Goal: Task Accomplishment & Management: Manage account settings

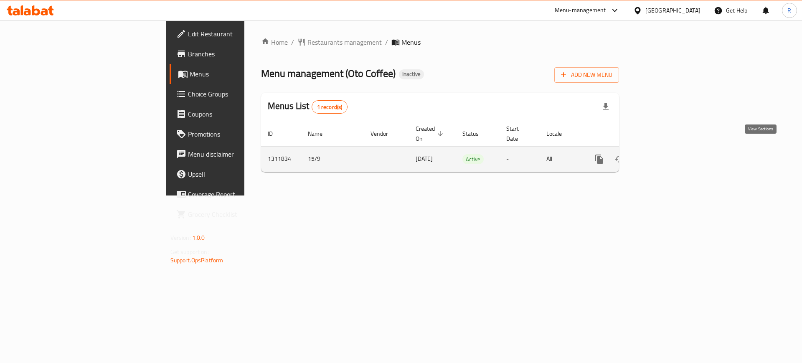
click at [664, 154] on icon "enhanced table" at bounding box center [659, 159] width 10 height 10
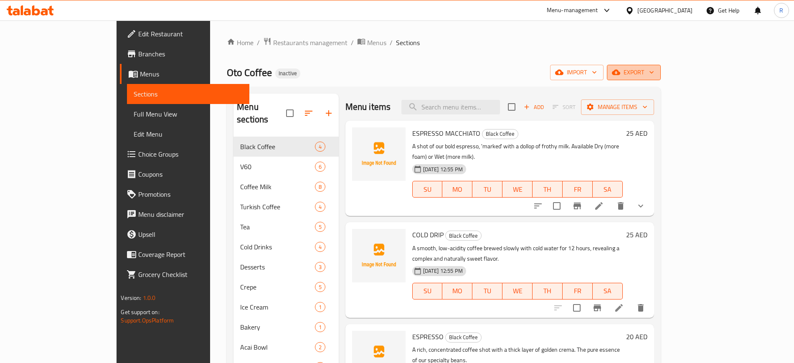
click at [654, 76] on span "export" at bounding box center [634, 72] width 41 height 10
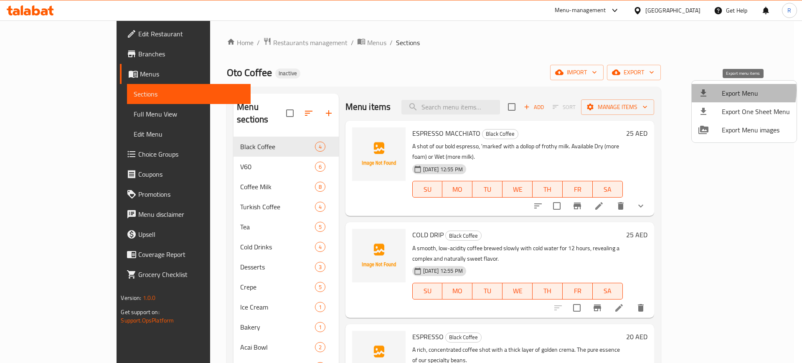
click at [728, 90] on span "Export Menu" at bounding box center [756, 93] width 68 height 10
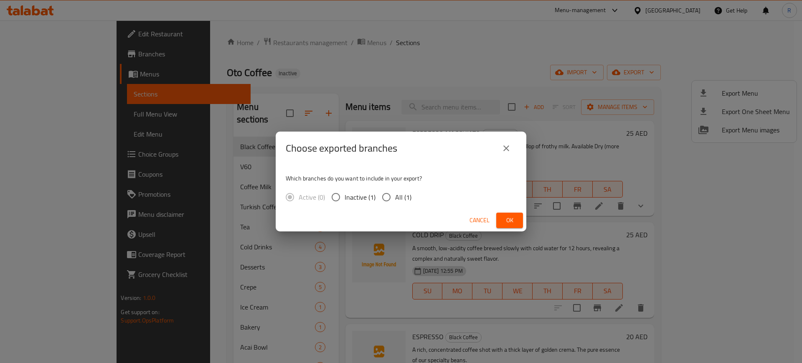
click at [383, 195] on input "All (1)" at bounding box center [387, 197] width 18 height 18
radio input "true"
click at [505, 216] on span "Ok" at bounding box center [509, 220] width 13 height 10
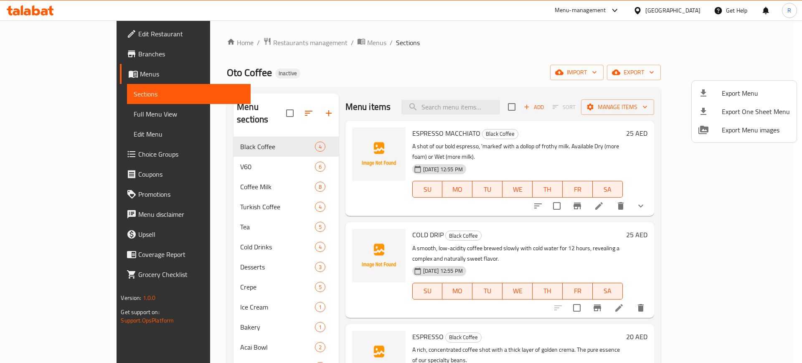
click at [368, 71] on div at bounding box center [401, 181] width 802 height 363
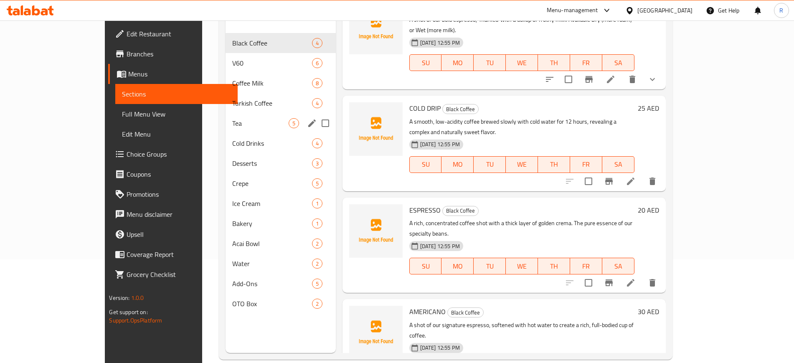
scroll to position [104, 0]
click at [232, 157] on span "Desserts" at bounding box center [260, 162] width 56 height 10
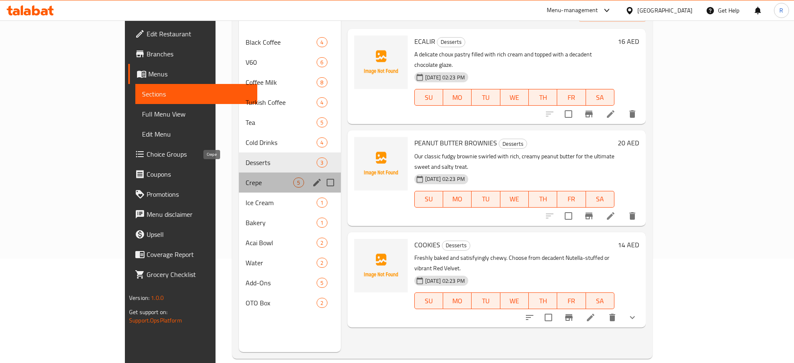
click at [246, 178] on span "Crepe" at bounding box center [270, 183] width 48 height 10
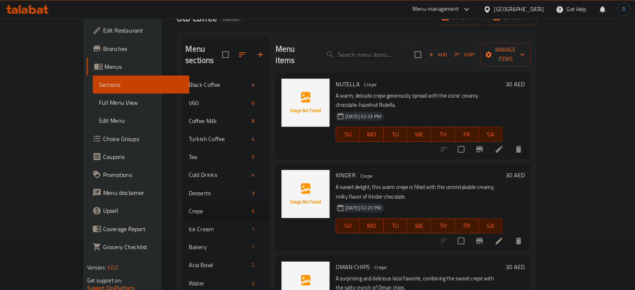
scroll to position [52, 0]
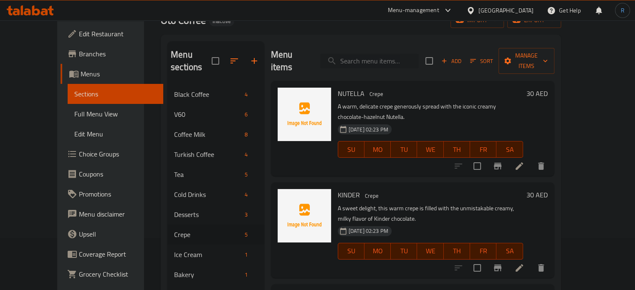
click at [363, 54] on input "search" at bounding box center [369, 61] width 99 height 15
paste input "ESPRESSO MACCHIATO"
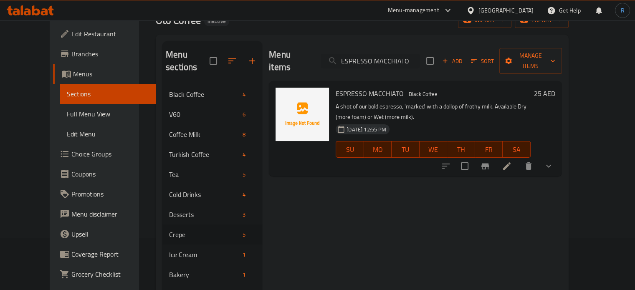
type input "ESPRESSO MACCHIATO"
click at [512, 161] on icon at bounding box center [507, 166] width 10 height 10
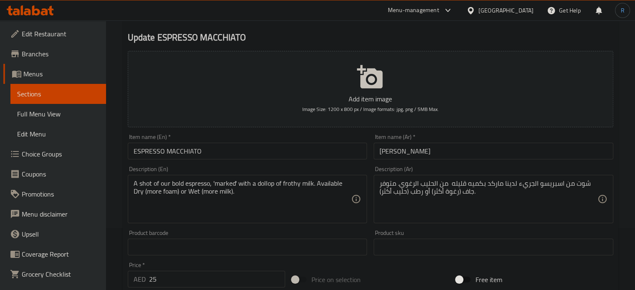
scroll to position [84, 0]
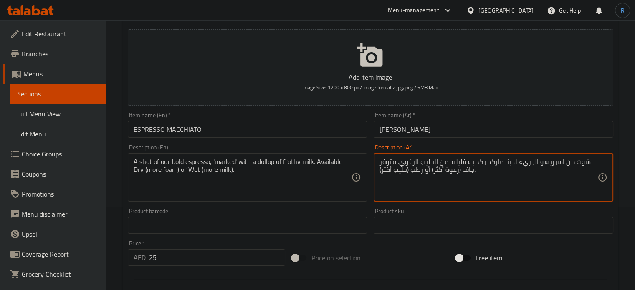
click at [525, 167] on textarea "شوت من اسبريسو الجريء لدينا ماركد بكميه قليله من الحليب الرغوي. متوفر جاف (رغوة…" at bounding box center [489, 178] width 218 height 40
click at [525, 167] on textarea "شوت من اسبريسو لدينا ماركد بكميه قليله من الحليب الرغوي. متوفر جاف (رغوة أكثر) …" at bounding box center [489, 178] width 218 height 40
type textarea "شوت من اسبريسو الخاص بنا ماركد بكميه قليله من الحليب الرغوي. متوفر جاف (رغوة أك…"
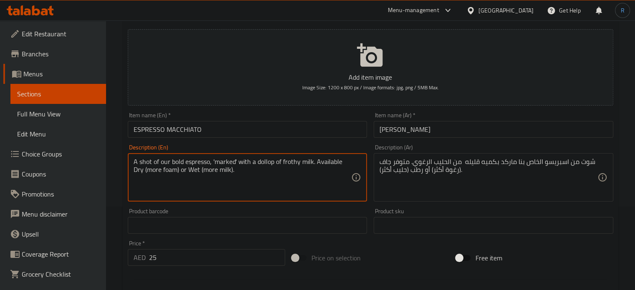
click at [267, 163] on textarea "A shot of our bold espresso, 'marked' with a dollop of frothy milk. Available D…" at bounding box center [243, 178] width 218 height 40
click at [289, 192] on textarea "A shot of our bold espresso, 'marked' with a dollop of frothy milk. Available D…" at bounding box center [243, 178] width 218 height 40
drag, startPoint x: 312, startPoint y: 164, endPoint x: 257, endPoint y: 167, distance: 54.8
click at [257, 167] on textarea "A shot of our bold espresso, 'marked' with a dollop of frothy milk. Available D…" at bounding box center [243, 178] width 218 height 40
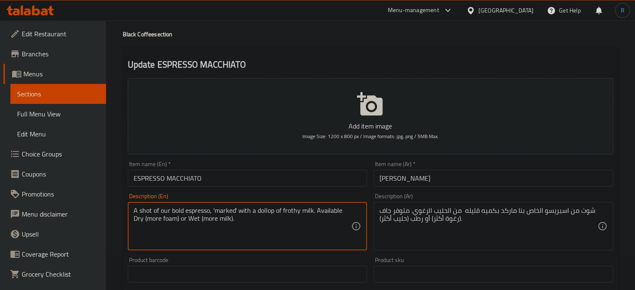
scroll to position [0, 0]
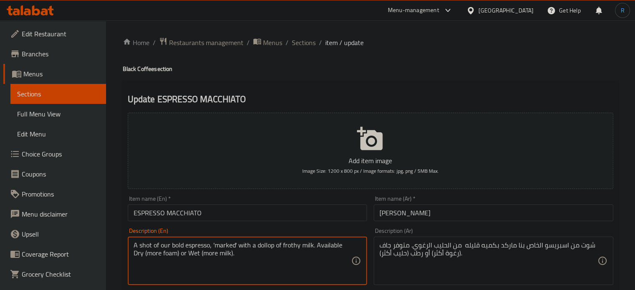
click at [306, 46] on span "Sections" at bounding box center [304, 43] width 24 height 10
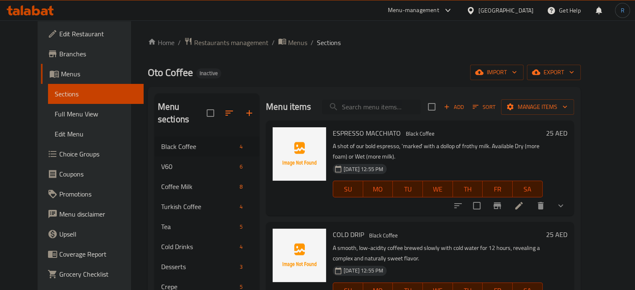
click at [379, 105] on input "search" at bounding box center [371, 107] width 99 height 15
paste input "COLD DRIP"
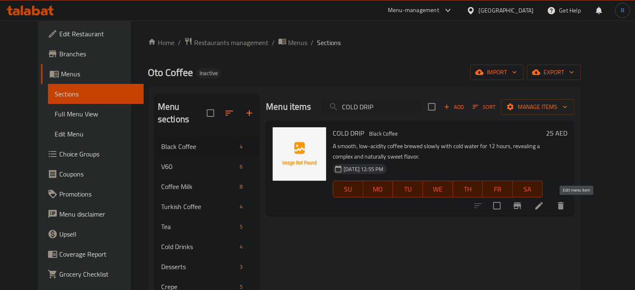
type input "COLD DRIP"
click at [544, 205] on icon at bounding box center [539, 206] width 10 height 10
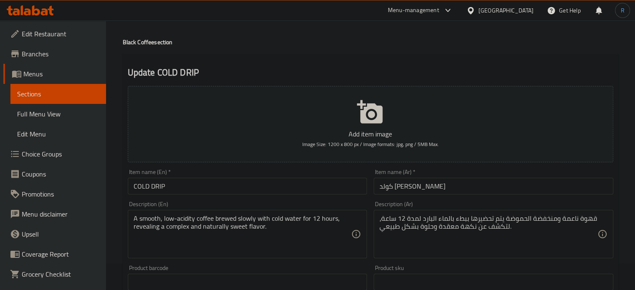
scroll to position [42, 0]
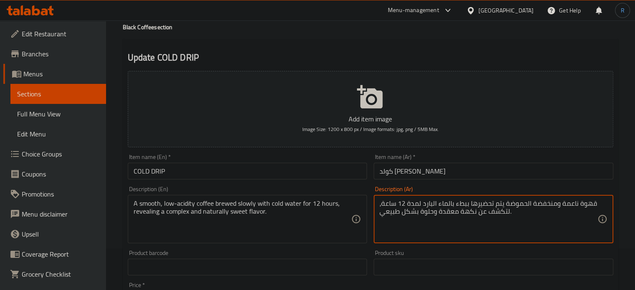
click at [480, 204] on textarea "قهوة ناعمة ومنخفضة الحموضة يتم تحضيرها ببطء بالماء البارد لمدة 12 ساعة، لتكشف ع…" at bounding box center [489, 220] width 218 height 40
type textarea "قهوة ناعمة ومنخفضة الحموضة يتم تخميرها ببطء بالماء البارد لمدة 12 ساعة، لتكشف ع…"
click at [281, 175] on input "COLD DRIP" at bounding box center [248, 171] width 240 height 17
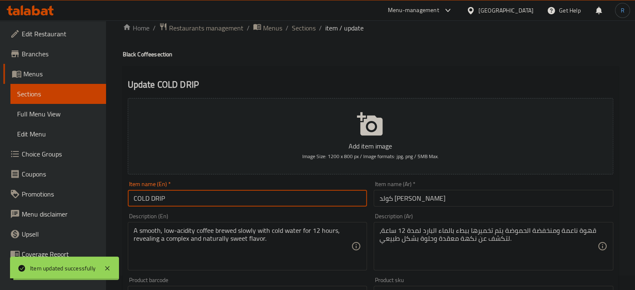
scroll to position [0, 0]
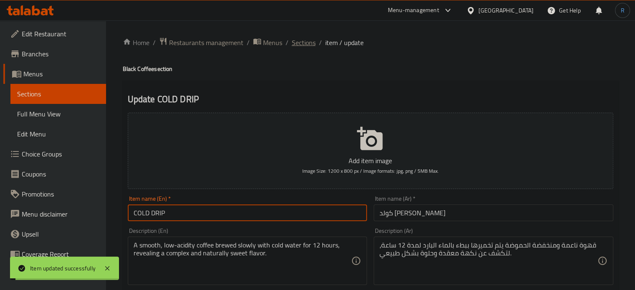
click at [312, 43] on span "Sections" at bounding box center [304, 43] width 24 height 10
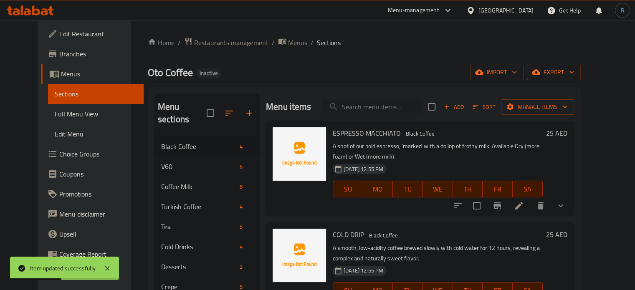
click at [388, 112] on input "search" at bounding box center [371, 107] width 99 height 15
paste input "ESPRESSO"
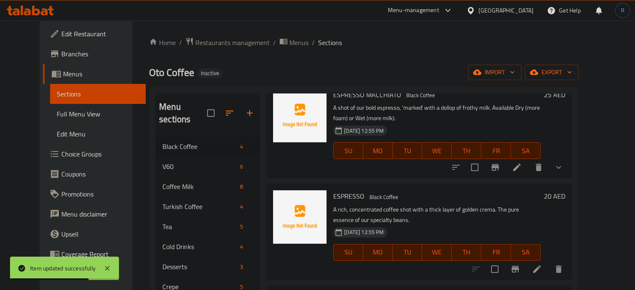
scroll to position [125, 0]
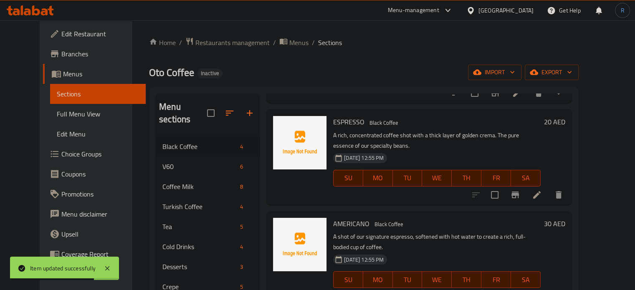
type input "ESPRESSO"
click at [541, 191] on icon at bounding box center [537, 195] width 8 height 8
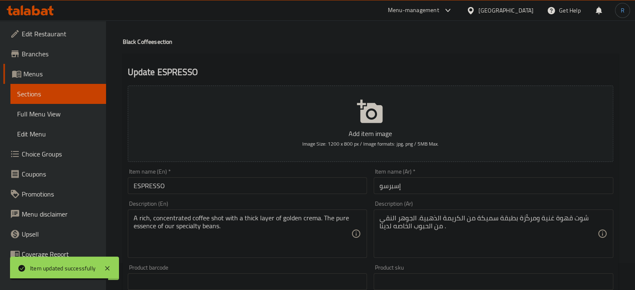
scroll to position [84, 0]
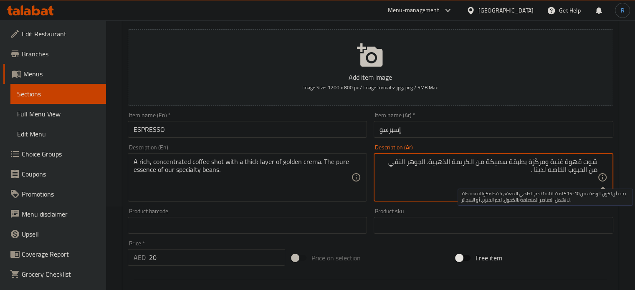
drag, startPoint x: 545, startPoint y: 170, endPoint x: 598, endPoint y: 172, distance: 53.5
click at [598, 172] on div "شوت قهوة غنية ومركّزة بطبقة سميكة من الكريمة الذهبية. الجوهر النقي من الحبوب ال…" at bounding box center [494, 177] width 240 height 48
click at [593, 172] on textarea "شوت قهوة غنية ومركّزة بطبقة سميكة من الكريمة الذهبية. الجوهر النقي من الحبوب ال…" at bounding box center [489, 178] width 218 height 40
click at [548, 172] on textarea "شوت قهوة غنية ومركّزة بطبقة سميكة من الكريمة الذهبية. الجوهر النقي من الحبوب ال…" at bounding box center [489, 178] width 218 height 40
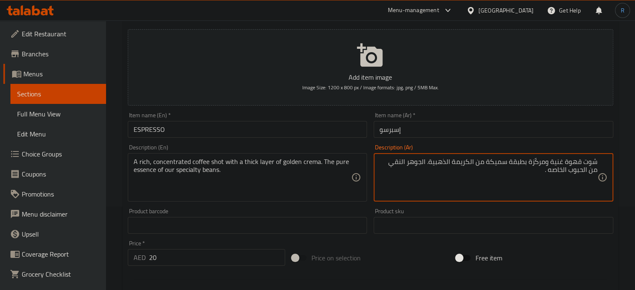
click at [562, 172] on textarea "شوت قهوة غنية ومركّزة بطبقة سميكة من الكريمة الذهبية. الجوهر النقي من الحبوب ال…" at bounding box center [489, 178] width 218 height 40
click at [558, 172] on textarea "شوت قهوة غنية ومركّزة بطبقة سميكة من الكريمة الذهبية. الجوهر النقي من الحبوب ال…" at bounding box center [489, 178] width 218 height 40
click at [541, 173] on textarea "شوت قهوة غنية ومركّزة بطبقة سميكة من الكريمة الذهبية. الجوهر النقي من الحبوب ال…" at bounding box center [489, 178] width 218 height 40
type textarea "شوت قهوة غنية ومركّزة بطبقة سميكة من الكريمة الذهبية. الجوهر النقي من الحبوب ال…"
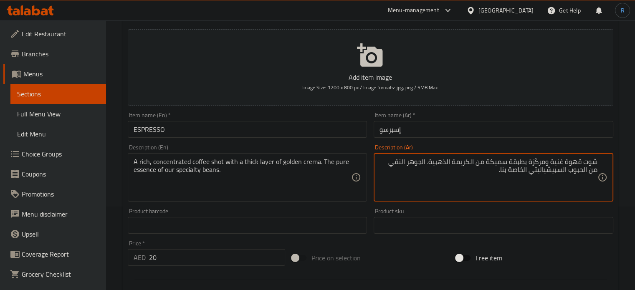
click at [501, 131] on input "إسبرسو" at bounding box center [494, 129] width 240 height 17
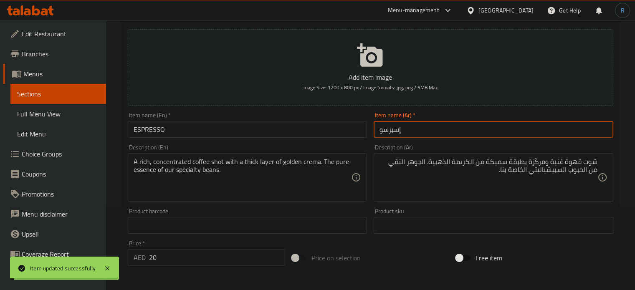
scroll to position [0, 0]
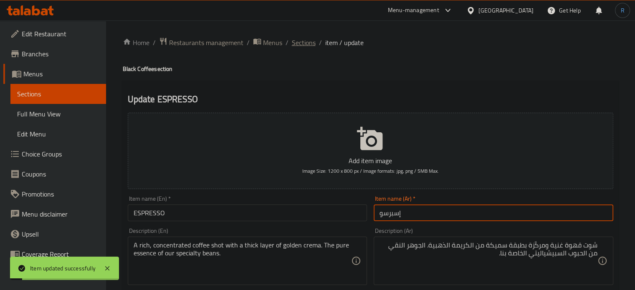
click at [300, 43] on span "Sections" at bounding box center [304, 43] width 24 height 10
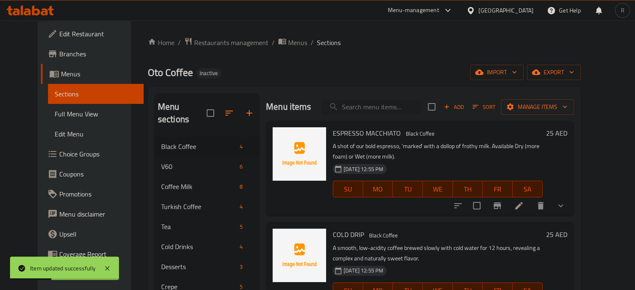
click at [373, 104] on input "search" at bounding box center [371, 107] width 99 height 15
paste input "AMERICANO"
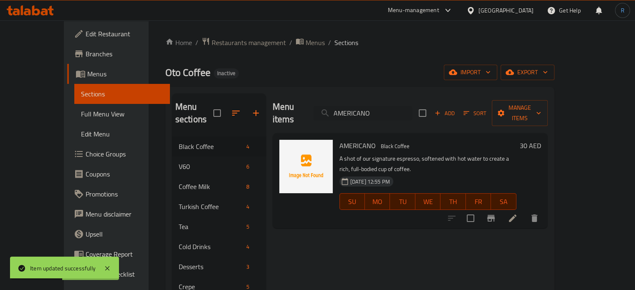
type input "AMERICANO"
click at [518, 213] on icon at bounding box center [513, 218] width 10 height 10
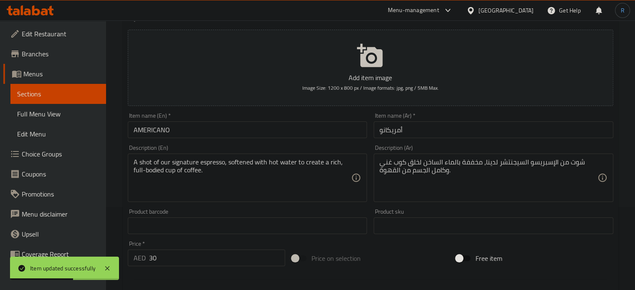
scroll to position [84, 0]
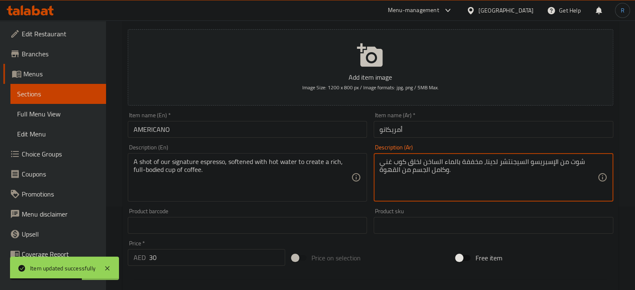
click at [488, 163] on textarea "شوت من الإسبريسو السيجنتشر لدينا، مخففة بالماء الساخن لخلق كوب غني وكامل الجسم …" at bounding box center [489, 178] width 218 height 40
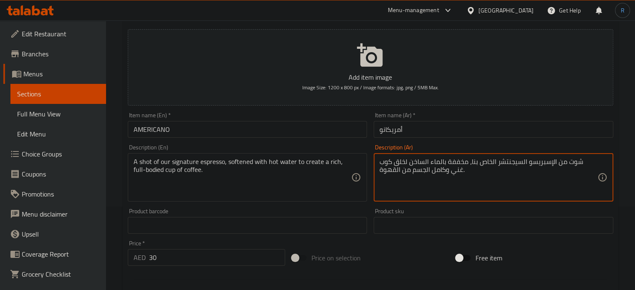
type textarea "شوت من الإسبريسو السيجنتشر الخاص بنا، مخففة بالماء الساخن لخلق كوب غني وكامل ال…"
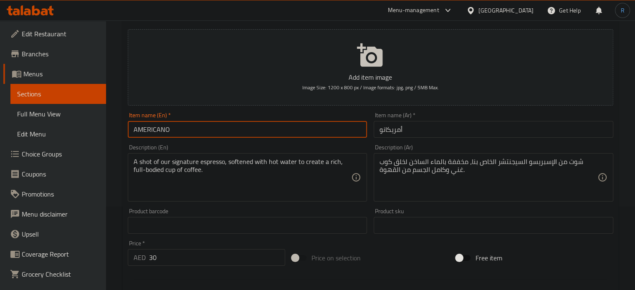
click at [299, 126] on input "AMERICANO" at bounding box center [248, 129] width 240 height 17
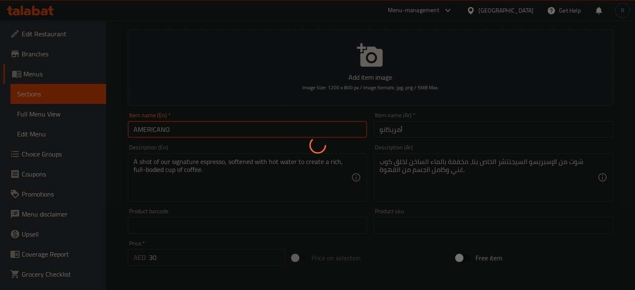
scroll to position [0, 0]
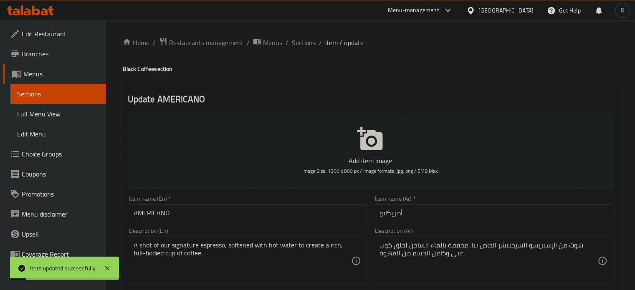
drag, startPoint x: 303, startPoint y: 41, endPoint x: 284, endPoint y: 3, distance: 43.0
click at [303, 41] on span "Sections" at bounding box center [304, 43] width 24 height 10
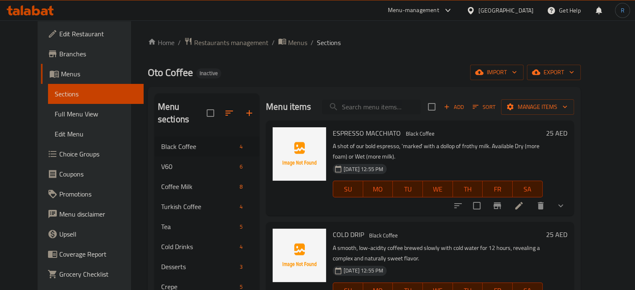
click at [359, 107] on input "search" at bounding box center [371, 107] width 99 height 15
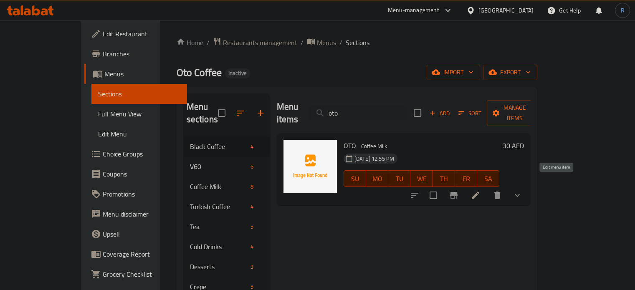
type input "oto"
click at [479, 192] on icon at bounding box center [476, 196] width 8 height 8
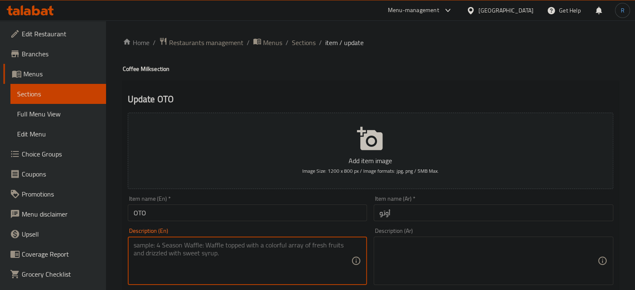
click at [314, 272] on textarea at bounding box center [243, 261] width 218 height 40
paste textarea "Our signature sweetened milk coffee, perfectly balanced and creamy. Enjoy it cl…"
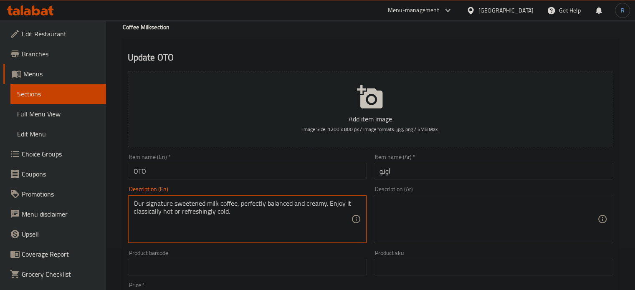
type textarea "Our signature sweetened milk coffee, perfectly balanced and creamy. Enjoy it cl…"
click at [469, 224] on textarea at bounding box center [489, 220] width 218 height 40
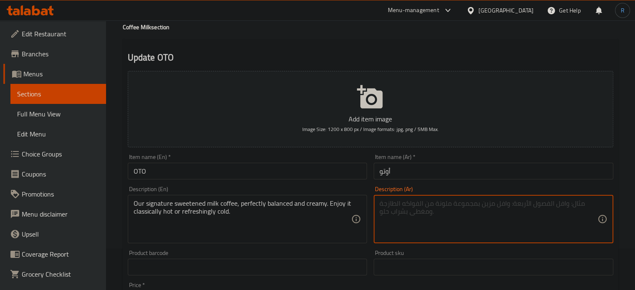
paste textarea "قهوتنا المميزة بالحليب المُحلى، متوازنة تمامًا وكريمية. استمتع بها ساخنة أو بار…"
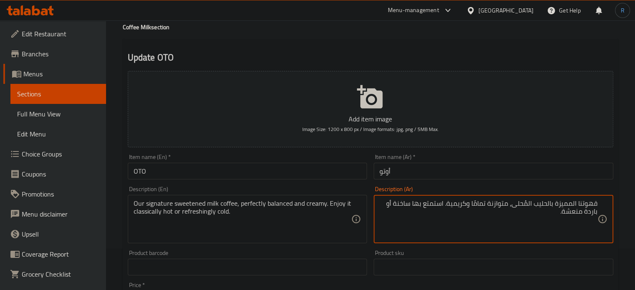
click at [570, 208] on textarea "قهوتنا المميزة بالحليب المُحلى، متوازنة تمامًا وكريمية. استمتع بها ساخنة أو بار…" at bounding box center [489, 220] width 218 height 40
click at [567, 204] on textarea "قهوتنا المميزة بالحليب المُحلى، متوازنة تمامًا وكريمية. استمتع بها ساخنة أو بار…" at bounding box center [489, 220] width 218 height 40
click at [535, 205] on textarea "قهوتنا بالحليب المُحلى، متوازنة تمامًا وكريمية. استمتع بها ساخنة أو باردة منعشة." at bounding box center [489, 220] width 218 height 40
click at [551, 205] on textarea "قهوتنا بالحليب المُحلى، متوازنة تمامًا وكريمية. استمتع بها ساخنة أو باردة منعشة." at bounding box center [489, 220] width 218 height 40
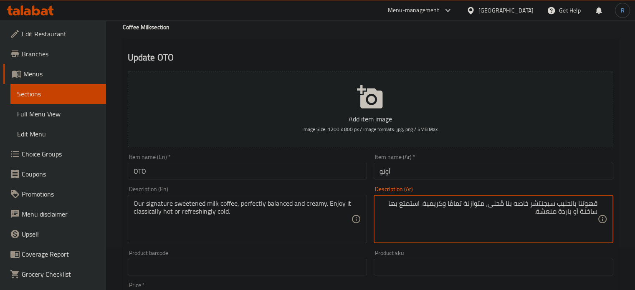
click at [489, 209] on textarea "قهوتنا بالحليب سيجنتشر خاصه بنا مُحلى، متوازنة تمامًا وكريمية. استمتع بها ساخنة…" at bounding box center [489, 220] width 218 height 40
click at [426, 207] on textarea "قهوتنا بالحليب سيجنتشر خاصه بنا محلاه، متوازنة تمامًا وكريمية. استمتع بها ساخنة…" at bounding box center [489, 220] width 218 height 40
type textarea "قهوتنا بالحليب سيجنتشر خاصه بنا محلاه، متوازنة تمامًا وكريمي. استمتع بها ساخنة …"
click at [450, 175] on input "أوتو" at bounding box center [494, 171] width 240 height 17
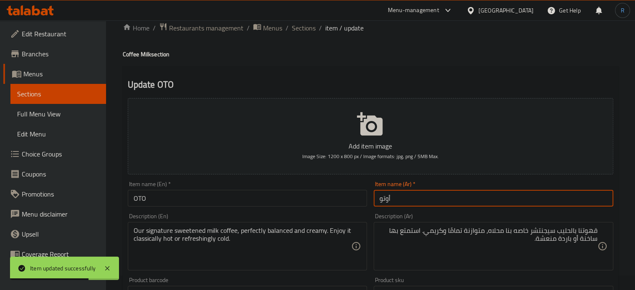
scroll to position [0, 0]
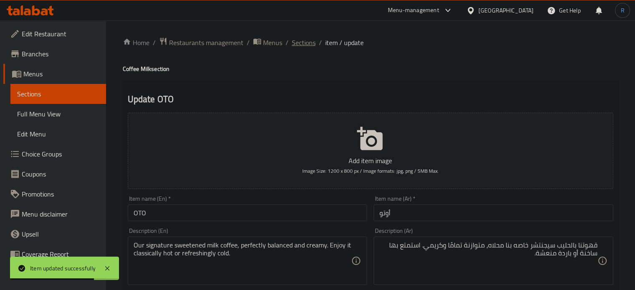
click at [310, 44] on span "Sections" at bounding box center [304, 43] width 24 height 10
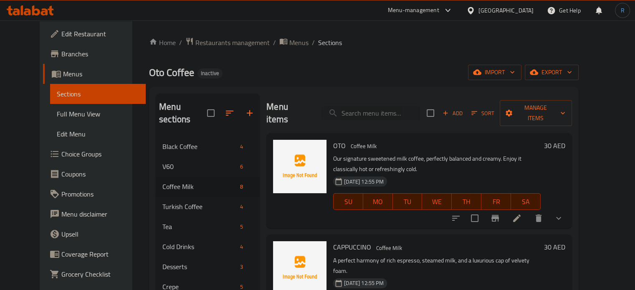
click at [61, 157] on span "Choice Groups" at bounding box center [100, 154] width 78 height 10
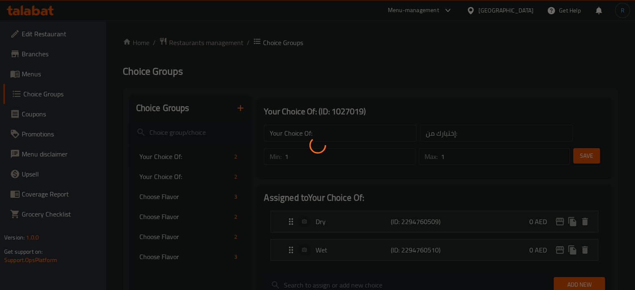
scroll to position [42, 0]
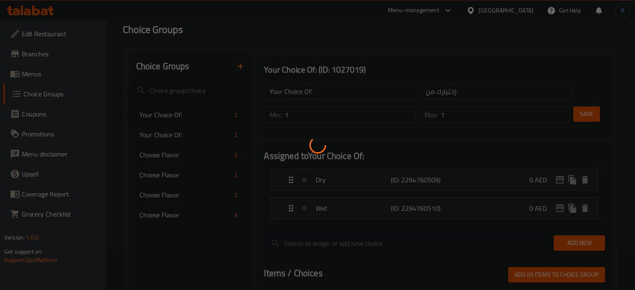
click at [166, 138] on div at bounding box center [317, 145] width 635 height 290
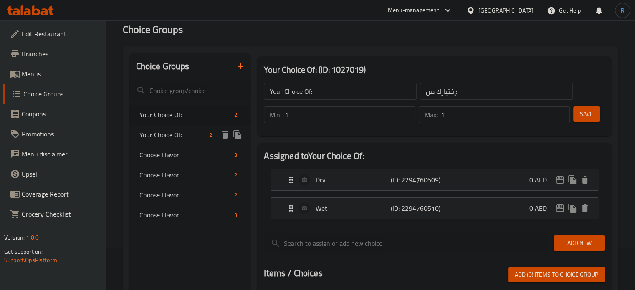
click at [174, 132] on span "Your Choice Of:" at bounding box center [172, 135] width 67 height 10
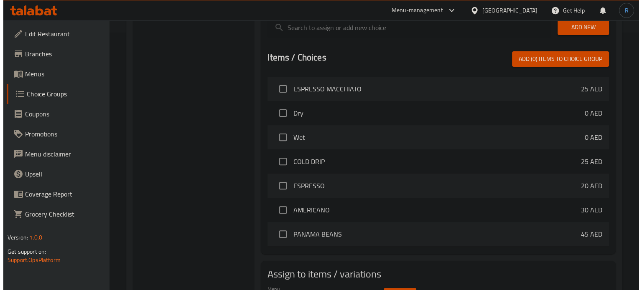
scroll to position [307, 0]
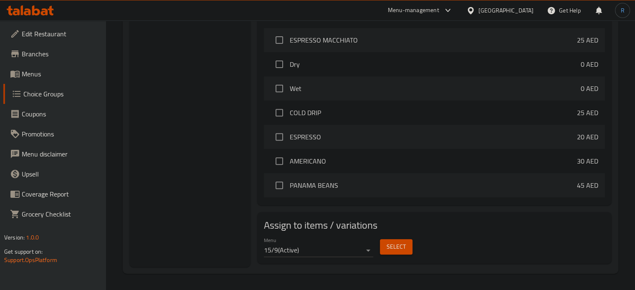
click at [391, 250] on span "Select" at bounding box center [396, 247] width 19 height 10
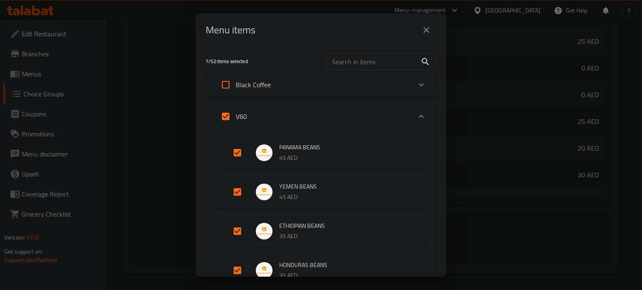
click at [224, 117] on input "Expand" at bounding box center [226, 117] width 20 height 20
checkbox input "false"
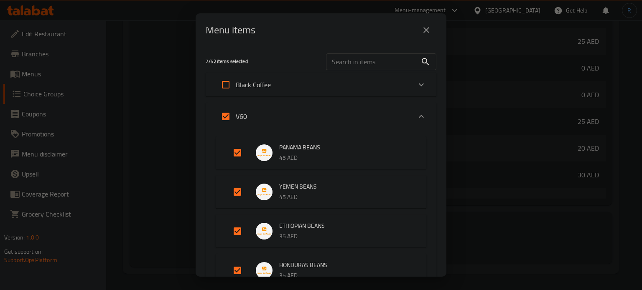
checkbox input "false"
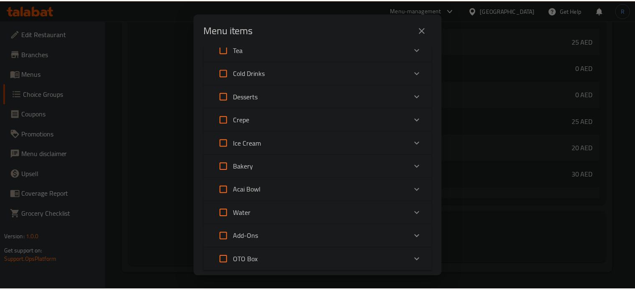
scroll to position [745, 0]
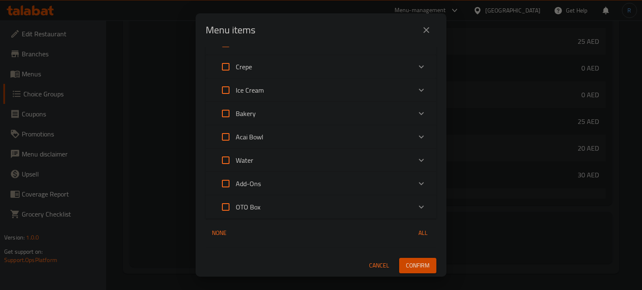
click at [406, 266] on span "Confirm" at bounding box center [418, 266] width 24 height 10
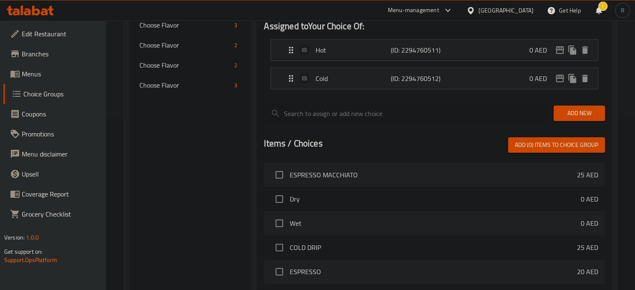
scroll to position [56, 0]
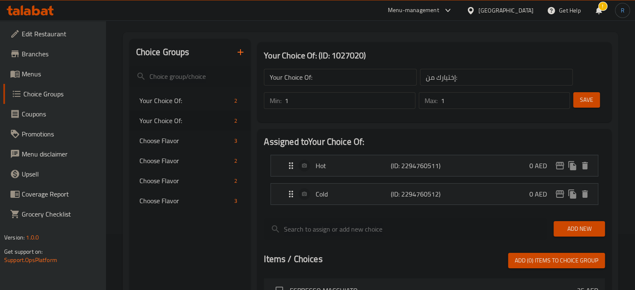
click at [240, 55] on icon "button" at bounding box center [241, 52] width 10 height 10
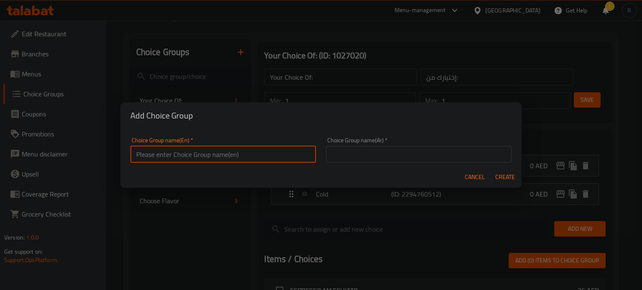
click at [239, 162] on input "text" at bounding box center [222, 154] width 185 height 17
type input "test"
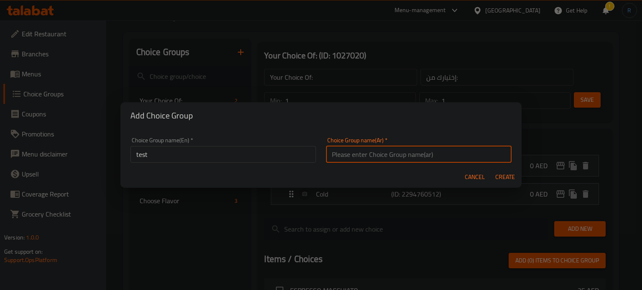
click at [358, 158] on input "text" at bounding box center [418, 154] width 185 height 17
type input "إختيارك من:"
click at [501, 180] on span "Create" at bounding box center [505, 177] width 20 height 10
type input "test"
type input "0"
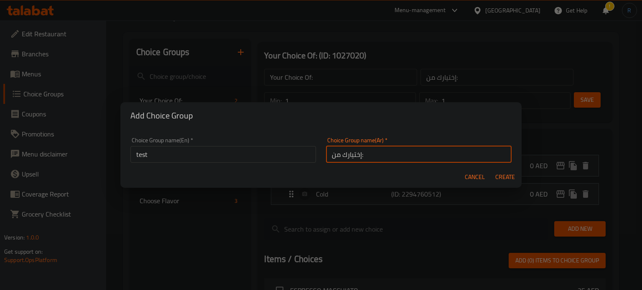
type input "0"
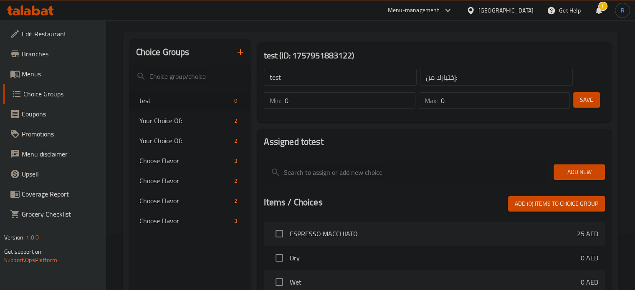
click at [326, 107] on input "0" at bounding box center [350, 100] width 130 height 17
type input "1"
click at [469, 100] on input "0" at bounding box center [505, 100] width 129 height 17
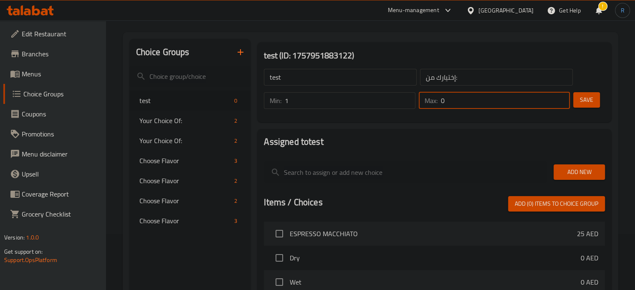
click at [469, 100] on input "0" at bounding box center [505, 100] width 129 height 17
type input "1"
click at [329, 79] on input "test" at bounding box center [340, 77] width 153 height 17
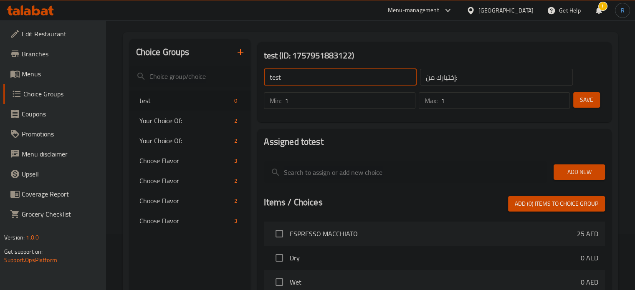
click at [329, 79] on input "test" at bounding box center [340, 77] width 153 height 17
click at [329, 79] on input "text" at bounding box center [340, 77] width 153 height 17
type input "Your Choice Of:"
click at [588, 97] on span "Save" at bounding box center [586, 100] width 13 height 10
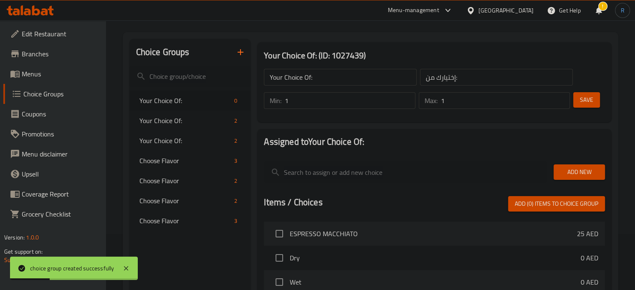
click at [580, 176] on span "Add New" at bounding box center [579, 172] width 38 height 10
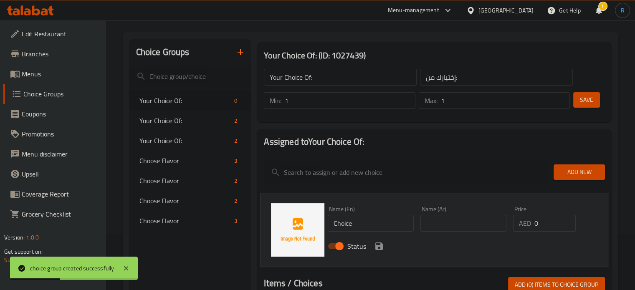
click at [376, 223] on input "Choice" at bounding box center [371, 223] width 86 height 17
paste input "MANGO"
type input "MANGO"
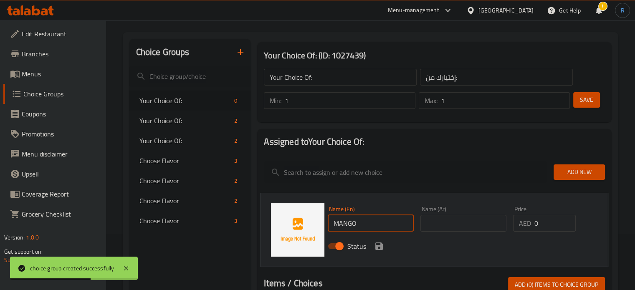
click at [444, 226] on input "text" at bounding box center [464, 223] width 86 height 17
paste input "مانجو"
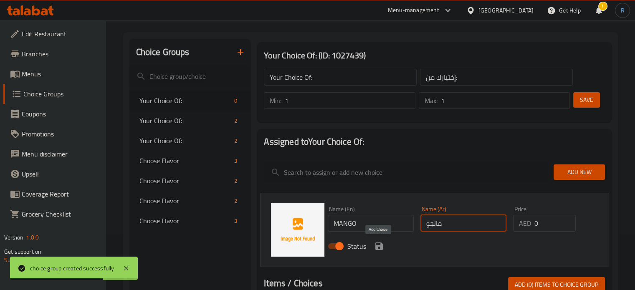
type input "مانجو"
click at [381, 245] on icon "save" at bounding box center [379, 247] width 8 height 8
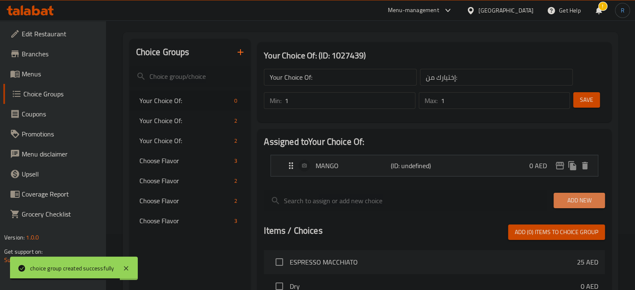
click at [589, 203] on span "Add New" at bounding box center [579, 200] width 38 height 10
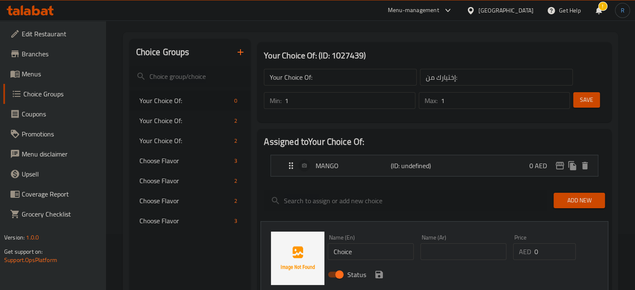
click at [462, 251] on input "text" at bounding box center [464, 251] width 86 height 17
paste input "فراولة"
type input "فراولة"
click at [375, 256] on input "Choice" at bounding box center [371, 251] width 86 height 17
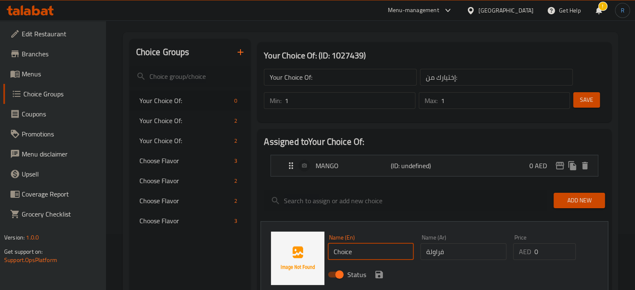
click at [375, 256] on input "Choice" at bounding box center [371, 251] width 86 height 17
paste input "STRAWBERRY"
type input "STRAWBERRY"
click at [376, 273] on icon "save" at bounding box center [379, 275] width 8 height 8
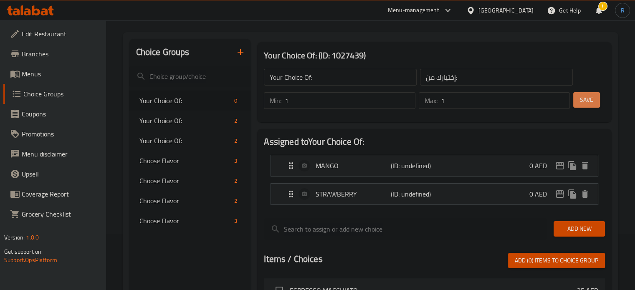
click at [578, 105] on button "Save" at bounding box center [586, 99] width 27 height 15
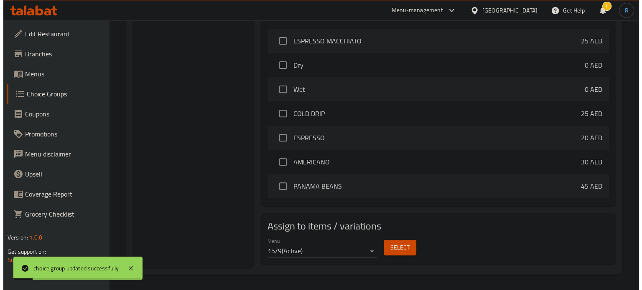
scroll to position [307, 0]
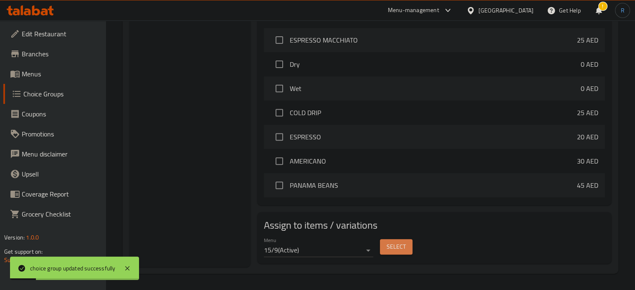
click at [391, 249] on span "Select" at bounding box center [396, 247] width 19 height 10
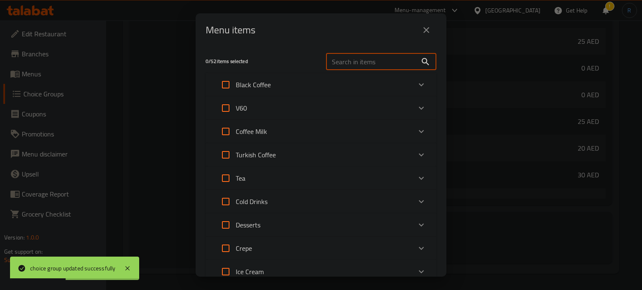
click at [357, 65] on input "text" at bounding box center [371, 61] width 91 height 17
paste input "MATCHA (MANGO, STRAWBERRY)"
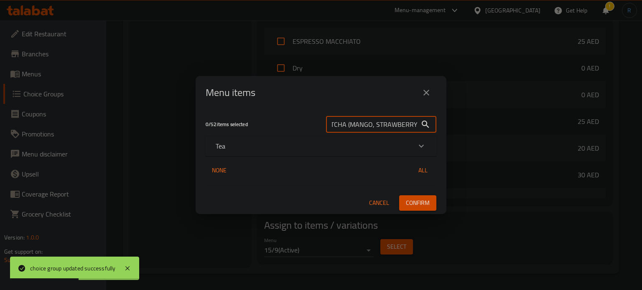
type input "MATCHA (MANGO, STRAWBERRY)"
click at [298, 148] on div "Tea" at bounding box center [313, 146] width 195 height 10
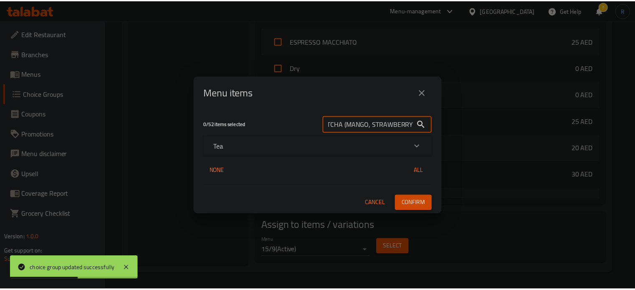
scroll to position [0, 0]
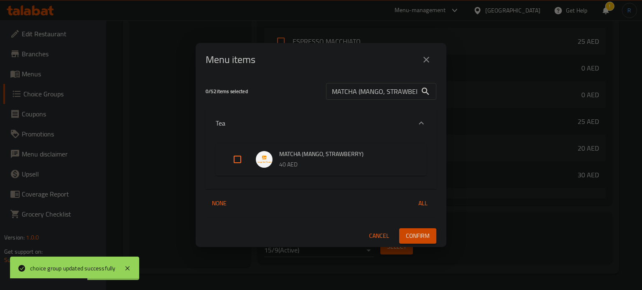
click at [237, 160] on input "Expand" at bounding box center [237, 160] width 20 height 20
checkbox input "true"
click at [426, 235] on span "Confirm" at bounding box center [418, 236] width 24 height 10
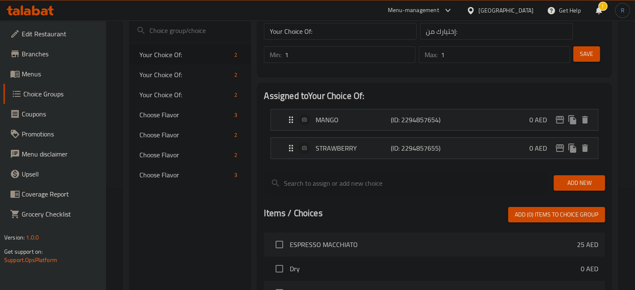
scroll to position [98, 0]
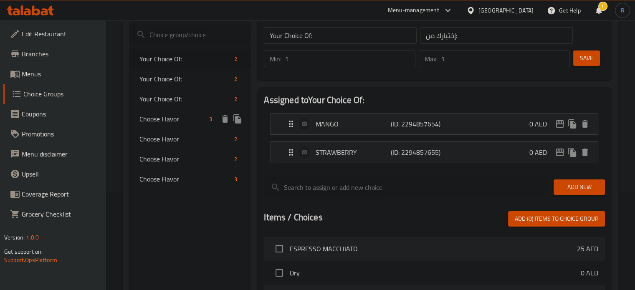
click at [184, 122] on span "Choose Flavor" at bounding box center [172, 119] width 67 height 10
type input "Choose Flavor"
type input "اختر النكهة"
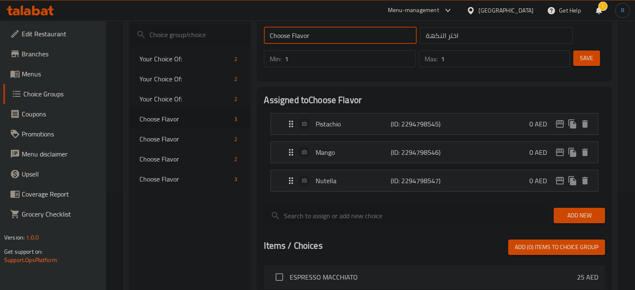
click at [287, 37] on input "Choose Flavor" at bounding box center [340, 35] width 153 height 17
click at [281, 37] on input "Choose Flavor" at bounding box center [340, 35] width 153 height 17
click at [345, 38] on input "Your Choice Of Flavor" at bounding box center [340, 35] width 153 height 17
type input "Your Choice Of Flavor:"
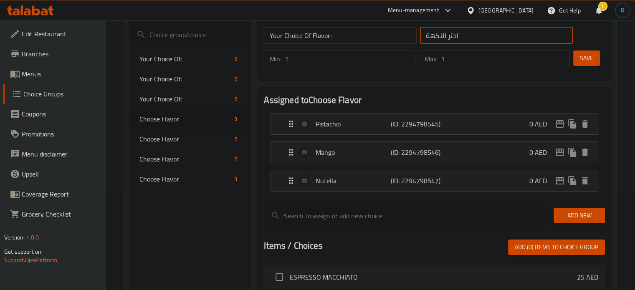
click at [486, 36] on input "اختر النكهة" at bounding box center [496, 35] width 153 height 17
type input "إختيارك من النكهة:"
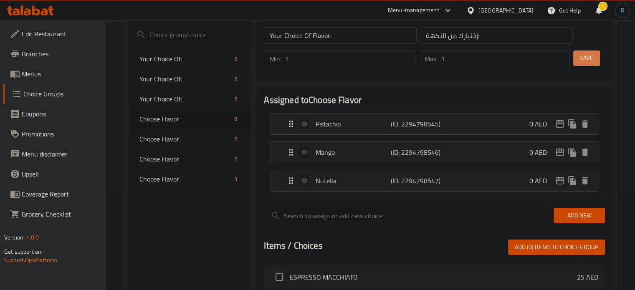
click at [590, 51] on button "Save" at bounding box center [586, 58] width 27 height 15
click at [166, 139] on span "Choose Flavor" at bounding box center [172, 139] width 67 height 10
type input "Choose Flavor"
type input "اختر النكهة"
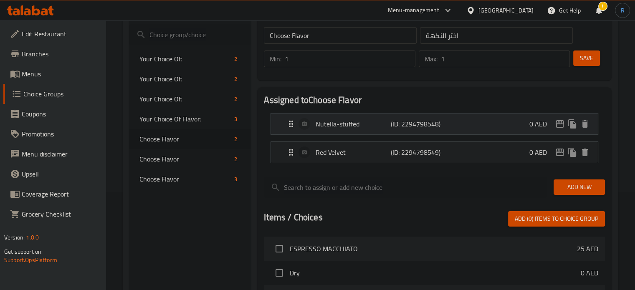
click at [332, 127] on p "Nutella-stuffed" at bounding box center [353, 124] width 75 height 10
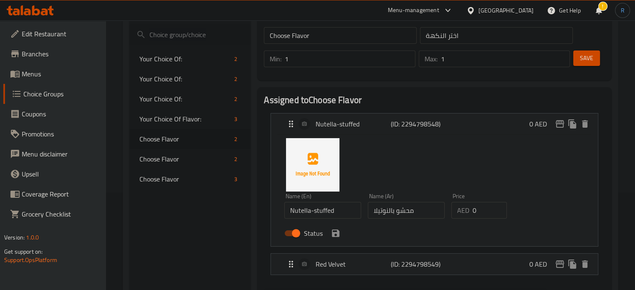
click at [320, 213] on input "Nutella-stuffed" at bounding box center [322, 210] width 77 height 17
type input "Nutella"
click at [406, 214] on input "محشو بالنوتيلا" at bounding box center [406, 210] width 77 height 17
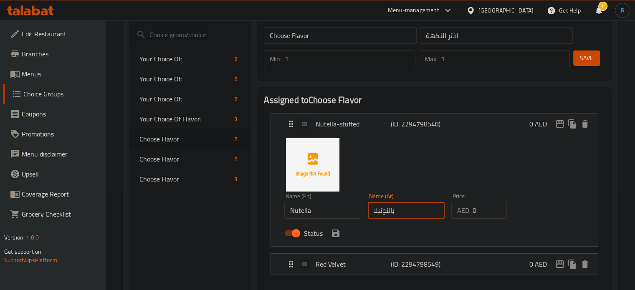
click at [389, 213] on input "بالنوتيلا" at bounding box center [406, 210] width 77 height 17
click at [339, 237] on icon "save" at bounding box center [336, 233] width 10 height 10
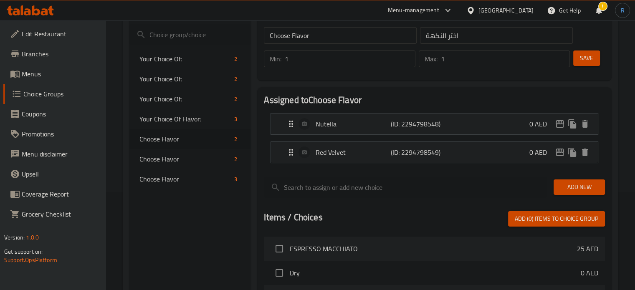
type input "نوتيلا"
click at [364, 139] on li "Red Velvet (ID: 2294798549) 0 AED Name (En) Red Velvet Name (En) Name (Ar) ريد …" at bounding box center [434, 152] width 341 height 28
click at [366, 157] on p "Red Velvet" at bounding box center [353, 152] width 75 height 10
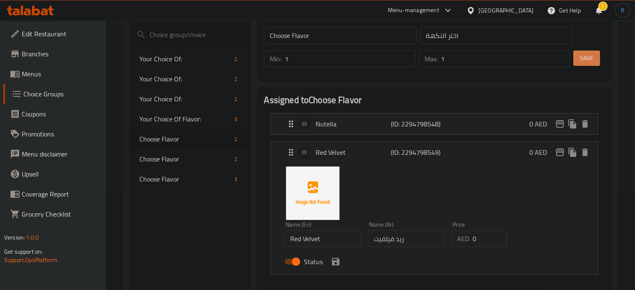
click at [588, 53] on span "Save" at bounding box center [586, 58] width 13 height 10
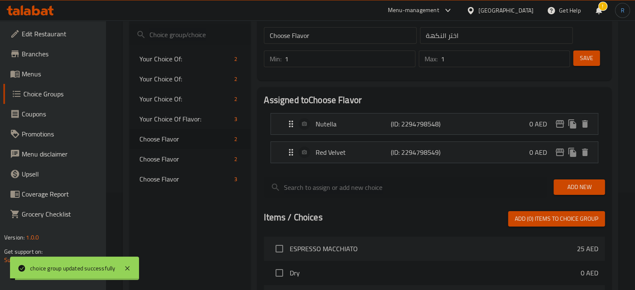
click at [319, 36] on input "Choose Flavor" at bounding box center [340, 35] width 153 height 17
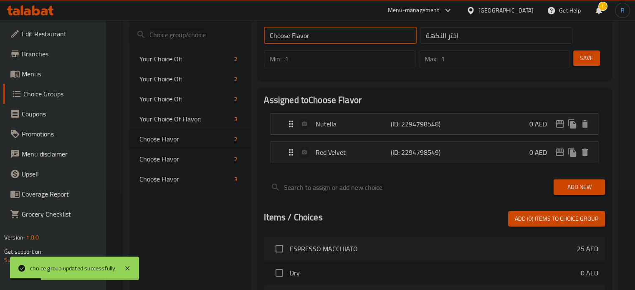
click at [319, 36] on input "Choose Flavor" at bounding box center [340, 35] width 153 height 17
click at [319, 36] on input "text" at bounding box center [340, 35] width 153 height 17
click at [172, 119] on span "Your Choice Of Flavor:" at bounding box center [172, 119] width 67 height 10
type input "Your Choice Of Flavor:"
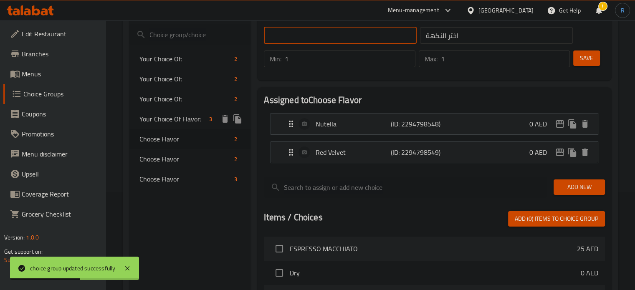
type input "إختيارك من النكهة:"
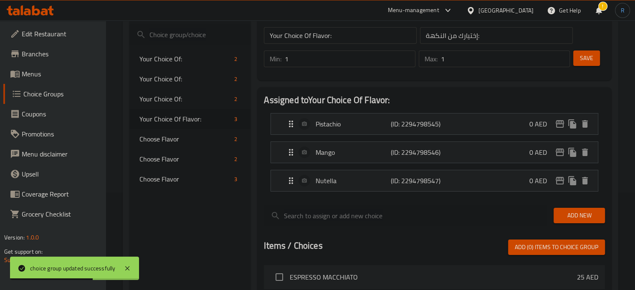
click at [326, 40] on input "Your Choice Of Flavor:" at bounding box center [340, 35] width 153 height 17
click at [190, 135] on span "Choose Flavor" at bounding box center [172, 139] width 67 height 10
type input "Choose Flavor"
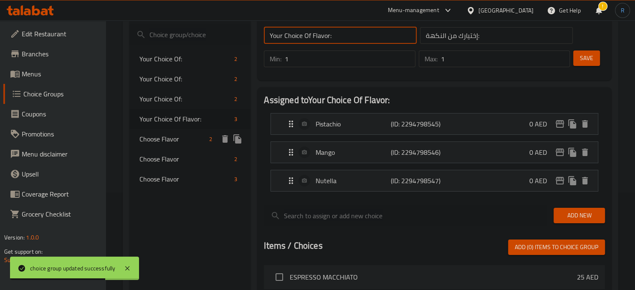
type input "اختر النكهة"
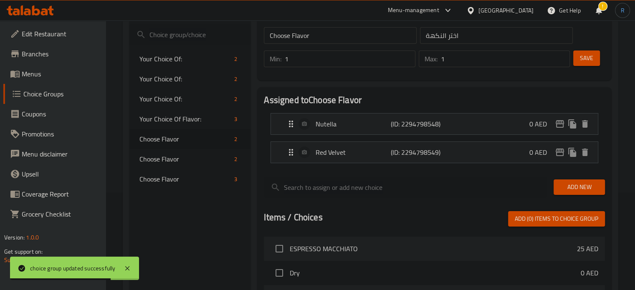
click at [336, 32] on input "Choose Flavor" at bounding box center [340, 35] width 153 height 17
paste input "Your Choice Of Flavor:"
click at [592, 53] on span "Save" at bounding box center [586, 58] width 13 height 10
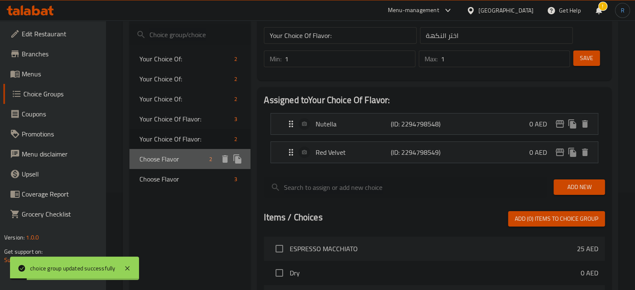
click at [166, 154] on span "Choose Flavor" at bounding box center [172, 159] width 67 height 10
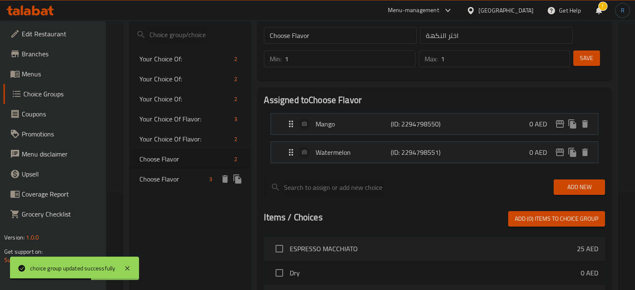
click at [157, 180] on span "Choose Flavor" at bounding box center [172, 179] width 67 height 10
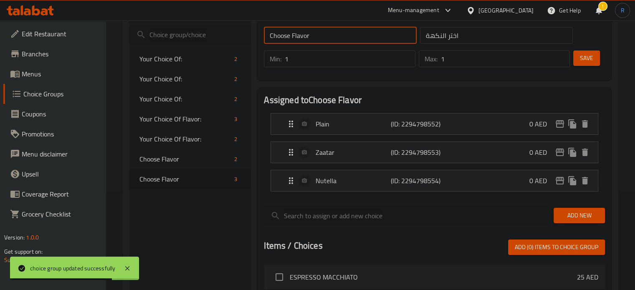
click at [332, 37] on input "Choose Flavor" at bounding box center [340, 35] width 153 height 17
paste input "Your Choice Of Flavor:"
drag, startPoint x: 585, startPoint y: 61, endPoint x: 533, endPoint y: 70, distance: 52.1
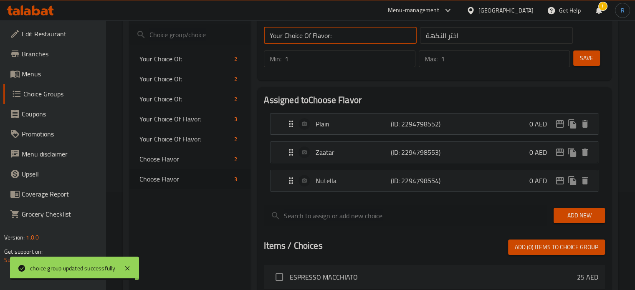
click at [585, 62] on span "Save" at bounding box center [586, 58] width 13 height 10
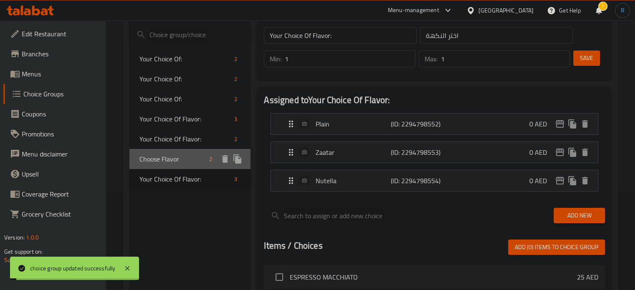
click at [167, 154] on span "Choose Flavor" at bounding box center [172, 159] width 67 height 10
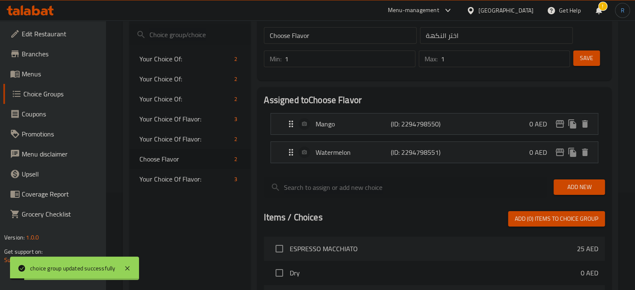
click at [347, 35] on input "Choose Flavor" at bounding box center [340, 35] width 153 height 17
paste input "Your Choice Of Flavor:"
type input "Your Choice Of Flavor:"
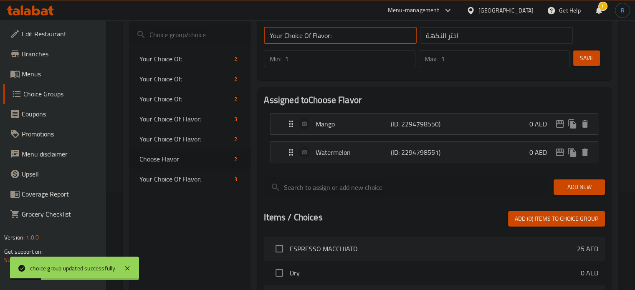
click at [596, 60] on button "Save" at bounding box center [586, 58] width 27 height 15
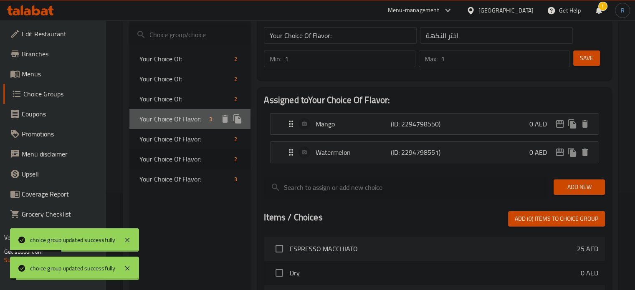
click at [186, 119] on span "Your Choice Of Flavor:" at bounding box center [172, 119] width 67 height 10
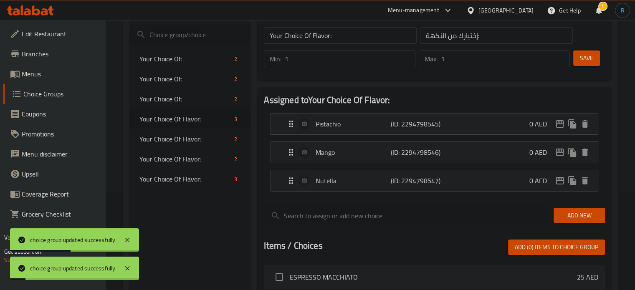
click at [501, 39] on input "إختيارك من النكهة:" at bounding box center [496, 35] width 153 height 17
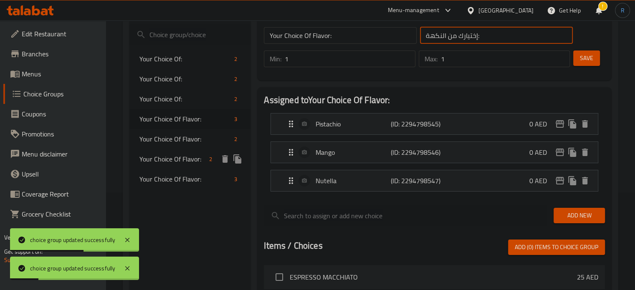
click at [173, 137] on span "Your Choice Of Flavor:" at bounding box center [185, 139] width 92 height 10
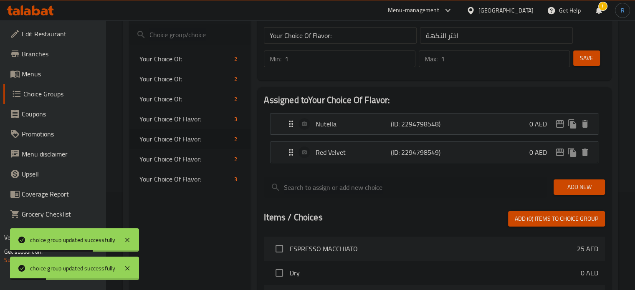
click at [506, 34] on input "اختر النكهة" at bounding box center [496, 35] width 153 height 17
paste input "ختيارك من النكهة:"
click at [596, 63] on button "Save" at bounding box center [586, 58] width 27 height 15
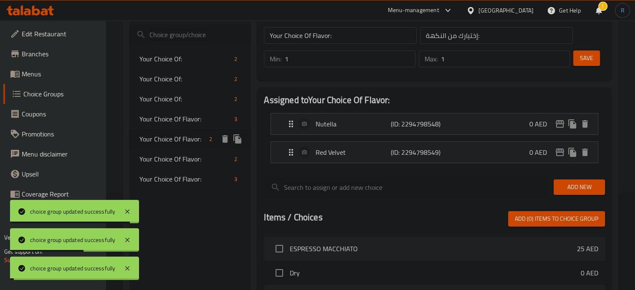
click at [166, 138] on span "Your Choice Of Flavor:" at bounding box center [172, 139] width 67 height 10
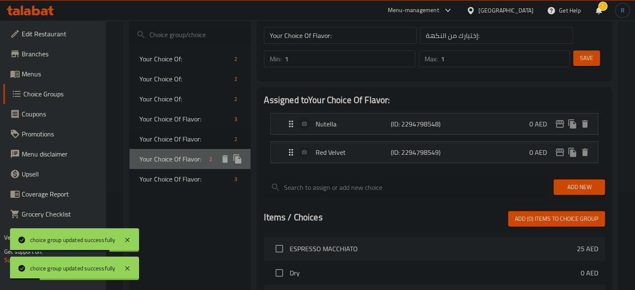
click at [173, 162] on span "Your Choice Of Flavor:" at bounding box center [172, 159] width 67 height 10
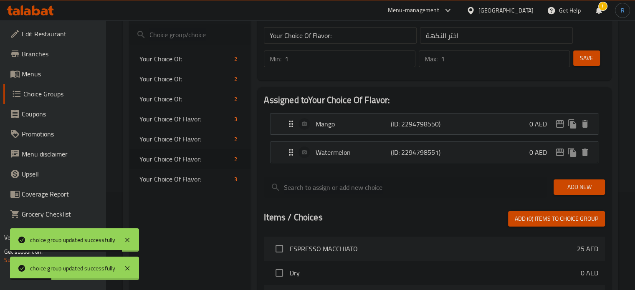
click at [489, 36] on input "اختر النكهة" at bounding box center [496, 35] width 153 height 17
paste input "ختيارك من النكهة:"
click at [593, 57] on span "Save" at bounding box center [586, 58] width 13 height 10
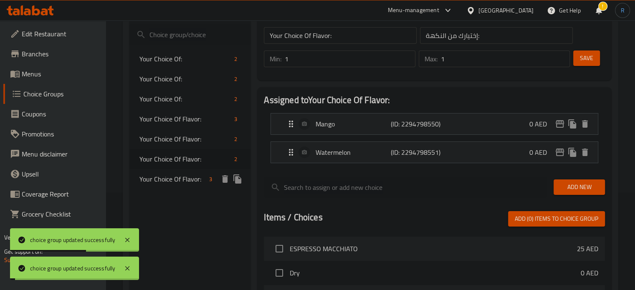
click at [179, 180] on span "Your Choice Of Flavor:" at bounding box center [172, 179] width 67 height 10
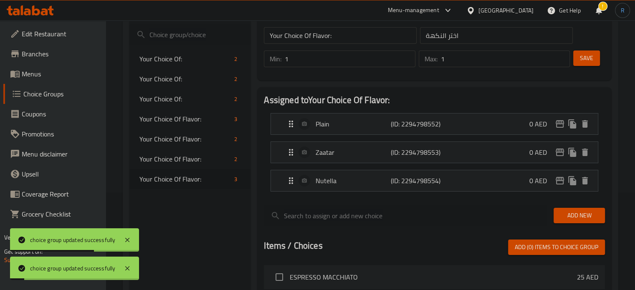
click at [480, 27] on input "اختر النكهة" at bounding box center [496, 35] width 153 height 17
paste input "ختيارك من النكهة:"
type input "إختيارك من النكهة:"
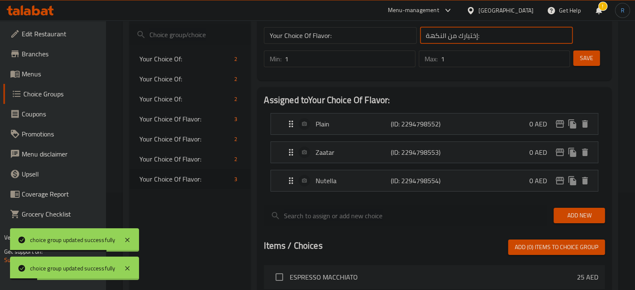
click at [581, 56] on span "Save" at bounding box center [586, 58] width 13 height 10
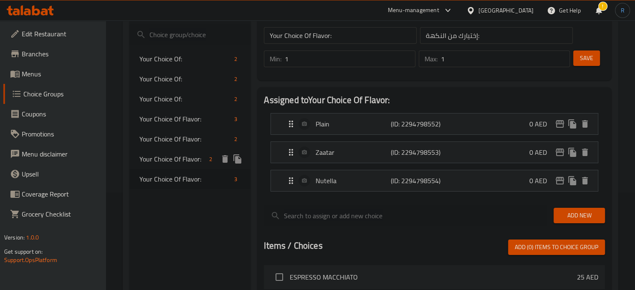
click at [175, 157] on span "Your Choice Of Flavor:" at bounding box center [172, 159] width 67 height 10
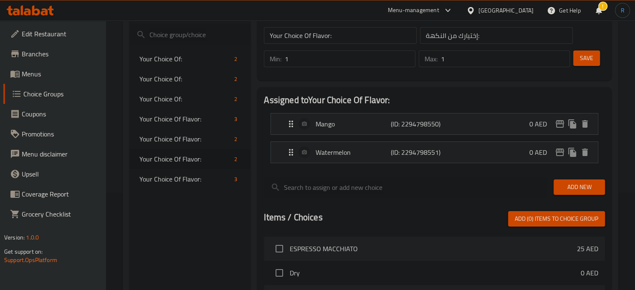
click at [576, 186] on span "Add New" at bounding box center [579, 187] width 38 height 10
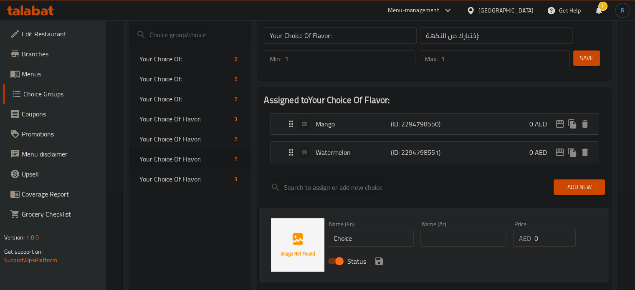
click at [366, 232] on input "Choice" at bounding box center [371, 238] width 86 height 17
type input "Mix"
click at [451, 242] on input "text" at bounding box center [464, 238] width 86 height 17
type input "ميكس"
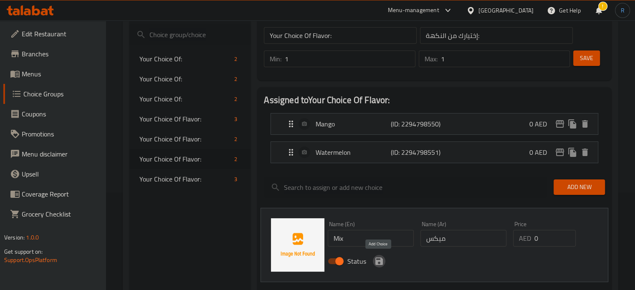
click at [379, 263] on icon "save" at bounding box center [379, 261] width 10 height 10
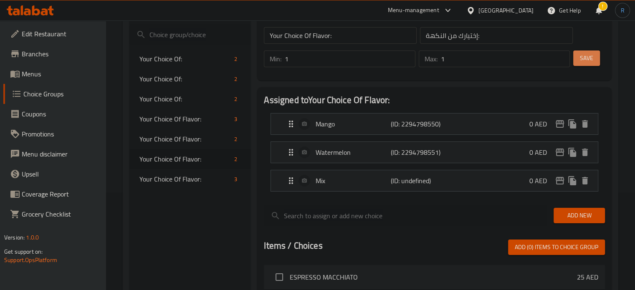
click at [585, 61] on span "Save" at bounding box center [586, 58] width 13 height 10
click at [171, 172] on div "Your Choice Of Flavor: 3" at bounding box center [190, 179] width 122 height 20
click at [320, 126] on p "Plain" at bounding box center [353, 124] width 75 height 10
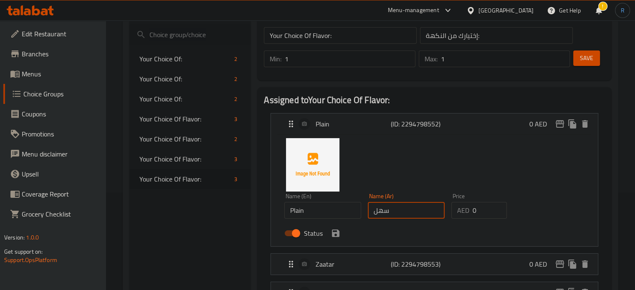
click at [409, 210] on input "سهل" at bounding box center [406, 210] width 77 height 17
type input "سادة"
click at [337, 238] on button "save" at bounding box center [336, 233] width 13 height 13
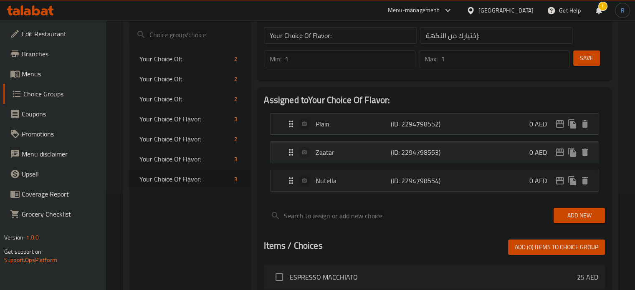
click at [352, 150] on p "Zaatar" at bounding box center [353, 152] width 75 height 10
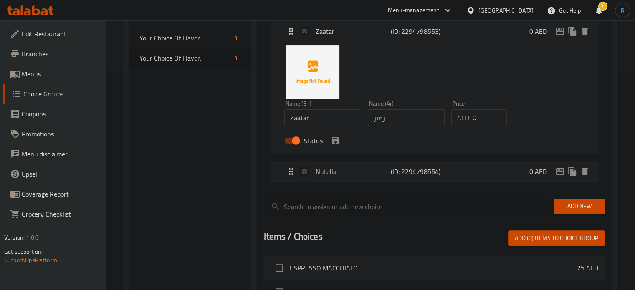
scroll to position [223, 0]
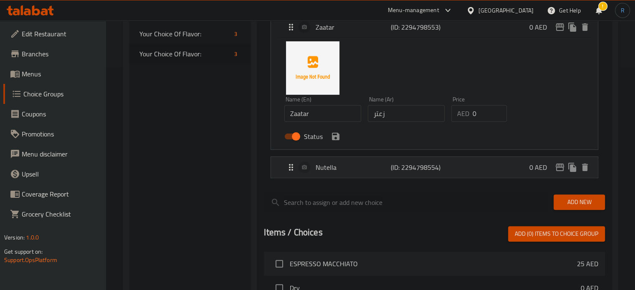
click at [328, 172] on p "Nutella" at bounding box center [353, 167] width 75 height 10
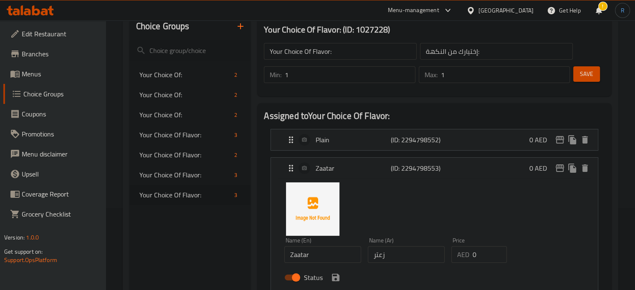
scroll to position [14, 0]
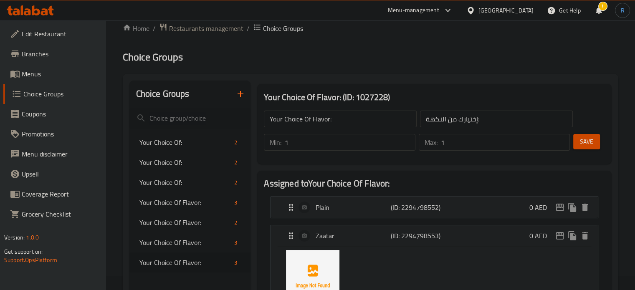
click at [591, 138] on span "Save" at bounding box center [586, 142] width 13 height 10
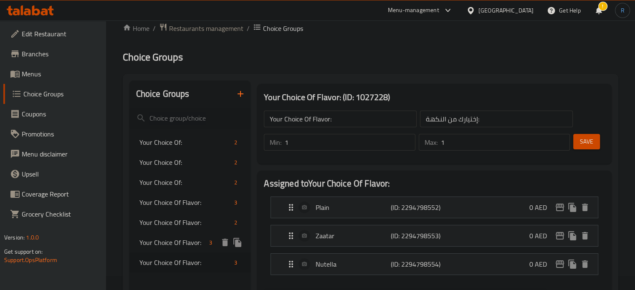
click at [175, 246] on span "Your Choice Of Flavor:" at bounding box center [172, 243] width 67 height 10
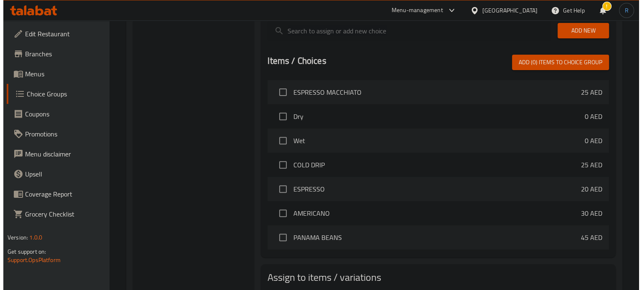
scroll to position [335, 0]
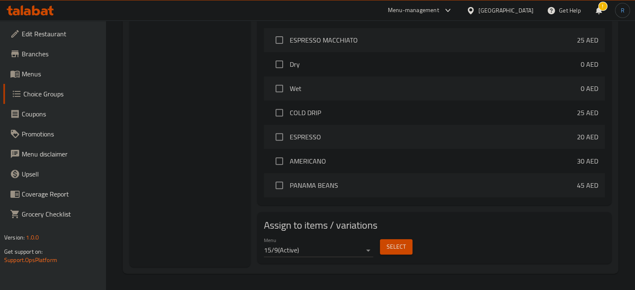
click at [391, 254] on button "Select" at bounding box center [396, 246] width 33 height 15
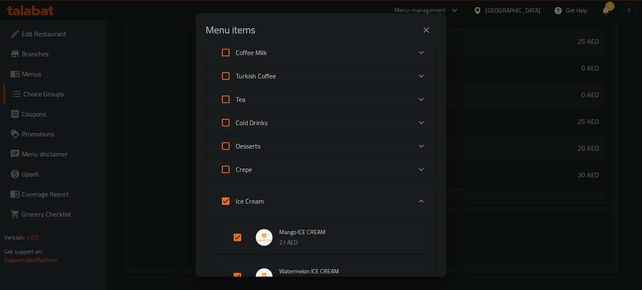
scroll to position [167, 0]
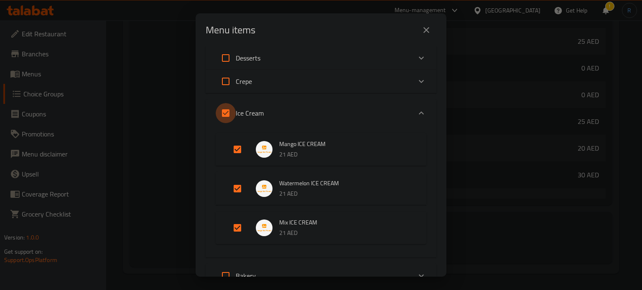
click at [228, 112] on input "Expand" at bounding box center [226, 113] width 20 height 20
checkbox input "false"
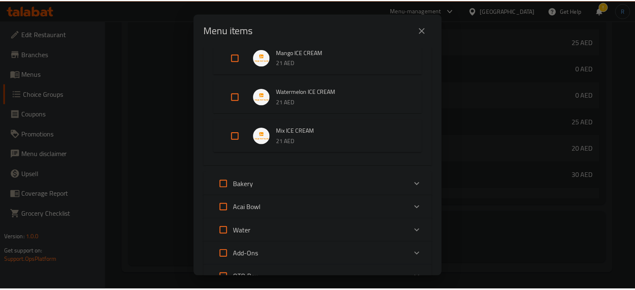
scroll to position [329, 0]
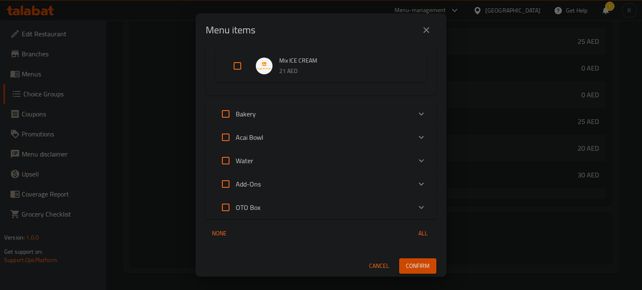
click at [417, 266] on span "Confirm" at bounding box center [418, 266] width 24 height 10
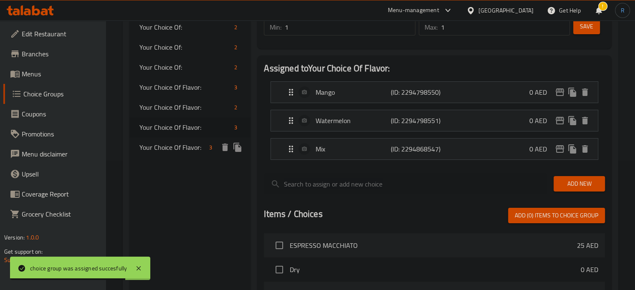
scroll to position [84, 0]
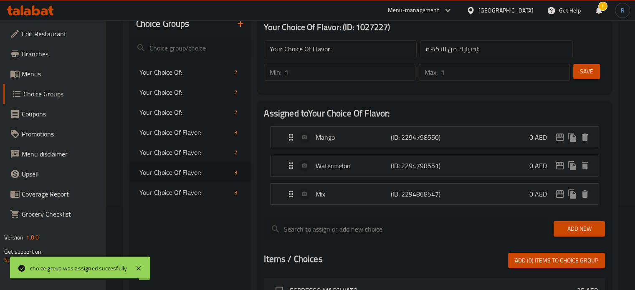
click at [242, 23] on icon "button" at bounding box center [241, 24] width 10 height 10
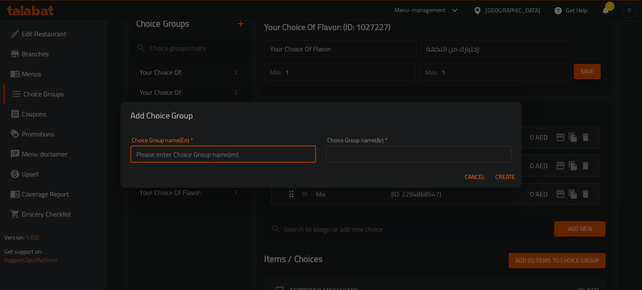
click at [235, 155] on input "text" at bounding box center [222, 154] width 185 height 17
click at [262, 154] on input "Add Ons:" at bounding box center [222, 154] width 185 height 17
type input "Add On's:"
click at [367, 155] on input "text" at bounding box center [418, 154] width 185 height 17
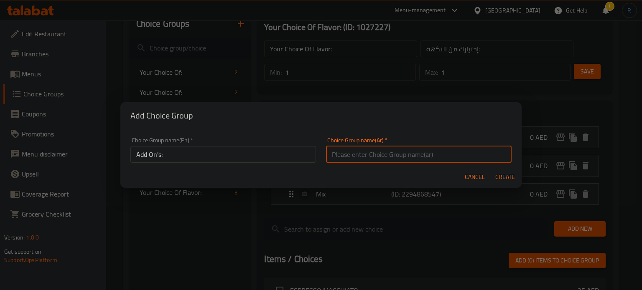
type input "الإضافات:"
click at [505, 175] on span "Create" at bounding box center [505, 177] width 20 height 10
type input "Add On's:"
type input "الإضافات:"
type input "0"
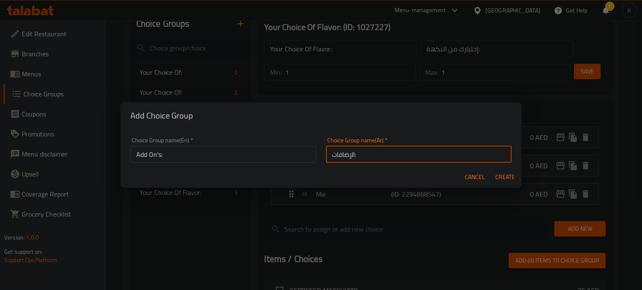
type input "0"
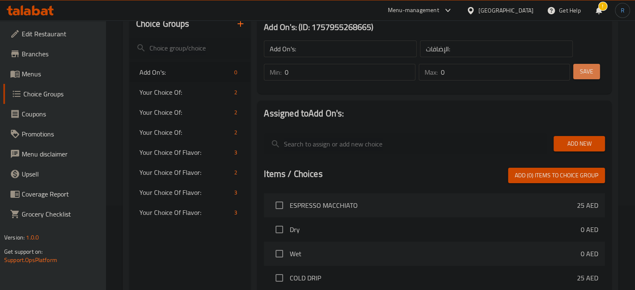
click at [590, 72] on span "Save" at bounding box center [586, 71] width 13 height 10
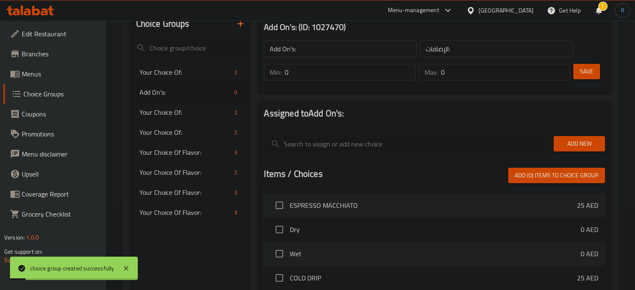
click at [307, 76] on input "0" at bounding box center [350, 72] width 130 height 17
click at [592, 137] on button "Add New" at bounding box center [579, 143] width 51 height 15
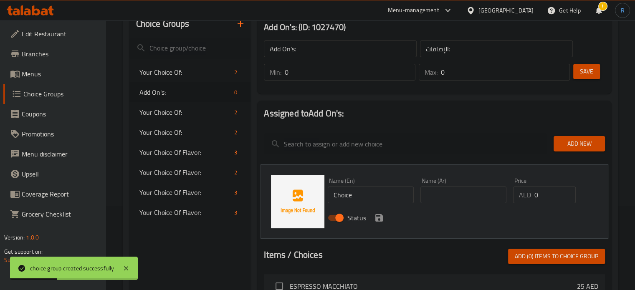
click at [351, 195] on input "Choice" at bounding box center [371, 195] width 86 height 17
click at [380, 197] on input "Choice" at bounding box center [371, 195] width 86 height 17
paste input "TOPPINGS"
click at [380, 197] on input "ChoiceTOPPINGS" at bounding box center [371, 195] width 86 height 17
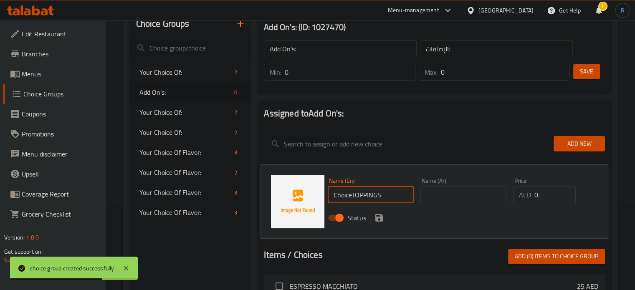
click at [380, 197] on input "ChoiceTOPPINGS" at bounding box center [371, 195] width 86 height 17
paste input "text"
type input "TOPPINGS"
click at [415, 194] on div "Name (En) TOPPINGS Name (En)" at bounding box center [371, 191] width 93 height 32
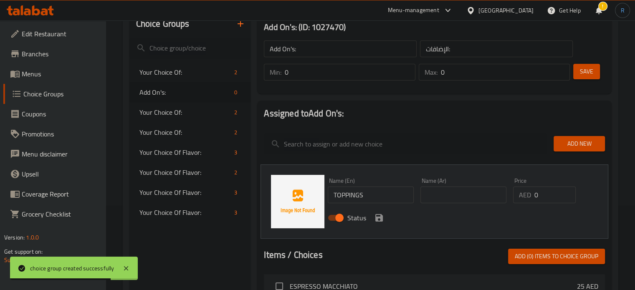
click at [437, 194] on input "text" at bounding box center [464, 195] width 86 height 17
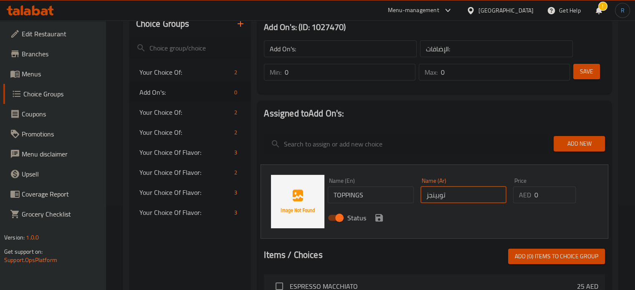
type input "توبينجز"
click at [381, 220] on icon "save" at bounding box center [379, 218] width 8 height 8
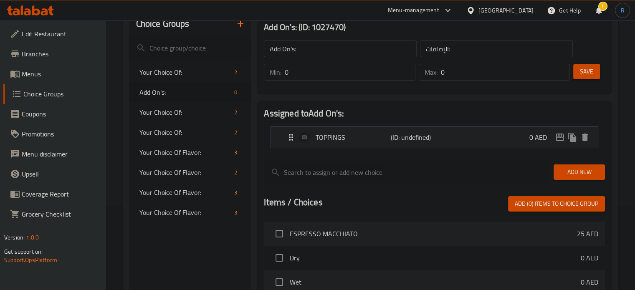
click at [592, 71] on span "Save" at bounding box center [586, 71] width 13 height 10
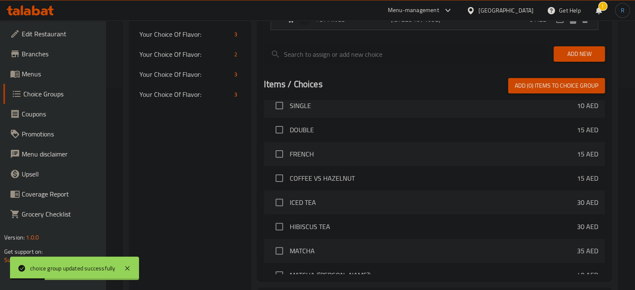
scroll to position [279, 0]
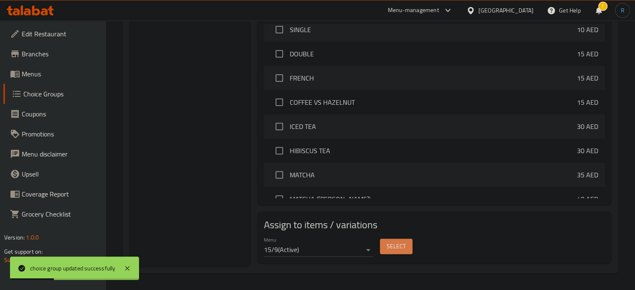
click at [393, 246] on span "Select" at bounding box center [396, 246] width 19 height 10
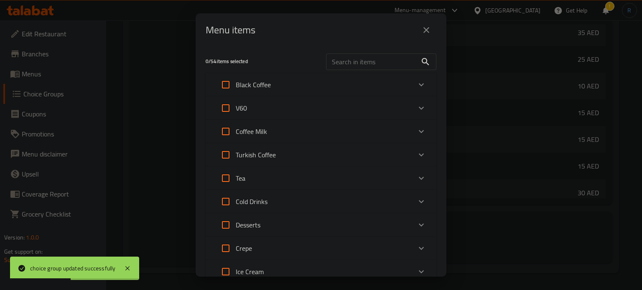
click at [347, 60] on input "text" at bounding box center [371, 61] width 91 height 17
paste input "BOWL"
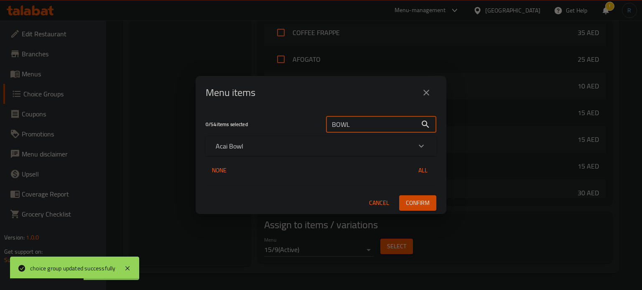
type input "BOWL"
click at [321, 152] on div "Acai Bowl" at bounding box center [320, 146] width 231 height 20
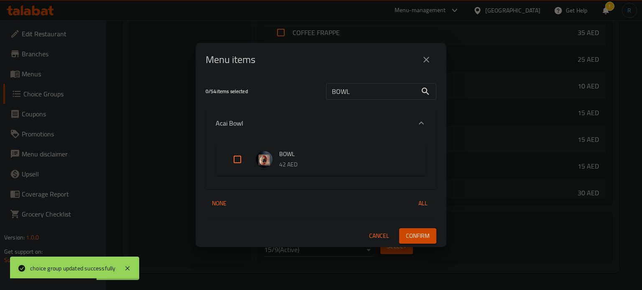
click at [236, 157] on input "Expand" at bounding box center [237, 160] width 20 height 20
checkbox input "true"
click at [424, 235] on span "Confirm" at bounding box center [418, 236] width 24 height 10
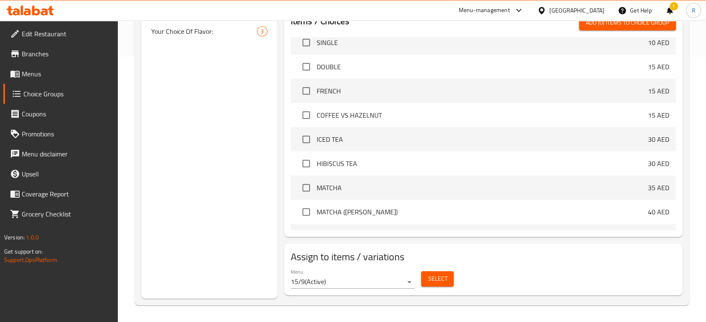
scroll to position [543, 0]
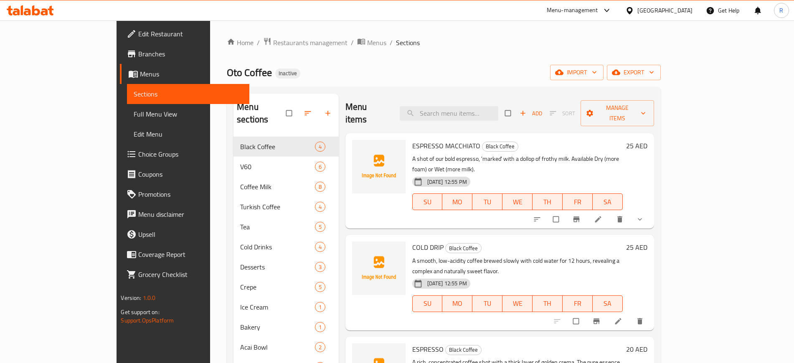
click at [342, 59] on div "Home / Restaurants management / Menus / Sections Oto Coffee Inactive import exp…" at bounding box center [444, 250] width 434 height 426
click at [134, 118] on span "Full Menu View" at bounding box center [188, 114] width 109 height 10
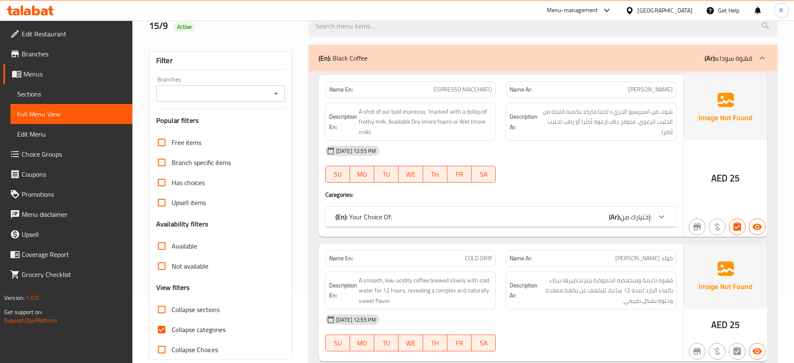
scroll to position [157, 0]
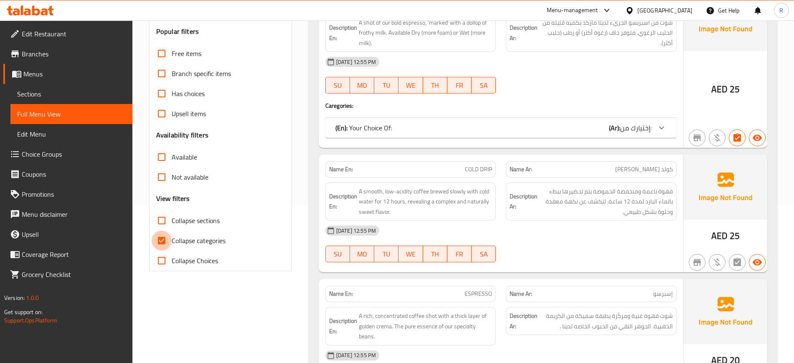
click at [160, 247] on input "Collapse categories" at bounding box center [162, 241] width 20 height 20
checkbox input "false"
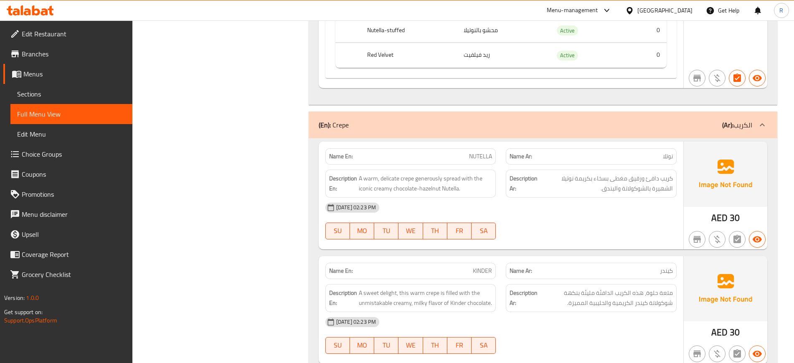
scroll to position [5899, 0]
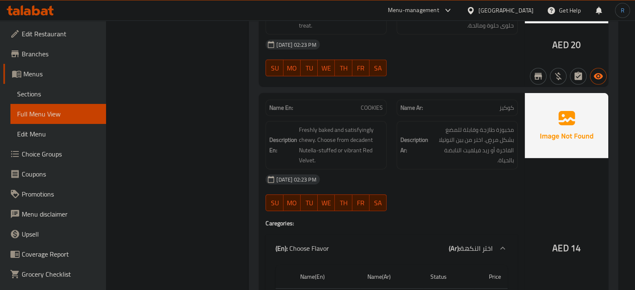
scroll to position [5828, 0]
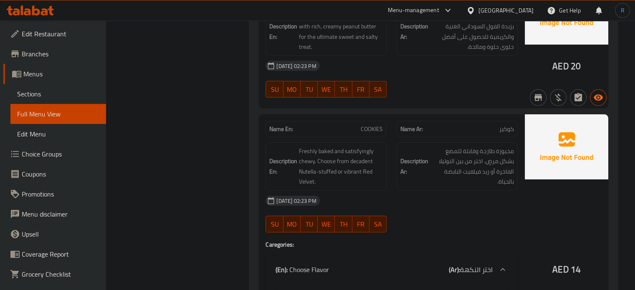
click at [424, 191] on div "[DATE] 02:23 PM" at bounding box center [392, 201] width 262 height 20
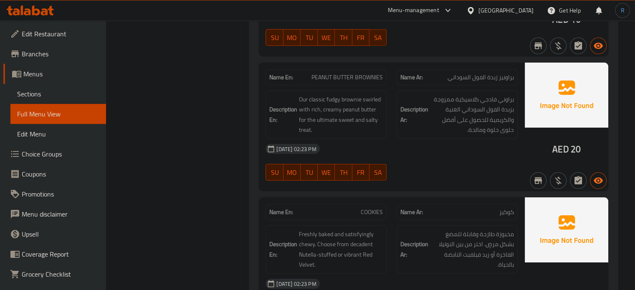
scroll to position [5745, 0]
click at [436, 274] on div "[DATE] 02:23 PM" at bounding box center [392, 284] width 262 height 20
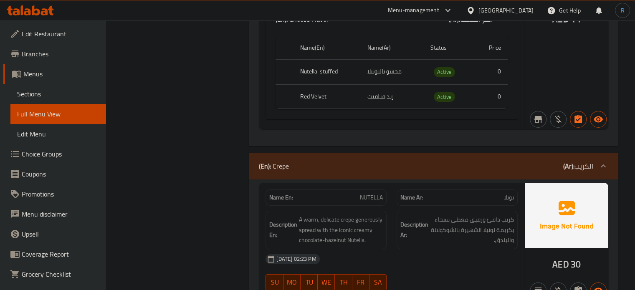
scroll to position [6121, 0]
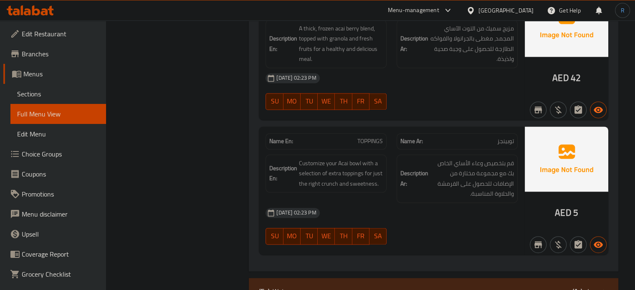
scroll to position [7583, 0]
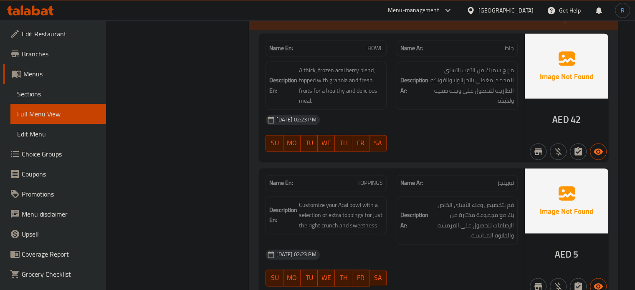
drag, startPoint x: 393, startPoint y: 226, endPoint x: 300, endPoint y: 168, distance: 109.0
click at [393, 245] on div "[DATE] 02:23 PM" at bounding box center [392, 255] width 262 height 20
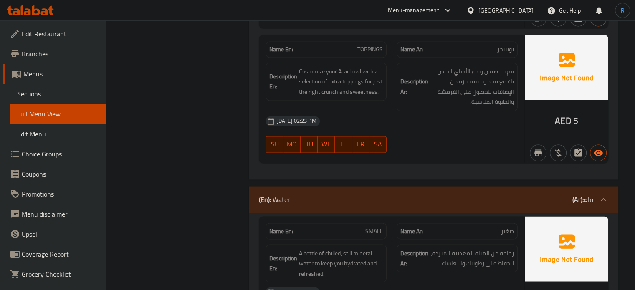
scroll to position [7750, 0]
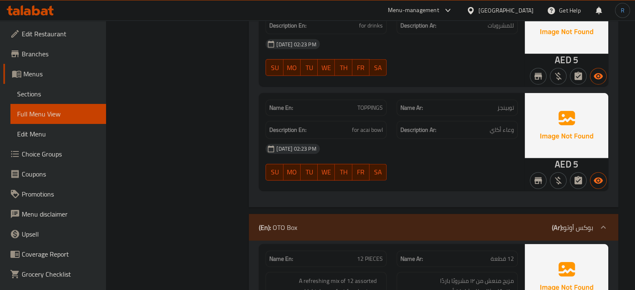
scroll to position [8543, 0]
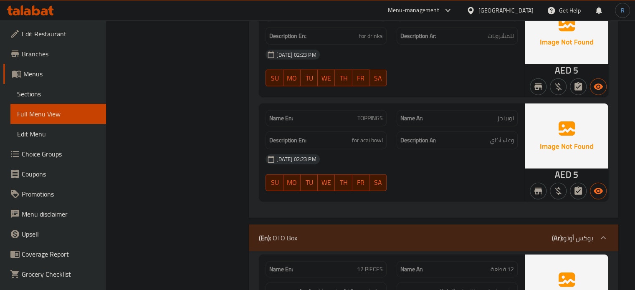
click at [430, 186] on div at bounding box center [457, 191] width 131 height 10
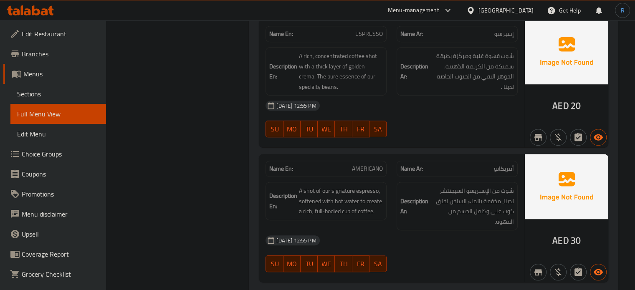
scroll to position [543, 0]
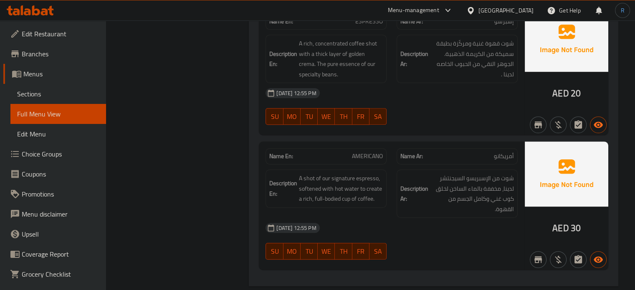
drag, startPoint x: 478, startPoint y: 131, endPoint x: 339, endPoint y: 93, distance: 144.2
click at [478, 131] on div "Name En: ESPRESSO Name Ar: إسبرسو Description En: A rich, concentrated coffee s…" at bounding box center [392, 71] width 266 height 128
click at [438, 107] on div "15-09-2025 12:55 PM SU MO TU WE TH FR SA" at bounding box center [392, 106] width 262 height 47
click at [356, 92] on div "[DATE] 12:55 PM" at bounding box center [392, 93] width 262 height 20
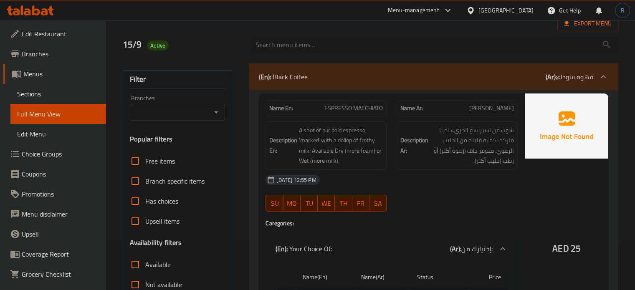
click at [359, 105] on span "ESPRESSO MACCHIATO" at bounding box center [354, 108] width 58 height 9
copy span "ESPRESSO MACCHIATO"
drag, startPoint x: 418, startPoint y: 177, endPoint x: 397, endPoint y: 143, distance: 39.6
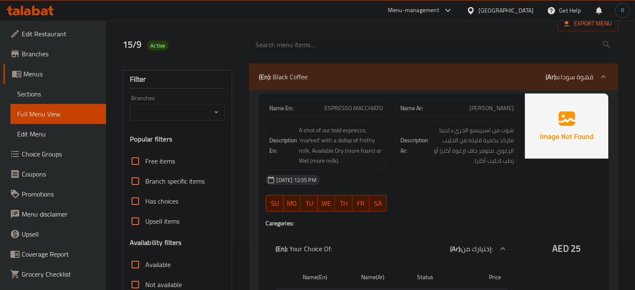
click at [418, 177] on div "[DATE] 12:55 PM" at bounding box center [392, 180] width 262 height 20
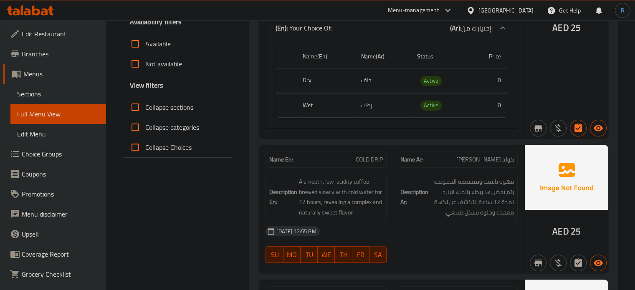
scroll to position [299, 0]
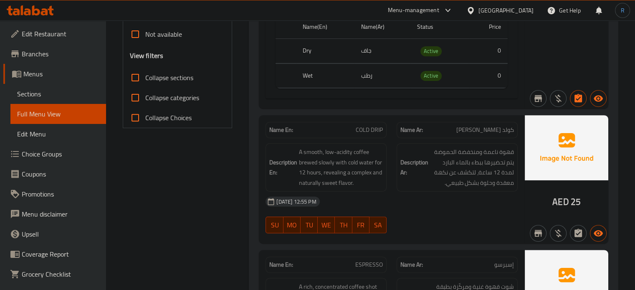
click at [398, 199] on div "[DATE] 12:55 PM" at bounding box center [392, 202] width 262 height 20
click at [362, 133] on span "COLD DRIP" at bounding box center [369, 130] width 27 height 9
copy span "COLD DRIP"
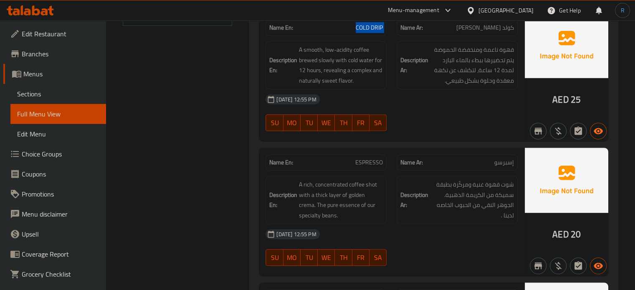
scroll to position [425, 0]
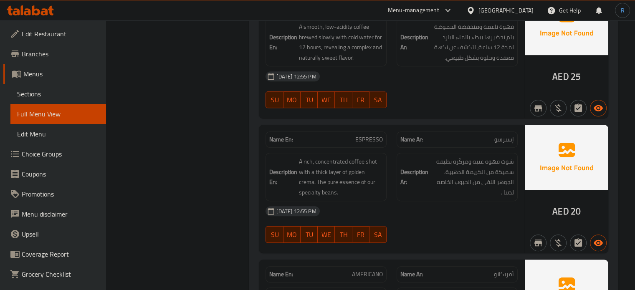
click at [344, 201] on div "[DATE] 12:55 PM" at bounding box center [392, 211] width 262 height 20
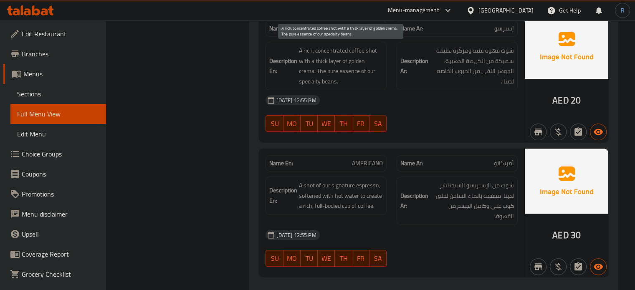
scroll to position [550, 0]
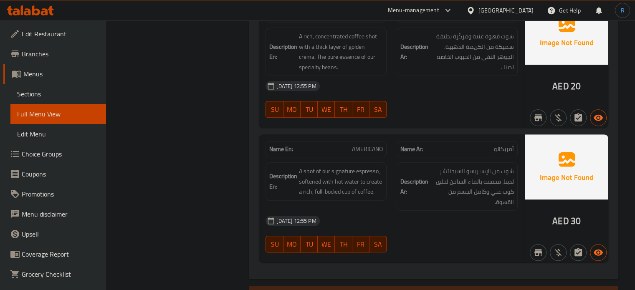
click at [446, 103] on div "15-09-2025 12:55 PM SU MO TU WE TH FR SA" at bounding box center [392, 99] width 262 height 47
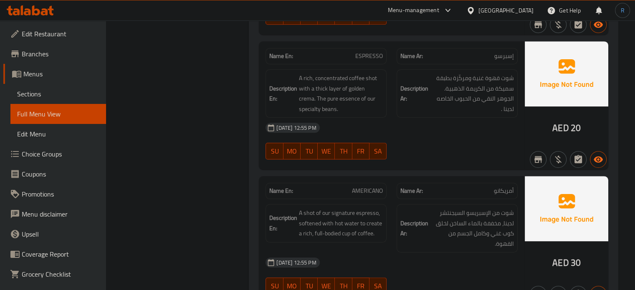
click at [360, 56] on span "ESPRESSO" at bounding box center [369, 56] width 28 height 9
copy span "ESPRESSO"
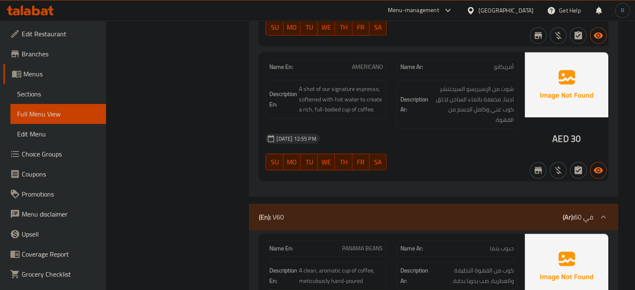
scroll to position [634, 0]
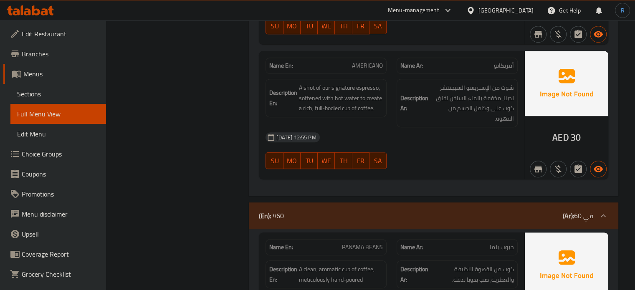
click at [477, 155] on div "15-09-2025 12:55 PM SU MO TU WE TH FR SA" at bounding box center [392, 150] width 262 height 47
click at [362, 61] on span "AMERICANO" at bounding box center [367, 65] width 31 height 9
copy span "AMERICANO"
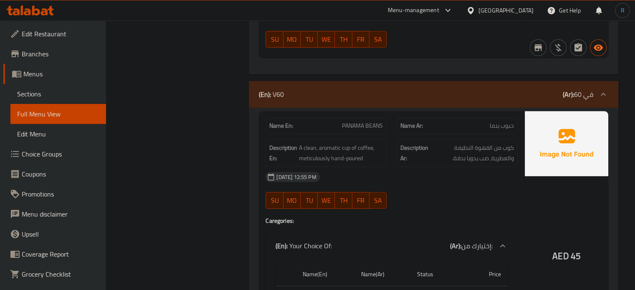
scroll to position [759, 0]
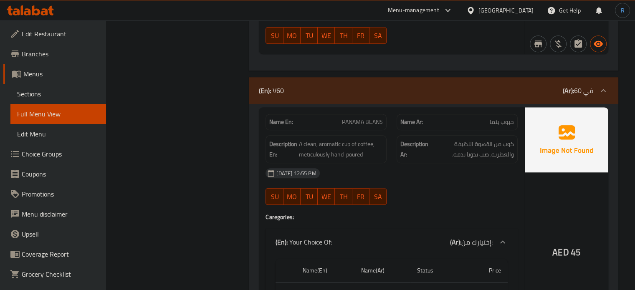
click at [390, 170] on div "[DATE] 12:55 PM" at bounding box center [392, 173] width 262 height 20
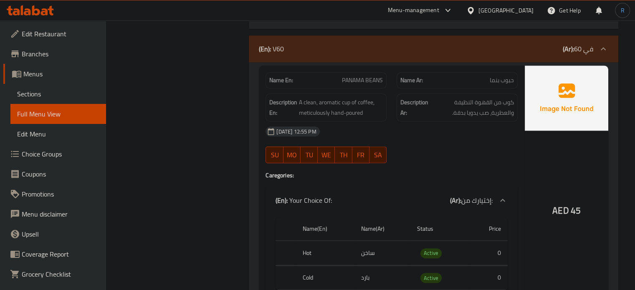
click at [594, 180] on div "AED 45" at bounding box center [567, 188] width 84 height 245
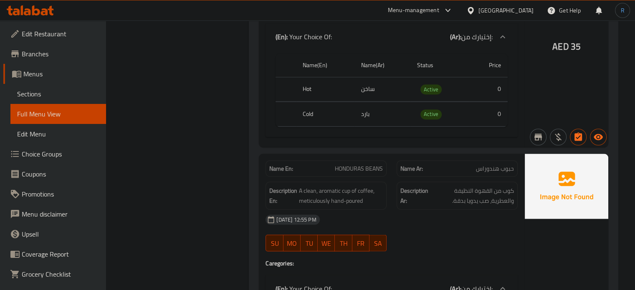
scroll to position [1469, 0]
click at [360, 168] on span "HONDURAS BEANS" at bounding box center [359, 168] width 48 height 9
copy span "HONDURAS"
click at [360, 168] on span "HONDURAS BEANS" at bounding box center [359, 168] width 48 height 9
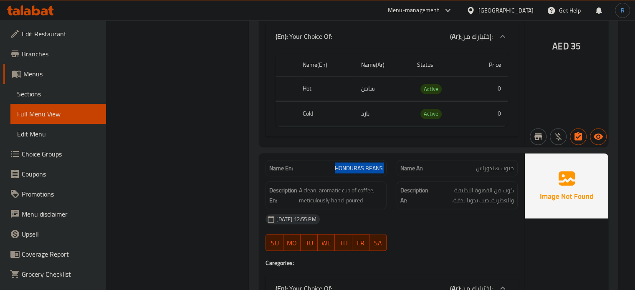
copy span "HONDURAS BEANS"
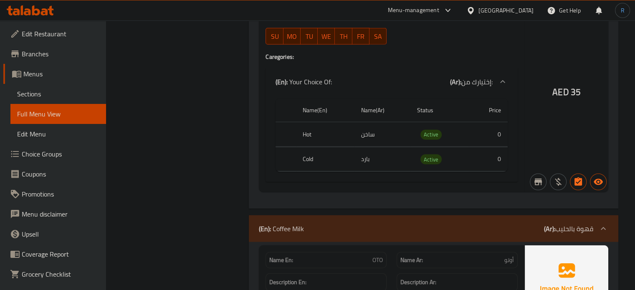
scroll to position [2054, 0]
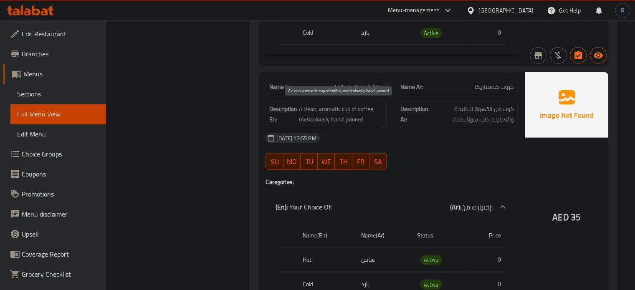
click at [322, 110] on span "A clean, aromatic cup of coffee, meticulously hand-poured" at bounding box center [341, 114] width 84 height 20
copy span "A clean, aromatic cup of coffee, meticulously hand-poured"
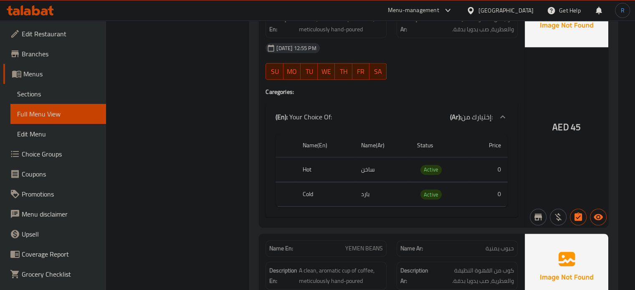
scroll to position [717, 0]
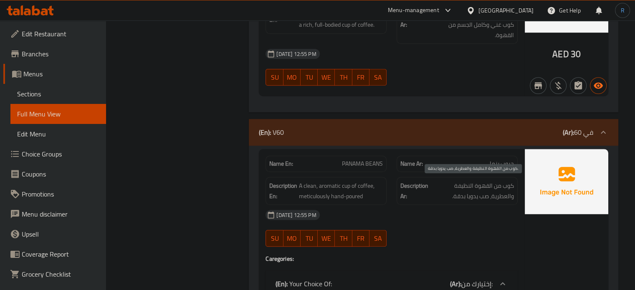
click at [464, 183] on span "كوب من القهوة النظيفة والعطرية، صب يدويا بدقة." at bounding box center [472, 191] width 84 height 20
copy div "كوب من القهوة النظيفة والعطرية، صب يدويا بدقة."
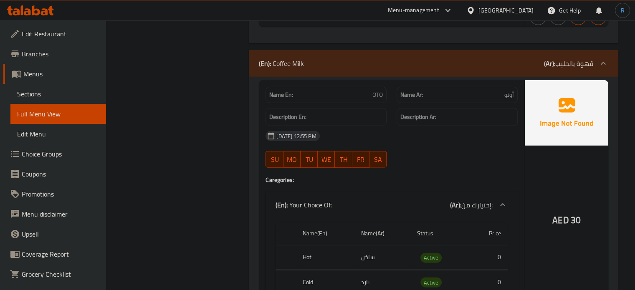
scroll to position [2262, 0]
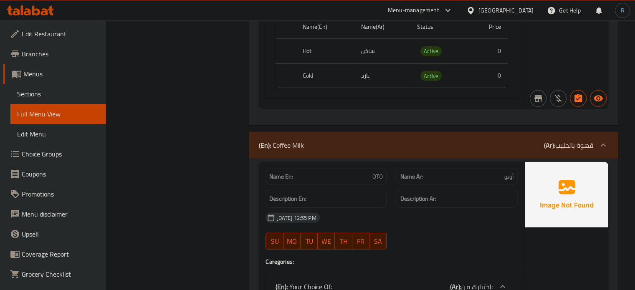
click at [376, 172] on span "OTO" at bounding box center [378, 176] width 10 height 9
copy span "OTO"
drag, startPoint x: 408, startPoint y: 233, endPoint x: 383, endPoint y: 210, distance: 33.4
click at [408, 233] on div "15-09-2025 12:55 PM SU MO TU WE TH FR SA" at bounding box center [392, 231] width 262 height 47
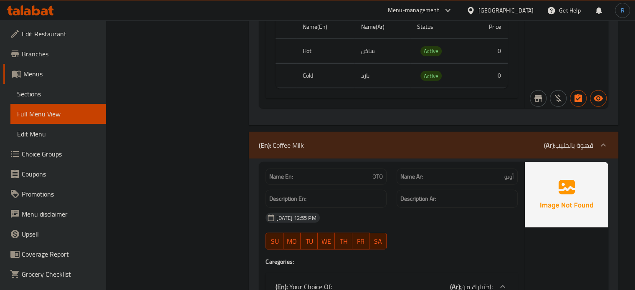
click at [381, 173] on span "OTO" at bounding box center [378, 176] width 10 height 9
click at [380, 173] on span "OTO" at bounding box center [378, 176] width 10 height 9
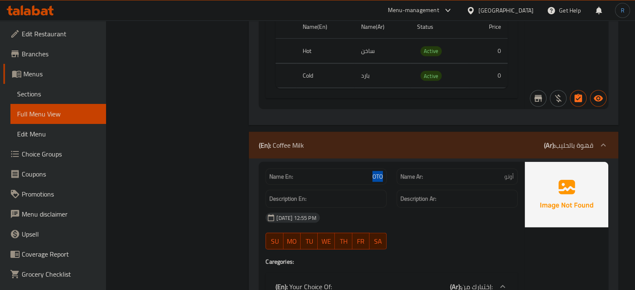
copy span "OTO"
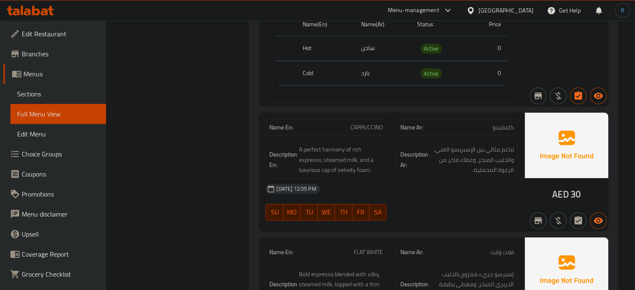
scroll to position [2555, 0]
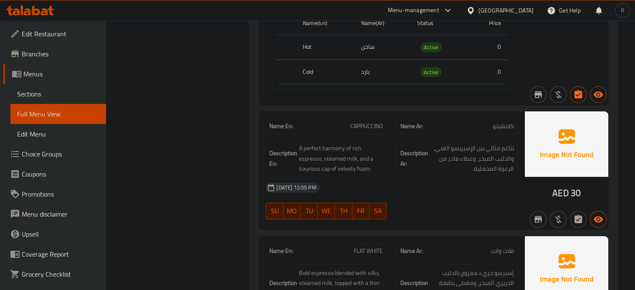
click at [388, 178] on div "[DATE] 12:55 PM" at bounding box center [392, 188] width 262 height 20
click at [357, 185] on div "[DATE] 12:55 PM" at bounding box center [392, 188] width 262 height 20
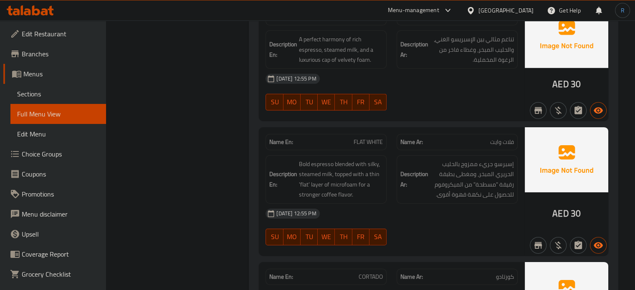
scroll to position [2695, 0]
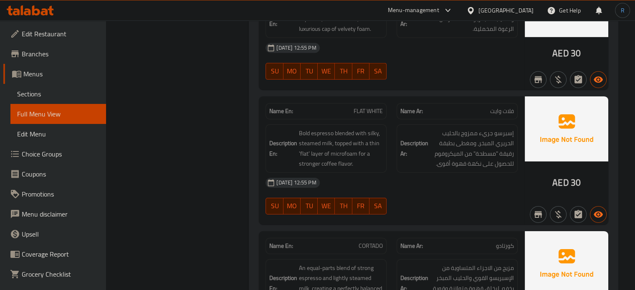
click at [364, 183] on div "[DATE] 12:55 PM" at bounding box center [392, 183] width 262 height 20
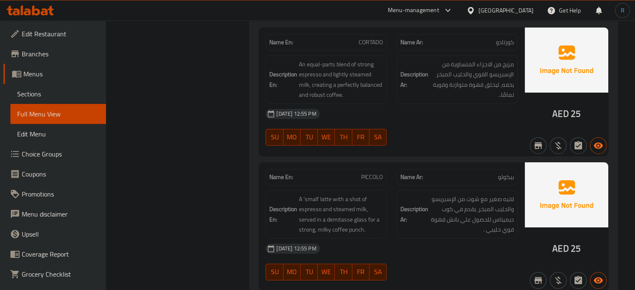
scroll to position [2913, 0]
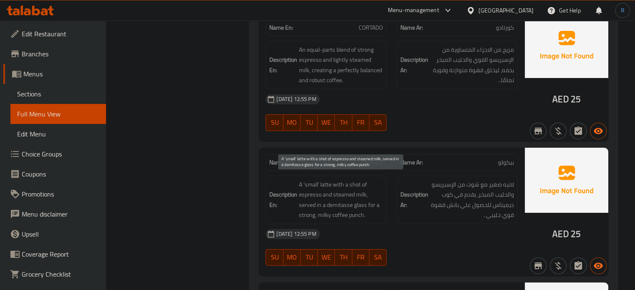
click at [310, 203] on span "A 'small' latte with a shot of espresso and steamed milk, served in a demitasse…" at bounding box center [341, 200] width 84 height 41
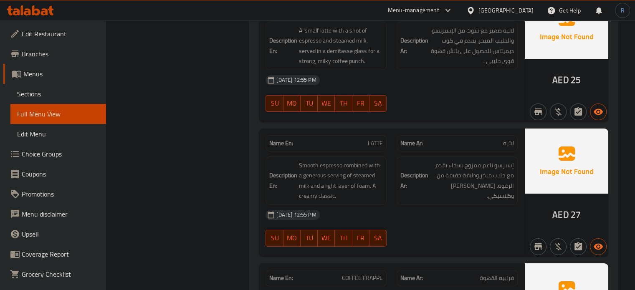
scroll to position [3080, 0]
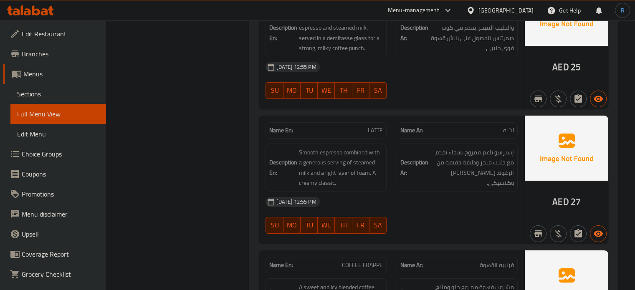
click at [314, 192] on div "[DATE] 12:55 PM" at bounding box center [392, 202] width 262 height 20
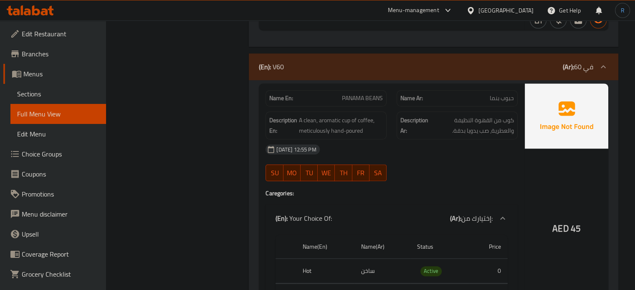
scroll to position [783, 0]
click at [356, 101] on span "PANAMA BEANS" at bounding box center [362, 98] width 41 height 9
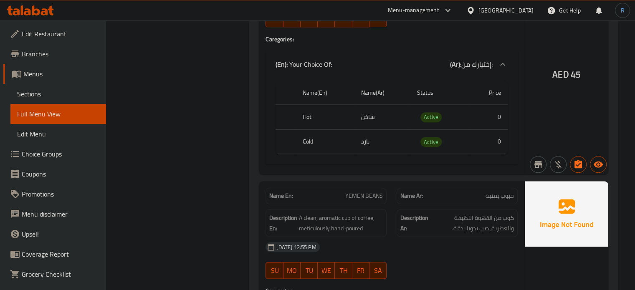
scroll to position [950, 0]
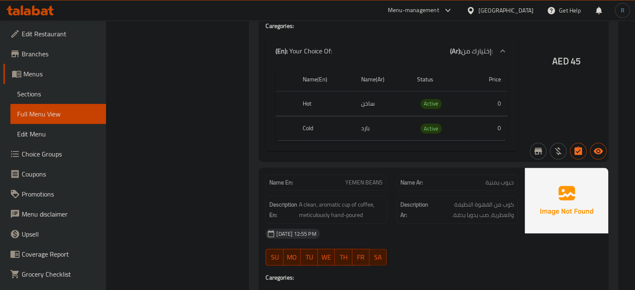
click at [365, 179] on span "YEMEN BEANS" at bounding box center [364, 182] width 38 height 9
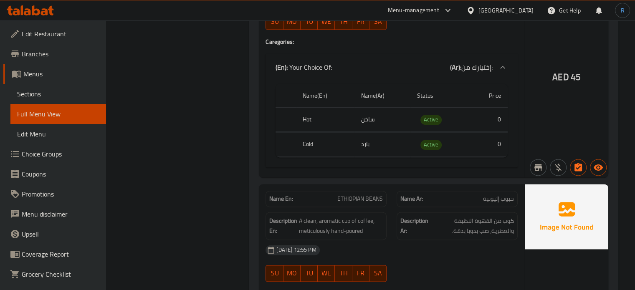
scroll to position [1201, 0]
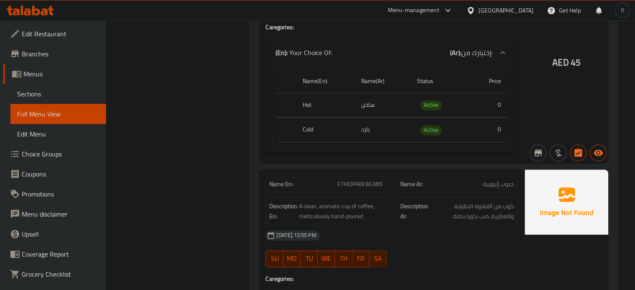
click at [364, 180] on span "ETHIOPIAN BEANS" at bounding box center [360, 184] width 46 height 9
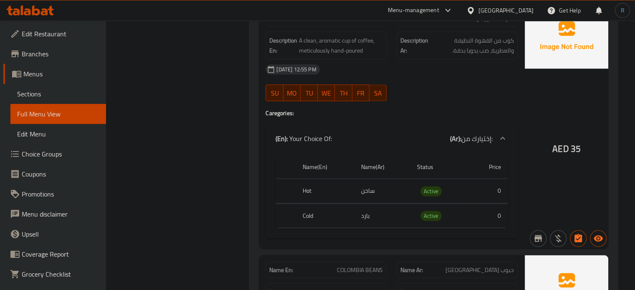
scroll to position [1493, 0]
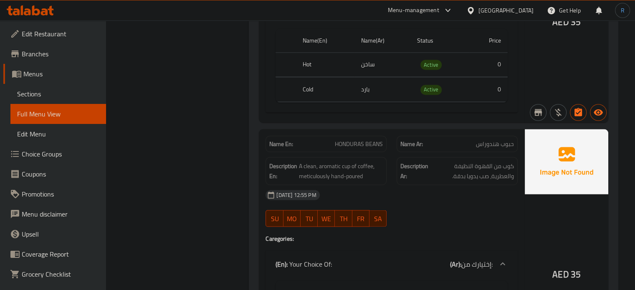
click at [351, 142] on span "HONDURAS BEANS" at bounding box center [359, 143] width 48 height 9
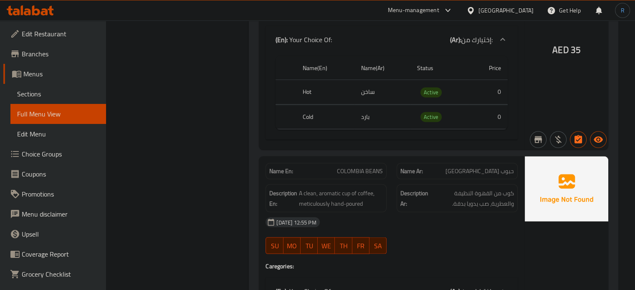
scroll to position [1744, 0]
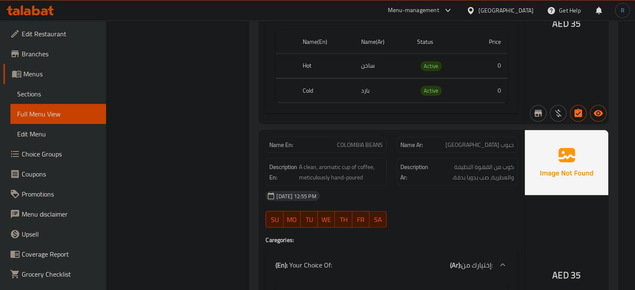
click at [358, 147] on span "COLOMBIA BEANS" at bounding box center [360, 145] width 46 height 9
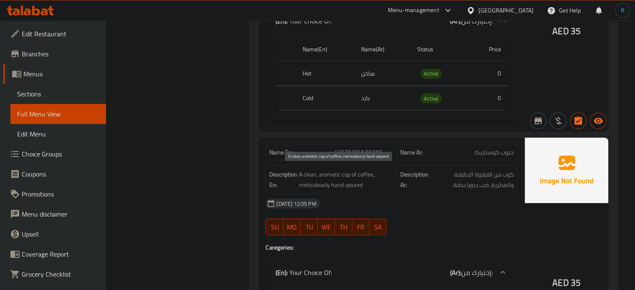
scroll to position [1994, 0]
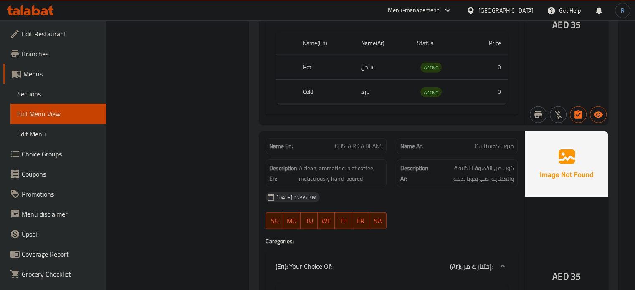
click at [358, 142] on span "COSTA RICA BEANS" at bounding box center [359, 146] width 48 height 9
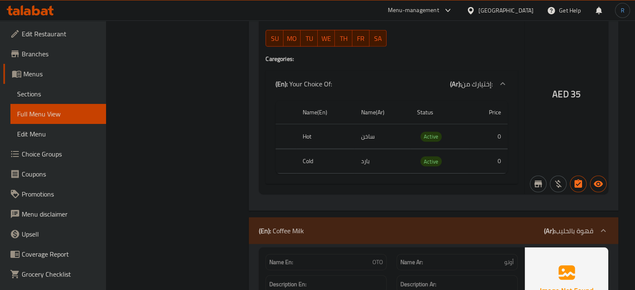
scroll to position [2203, 0]
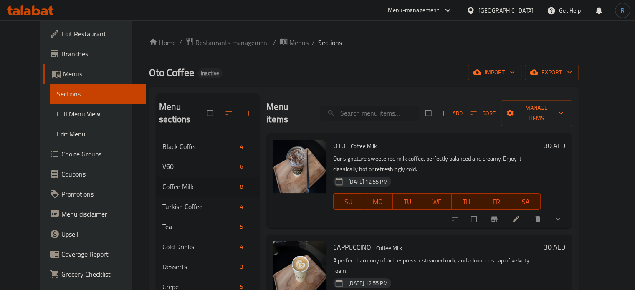
click at [384, 109] on input "search" at bounding box center [369, 113] width 99 height 15
paste input "OTO"
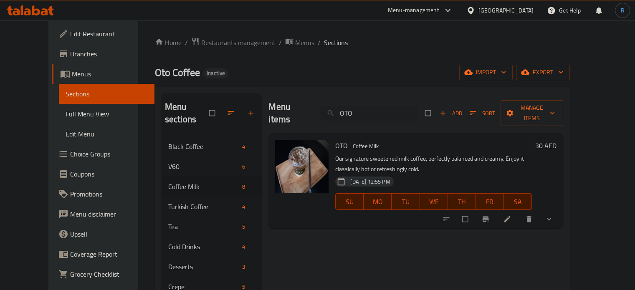
type input "OTO"
click at [512, 215] on icon at bounding box center [507, 219] width 8 height 8
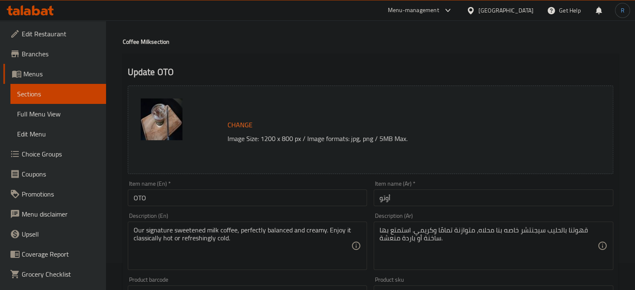
scroll to position [42, 0]
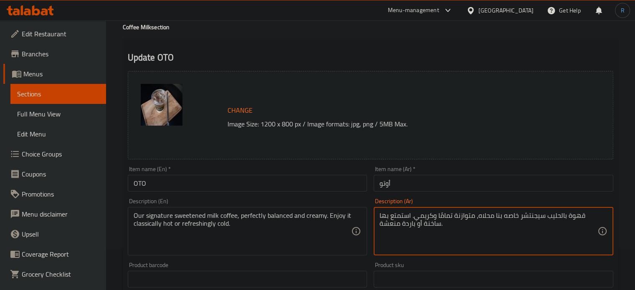
type textarea "قهوة بالحليب سيجنتشر خاصه بنا محلاه، متوازنة تمامًا وكريمي. استمتع بها ساخنة أو…"
click at [534, 192] on div "Item name (Ar)   * أوتو Item name (Ar) *" at bounding box center [493, 179] width 246 height 32
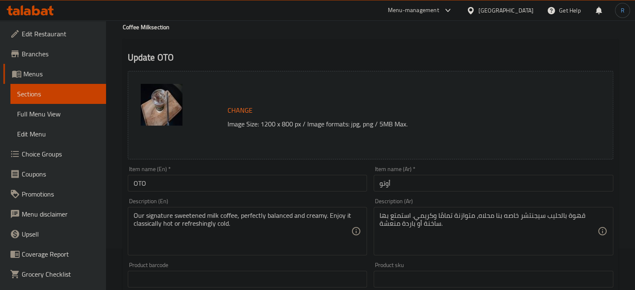
click at [526, 182] on input "أوتو" at bounding box center [494, 183] width 240 height 17
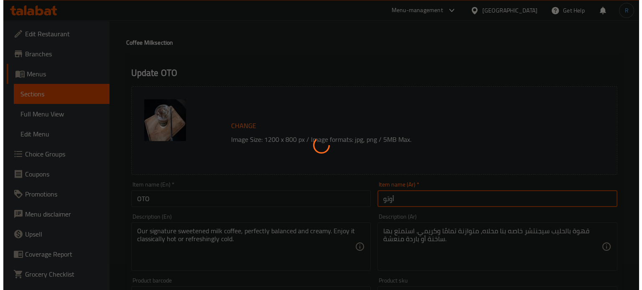
scroll to position [0, 0]
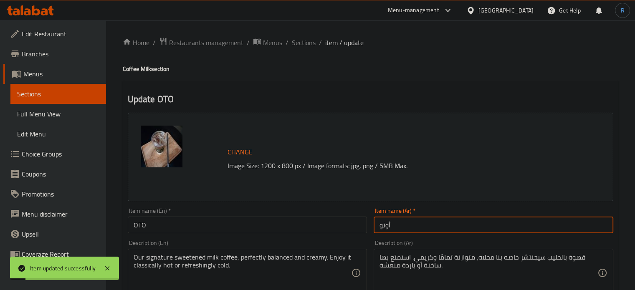
drag, startPoint x: 310, startPoint y: 46, endPoint x: 272, endPoint y: 0, distance: 59.4
click at [310, 46] on span "Sections" at bounding box center [304, 43] width 24 height 10
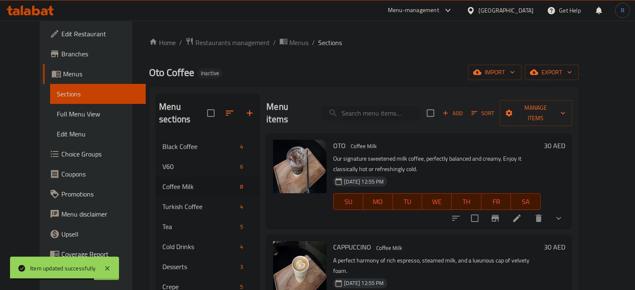
click at [375, 106] on input "search" at bounding box center [371, 113] width 99 height 15
paste input "COFFEE FRAPPE"
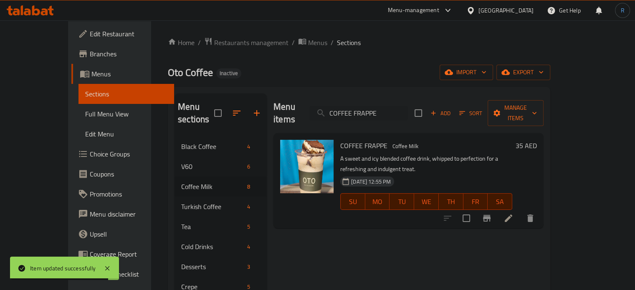
type input "COFFEE FRAPPE"
click at [520, 211] on li at bounding box center [508, 218] width 23 height 15
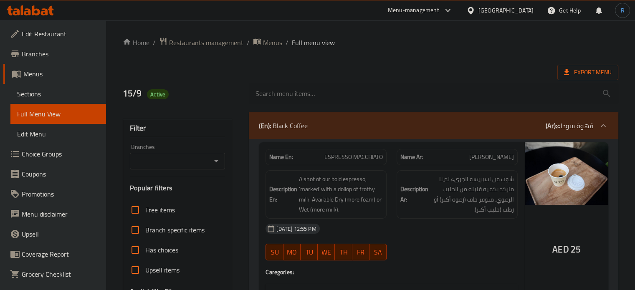
drag, startPoint x: 317, startPoint y: 126, endPoint x: 320, endPoint y: 114, distance: 12.3
click at [317, 127] on div "(En): Black Coffee (Ar): قهوة سوداء" at bounding box center [426, 126] width 335 height 10
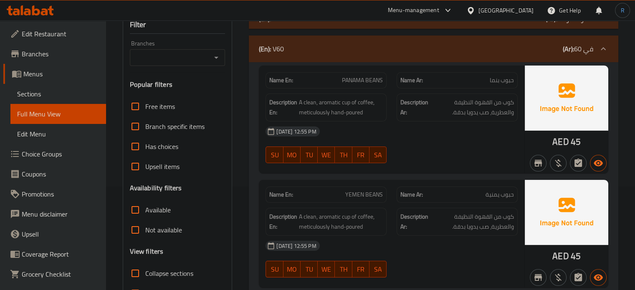
scroll to position [42, 0]
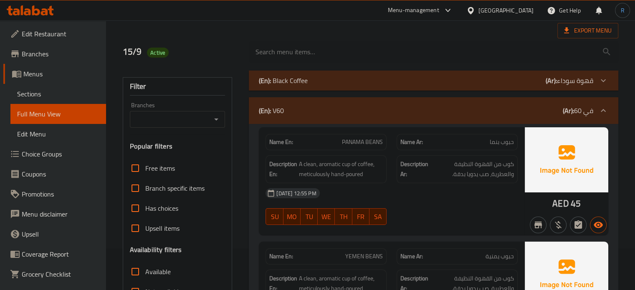
click at [322, 113] on div "(En): V60 (Ar): في 60" at bounding box center [426, 111] width 335 height 10
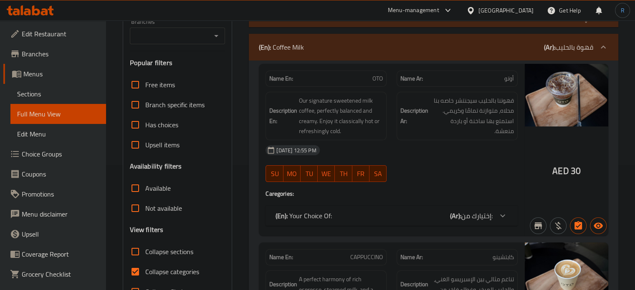
scroll to position [125, 0]
click at [376, 82] on span "OTO" at bounding box center [378, 78] width 10 height 9
copy span "OTO"
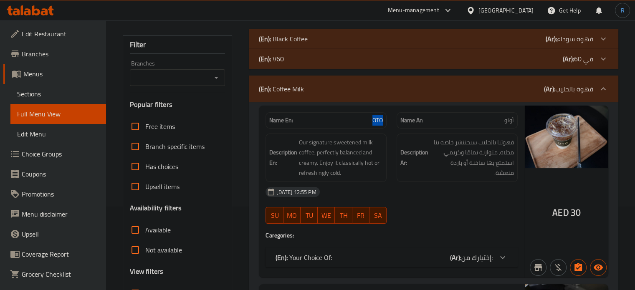
scroll to position [84, 0]
click at [353, 96] on div "(En): Coffee Milk (Ar): قهوة بالحليب" at bounding box center [434, 89] width 370 height 27
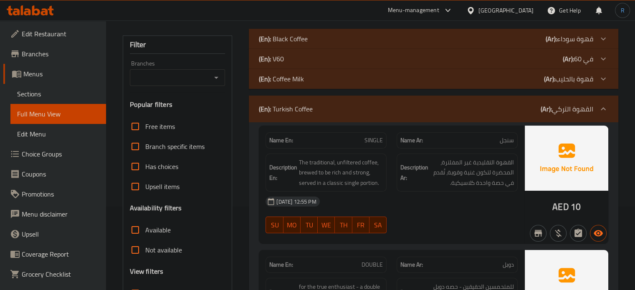
click at [326, 73] on div "(En): Coffee Milk (Ar): قهوة بالحليب" at bounding box center [434, 79] width 370 height 20
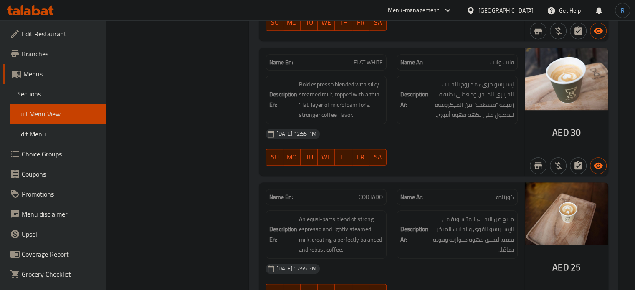
scroll to position [501, 0]
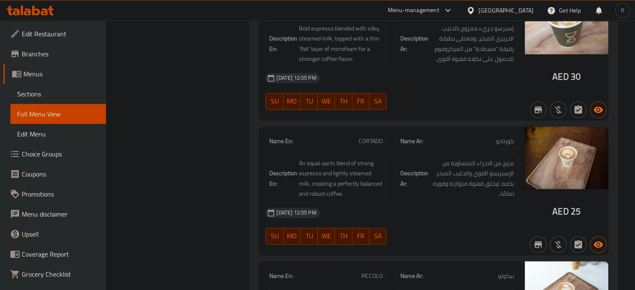
click at [316, 122] on div "Name En: OTO Name Ar: أوتو Description En: Our signature sweetened milk coffee,…" at bounding box center [434, 243] width 370 height 1116
click at [429, 233] on div "15-09-2025 12:55 PM SU MO TU WE TH FR SA" at bounding box center [392, 226] width 262 height 47
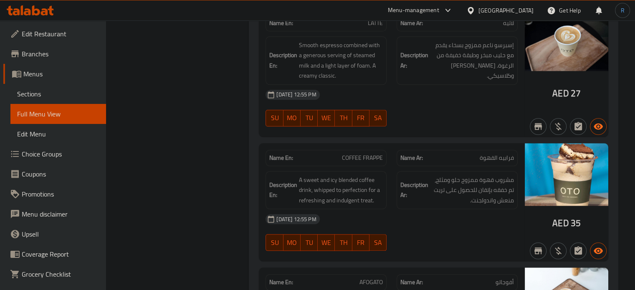
scroll to position [890, 0]
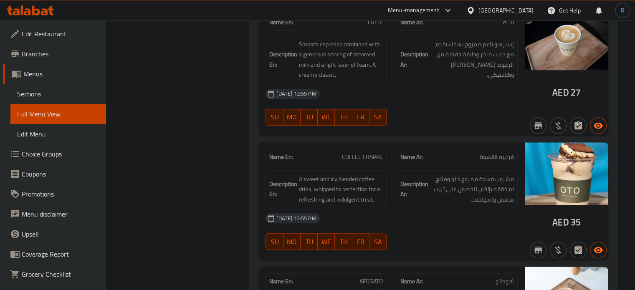
click at [356, 154] on span "COFFEE FRAPPE" at bounding box center [362, 157] width 41 height 9
copy span "COFFEE FRAPPE"
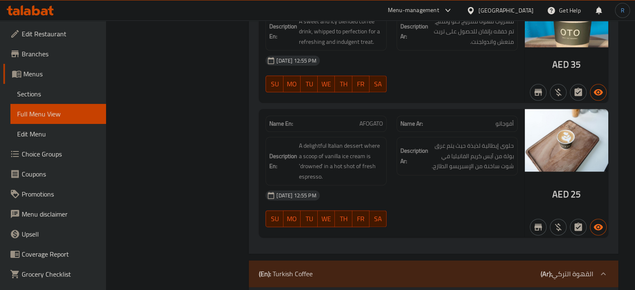
scroll to position [1057, 0]
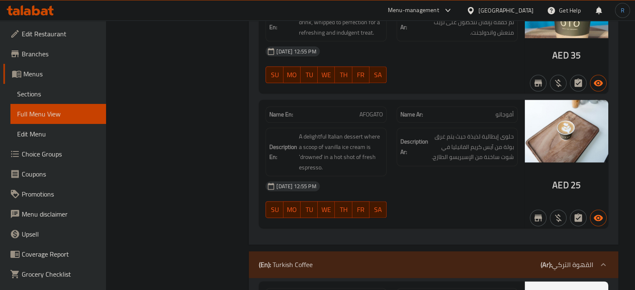
click at [344, 187] on div "[DATE] 12:55 PM" at bounding box center [392, 186] width 262 height 20
click at [368, 114] on span "AFOGATO" at bounding box center [371, 114] width 23 height 9
copy span "AFOGATO"
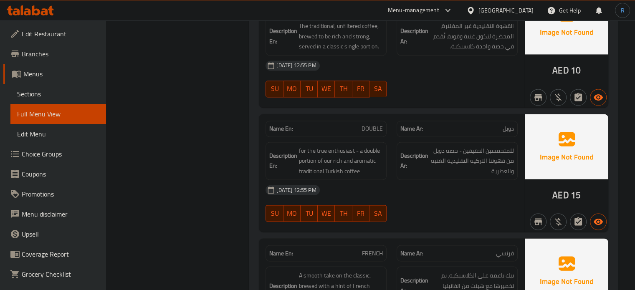
scroll to position [1224, 0]
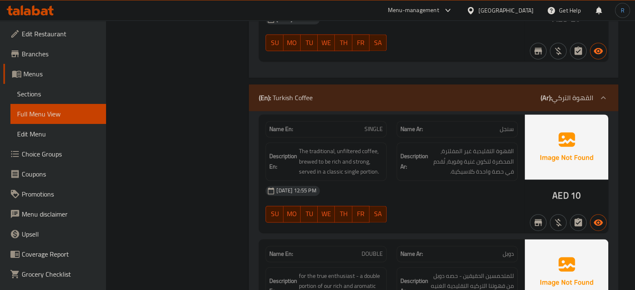
click at [367, 188] on div "[DATE] 12:55 PM" at bounding box center [392, 191] width 262 height 20
click at [380, 126] on span "SINGLE" at bounding box center [374, 129] width 18 height 9
copy span "SINGLE"
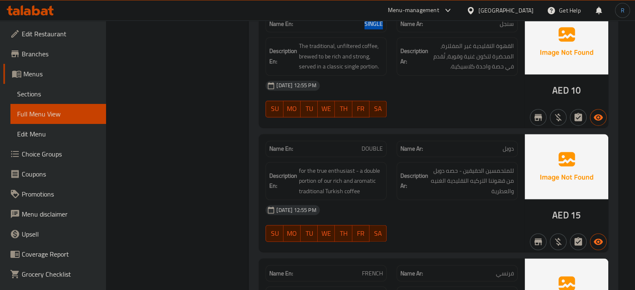
scroll to position [1349, 0]
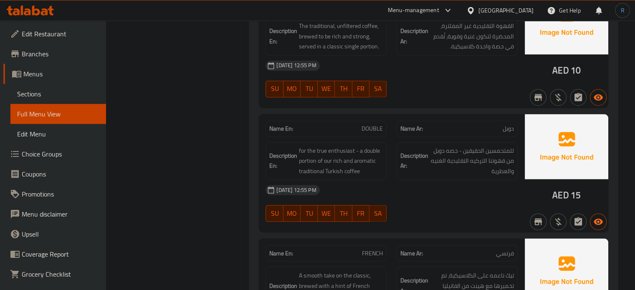
click at [402, 204] on div "[DATE] 12:55 PM SU MO TU WE TH FR SA" at bounding box center [392, 203] width 262 height 47
click at [374, 124] on span "DOUBLE" at bounding box center [372, 128] width 21 height 9
copy span "DOUBLE"
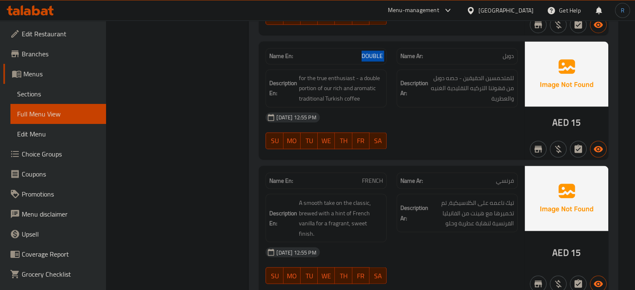
scroll to position [1475, 0]
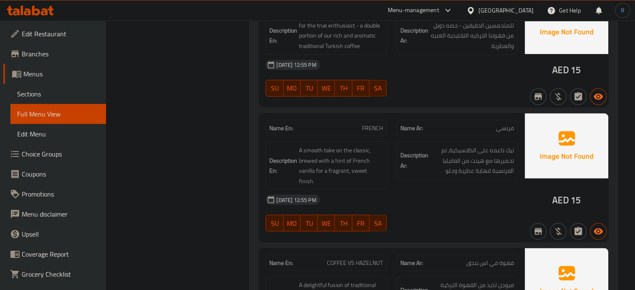
click at [366, 210] on div "SU MO TU WE TH FR SA" at bounding box center [326, 223] width 131 height 27
click at [379, 120] on div "Name En: FRENCH" at bounding box center [326, 128] width 121 height 16
copy span "FRENCH"
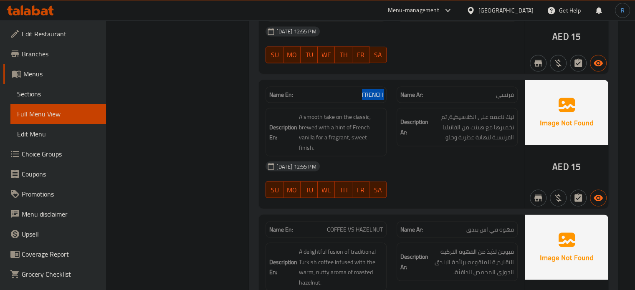
scroll to position [1558, 0]
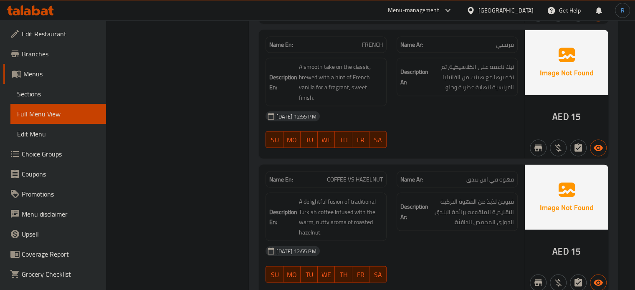
click at [461, 241] on div "15-09-2025 12:55 PM" at bounding box center [392, 251] width 262 height 20
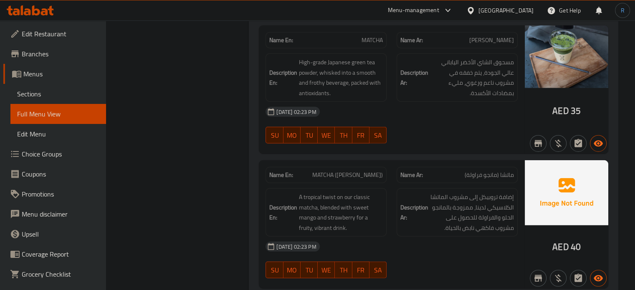
scroll to position [2143, 0]
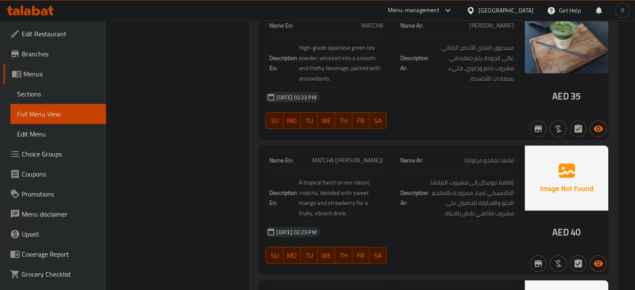
click at [312, 156] on span "MATCHA (MANGO STRAWBERRY)" at bounding box center [347, 160] width 71 height 9
copy span "MATCHA"
click at [348, 198] on span "A tropical twist on our classic matcha, blended with sweet mango and strawberry…" at bounding box center [341, 198] width 84 height 41
click at [324, 156] on span "MATCHA (MANGO STRAWBERRY)" at bounding box center [347, 160] width 71 height 9
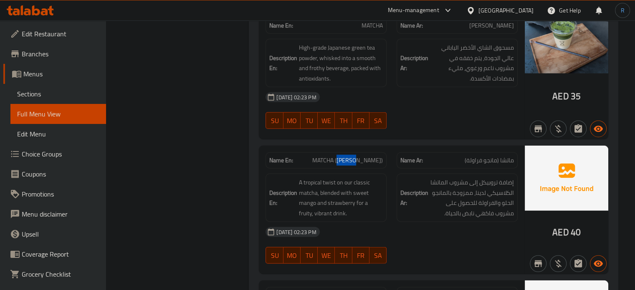
click at [324, 156] on span "MATCHA (MANGO STRAWBERRY)" at bounding box center [347, 160] width 71 height 9
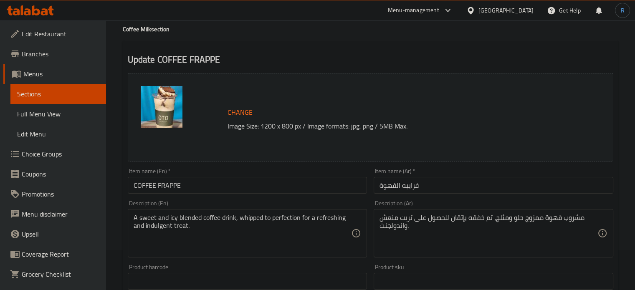
scroll to position [125, 0]
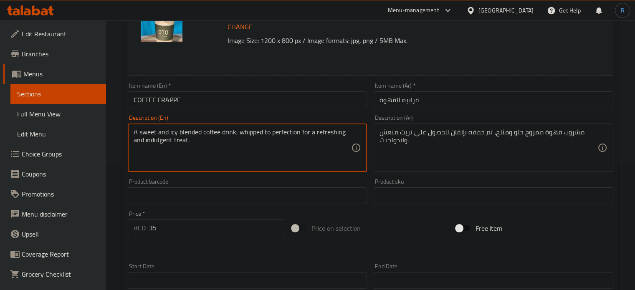
click at [303, 132] on textarea "A sweet and icy blended coffee drink, whipped to perfection for a refreshing an…" at bounding box center [243, 148] width 218 height 40
click at [303, 134] on textarea "A sweet and icy blended coffee drink, whipped to perfection a refreshing and in…" at bounding box center [243, 148] width 218 height 40
drag, startPoint x: 334, startPoint y: 132, endPoint x: 338, endPoint y: 141, distance: 9.3
click at [338, 141] on textarea "A sweet and icy blended coffee drink, whipped to perfection, refreshing and ind…" at bounding box center [243, 148] width 218 height 40
type textarea "A sweet and icy blended coffee drink, whipped to perfection, refreshing"
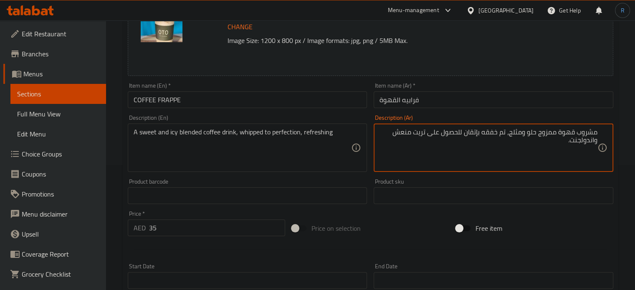
click at [417, 136] on textarea "مشروب قهوة ممزوج حلو ومثلج، تم خفقه بإتقان للحصول على تريت منعش واندولجنت." at bounding box center [489, 148] width 218 height 40
click at [423, 132] on textarea "مشروب قهوة ممزوج حلو ومثلج، تم خفقه بإتقان للحصول على تريت منعش واندولجنت." at bounding box center [489, 148] width 218 height 40
click at [433, 132] on textarea "مشروب قهوة ممزوج حلو ومثلج، تم خفقه بإتقان للحصول على منعش واندولجنت." at bounding box center [489, 148] width 218 height 40
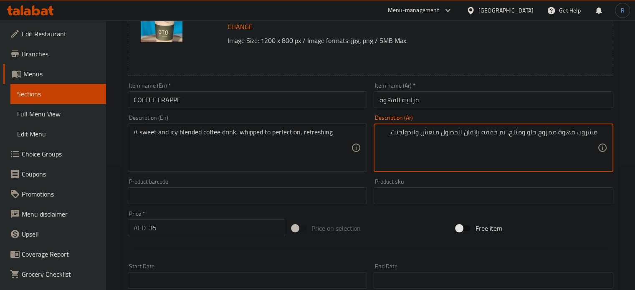
click at [446, 135] on textarea "مشروب قهوة ممزوج حلو ومثلج، تم خفقه بإتقان للحصول منعش واندولجنت." at bounding box center [489, 148] width 218 height 40
click at [433, 131] on textarea "مشروب قهوة ممزوج حلو ومثلج، تم خفقه بإتقان, منعش واندولجنت." at bounding box center [489, 148] width 218 height 40
type textarea "مشروب قهوة ممزوج حلو ومثلج، تم خفقه بإتقان, منعش ."
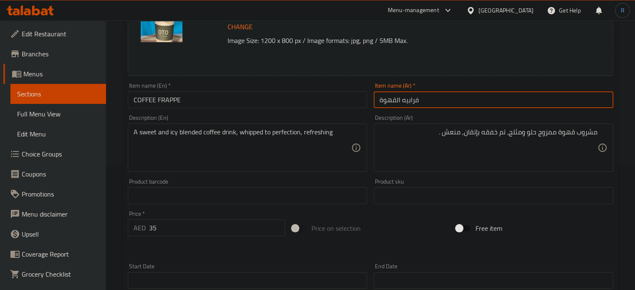
click at [436, 102] on input "فرابيه القهوة" at bounding box center [494, 99] width 240 height 17
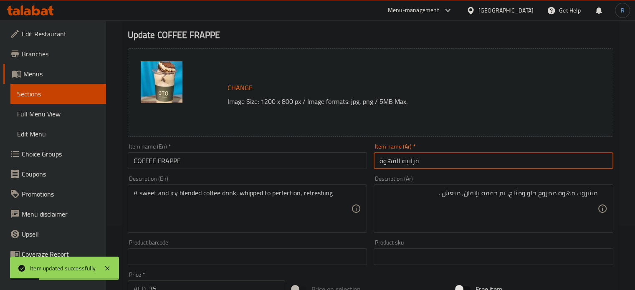
scroll to position [0, 0]
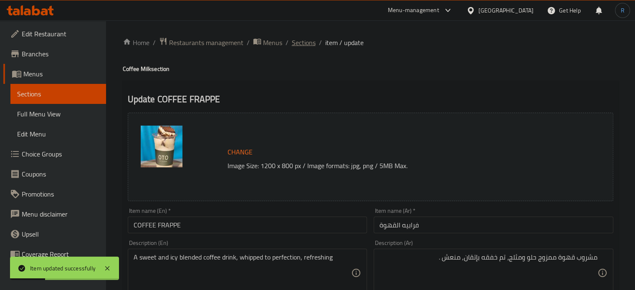
click at [304, 46] on span "Sections" at bounding box center [304, 43] width 24 height 10
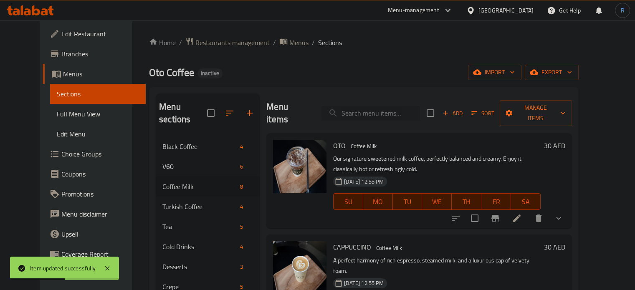
click at [398, 106] on input "search" at bounding box center [371, 113] width 99 height 15
paste input "AFOGATO"
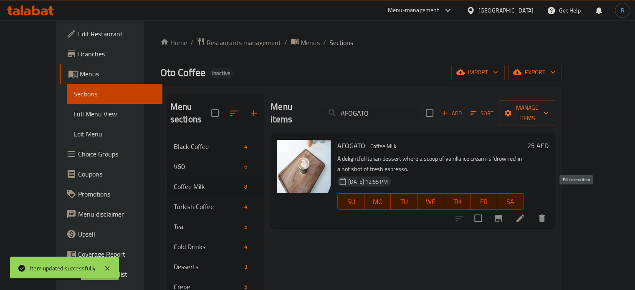
type input "AFOGATO"
click at [525, 213] on icon at bounding box center [520, 218] width 10 height 10
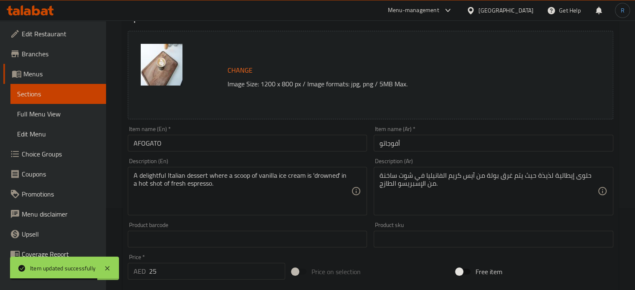
scroll to position [84, 0]
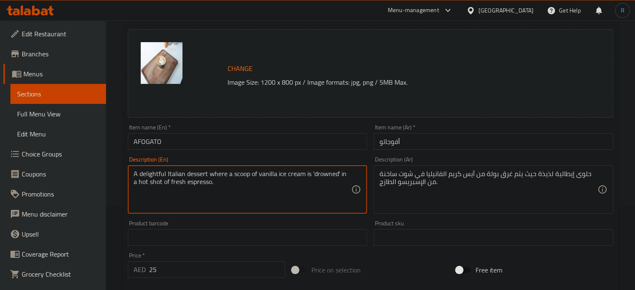
click at [154, 172] on textarea "A delightful Italian dessert where a scoop of vanilla ice cream is 'drowned' in…" at bounding box center [243, 190] width 218 height 40
type textarea "A Italian dessert where a scoop of vanilla ice cream is 'drowned' in a hot shot…"
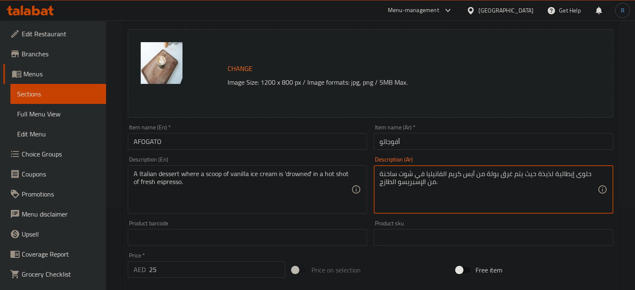
click at [544, 173] on textarea "حلوى إيطالية لذيذة حيث يتم غرق بولة من آيس كريم الفانيليا في شوت ساخنة من الإسب…" at bounding box center [489, 190] width 218 height 40
type textarea "حلوى إيطالية حيث يتم غرق بولة من آيس كريم الفانيليا في شوت ساخنة من الإسبريسو ا…"
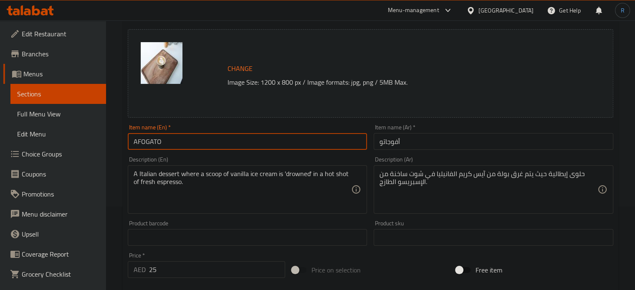
click at [336, 142] on input "AFOGATO" at bounding box center [248, 141] width 240 height 17
type input "AFOGATO"
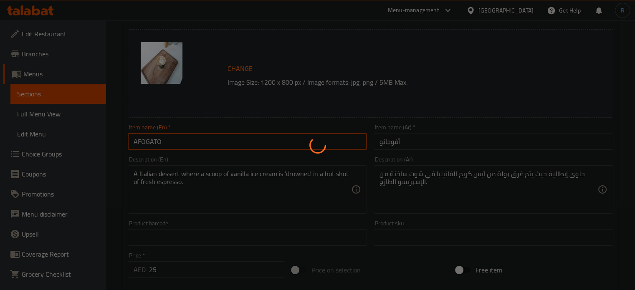
scroll to position [0, 0]
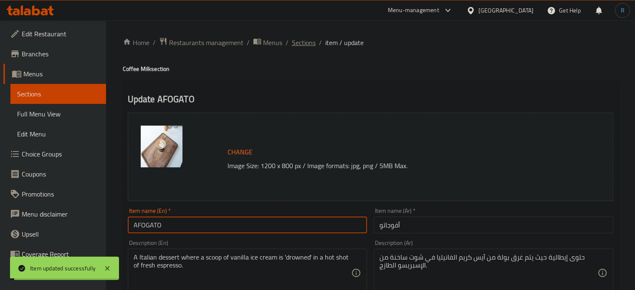
click at [304, 46] on span "Sections" at bounding box center [304, 43] width 24 height 10
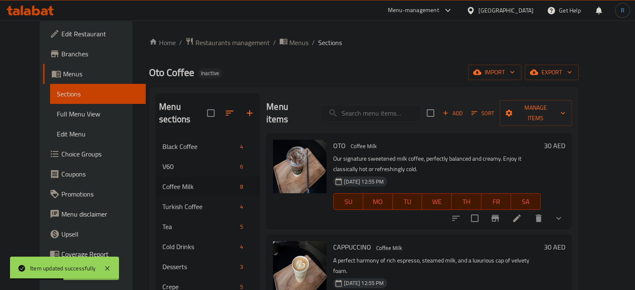
click at [383, 106] on input "search" at bounding box center [371, 113] width 99 height 15
paste input "SINGLE"
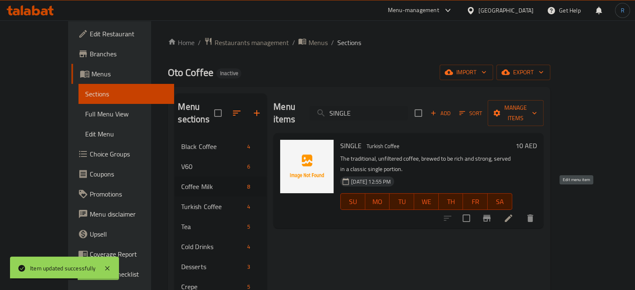
type input "SINGLE"
click at [514, 213] on icon at bounding box center [509, 218] width 10 height 10
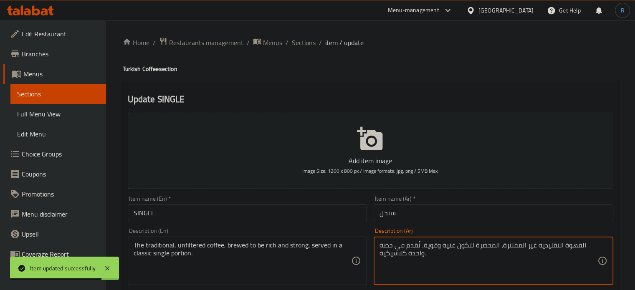
click at [484, 246] on textarea "القهوة التقليدية غير المفلترة، المحضرة لتكون غنية وقوية، تُقدم في حصة واحدة كلا…" at bounding box center [489, 261] width 218 height 40
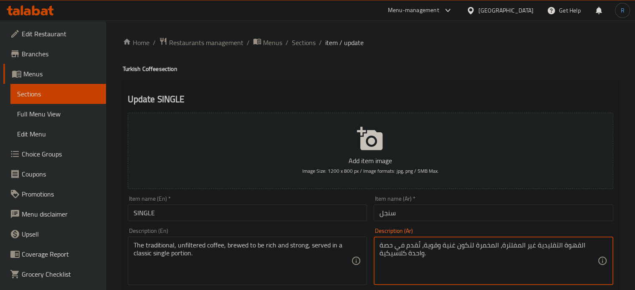
click at [383, 244] on textarea "القهوة التقليدية غير المفلترة، المخمرة لتكون غنية وقوية، تُقدم في حصة واحدة كلا…" at bounding box center [489, 261] width 218 height 40
click at [411, 256] on textarea "القهوة التقليدية غير المفلترة، المخمرة لتكون غنية وقوية، تُقدم في كمية واحدة كل…" at bounding box center [489, 261] width 218 height 40
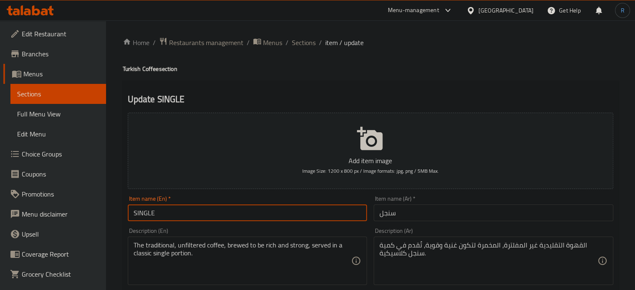
click at [345, 208] on input "SINGLE" at bounding box center [248, 213] width 240 height 17
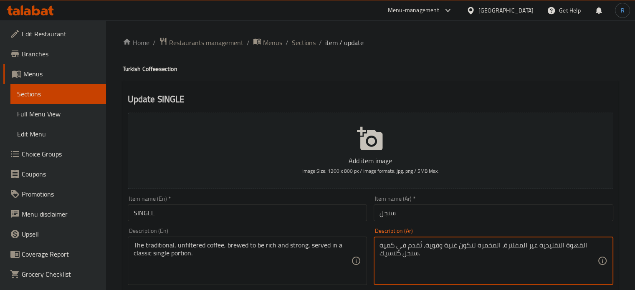
type textarea "القهوة التقليدية غير المفلترة، المخمرة لتكون غنية وقوية، تُقدم في كمية سنجل كلا…"
click at [325, 214] on input "SINGLE" at bounding box center [248, 213] width 240 height 17
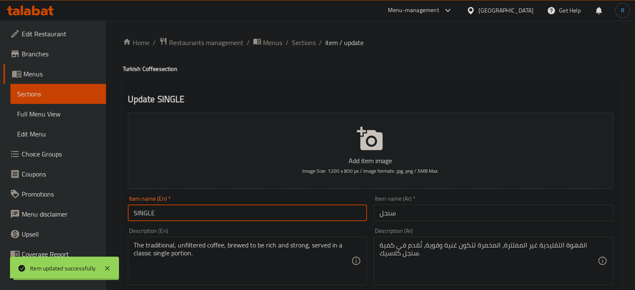
drag, startPoint x: 305, startPoint y: 40, endPoint x: 289, endPoint y: 12, distance: 32.7
click at [305, 40] on span "Sections" at bounding box center [304, 43] width 24 height 10
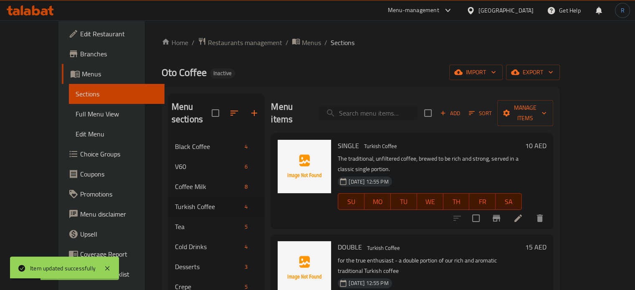
click at [367, 106] on input "search" at bounding box center [368, 113] width 99 height 15
paste input "DOUBLE"
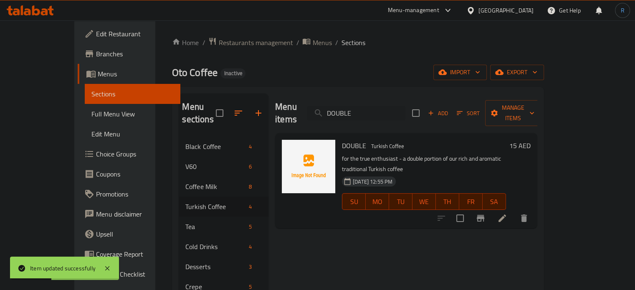
type input "DOUBLE"
click at [506, 215] on icon at bounding box center [503, 219] width 8 height 8
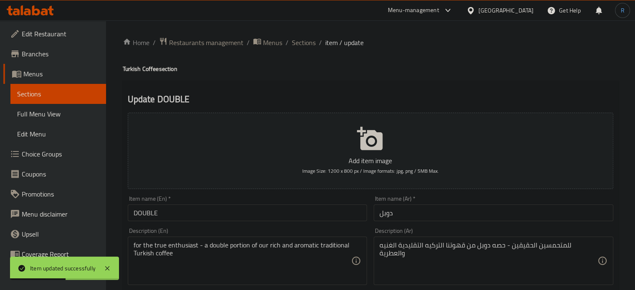
scroll to position [42, 0]
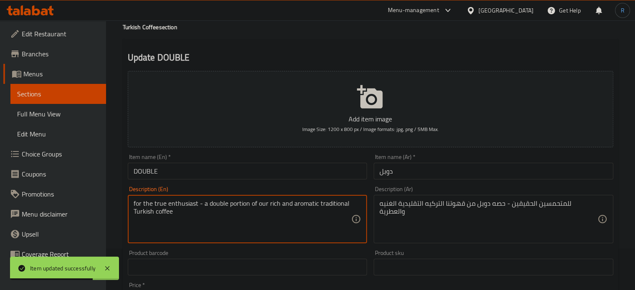
drag, startPoint x: 207, startPoint y: 222, endPoint x: 124, endPoint y: 222, distance: 82.3
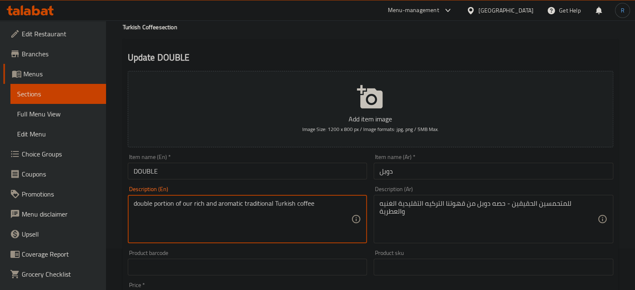
type textarea "double portion of our rich and aromatic traditional Turkish coffee"
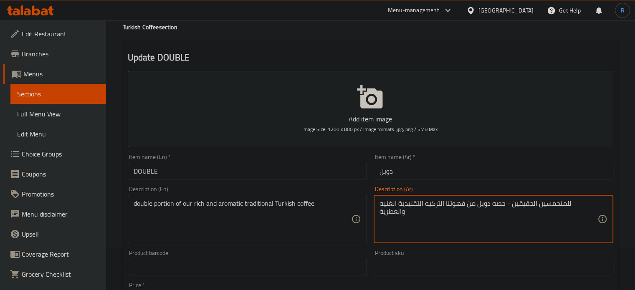
drag, startPoint x: 530, startPoint y: 214, endPoint x: 597, endPoint y: 212, distance: 67.3
click at [526, 207] on textarea "حصه دوبل من قهوتنا التركيه التقليدية الغنيه والعطرية" at bounding box center [489, 220] width 218 height 40
click at [478, 205] on textarea "كمية دوبل من قهوتنا التركيه التقليدية الغنيه والعطرية" at bounding box center [489, 220] width 218 height 40
click at [536, 206] on textarea "كمية دوبل من قهوتنا التركيه التقليدية الغنيه والعطرية" at bounding box center [489, 220] width 218 height 40
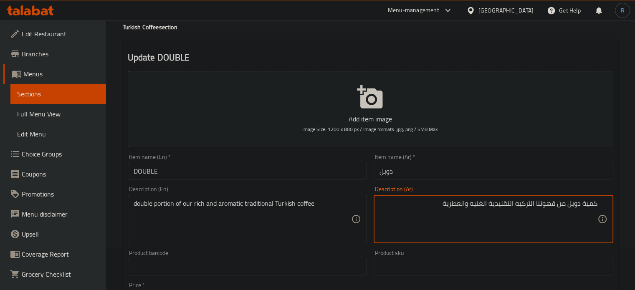
click at [538, 204] on textarea "كمية دوبل من قهوتنا التركيه التقليدية الغنيه والعطرية" at bounding box center [489, 220] width 218 height 40
click at [535, 205] on textarea "كمية دوبل من قهوتنا التركيه التقليدية الغنيه والعطرية" at bounding box center [489, 220] width 218 height 40
click at [490, 205] on textarea "كمية دوبل من قهوه التركيه التقليدية الغنيه والعطرية" at bounding box center [489, 220] width 218 height 40
type textarea "كمية دوبل من قهوه التركيه التقليدية الخاصة بنا الغنيه والعطرية"
click at [340, 166] on input "DOUBLE" at bounding box center [248, 171] width 240 height 17
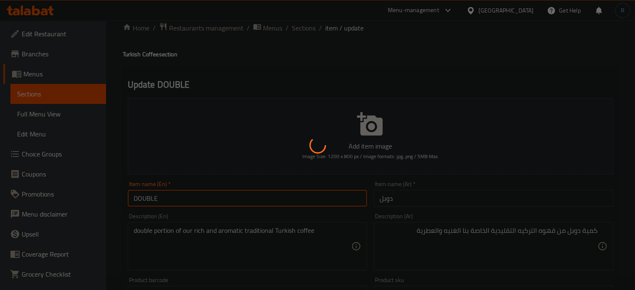
scroll to position [0, 0]
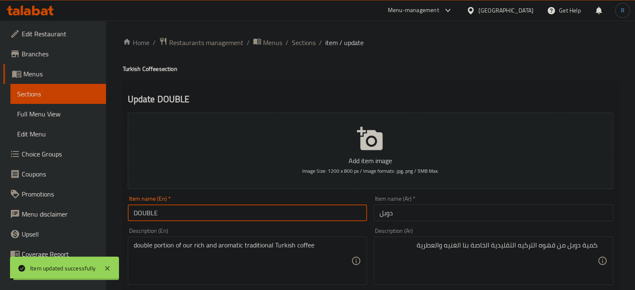
drag, startPoint x: 309, startPoint y: 41, endPoint x: 294, endPoint y: 8, distance: 36.5
click at [309, 41] on span "Sections" at bounding box center [304, 43] width 24 height 10
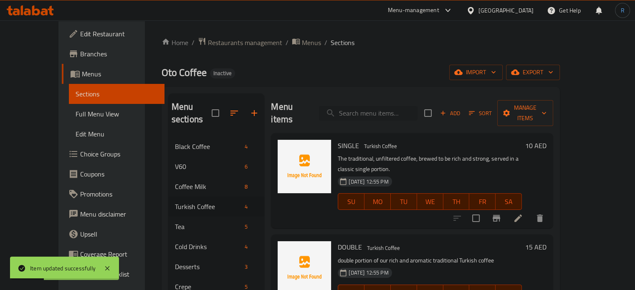
click at [379, 106] on input "search" at bounding box center [368, 113] width 99 height 15
paste input "FRENCH"
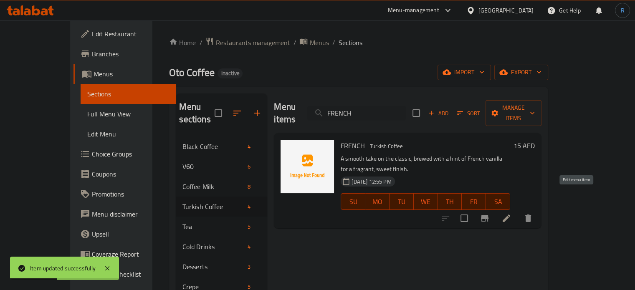
type input "FRENCH"
click at [510, 215] on icon at bounding box center [507, 219] width 8 height 8
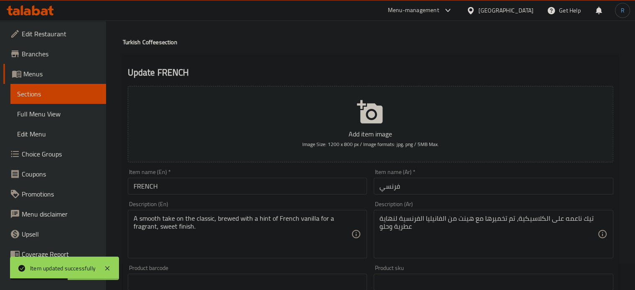
scroll to position [42, 0]
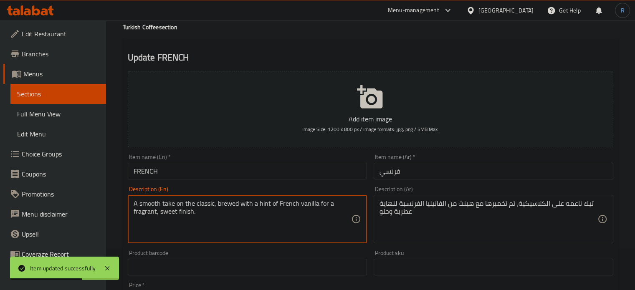
click at [214, 207] on textarea "A smooth take on the classic, brewed with a hint of French vanilla for a fragra…" at bounding box center [243, 220] width 218 height 40
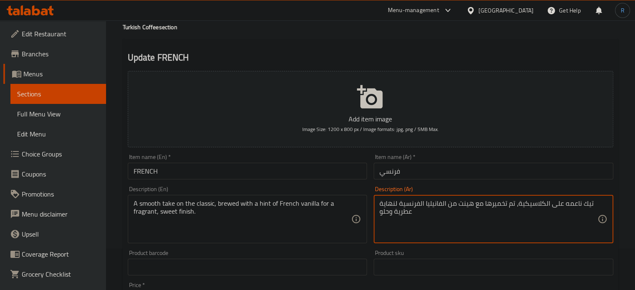
click at [586, 207] on textarea "تيك ناعمه على الكلاسيكية، تم تخميرها مع هينت من الفانيليا الفرنسية لنهاية عطرية…" at bounding box center [489, 220] width 218 height 40
paste textarea "لمسة"
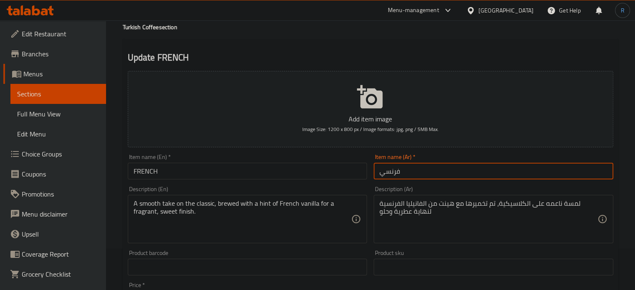
click at [448, 175] on input "فرنسي" at bounding box center [494, 171] width 240 height 17
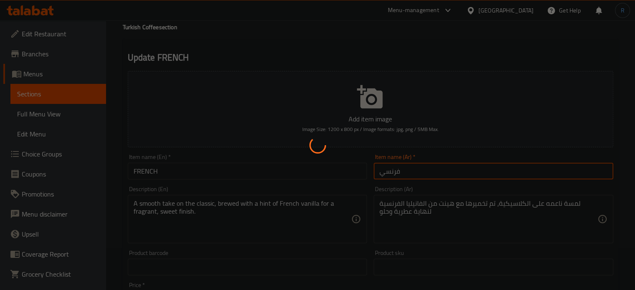
scroll to position [0, 0]
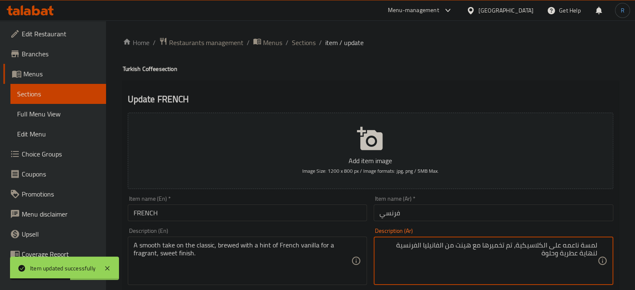
type textarea "لمسة ناعمه على الكلاسيكية، تم تخميرها مع هينت من الفانيليا الفرنسية لنهاية عطري…"
click at [499, 211] on input "فرنسي" at bounding box center [494, 213] width 240 height 17
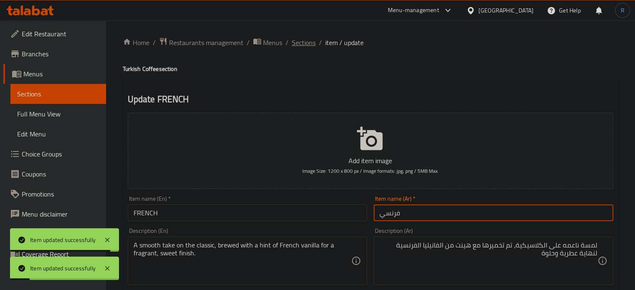
click at [307, 43] on span "Sections" at bounding box center [304, 43] width 24 height 10
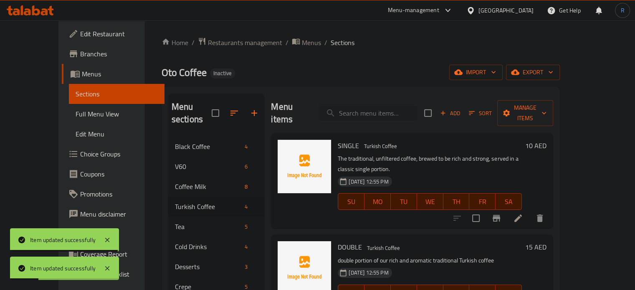
click at [391, 107] on input "search" at bounding box center [368, 113] width 99 height 15
paste input "A delightful fusion of traditional Turkish coffee infused with the warm, nutty …"
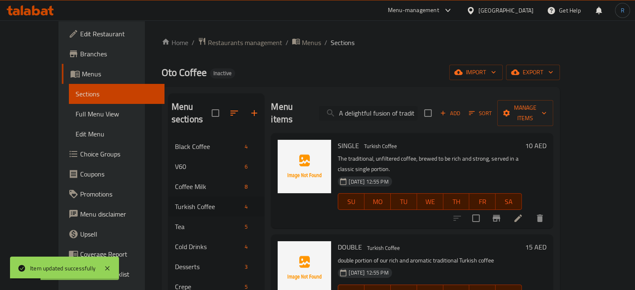
scroll to position [0, 213]
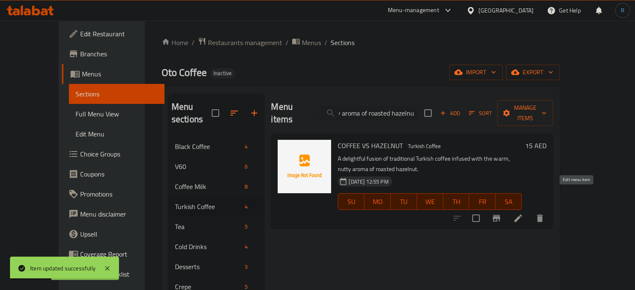
type input "A delightful fusion of traditional Turkish coffee infused with the warm, nutty …"
click at [523, 213] on icon at bounding box center [518, 218] width 10 height 10
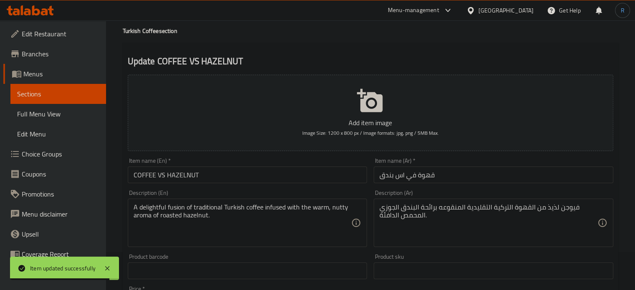
scroll to position [84, 0]
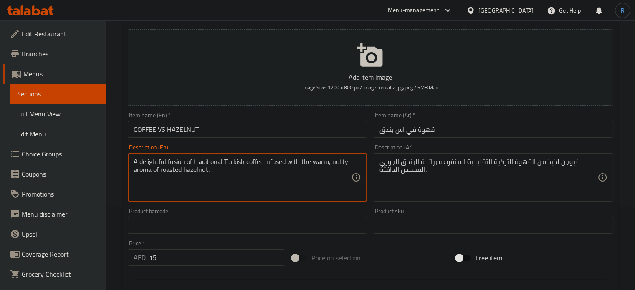
click at [160, 162] on textarea "A delightful fusion of traditional Turkish coffee infused with the warm, nutty …" at bounding box center [243, 178] width 218 height 40
type textarea "A fusion of traditional Turkish coffee infused with the warm, nutty aroma of ro…"
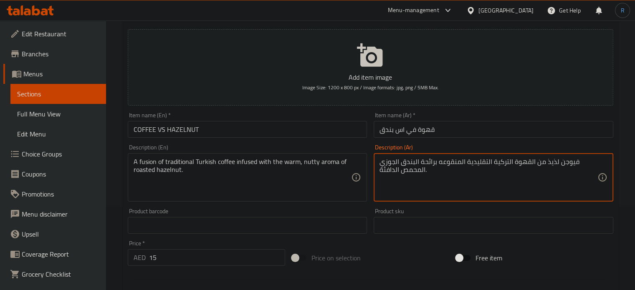
click at [553, 163] on textarea "فيوجن لذيذ من القهوة التركية التقليدية المنقوعه برائحة البندق الجوزي المحمص الد…" at bounding box center [489, 178] width 218 height 40
type textarea "فيوجن من القهوة التركية التقليدية المنقوعه برائحة البندق الجوزي المحمص الدافئة."
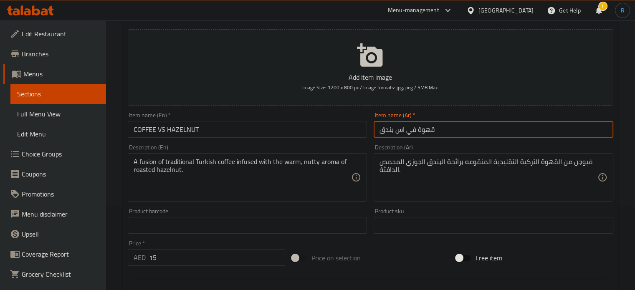
click at [549, 131] on input "قهوة في اس بندق" at bounding box center [494, 129] width 240 height 17
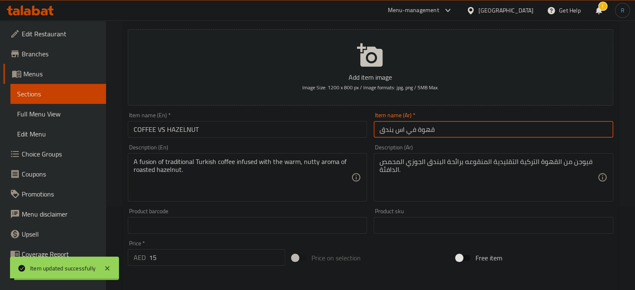
click at [207, 126] on input "COFFEE VS HAZELNUT" at bounding box center [248, 129] width 240 height 17
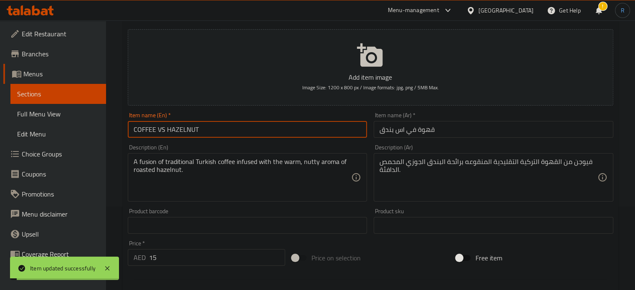
click at [207, 126] on input "COFFEE VS HAZELNUT" at bounding box center [248, 129] width 240 height 17
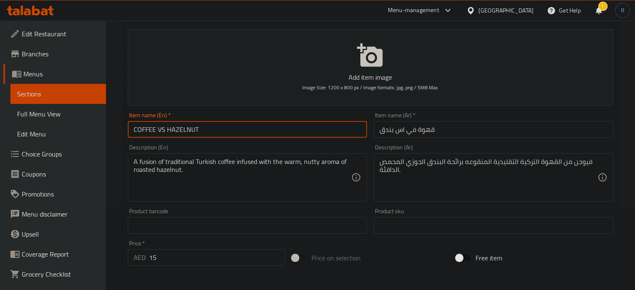
click at [290, 131] on input "COFFEE VS HAZELNUT" at bounding box center [248, 129] width 240 height 17
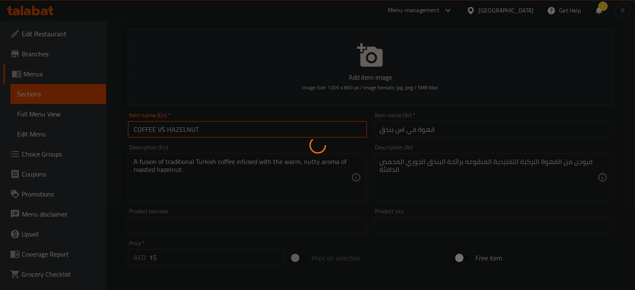
scroll to position [0, 0]
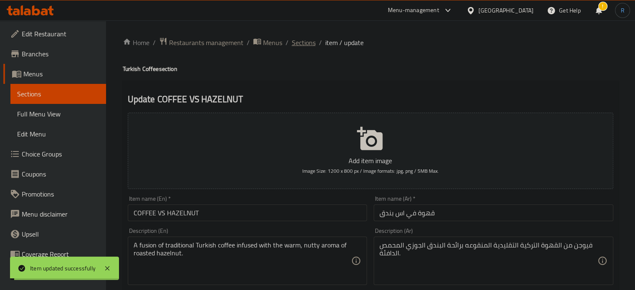
click at [301, 44] on span "Sections" at bounding box center [304, 43] width 24 height 10
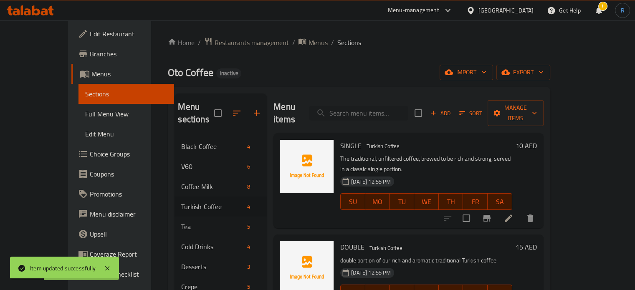
click at [361, 106] on input "search" at bounding box center [358, 113] width 99 height 15
paste input "MATCHA (MANGO STRAWBERRY)"
type input "MATCHA (MANGO STRAWBERRY)"
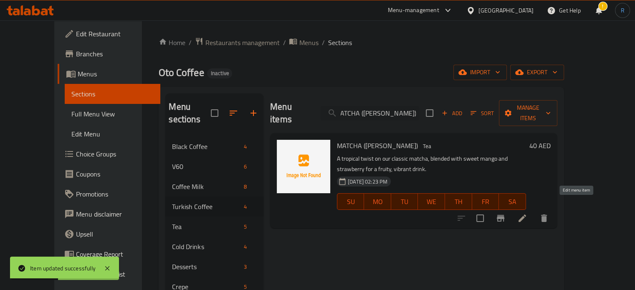
click at [527, 213] on icon at bounding box center [522, 218] width 10 height 10
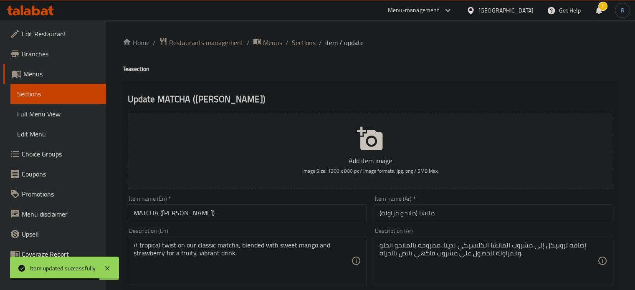
click at [184, 214] on input "MATCHA (MANGO STRAWBERRY)" at bounding box center [248, 213] width 240 height 17
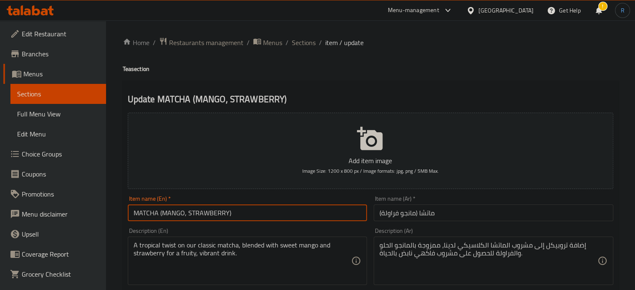
type input "MATCHA (MANGO, STRAWBERRY)"
click at [398, 217] on input "ماتشا (مانجو فراولة)" at bounding box center [494, 213] width 240 height 17
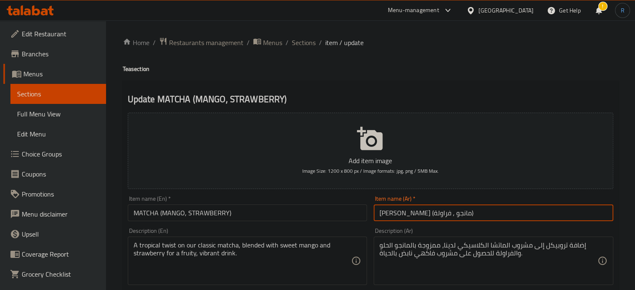
type input "ماتشا (مانجو , فراولة)"
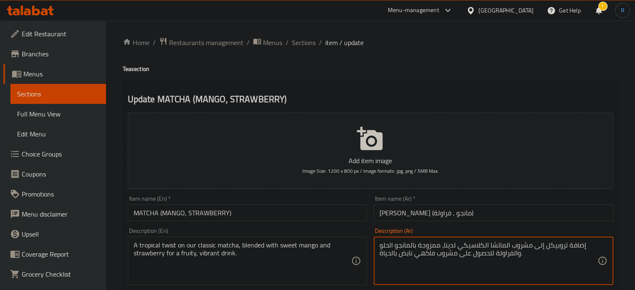
click at [426, 250] on textarea "إضافة تروبيكل إلى مشروب الماتشا الكلاسيكي لدينا، ممزوجة بالمانجو الحلو والفراول…" at bounding box center [489, 261] width 218 height 40
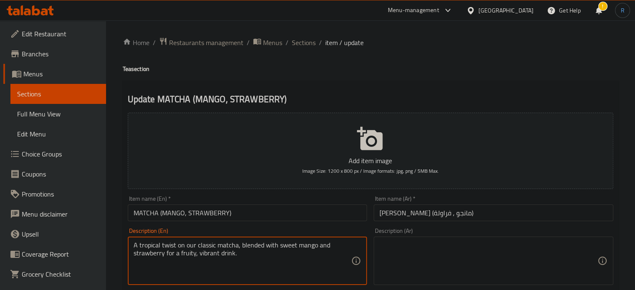
click at [248, 246] on textarea "A tropical twist on our classic matcha, blended with sweet mango and strawberry…" at bounding box center [243, 261] width 218 height 40
click at [247, 210] on input "MATCHA (MANGO, STRAWBERRY)" at bounding box center [248, 213] width 240 height 17
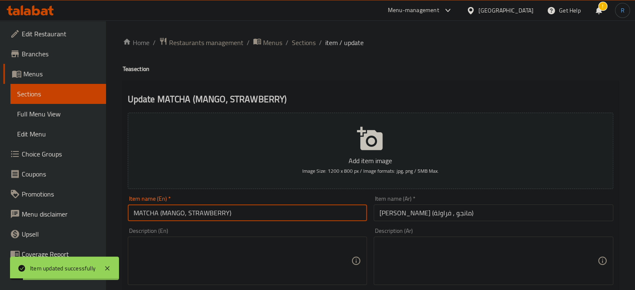
drag, startPoint x: 292, startPoint y: 44, endPoint x: 263, endPoint y: 34, distance: 30.3
click at [292, 44] on span "Sections" at bounding box center [304, 43] width 24 height 10
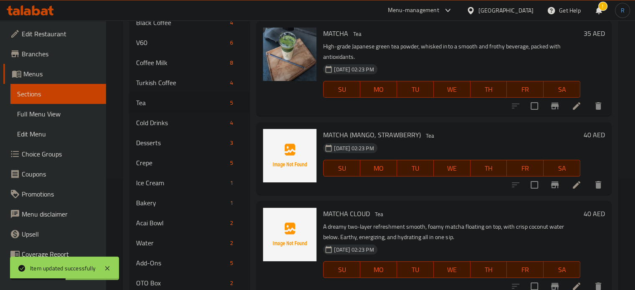
scroll to position [125, 0]
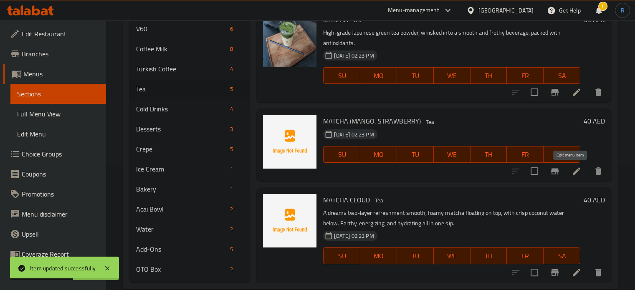
click at [572, 173] on icon at bounding box center [577, 171] width 10 height 10
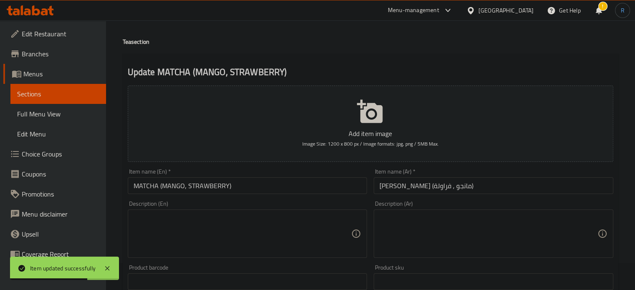
scroll to position [42, 0]
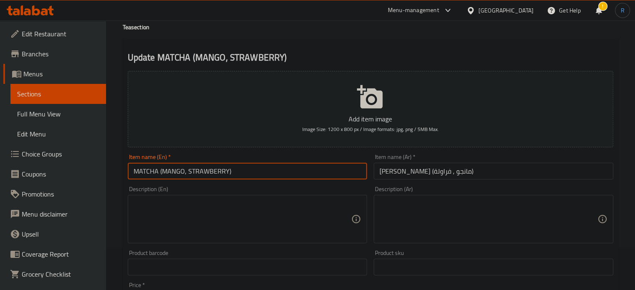
click at [175, 169] on input "MATCHA (MANGO, STRAWBERRY)" at bounding box center [248, 171] width 240 height 17
click at [413, 173] on input "ماتشا (مانجو , فراولة)" at bounding box center [494, 171] width 240 height 17
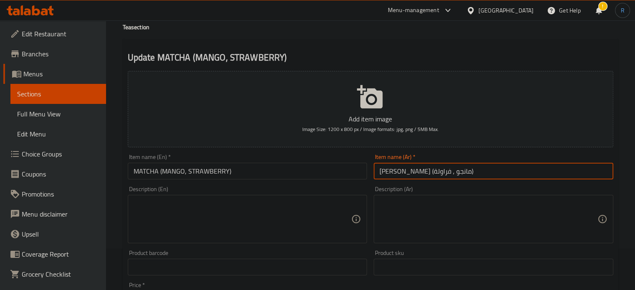
click at [413, 173] on input "ماتشا (مانجو , فراولة)" at bounding box center [494, 171] width 240 height 17
click at [385, 170] on input "ماتشا (مانجو , فراولة)" at bounding box center [494, 171] width 240 height 17
click at [211, 167] on input "MATCHA (MANGO, STRAWBERRY)" at bounding box center [248, 171] width 240 height 17
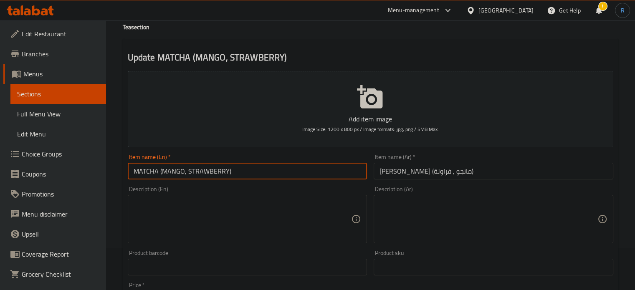
click at [211, 167] on input "MATCHA (MANGO, STRAWBERRY)" at bounding box center [248, 171] width 240 height 17
click at [285, 174] on input "MATCHA (MANGO, STRAWBERRY)" at bounding box center [248, 171] width 240 height 17
click at [290, 169] on input "MATCHA (MANGO, STRAWBERRY)" at bounding box center [248, 171] width 240 height 17
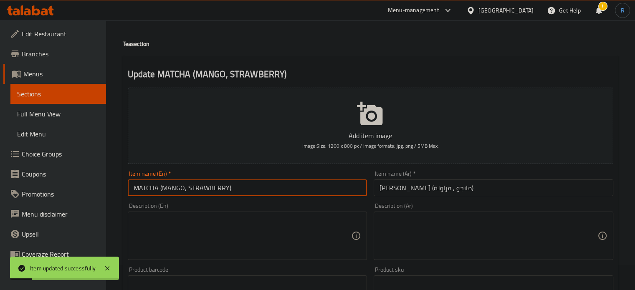
scroll to position [0, 0]
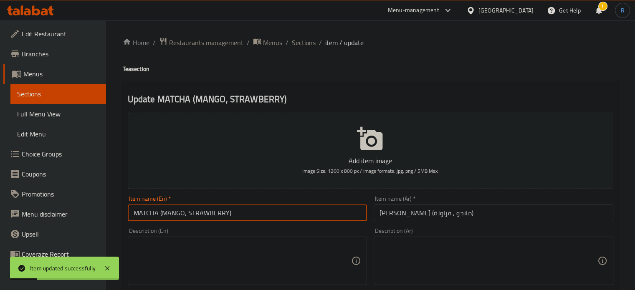
drag, startPoint x: 296, startPoint y: 44, endPoint x: 294, endPoint y: 1, distance: 43.1
click at [296, 44] on span "Sections" at bounding box center [304, 43] width 24 height 10
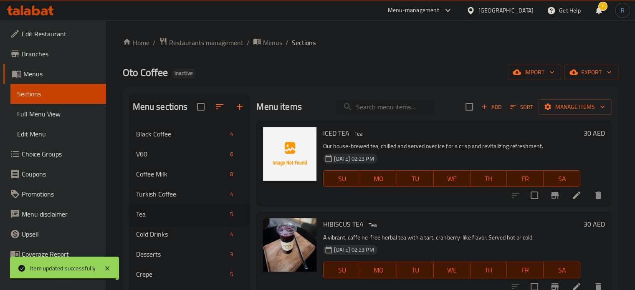
click at [371, 107] on input "search" at bounding box center [385, 107] width 99 height 15
paste input "ICED TEA"
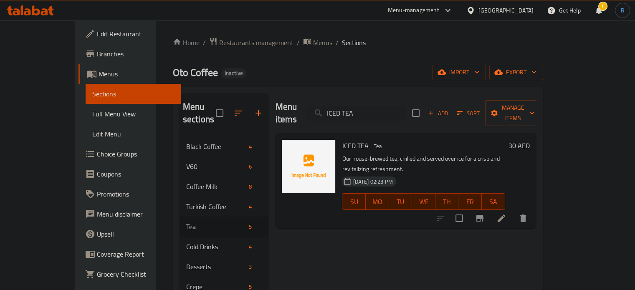
type input "ICED TEA"
click at [513, 211] on li at bounding box center [501, 218] width 23 height 15
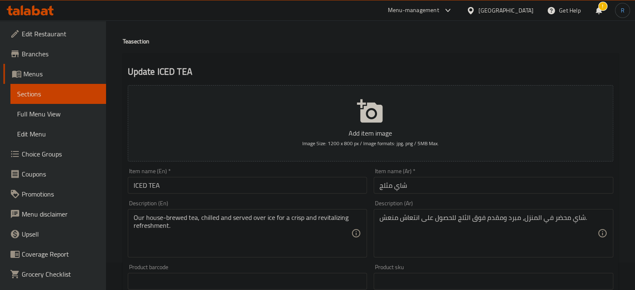
scroll to position [42, 0]
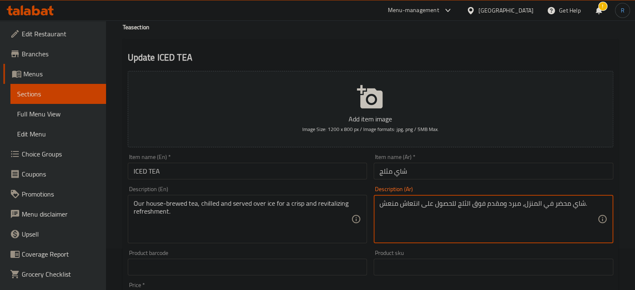
click at [565, 204] on textarea "شاي محضر في المنزل، مبرد ومقدم فوق الثلج للحصول على انتعاش منعش." at bounding box center [489, 220] width 218 height 40
click at [568, 205] on textarea "شاي مخمر في المنزل، مبرد ومقدم فوق الثلج للحصول على انتعاش منعش." at bounding box center [489, 220] width 218 height 40
type textarea "شاي خاص بنا مخمر في المنزل، مبرد ومقدم فوق الثلج للحصول على انتعاش منعش."
click at [312, 175] on input "ICED TEA" at bounding box center [248, 171] width 240 height 17
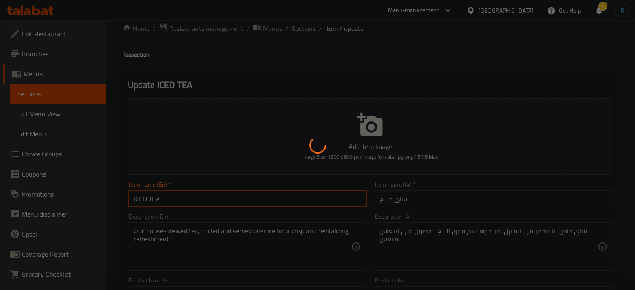
scroll to position [0, 0]
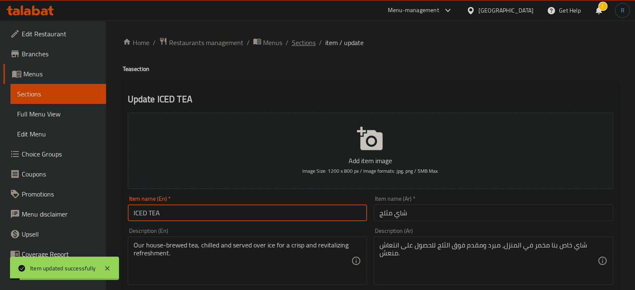
click at [307, 43] on span "Sections" at bounding box center [304, 43] width 24 height 10
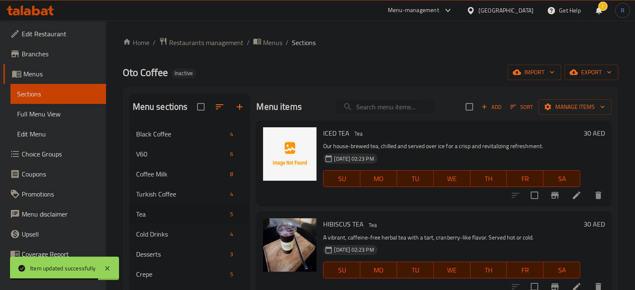
click at [371, 114] on input "search" at bounding box center [385, 107] width 99 height 15
paste input "HIBISCUS TEA"
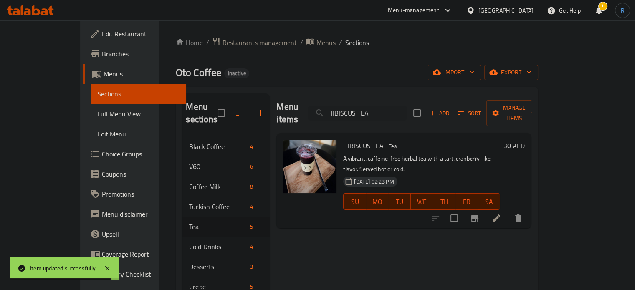
type input "HIBISCUS TEA"
click at [502, 213] on icon at bounding box center [497, 218] width 10 height 10
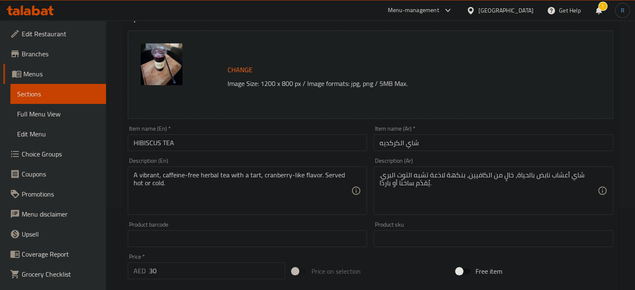
scroll to position [84, 0]
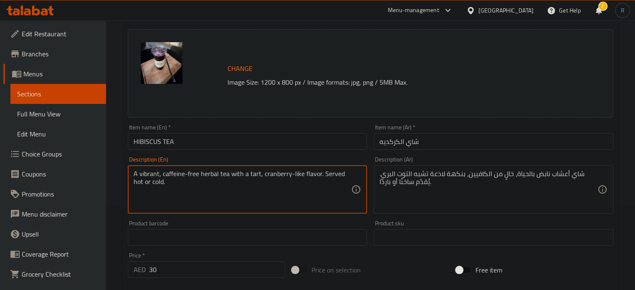
click at [287, 176] on textarea "A vibrant, caffeine-free herbal tea with a tart, cranberry-like flavor. Served …" at bounding box center [243, 190] width 218 height 40
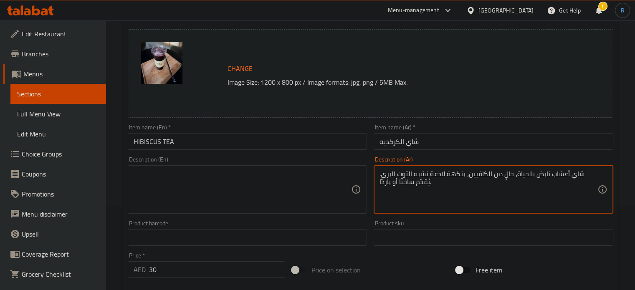
click at [403, 177] on textarea "شاي أعشاب نابض بالحياة، خالٍ من الكافيين، بنكهة لاذعة تشبه التوت البري. يُقدّم …" at bounding box center [489, 190] width 218 height 40
click at [308, 141] on input "HIBISCUS TEA" at bounding box center [248, 141] width 240 height 17
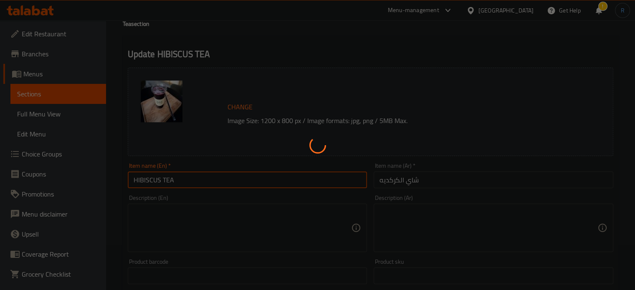
scroll to position [0, 0]
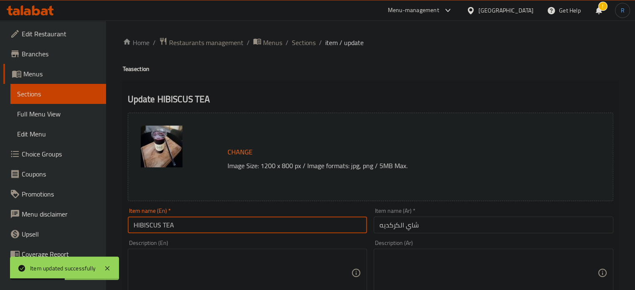
click at [325, 252] on div "Description (En)" at bounding box center [248, 273] width 240 height 48
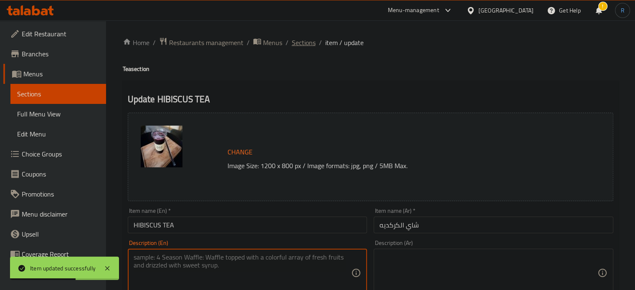
click at [307, 41] on span "Sections" at bounding box center [304, 43] width 24 height 10
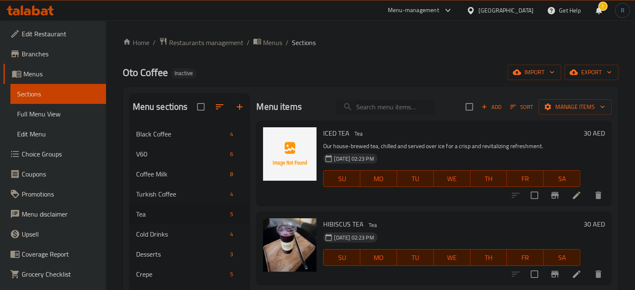
click at [379, 107] on input "search" at bounding box center [385, 107] width 99 height 15
paste input "MATCHA CLOUD"
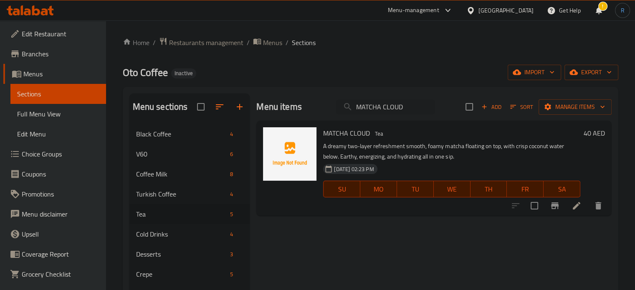
type input "MATCHA CLOUD"
click at [572, 207] on icon at bounding box center [577, 206] width 10 height 10
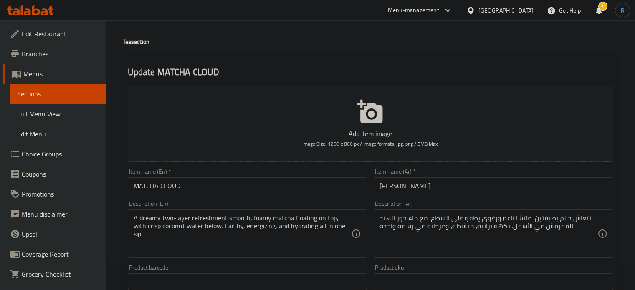
scroll to position [42, 0]
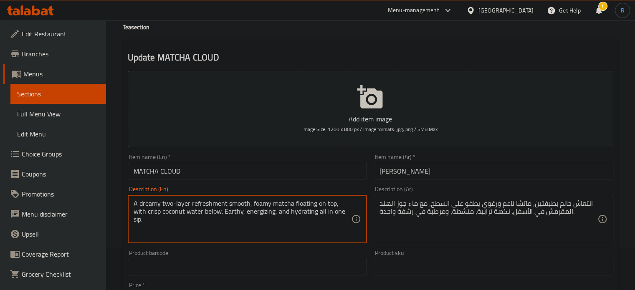
click at [155, 203] on textarea "A dreamy two-layer refreshment smooth, foamy matcha floating on top, with crisp…" at bounding box center [243, 220] width 218 height 40
drag, startPoint x: 226, startPoint y: 203, endPoint x: 127, endPoint y: 203, distance: 98.6
click at [127, 203] on div "Description (En) A two-layer refreshment smooth, foamy matcha floating on top, …" at bounding box center [247, 215] width 246 height 64
type textarea "A two-layer refreshment smooth, foamy matcha floating on top, with crisp coconu…"
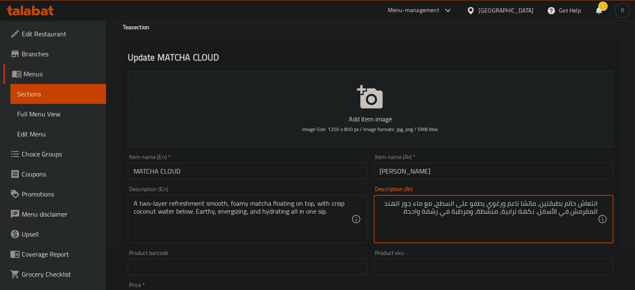
drag, startPoint x: 541, startPoint y: 204, endPoint x: 599, endPoint y: 204, distance: 57.6
click at [599, 204] on div "انتعاش حالم بطبقتين، ماتشا ناعم ورغوي يطفو على السطح، مع ماء جوز الهند المقرمش …" at bounding box center [494, 219] width 240 height 48
paste textarea "مرطب ناعم من"
click at [508, 205] on textarea "مرطب ناعم من طبقتين، ماتشا ناعم ورغوي يطفو على السطح، مع ماء جوز الهند المقرمش …" at bounding box center [489, 220] width 218 height 40
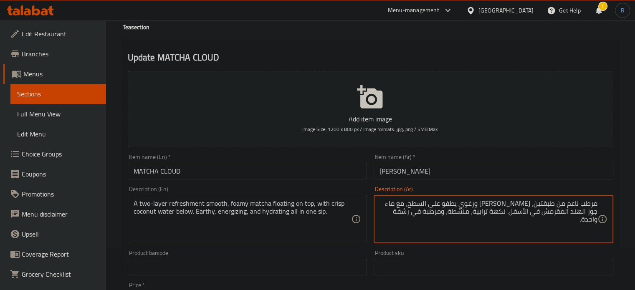
click at [510, 208] on textarea "مرطب ناعم من طبقتين، ماتشا ورغوي يطفو على السطح، مع ماء جوز الهند المقرمش في ال…" at bounding box center [489, 220] width 218 height 40
click at [500, 204] on textarea "مرطب ناعم من طبقتين، ماتشا رغوي يطفو على السطح، مع ماء جوز الهند المقرمش في الأ…" at bounding box center [489, 220] width 218 height 40
click at [493, 206] on textarea "مرطب ناعم من طبقتين، ماتشا رغوية يطفو على السطح، مع ماء جوز الهند المقرمش في ال…" at bounding box center [489, 220] width 218 height 40
click at [528, 216] on textarea "مرطب ناعم من طبقتين، ماتشا رغوية تطفو على السطح، مع ماء جوز الهند المقرمش في ال…" at bounding box center [489, 220] width 218 height 40
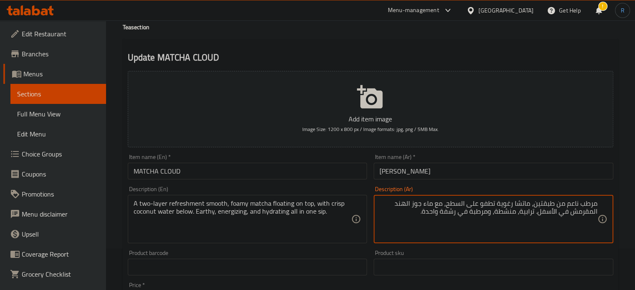
type textarea "مرطب ناعم من طبقتين، ماتشا رغوية تطفو على السطح، مع ماء جوز الهند المقرمش في ال…"
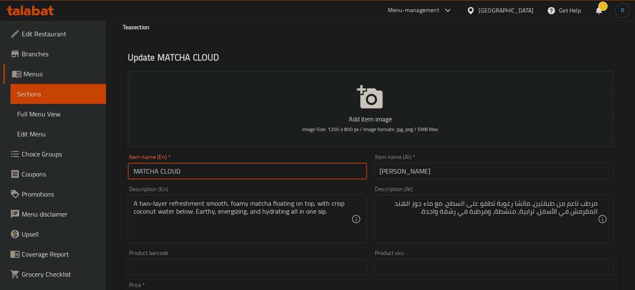
click at [302, 178] on input "MATCHA CLOUD" at bounding box center [248, 171] width 240 height 17
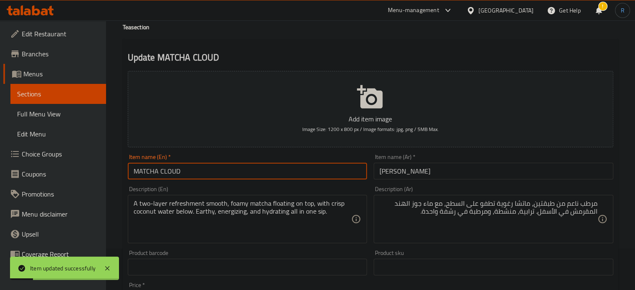
click at [404, 175] on input "كلود ماتشا" at bounding box center [494, 171] width 240 height 17
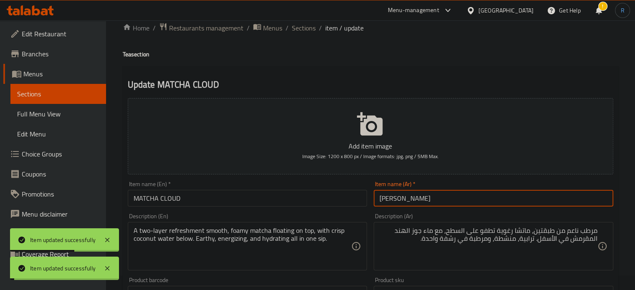
scroll to position [0, 0]
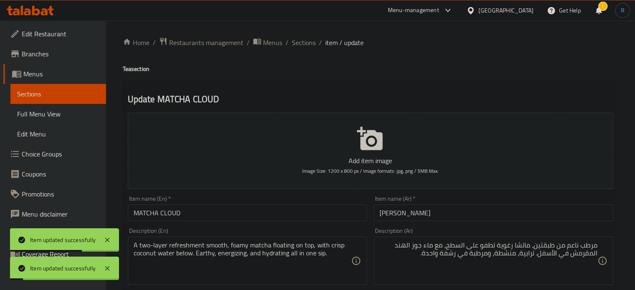
click at [388, 214] on input "كلاود ماتشا" at bounding box center [494, 213] width 240 height 17
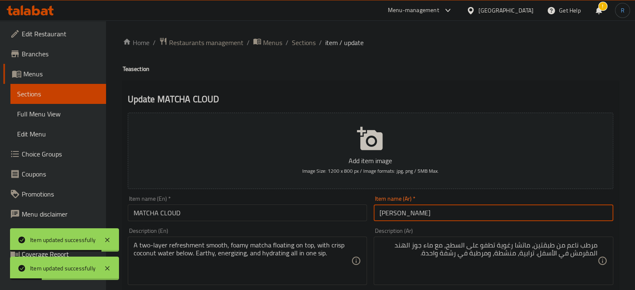
click at [388, 214] on input "كلاود ماتشا" at bounding box center [494, 213] width 240 height 17
click at [376, 214] on input "كلاود" at bounding box center [494, 213] width 240 height 17
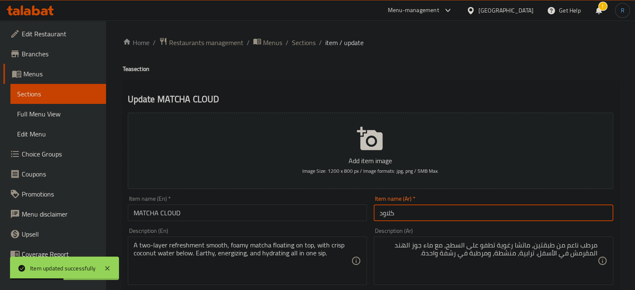
paste input "[PERSON_NAME]"
type input "[PERSON_NAME]"
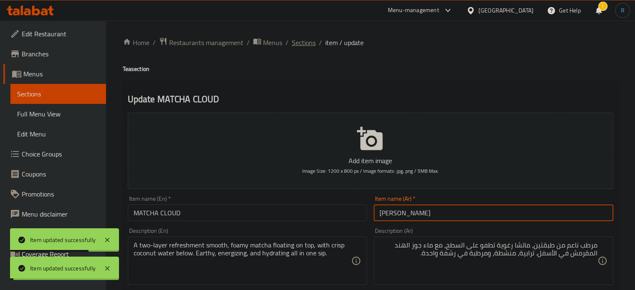
click at [305, 46] on span "Sections" at bounding box center [304, 43] width 24 height 10
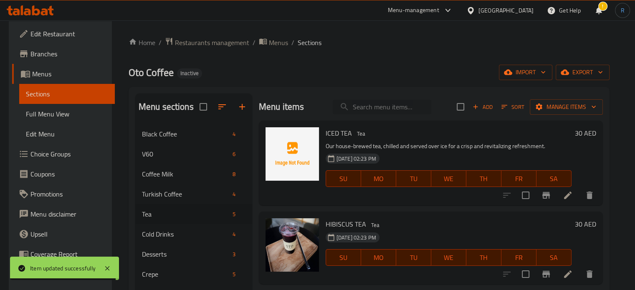
click at [369, 110] on input "search" at bounding box center [382, 107] width 99 height 15
paste input "ACAI SMOOTHIE"
type input "ACAI SMOOTHIE"
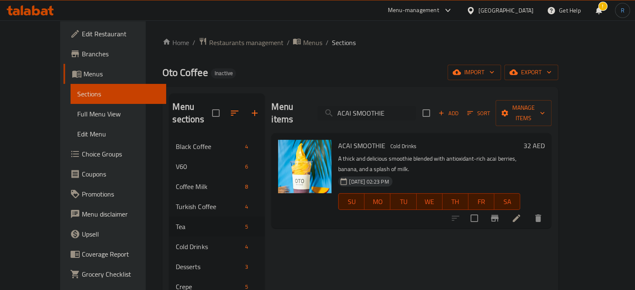
click at [522, 213] on icon at bounding box center [517, 218] width 10 height 10
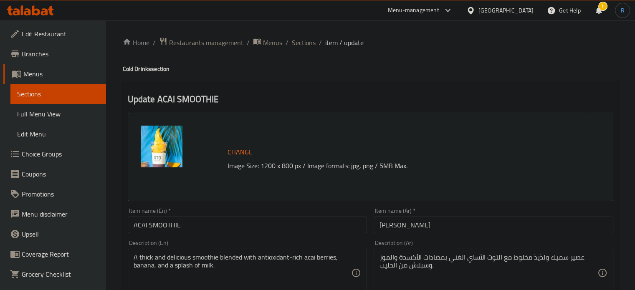
click at [404, 227] on input "[PERSON_NAME]" at bounding box center [494, 225] width 240 height 17
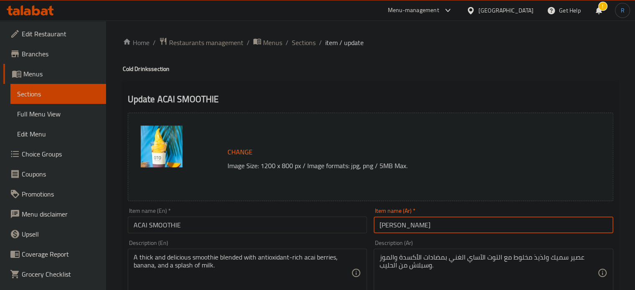
click at [404, 227] on input "[PERSON_NAME]" at bounding box center [494, 225] width 240 height 17
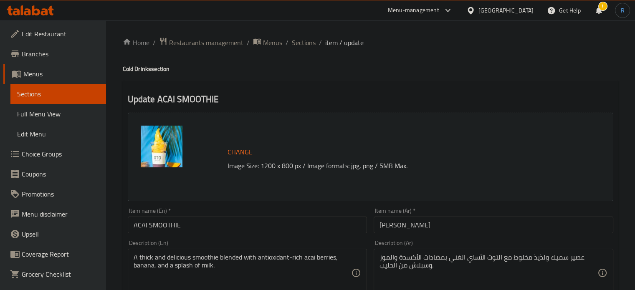
click at [401, 226] on input "[PERSON_NAME]" at bounding box center [494, 225] width 240 height 17
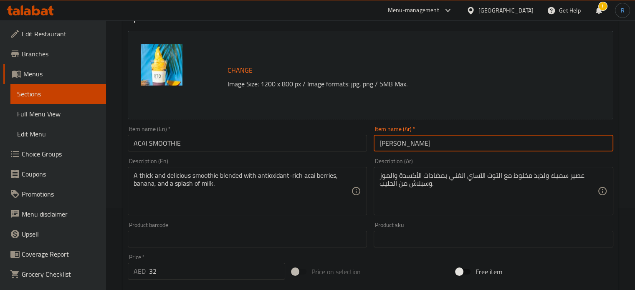
scroll to position [84, 0]
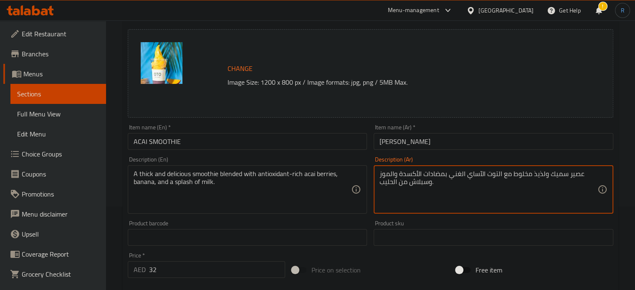
click at [575, 173] on textarea "عصير سميك ولذيذ مخلوط مع التوت الآساي الغني بمضادات الأكسدة والموز وسبلاش من ال…" at bounding box center [489, 190] width 218 height 40
paste textarea "موزي"
click at [543, 173] on textarea "سموزي سميك ولذيذ مخلوط مع التوت الآساي الغني بمضادات الأكسدة والموز وسبلاش من ا…" at bounding box center [489, 190] width 218 height 40
type textarea "سموزي سميك مخلوط مع التوت الآساي الغني بمضادات الأكسدة والموز وسبلاش من الحليب."
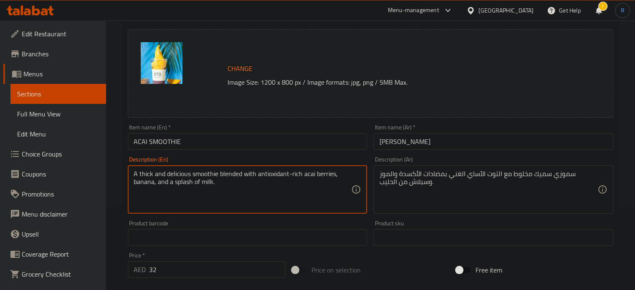
click at [176, 175] on textarea "A thick and delicious smoothie blended with antioxidant-rich acai berries, bana…" at bounding box center [243, 190] width 218 height 40
type textarea "A thick smoothie blended with antioxidant-rich acai berries, banana, and a spla…"
click at [388, 144] on input "[PERSON_NAME]" at bounding box center [494, 141] width 240 height 17
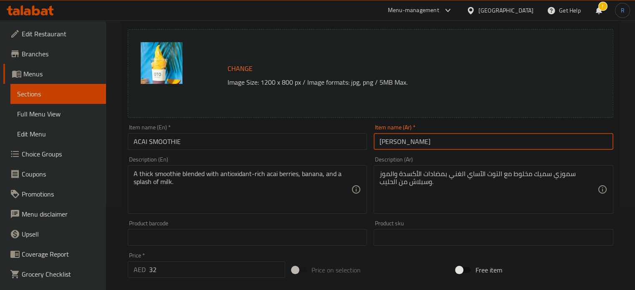
click at [388, 144] on input "[PERSON_NAME]" at bounding box center [494, 141] width 240 height 17
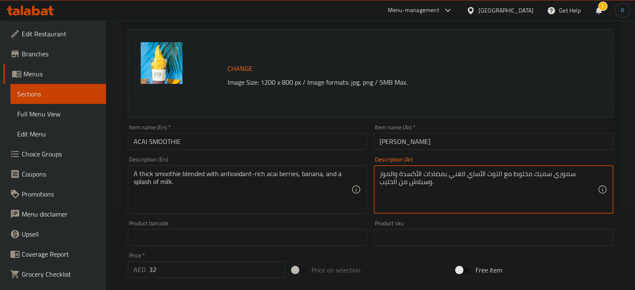
drag, startPoint x: 481, startPoint y: 175, endPoint x: 468, endPoint y: 175, distance: 12.9
paste textarea "ك"
type textarea "سموزي سميك مخلوط مع التوت الأكاي الغني بمضادات الأكسدة والموز وسبلاش من الحليب."
click at [440, 141] on input "[PERSON_NAME]" at bounding box center [494, 141] width 240 height 17
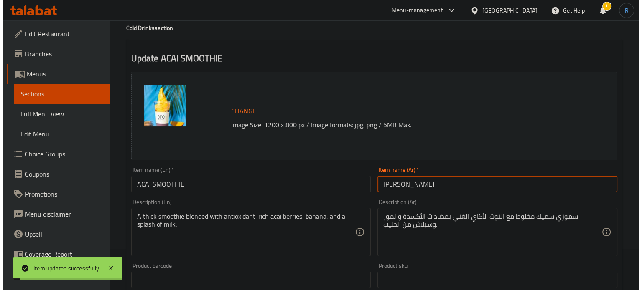
scroll to position [0, 0]
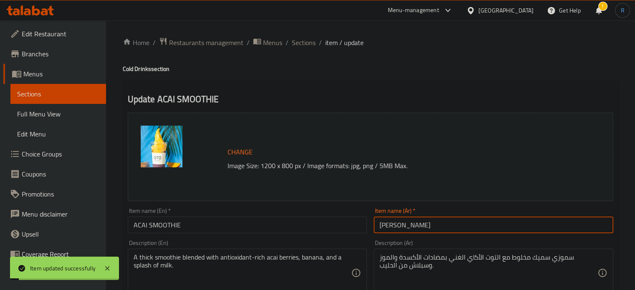
drag, startPoint x: 305, startPoint y: 45, endPoint x: 279, endPoint y: 21, distance: 34.9
click at [305, 45] on span "Sections" at bounding box center [304, 43] width 24 height 10
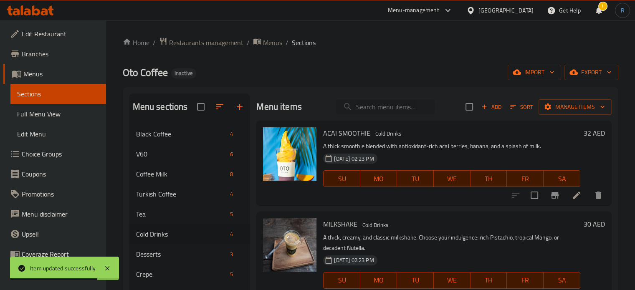
click at [391, 109] on input "search" at bounding box center [385, 107] width 99 height 15
paste input "MELONIADE"
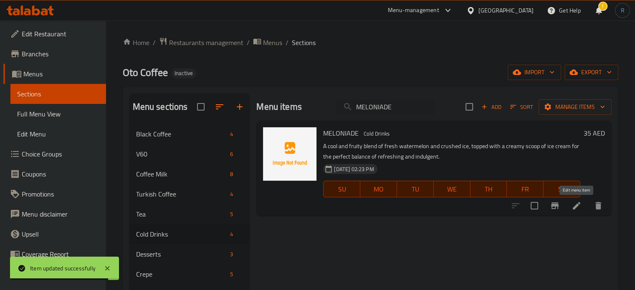
type input "MELONIADE"
click at [572, 203] on icon at bounding box center [577, 206] width 10 height 10
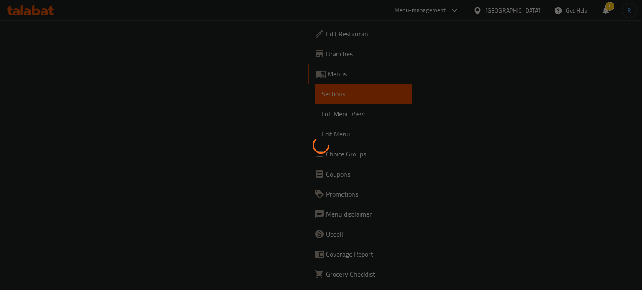
drag, startPoint x: 303, startPoint y: 89, endPoint x: 286, endPoint y: 87, distance: 17.2
click at [304, 90] on div at bounding box center [321, 145] width 642 height 290
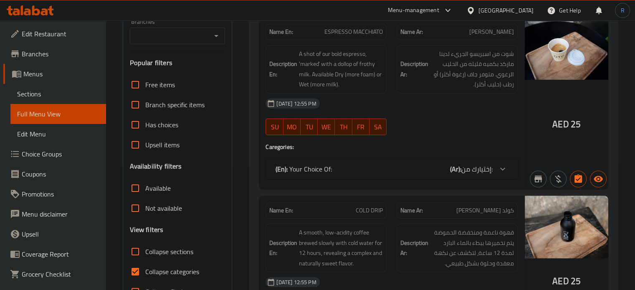
scroll to position [42, 0]
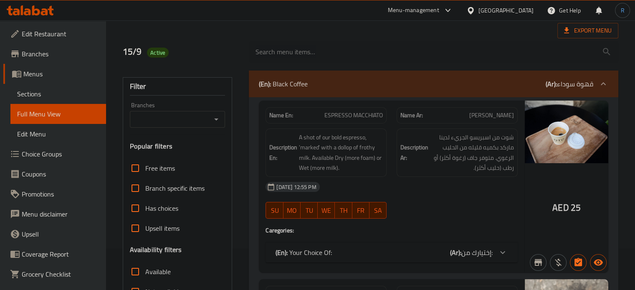
click at [282, 87] on p "(En): Black Coffee" at bounding box center [283, 84] width 49 height 10
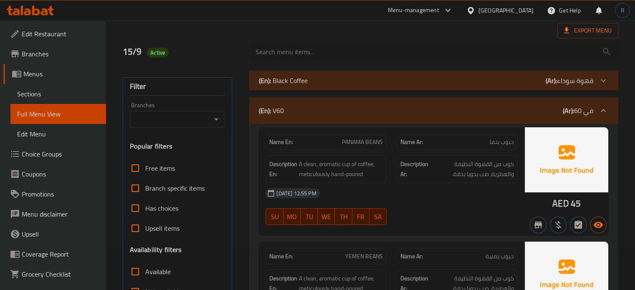
click at [285, 109] on div "(En): V60 (Ar): في 60" at bounding box center [434, 110] width 370 height 27
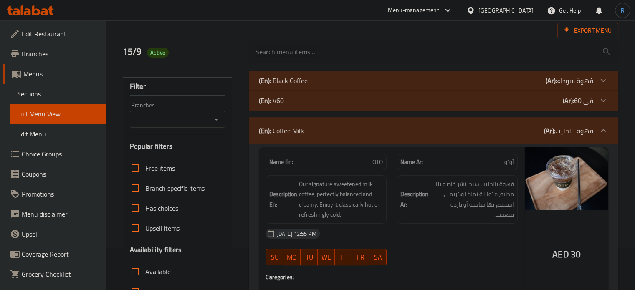
click at [287, 130] on p "(En): Coffee Milk" at bounding box center [281, 131] width 45 height 10
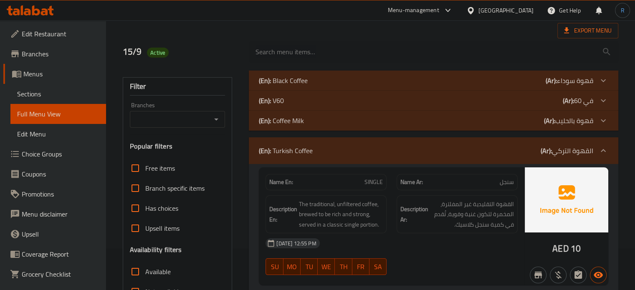
click at [288, 152] on p "(En): Turkish Coffee" at bounding box center [286, 151] width 54 height 10
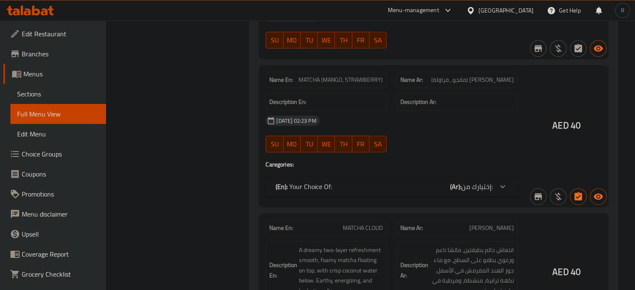
scroll to position [543, 0]
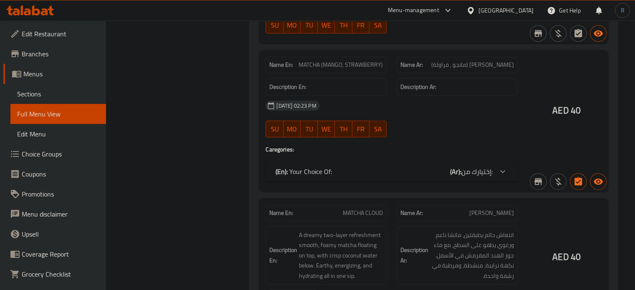
click at [295, 168] on p "(En): Your Choice Of:" at bounding box center [304, 172] width 56 height 10
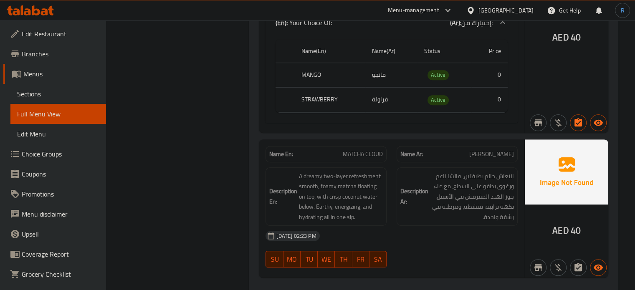
scroll to position [710, 0]
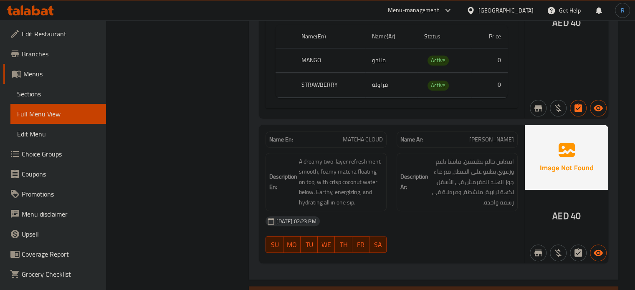
click at [368, 213] on div "[DATE] 02:23 PM" at bounding box center [392, 221] width 262 height 20
click at [358, 212] on div "[DATE] 02:23 PM" at bounding box center [392, 221] width 262 height 20
click at [342, 135] on p "Name En: MATCHA CLOUD" at bounding box center [326, 139] width 114 height 9
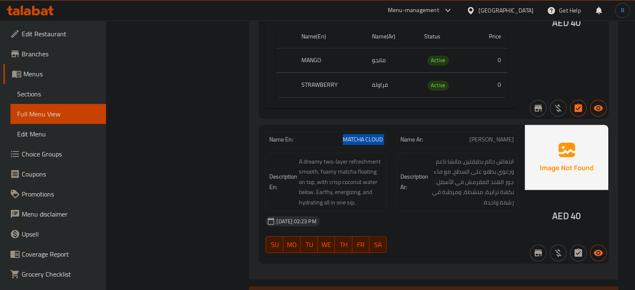
copy span "MATCHA CLOUD"
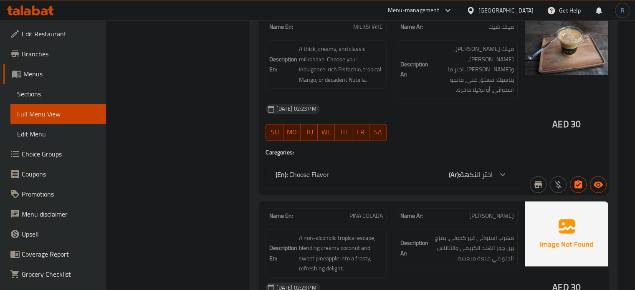
scroll to position [1169, 0]
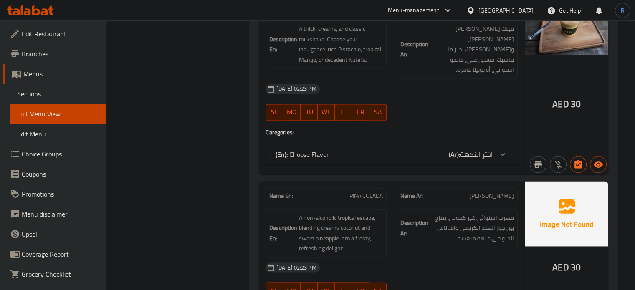
click at [347, 150] on div "(En): Choose Flavor (Ar): اختر النكهة" at bounding box center [384, 155] width 217 height 10
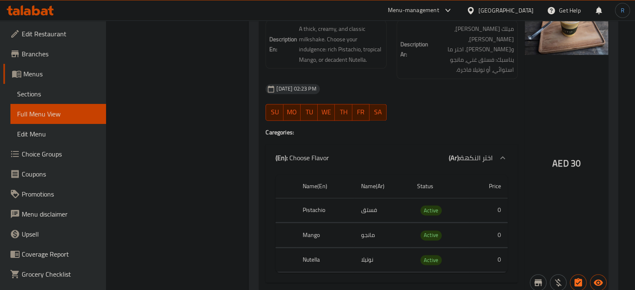
click at [445, 79] on div "[DATE] 02:23 PM" at bounding box center [392, 89] width 262 height 20
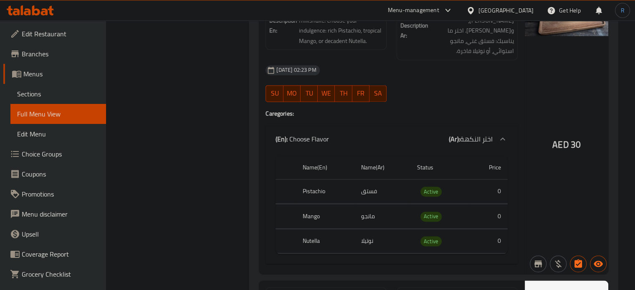
scroll to position [1295, 0]
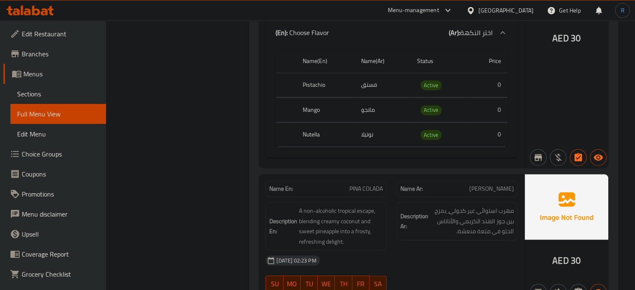
click at [301, 157] on div "Name En: ACAI SMOOTHIE Name Ar: سموزي أكاي Description En: A thick and deliciou…" at bounding box center [434, 97] width 370 height 736
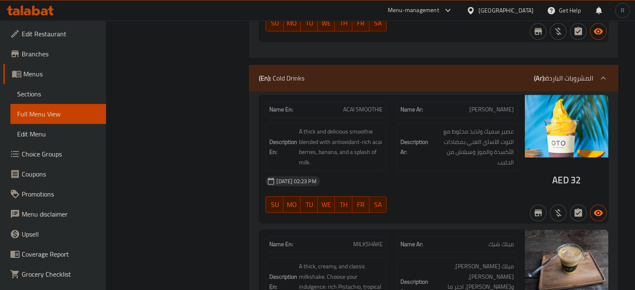
click at [363, 109] on span "ACAI SMOOTHIE" at bounding box center [363, 109] width 40 height 9
copy span "ACAI SMOOTHIE"
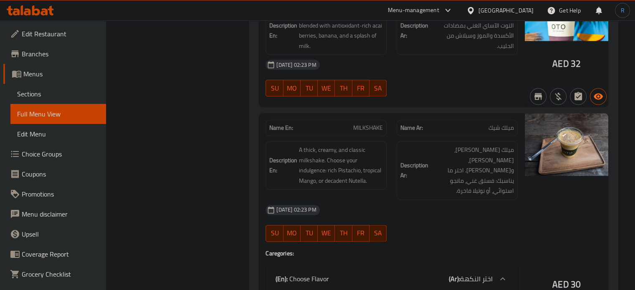
scroll to position [1057, 0]
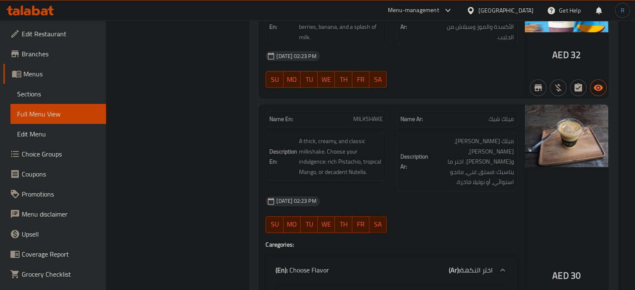
click at [403, 192] on div "[DATE] 02:23 PM" at bounding box center [392, 201] width 262 height 20
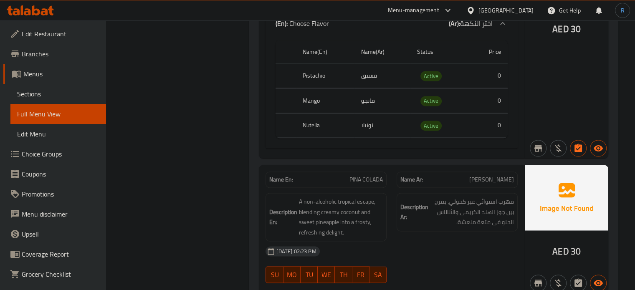
scroll to position [1349, 0]
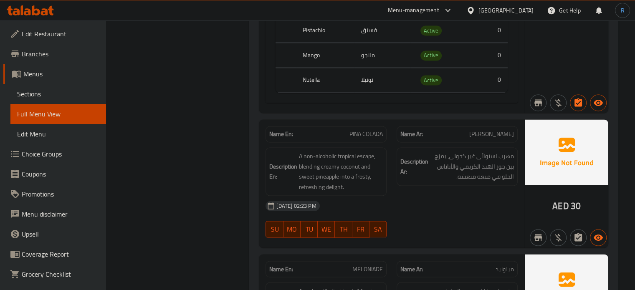
click at [396, 196] on div "[DATE] 02:23 PM" at bounding box center [392, 206] width 262 height 20
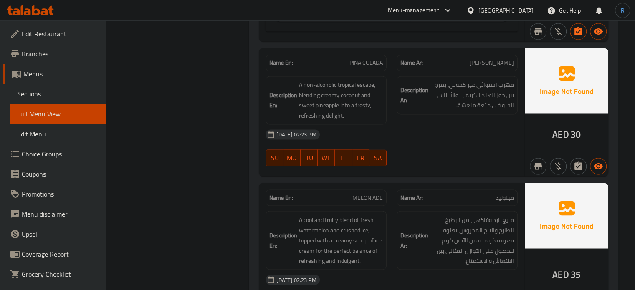
scroll to position [1475, 0]
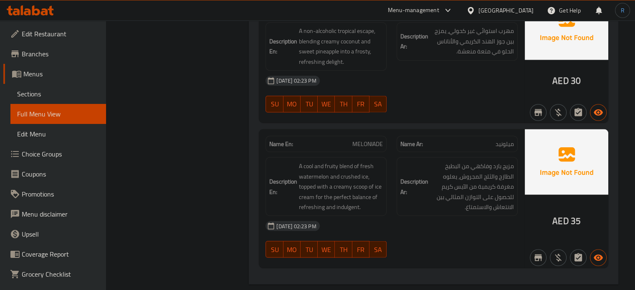
click at [375, 216] on div "[DATE] 02:23 PM" at bounding box center [392, 226] width 262 height 20
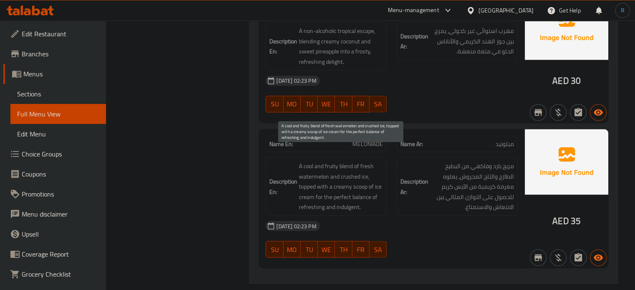
click at [343, 198] on span "A cool and fruity blend of fresh watermelon and crushed ice, topped with a crea…" at bounding box center [341, 186] width 84 height 51
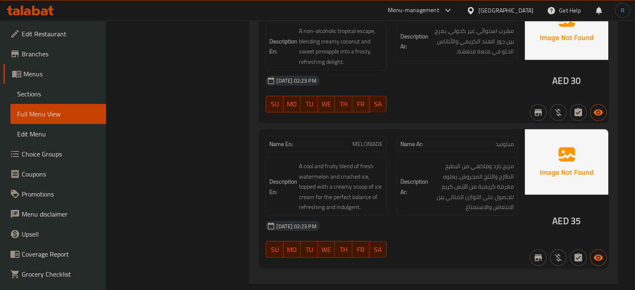
click at [374, 139] on span "MELONIADE" at bounding box center [368, 143] width 30 height 9
copy span "MELONIADE"
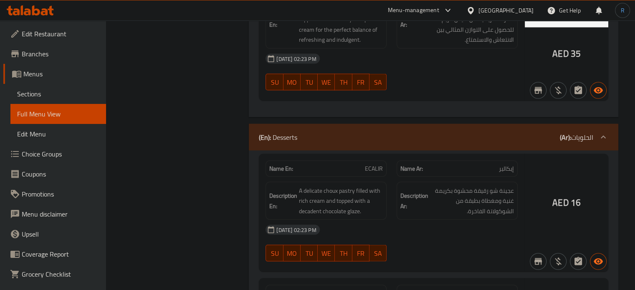
scroll to position [1684, 0]
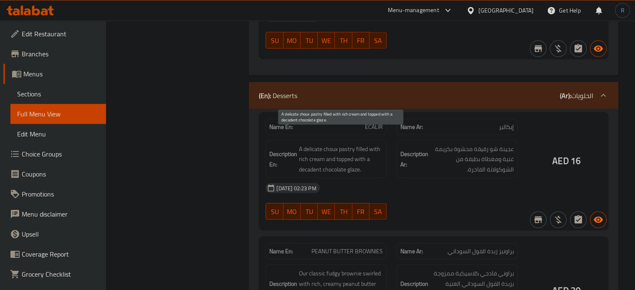
click at [342, 150] on span "A delicate choux pastry filled with rich cream and topped with a decadent choco…" at bounding box center [341, 159] width 84 height 31
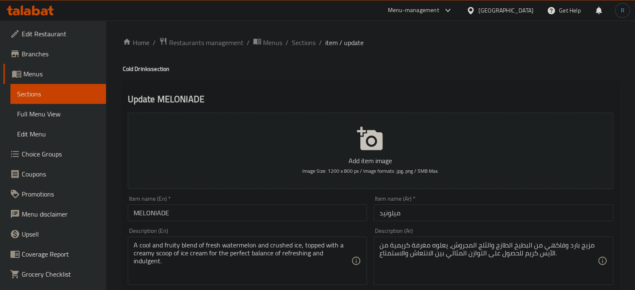
click at [558, 226] on div "Description (Ar) مزيج بارد وفاكهي من البطيخ الطازج والثلج المجروش، يعلوه مغرفة …" at bounding box center [493, 257] width 246 height 64
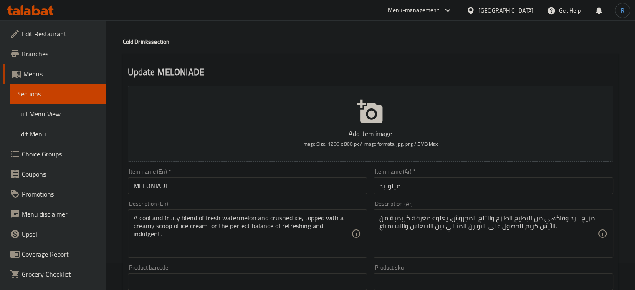
scroll to position [42, 0]
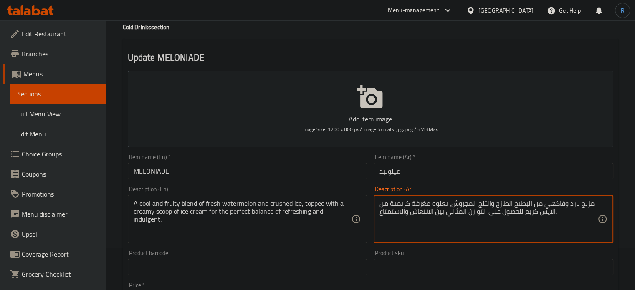
click at [421, 206] on textarea "مزيج بارد وفاكهي من البطيخ الطازج والثلج المجروش، يعلوه مغرفة كريمية من الآيس ك…" at bounding box center [489, 220] width 218 height 40
click at [390, 205] on textarea "مزيج بارد وفاكهي من البطيخ الطازج والثلج المجروش، يعلوه سكوب كريمية من الآيس كر…" at bounding box center [489, 220] width 218 height 40
type textarea "مزيج بارد وفاكهي من البطيخ الطازج والثلج المجروش، يعلوه سكوب كريمي من الآيس كري…"
click at [307, 162] on div "Item name (En)   * MELONIADE Item name (En) *" at bounding box center [248, 166] width 240 height 25
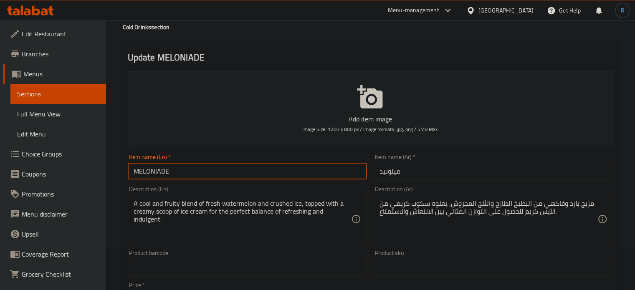
click at [307, 172] on input "MELONIADE" at bounding box center [248, 171] width 240 height 17
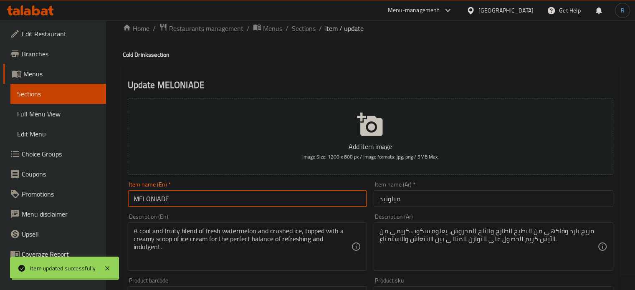
scroll to position [0, 0]
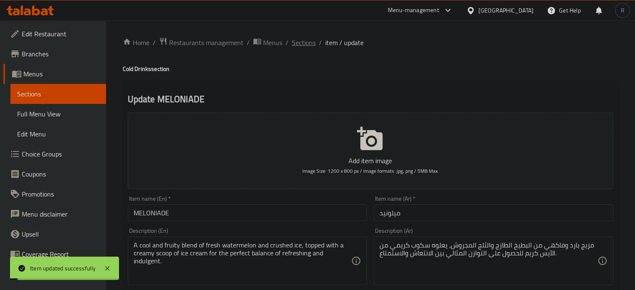
click at [303, 41] on span "Sections" at bounding box center [304, 43] width 24 height 10
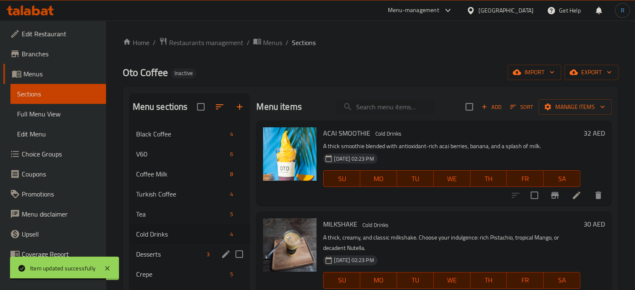
click at [166, 254] on span "Desserts" at bounding box center [170, 254] width 68 height 10
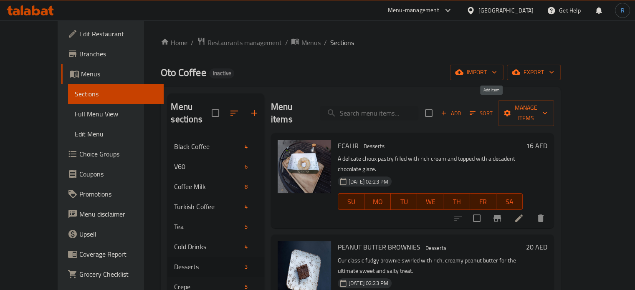
click at [462, 109] on span "Add" at bounding box center [451, 114] width 23 height 10
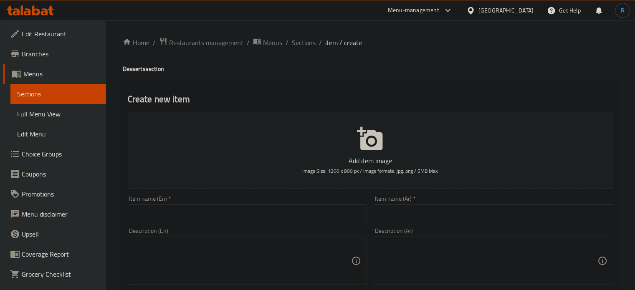
click at [320, 214] on input "text" at bounding box center [248, 213] width 240 height 17
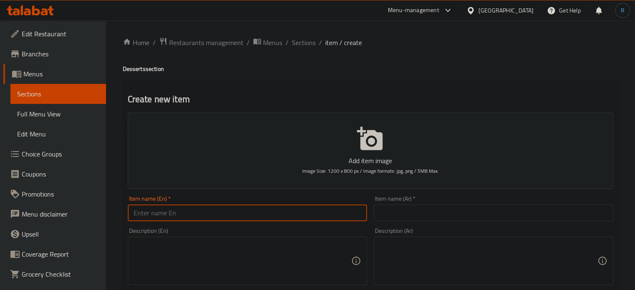
paste input "CLASSIC BROWNIES"
type input "CLASSIC BROWNIES"
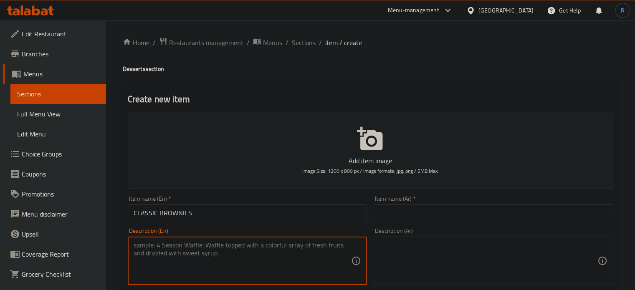
click at [310, 255] on textarea at bounding box center [243, 261] width 218 height 40
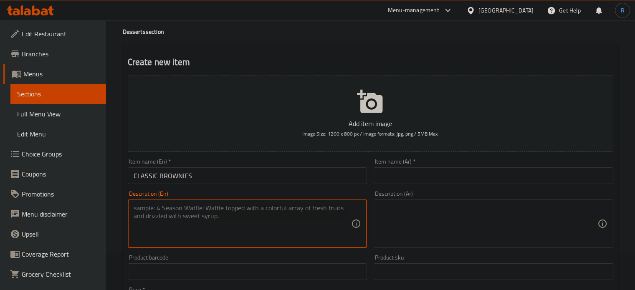
scroll to position [167, 0]
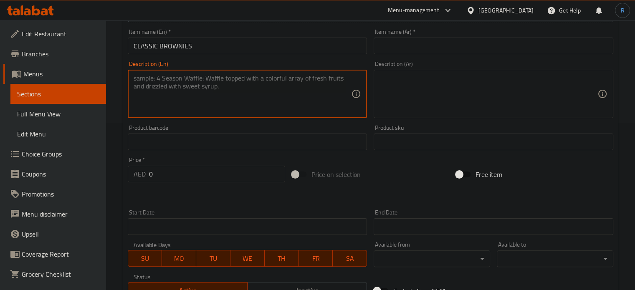
click at [177, 172] on input "0" at bounding box center [217, 174] width 136 height 17
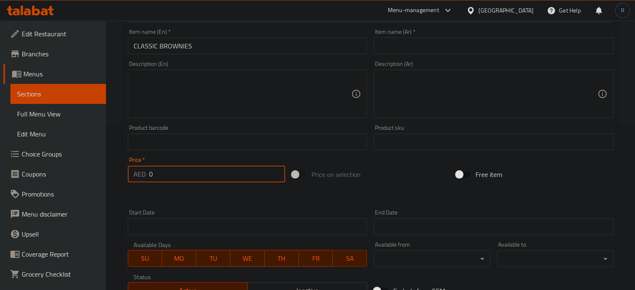
click at [177, 172] on input "0" at bounding box center [217, 174] width 136 height 17
paste input "18"
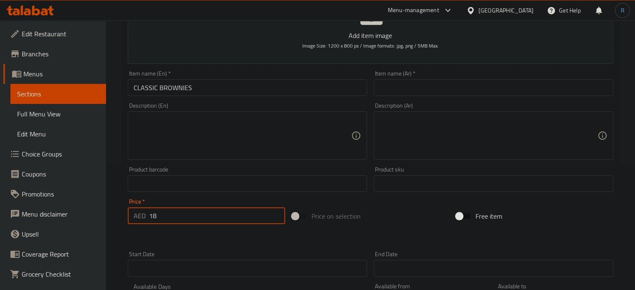
type input "18"
click at [229, 88] on input "CLASSIC BROWNIES" at bounding box center [248, 87] width 240 height 17
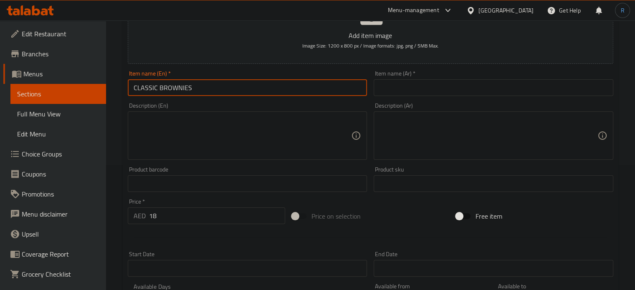
click at [229, 88] on input "CLASSIC BROWNIES" at bounding box center [248, 87] width 240 height 17
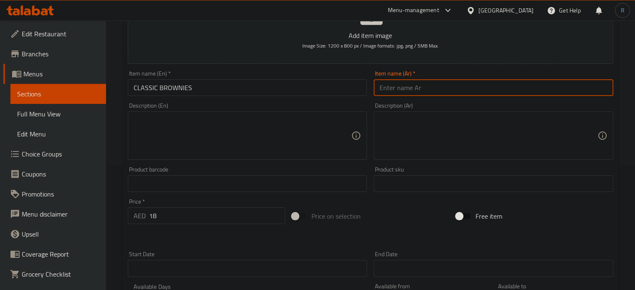
click at [399, 90] on input "text" at bounding box center [494, 87] width 240 height 17
paste input "[PERSON_NAME]"
type input "[PERSON_NAME]"
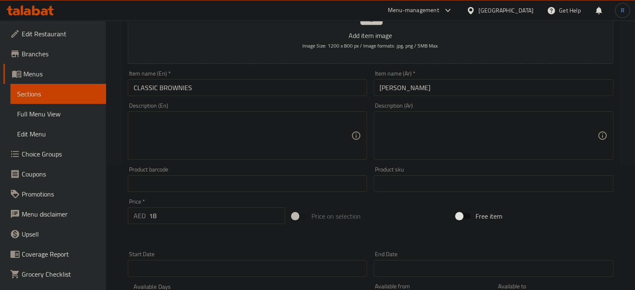
click at [324, 132] on textarea at bounding box center [243, 136] width 218 height 40
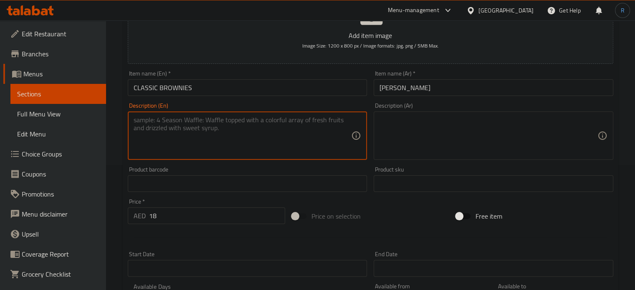
paste textarea "A perfectly fudgy and intensely chocolatey brownie, with a crisp top and a gooe…"
type textarea "A perfectly fudgy and intensely chocolatey brownie, with a crisp top and a gooe…"
click at [429, 148] on textarea at bounding box center [489, 136] width 218 height 40
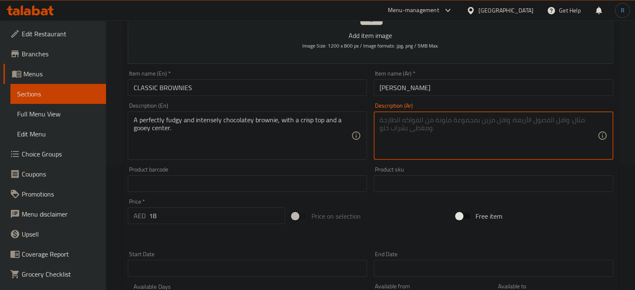
paste textarea "براوني طري للغاية وذو نكهة شوكولاتة مكثفة، مع طبقة علوية مقرمشة ومركز لزج."
click at [555, 122] on textarea "براوني طري للغاية وذو نكهة شوكولاتة مكثفة، مع طبقة علوية مقرمشة ومركز لزج." at bounding box center [489, 136] width 218 height 40
type textarea "براوني فدجي للغاية وذو نكهة شوكولاتة مكثفة، مع طبقة علوية مقرمشة ومركز لزج."
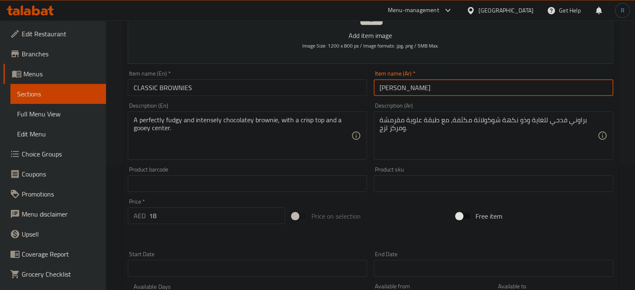
click at [436, 89] on input "[PERSON_NAME]" at bounding box center [494, 87] width 240 height 17
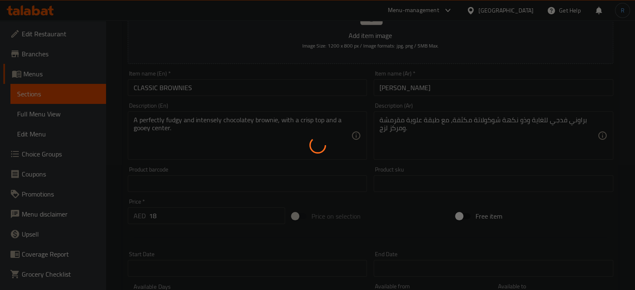
type input "0"
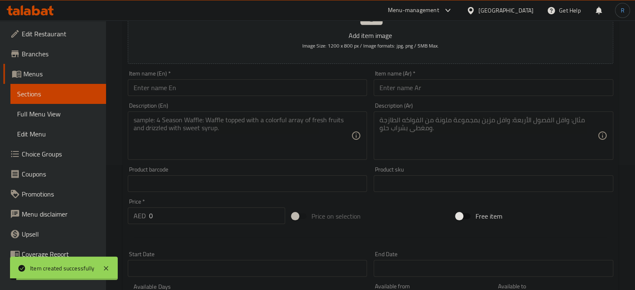
drag, startPoint x: 331, startPoint y: 166, endPoint x: 312, endPoint y: 157, distance: 20.6
click at [331, 166] on div "Product barcode Product barcode" at bounding box center [247, 179] width 246 height 32
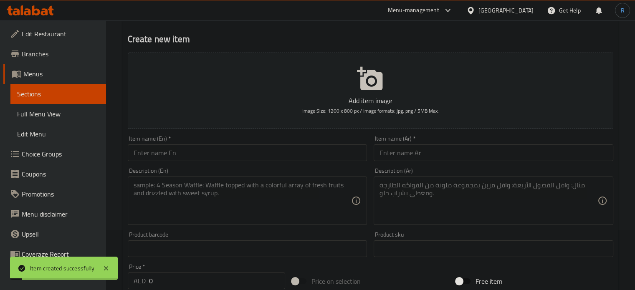
scroll to position [0, 0]
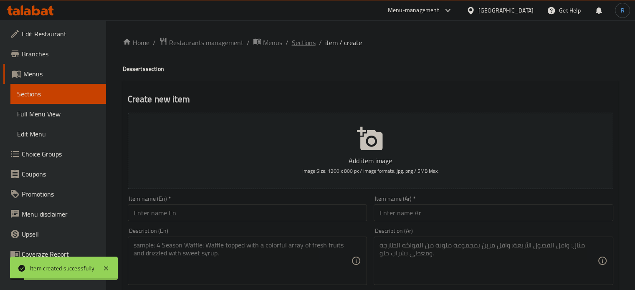
click at [297, 46] on span "Sections" at bounding box center [304, 43] width 24 height 10
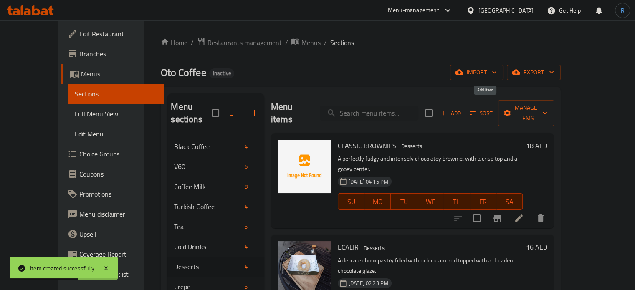
click at [462, 109] on span "Add" at bounding box center [451, 114] width 23 height 10
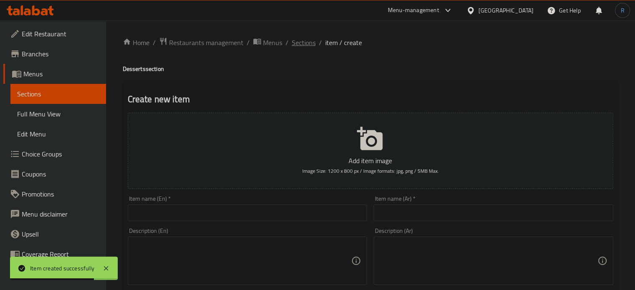
click at [292, 41] on span "Sections" at bounding box center [304, 43] width 24 height 10
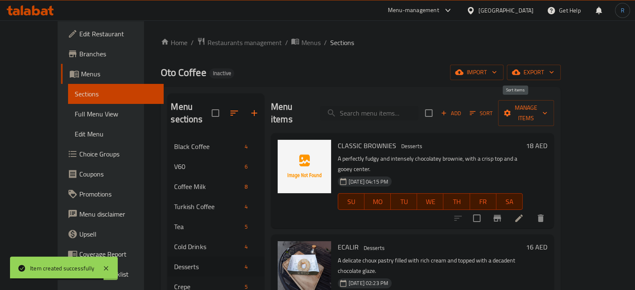
click at [476, 112] on icon "button" at bounding box center [473, 114] width 6 height 4
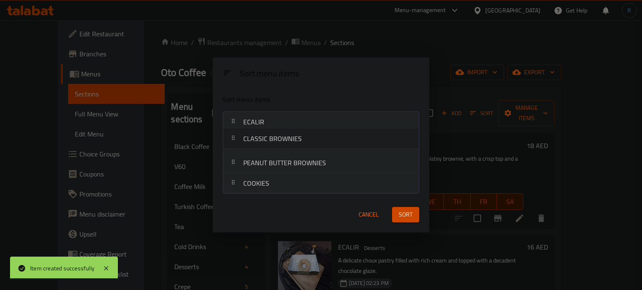
drag, startPoint x: 267, startPoint y: 126, endPoint x: 267, endPoint y: 145, distance: 18.8
click at [267, 145] on nav "CLASSIC BROWNIES ECALIR PEANUT BUTTER BROWNIES COOKIES" at bounding box center [321, 153] width 196 height 83
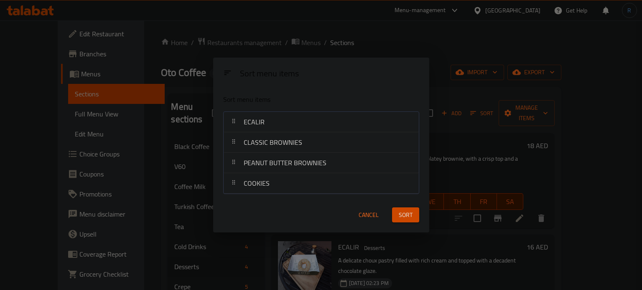
click at [403, 210] on span "Sort" at bounding box center [405, 215] width 14 height 10
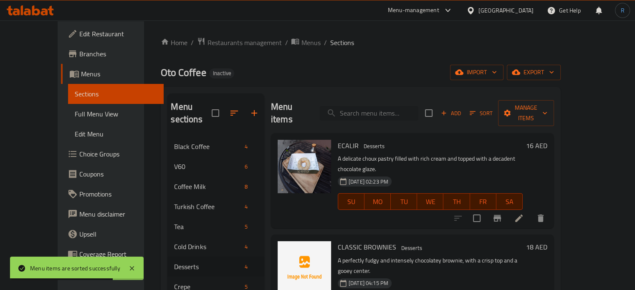
click at [372, 111] on input "search" at bounding box center [369, 113] width 99 height 15
paste input "ECALIR"
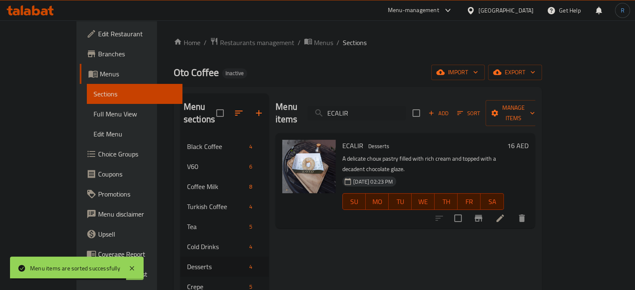
type input "ECALIR"
click at [505, 213] on icon at bounding box center [500, 218] width 10 height 10
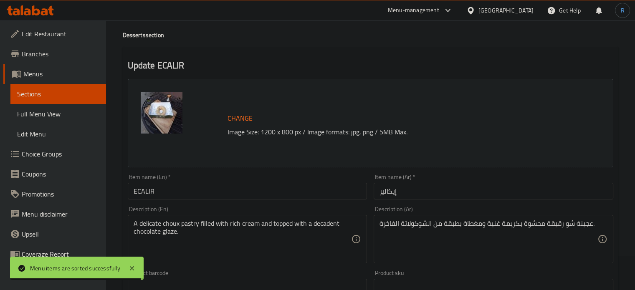
scroll to position [42, 0]
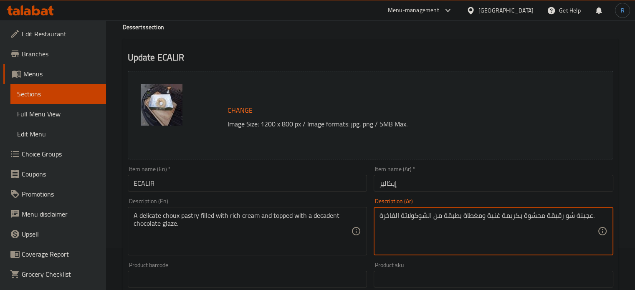
click at [581, 215] on textarea "عجينة شو رقيقة محشوة بكريمة غنية ومغطاة بطبقة من الشوكولاتة الفاخرة." at bounding box center [489, 232] width 218 height 40
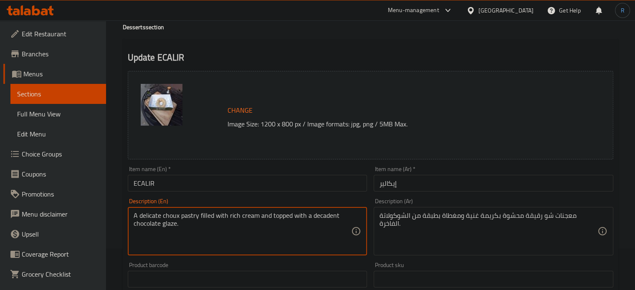
click at [163, 228] on textarea "A delicate choux pastry filled with rich cream and topped with a decadent choco…" at bounding box center [243, 232] width 218 height 40
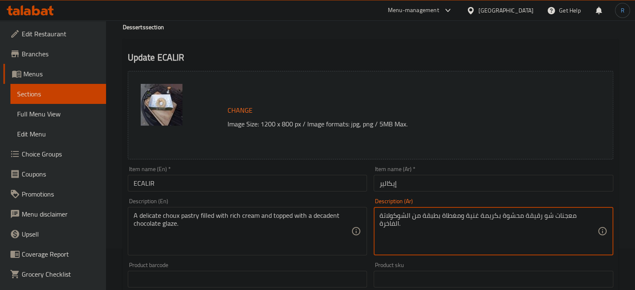
drag, startPoint x: 459, startPoint y: 220, endPoint x: 443, endPoint y: 220, distance: 16.3
paste textarea "لايز"
type textarea "معجنات شو رقيقة محشوة بكريمة غنية ومغطاة بجلايز من الشوكولاتة الفاخرة."
click at [438, 184] on input "إيكالير" at bounding box center [494, 183] width 240 height 17
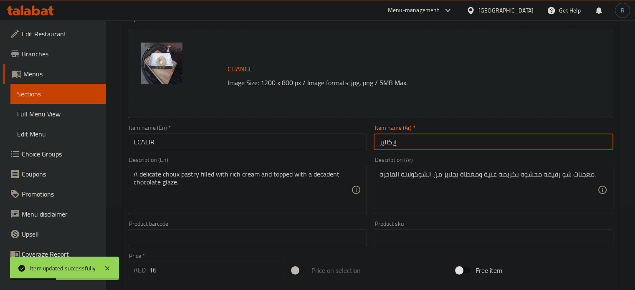
scroll to position [84, 0]
click at [221, 138] on input "ECALIR" at bounding box center [248, 141] width 240 height 17
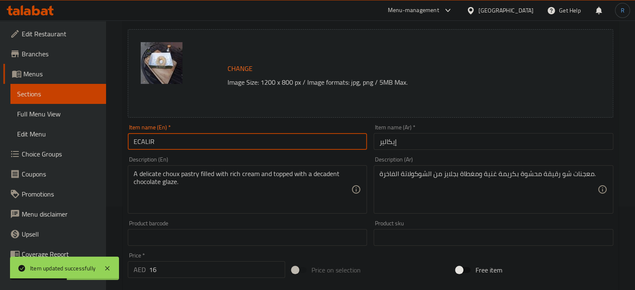
click at [221, 138] on input "ECALIR" at bounding box center [248, 141] width 240 height 17
click at [389, 143] on input "إيكالير" at bounding box center [494, 141] width 240 height 17
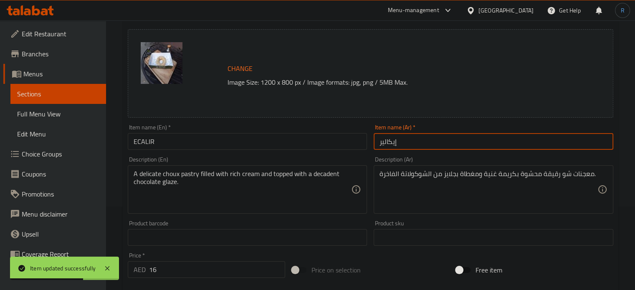
click at [389, 143] on input "إيكالير" at bounding box center [494, 141] width 240 height 17
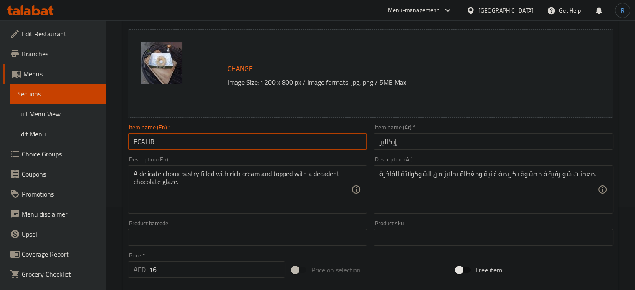
click at [172, 140] on input "ECALIR" at bounding box center [248, 141] width 240 height 17
paste input "Éclair"
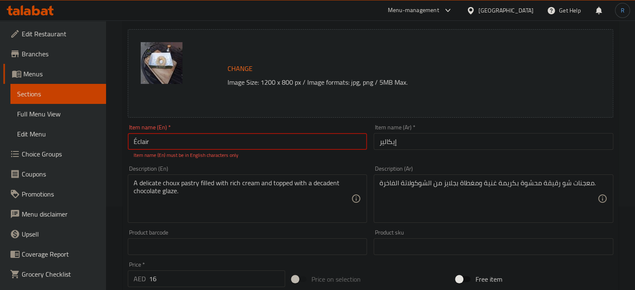
click at [136, 142] on input "Éclair" at bounding box center [248, 141] width 240 height 17
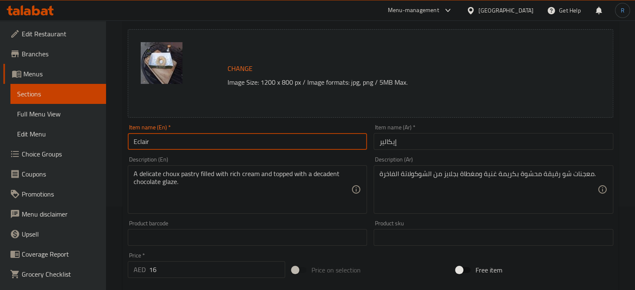
click at [136, 142] on input "Eclair" at bounding box center [248, 141] width 240 height 17
type input "Eclair"
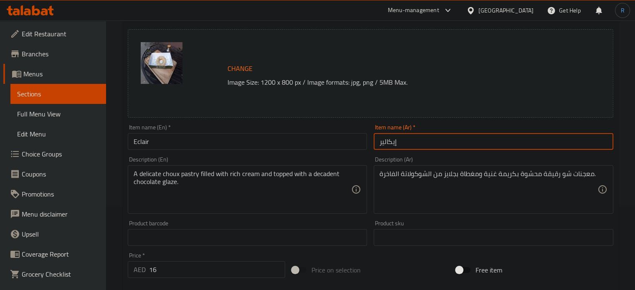
click at [429, 138] on input "إيكالير" at bounding box center [494, 141] width 240 height 17
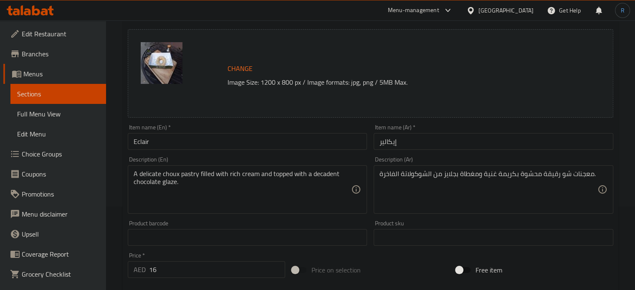
click at [437, 150] on input "إيكالير" at bounding box center [494, 141] width 240 height 17
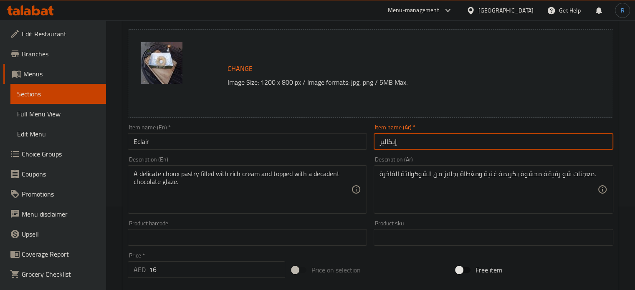
click at [437, 150] on input "إيكالير" at bounding box center [494, 141] width 240 height 17
paste input "لير"
type input "إكلير"
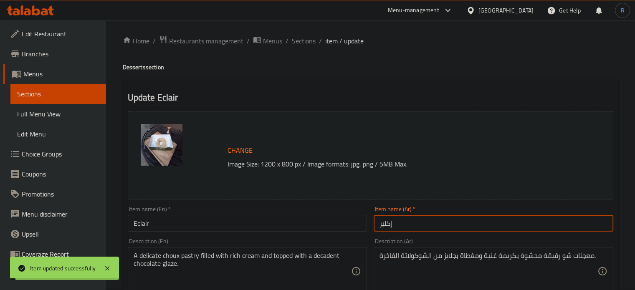
scroll to position [0, 0]
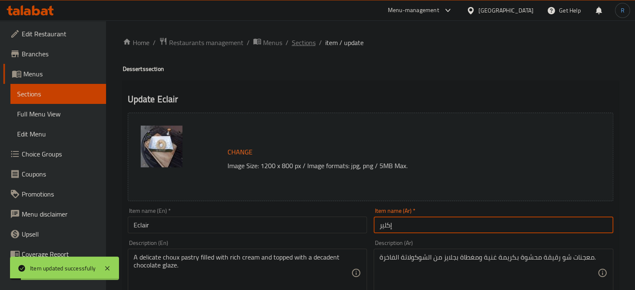
click at [292, 45] on span "Sections" at bounding box center [304, 43] width 24 height 10
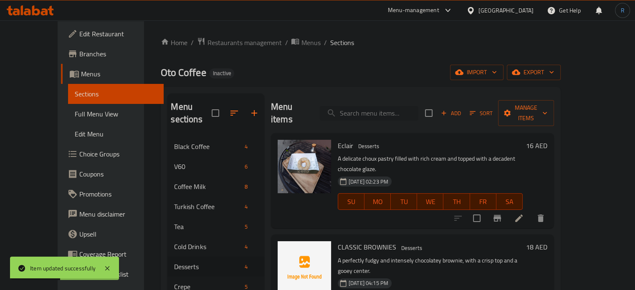
click at [374, 106] on input "search" at bounding box center [369, 113] width 99 height 15
paste input "CLASSIC BROWNIES"
type input "CLASSIC BROWNIES"
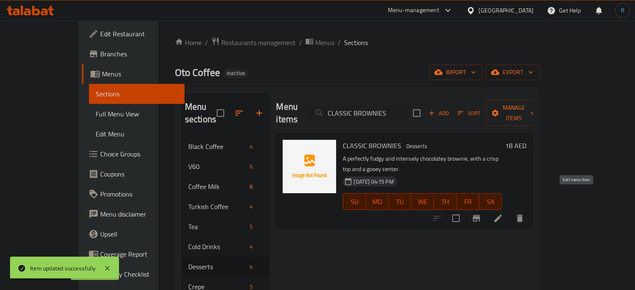
click at [503, 213] on icon at bounding box center [498, 218] width 10 height 10
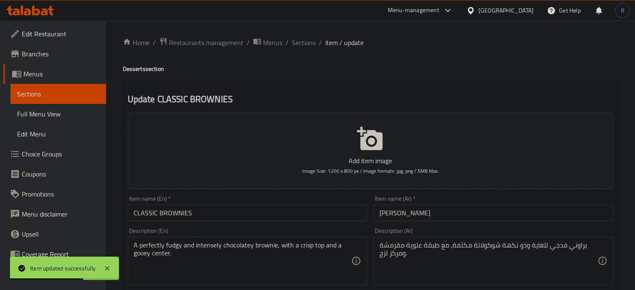
scroll to position [42, 0]
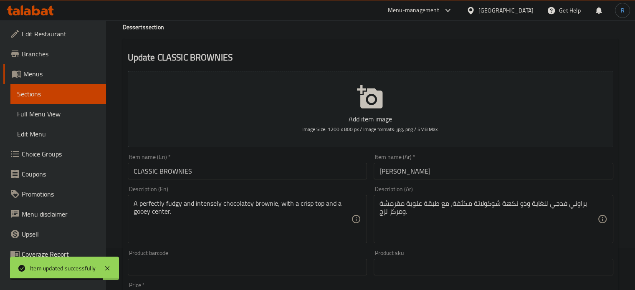
click at [489, 207] on textarea "براوني فدجي للغاية وذو نكهة شوكولاتة مكثفة، مع طبقة علوية مقرمشة ومركز لزج." at bounding box center [489, 220] width 218 height 40
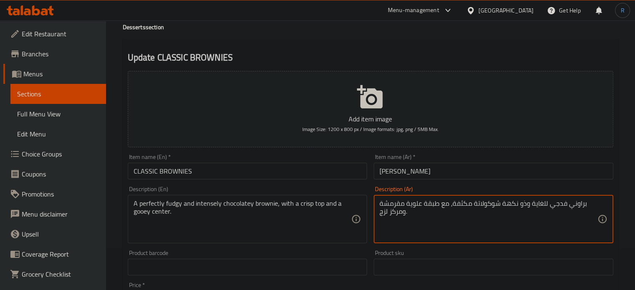
drag, startPoint x: 565, startPoint y: 205, endPoint x: 531, endPoint y: 206, distance: 34.3
click at [531, 206] on textarea "براوني فدجي للغاية وذو نكهة شوكولاتة مكثفة، مع طبقة علوية مقرمشة ومركز لزج." at bounding box center [489, 220] width 218 height 40
click at [543, 203] on textarea "براوني وذو نكهة شوكولاتة مكثفة، مع طبقة علوية مقرمشة ومركز لزج." at bounding box center [489, 220] width 218 height 40
click at [527, 206] on textarea "براوني وذو نكهة شوكولاتة مكثفة، مع طبقة علوية مقرمشة ومركز لزج." at bounding box center [489, 220] width 218 height 40
click at [531, 205] on textarea "براوني شوكولاتة مكثفة، مع طبقة علوية مقرمشة ومركز لزج." at bounding box center [489, 220] width 218 height 40
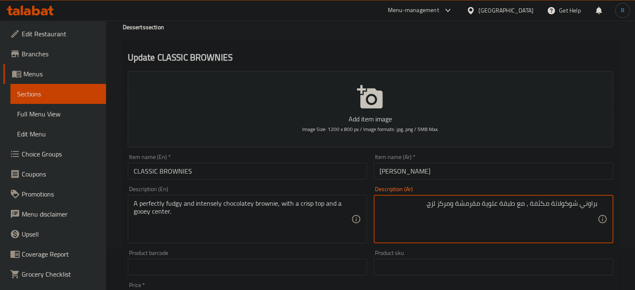
paste textarea "فدجي للغاية"
click at [529, 206] on textarea "براوني شوكولاتة مكثفة فدجي للغاية، مع طبقة علوية مقرمشة ومركز لزج." at bounding box center [489, 220] width 218 height 40
type textarea "براوني شوكولاتة مكثفة وفدجي للغاية، مع طبقة علوية مقرمشة ومركز لزج."
click at [497, 180] on div "Item name (Ar)   * براونيز كلاسيك Item name (Ar) *" at bounding box center [493, 167] width 246 height 32
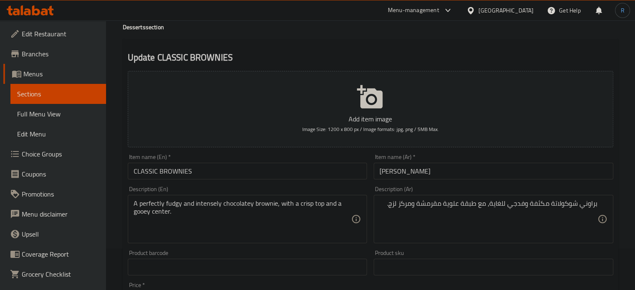
click at [495, 166] on input "[PERSON_NAME]" at bounding box center [494, 171] width 240 height 17
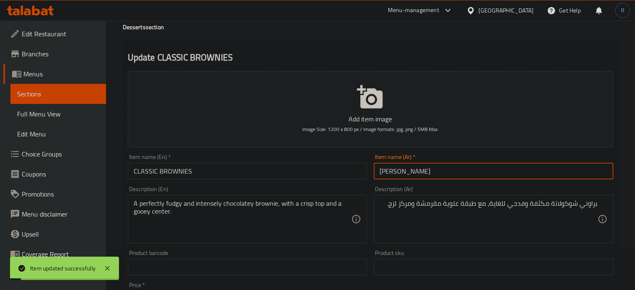
scroll to position [0, 0]
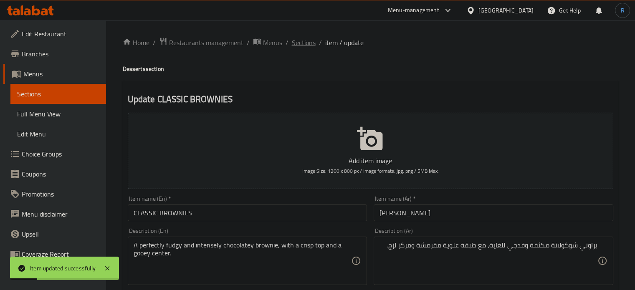
click at [292, 45] on span "Sections" at bounding box center [304, 43] width 24 height 10
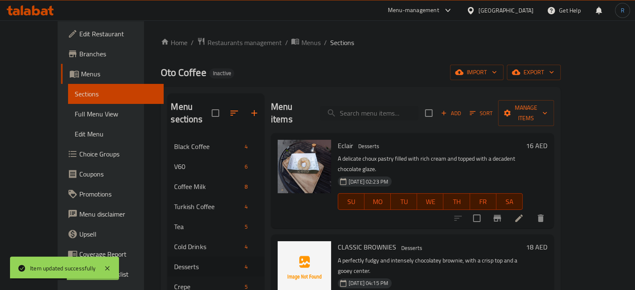
click at [363, 98] on div "Menu items Add Sort Manage items" at bounding box center [412, 114] width 283 height 40
click at [366, 106] on input "search" at bounding box center [369, 113] width 99 height 15
paste input "PEANUT BUTTER BROWNIES"
type input "PEANUT BUTTER BROWNIES"
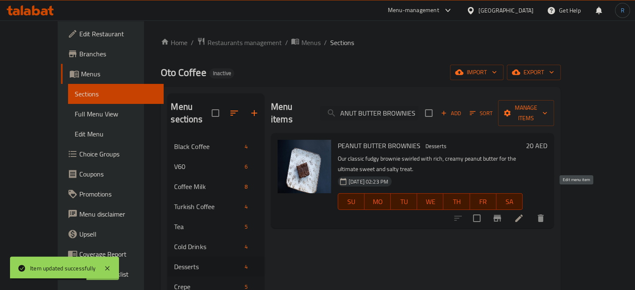
click at [524, 213] on icon at bounding box center [519, 218] width 10 height 10
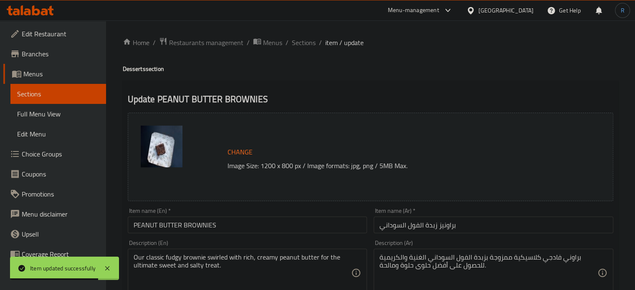
scroll to position [42, 0]
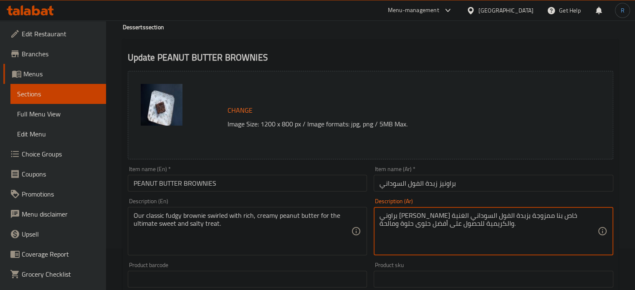
click at [489, 217] on textarea "براوني فادجي كلاسيك خاص بنا ممزوجة بزبدة الفول السوداني الغنية والكريمية للحصول…" at bounding box center [489, 232] width 218 height 40
click at [439, 243] on textarea "براوني فادجي كلاسيك خاص بنا ممزوج بزبدة الفول السوداني الغنية والكريمية للحصول …" at bounding box center [489, 232] width 218 height 40
type textarea "براوني [PERSON_NAME] خاص بنا ممزوج بزبدة الفول السوداني الغنية والكريمية للحصول…"
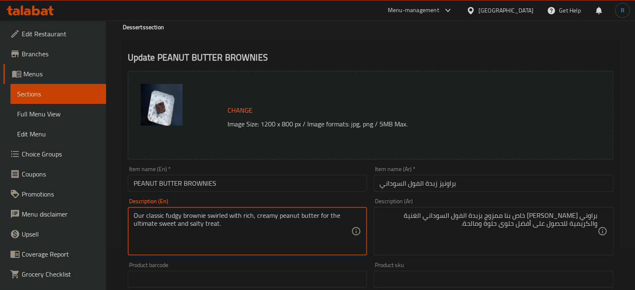
click at [221, 217] on textarea "Our classic fudgy brownie swirled with rich, creamy peanut butter for the ultim…" at bounding box center [243, 232] width 218 height 40
click at [273, 237] on textarea "Our classic fudgy brownie swirled with rich, creamy peanut butter for the ultim…" at bounding box center [243, 232] width 218 height 40
drag, startPoint x: 315, startPoint y: 216, endPoint x: 132, endPoint y: 216, distance: 183.8
click at [132, 216] on div "Our classic fudgy brownie swirled with rich, creamy peanut butter for the ultim…" at bounding box center [248, 231] width 240 height 48
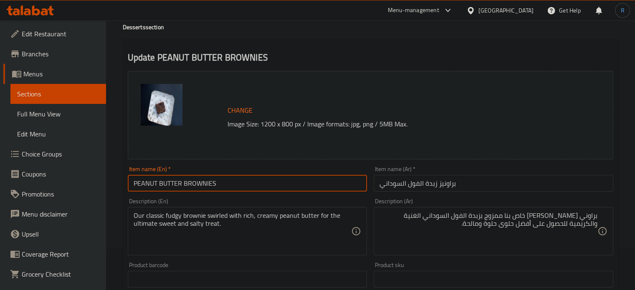
click at [276, 180] on input "PEANUT BUTTER BROWNIES" at bounding box center [248, 183] width 240 height 17
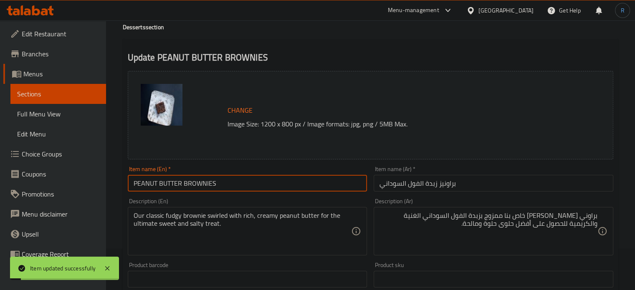
scroll to position [0, 0]
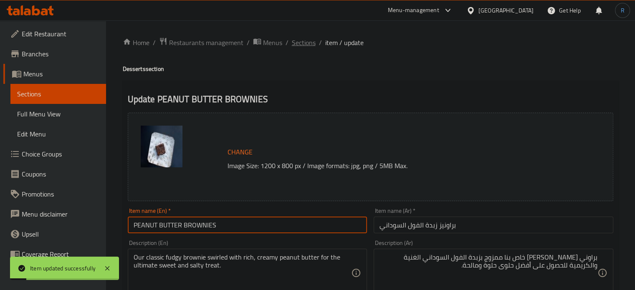
click at [294, 44] on span "Sections" at bounding box center [304, 43] width 24 height 10
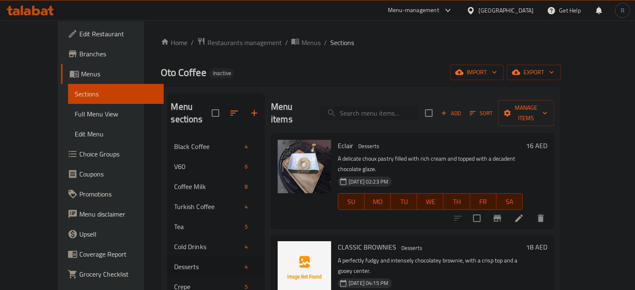
click at [368, 110] on input "search" at bounding box center [369, 113] width 99 height 15
paste input "COOKIES"
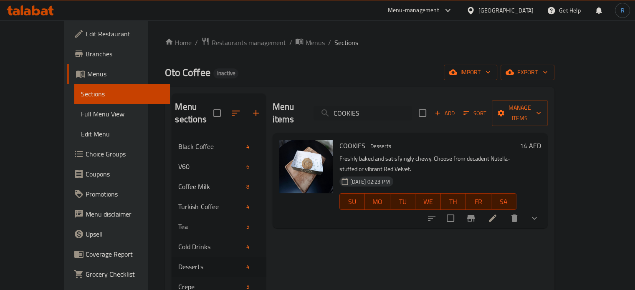
type input "COOKIES"
click at [505, 211] on li at bounding box center [492, 218] width 23 height 15
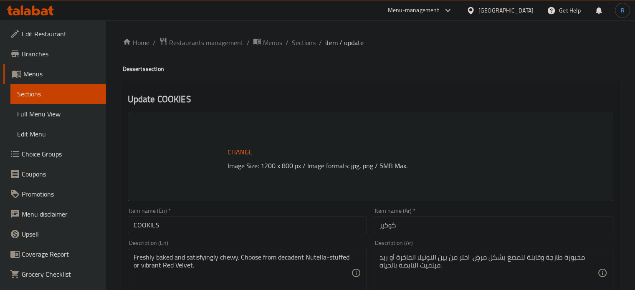
type input "إختيارك من النكهة:"
click at [305, 262] on textarea "Freshly baked and satisfyingly chewy. Choose from decadent Nutella-stuffed or v…" at bounding box center [243, 274] width 218 height 40
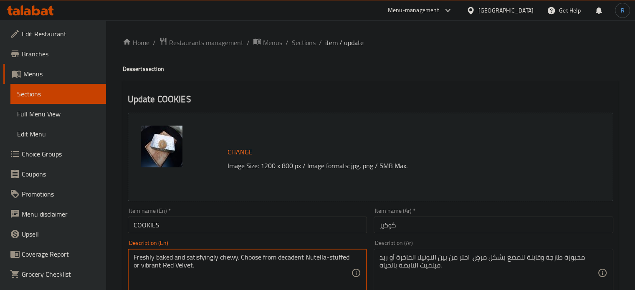
click at [305, 262] on textarea "Freshly baked and satisfyingly chewy. Choose from decadent Nutella-stuffed or v…" at bounding box center [243, 274] width 218 height 40
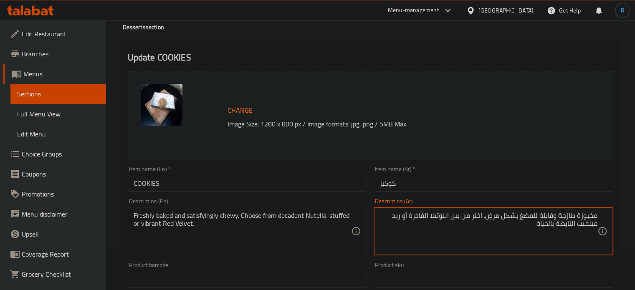
paste textarea "لمحشوة"
type textarea "مخبوزة طازجة وقابلة للمضغ بشكل مرضٍ. اختر من بين النوتيلا الفاخرة المحشوة أو ري…"
click at [430, 183] on input "كوكيز" at bounding box center [494, 183] width 240 height 17
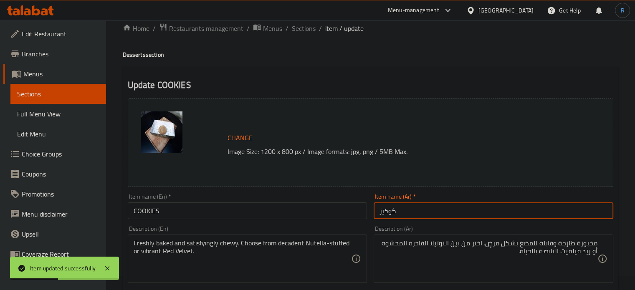
scroll to position [0, 0]
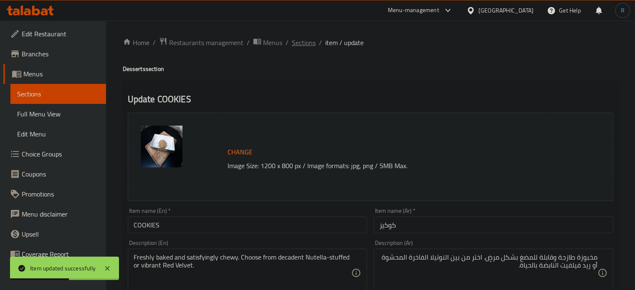
click at [304, 45] on span "Sections" at bounding box center [304, 43] width 24 height 10
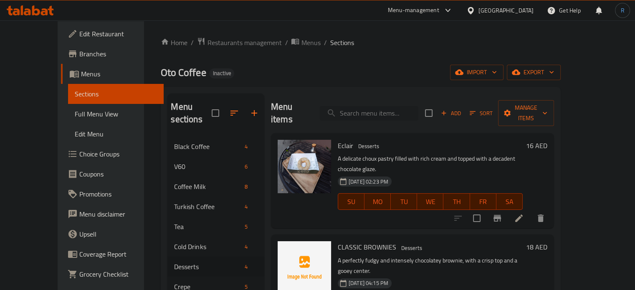
click at [378, 106] on input "search" at bounding box center [369, 113] width 99 height 15
paste input "NUTELLA"
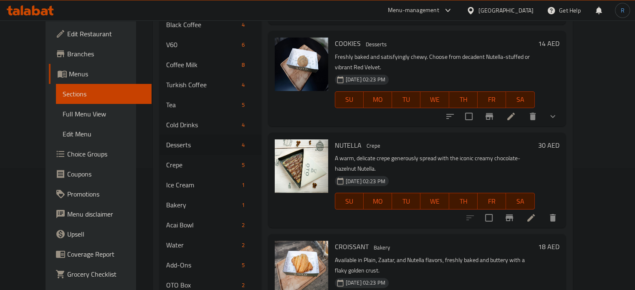
scroll to position [141, 0]
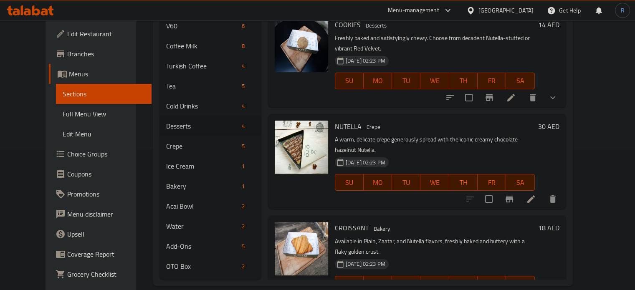
type input "NUTELLA"
click at [543, 192] on li at bounding box center [531, 199] width 23 height 15
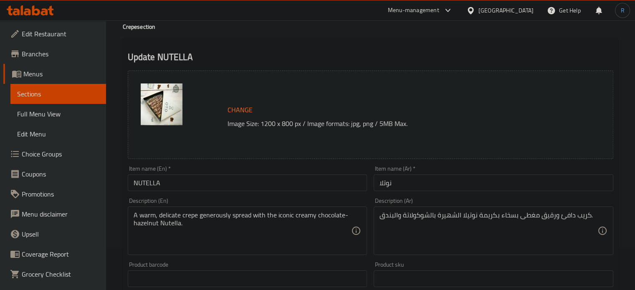
scroll to position [84, 0]
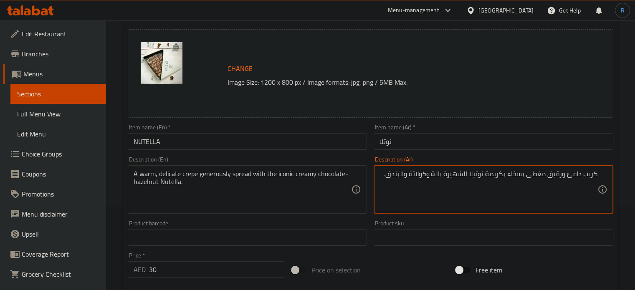
click at [487, 175] on textarea "كريب دافئ ورقيق مغطى بسخاء بكريمة نوتيلا الشهيرة بالشوكولاتة والبندق." at bounding box center [489, 190] width 218 height 40
type textarea "كريب دافئ ورقيق مغطى بسخاء بسبريد نوتيلا الشهيرة بالشوكولاتة والبندق."
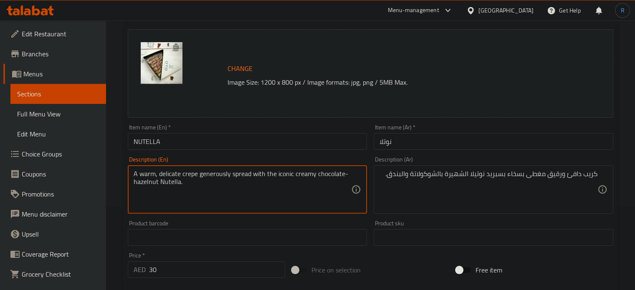
click at [286, 173] on textarea "A warm, delicate crepe generously spread with the iconic creamy chocolate-hazel…" at bounding box center [243, 190] width 218 height 40
type textarea "A warm, delicate crepe generously spread with the creamy chocolate-hazelnut Nut…"
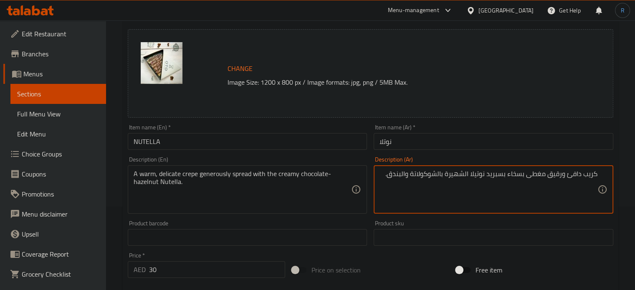
click at [457, 172] on textarea "كريب دافئ ورقيق مغطى بسخاء بسبريد نوتيلا الشهيرة بالشوكولاتة والبندق." at bounding box center [489, 190] width 218 height 40
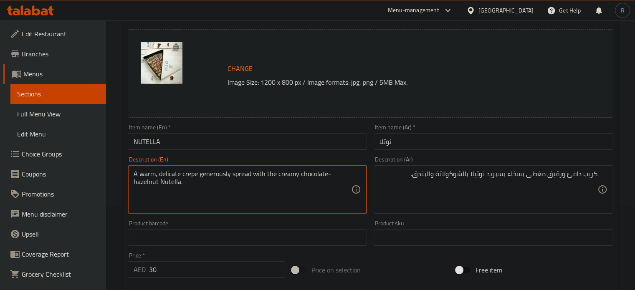
click at [251, 177] on textarea "A warm, delicate crepe generously spread with the creamy chocolate-hazelnut Nut…" at bounding box center [243, 190] width 218 height 40
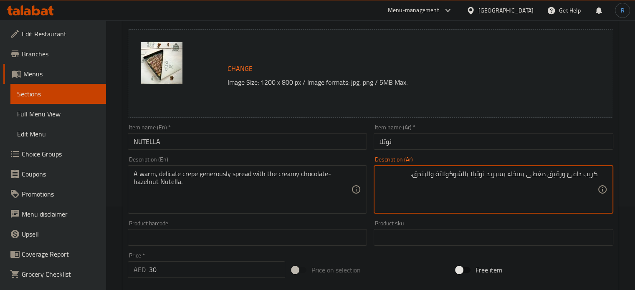
click at [531, 178] on textarea "كريب دافئ ورقيق مغطى بسخاء بسبريد نوتيلا بالشوكولاتة والبندق." at bounding box center [489, 190] width 218 height 40
click at [495, 177] on textarea "كريب دافئ ورقيق سبريد بسخاء بسبريد نوتيلا بالشوكولاتة والبندق." at bounding box center [489, 190] width 218 height 40
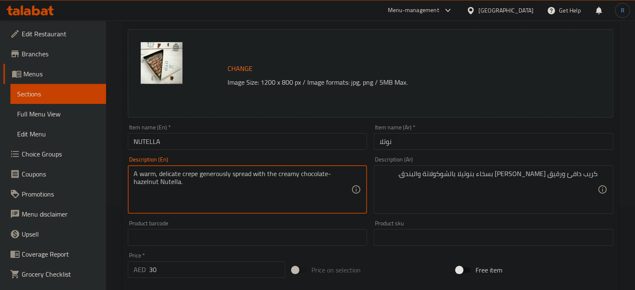
click at [287, 176] on textarea "A warm, delicate crepe generously spread with the creamy chocolate-hazelnut Nut…" at bounding box center [243, 190] width 218 height 40
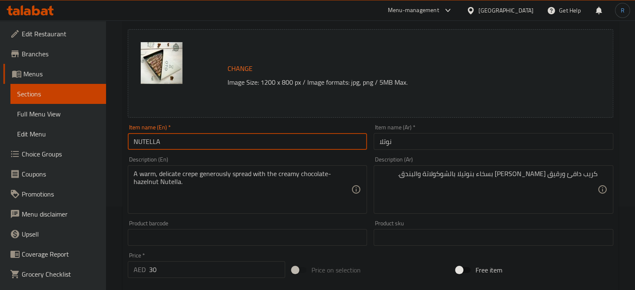
click at [281, 148] on input "NUTELLA" at bounding box center [248, 141] width 240 height 17
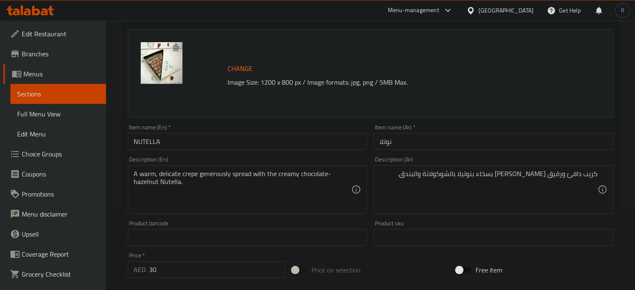
drag, startPoint x: 281, startPoint y: 143, endPoint x: 280, endPoint y: 148, distance: 5.0
click at [281, 143] on input "NUTELLA" at bounding box center [248, 141] width 240 height 17
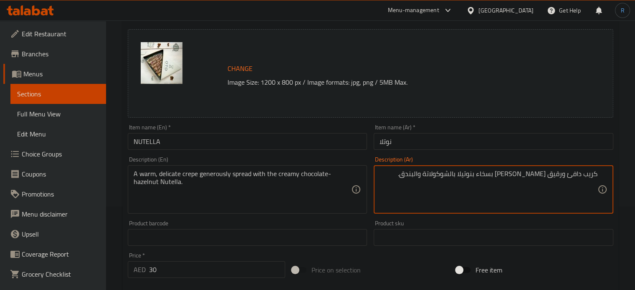
click at [482, 175] on textarea "كريب دافئ ورقيق سبريد بسخاء بنوتيلا بالشوكولاتة والبندق." at bounding box center [489, 190] width 218 height 40
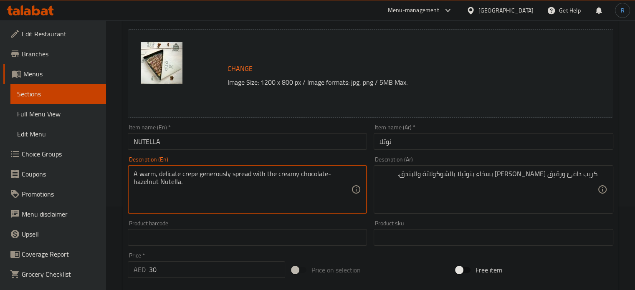
click at [500, 173] on textarea "كريب دافئ ورقيق سبريد بسخاء بنوتيلا بالشوكولاتة والبندق." at bounding box center [489, 190] width 218 height 40
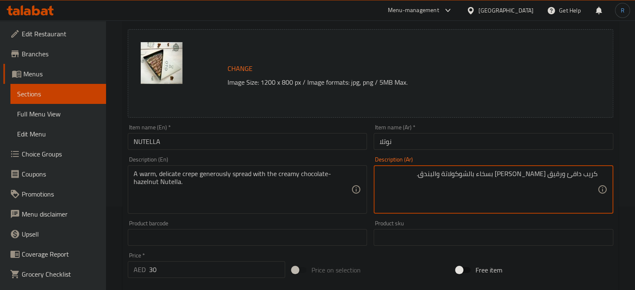
click at [504, 176] on textarea "كريب دافئ ورقيق سبريد بسخاء بالشوكولاتة والبندق." at bounding box center [489, 190] width 218 height 40
click at [476, 177] on textarea "كريب دافئ ورقيق سبريد بسخاء بشوكولاتة والبندق." at bounding box center [489, 190] width 218 height 40
click at [449, 175] on textarea "كريب دافئ ورقيق سبريد بسخاء بشوكولاتة نوتيلا بندق." at bounding box center [489, 190] width 218 height 40
type textarea "كريب دافئ ورقيق سبريد بسخاء بشوكولاتة نوتيلا بندق كريمي."
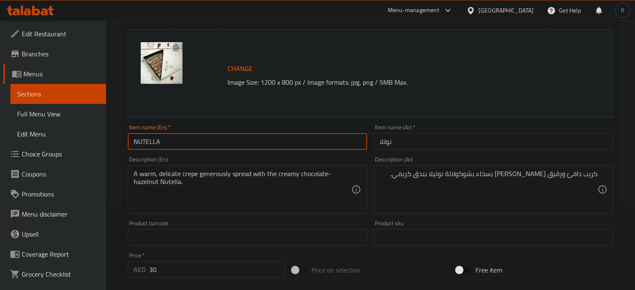
click at [333, 149] on input "NUTELLA" at bounding box center [248, 141] width 240 height 17
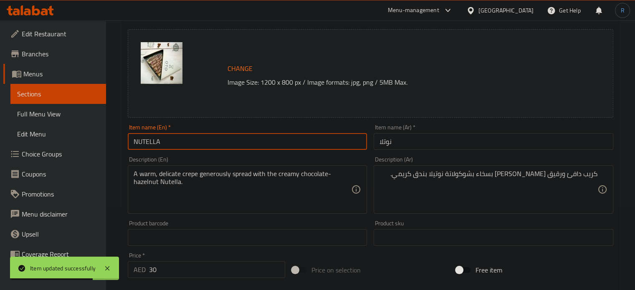
click at [274, 145] on input "NUTELLA" at bounding box center [248, 141] width 240 height 17
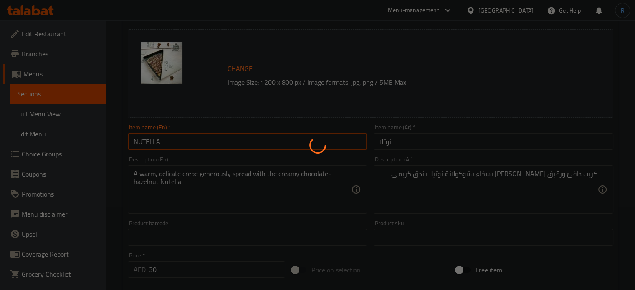
click at [286, 200] on div at bounding box center [317, 145] width 635 height 290
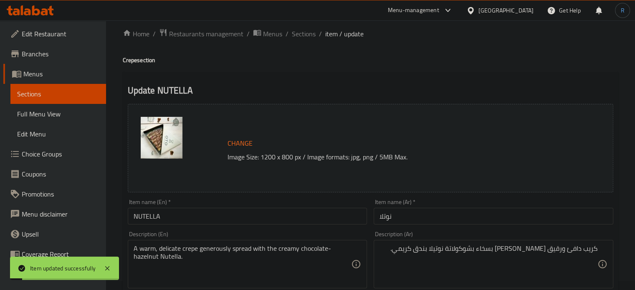
scroll to position [0, 0]
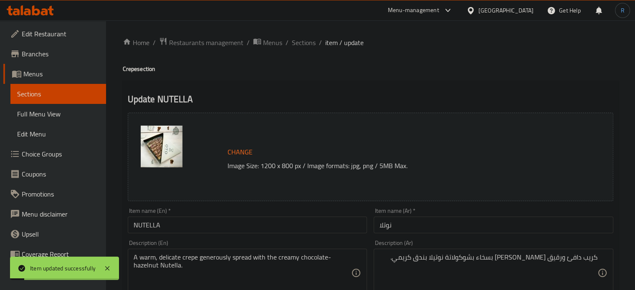
drag, startPoint x: 291, startPoint y: 45, endPoint x: 278, endPoint y: 1, distance: 45.3
click at [292, 45] on span "Sections" at bounding box center [304, 43] width 24 height 10
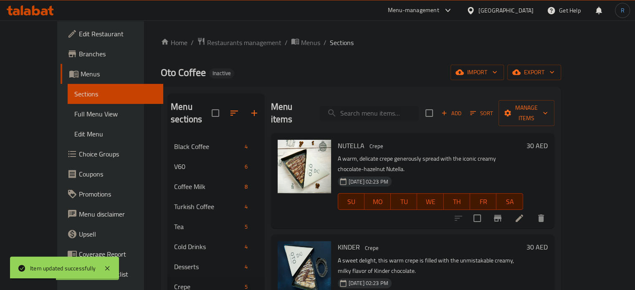
click at [363, 109] on input "search" at bounding box center [369, 113] width 99 height 15
paste input "KINDER"
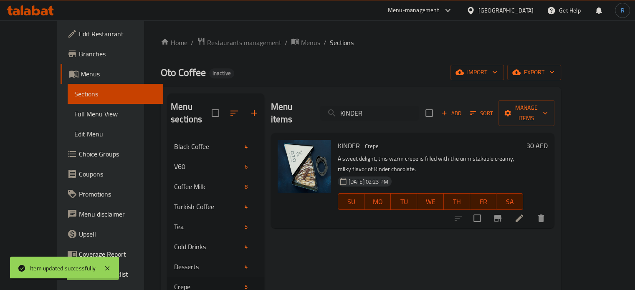
type input "KINDER"
click at [525, 213] on icon at bounding box center [520, 218] width 10 height 10
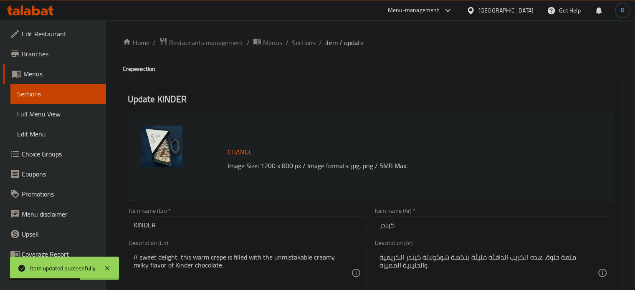
scroll to position [42, 0]
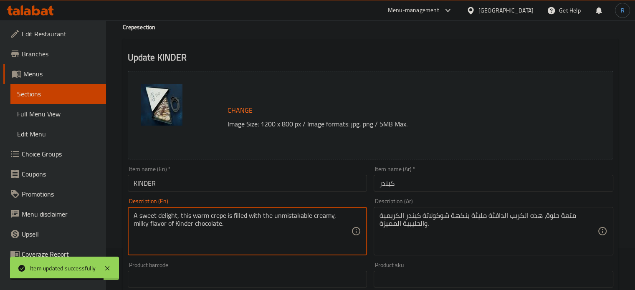
click at [165, 212] on textarea "A sweet delight, this warm crepe is filled with the unmistakable creamy, milky …" at bounding box center [243, 232] width 218 height 40
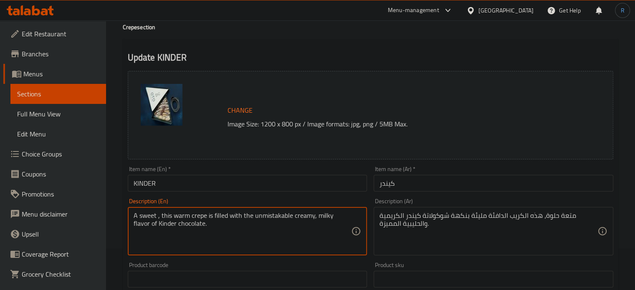
type textarea "A sweet , this warm crepe is filled with the unmistakable creamy, milky flavor …"
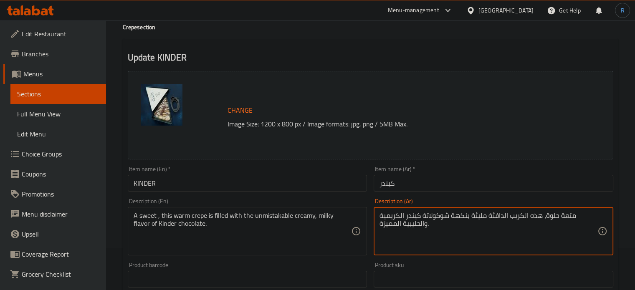
click at [565, 213] on textarea "متعة حلوة، هذه الكريب الدافئة مليئة بنكهة شوكولاتة كيندر الكريمية والحليبية الم…" at bounding box center [489, 232] width 218 height 40
click at [570, 217] on textarea "حلوة، هذه الكريب الدافئة مليئة بنكهة شوكولاتة كيندر الكريمية والحليبية المميزة." at bounding box center [489, 232] width 218 height 40
click at [555, 217] on textarea "حلو، هذه الكريب الدافئة مليئة بنكهة شوكولاتة كيندر الكريمية والحليبية المميزة." at bounding box center [489, 232] width 218 height 40
click at [513, 215] on textarea "حلو، هذا الكريب الدافئة مليئة بنكهة شوكولاتة كيندر الكريمية والحليبية المميزة." at bounding box center [489, 232] width 218 height 40
click at [498, 219] on textarea "حلو، هذا الكريب الدافئ مليئة بنكهة شوكولاتة كيندر الكريمية والحليبية المميزة." at bounding box center [489, 232] width 218 height 40
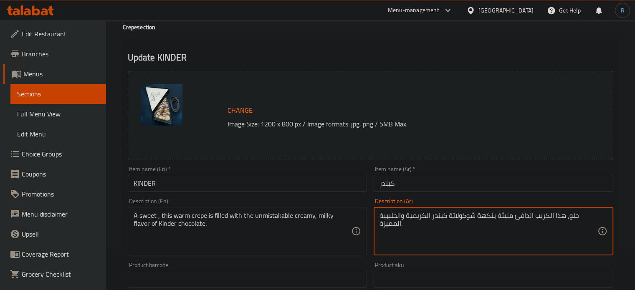
click at [497, 216] on textarea "حلو، هذا الكريب الدافئ مليئة بنكهة شوكولاتة كيندر الكريمية والحليبية المميزة." at bounding box center [489, 232] width 218 height 40
click at [406, 217] on textarea "حلو، هذا الكريب الدافئ مليئ بنكهة شوكولاتة كيندر الكريمية والحليبية المميزة." at bounding box center [489, 232] width 218 height 40
click at [379, 215] on div "حلو، هذا الكريب الدافئ مليئ بنكهة شوكولاتة كيندر الكريمي والحليبية المميزة. Des…" at bounding box center [494, 231] width 240 height 48
click at [453, 233] on textarea "حلو، هذا الكريب الدافئ مليئ بنكهة شوكولاتة كيندر الكريمي والحليبية المميزة." at bounding box center [489, 232] width 218 height 40
click at [399, 219] on textarea "حلو، هذا الكريب الدافئ مليئ بنكهة شوكولاتة كيندر الكريمي والحليبية المميزة." at bounding box center [489, 232] width 218 height 40
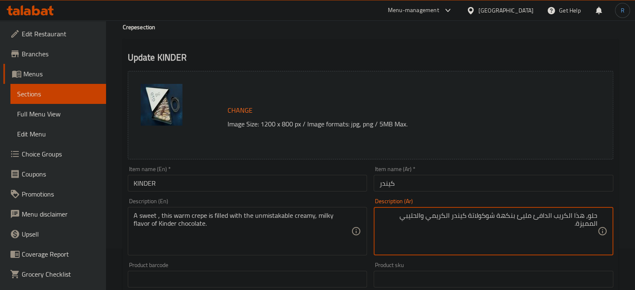
type textarea "حلو، هذا الكريب الدافئ مليئ بنكهة شوكولاتة كيندر الكريمي والحليبي المميزة."
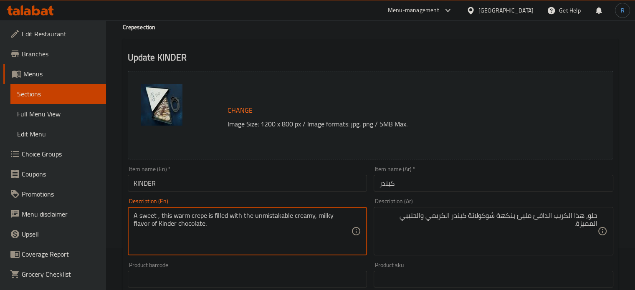
drag, startPoint x: 253, startPoint y: 217, endPoint x: 292, endPoint y: 218, distance: 38.9
type textarea "A sweet , this warm crepe is filled with the creamy, milky flavor of Kinder cho…"
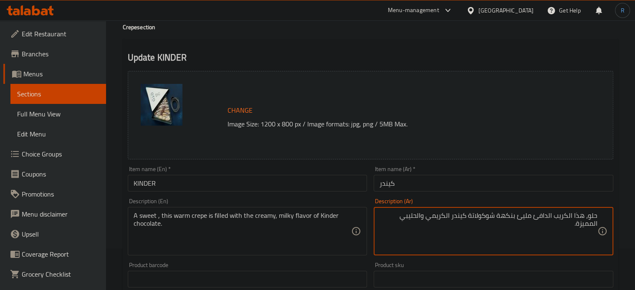
click at [587, 228] on textarea "حلو، هذا الكريب الدافئ مليئ بنكهة شوكولاتة كيندر الكريمي والحليبي المميزة." at bounding box center [489, 232] width 218 height 40
type textarea "حلو، هذا الكريب الدافئ مليئ بنكهة شوكولاتة كيندر الكريمي والحليبي ."
click at [457, 178] on input "كيندر" at bounding box center [494, 183] width 240 height 17
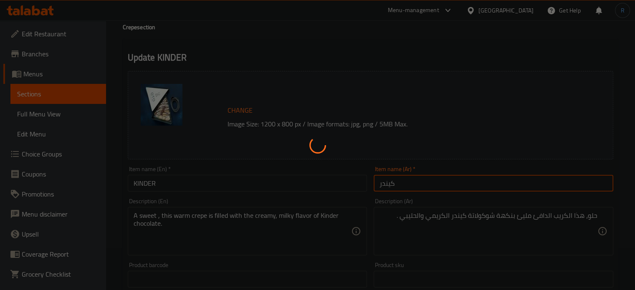
scroll to position [0, 0]
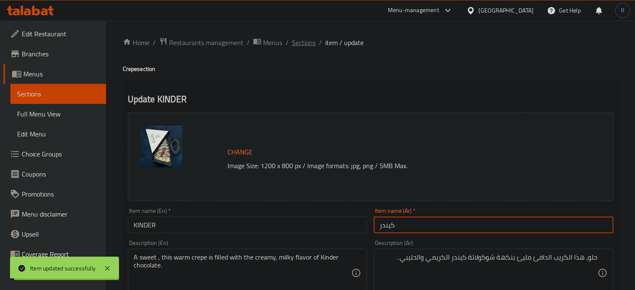
click at [304, 42] on span "Sections" at bounding box center [304, 43] width 24 height 10
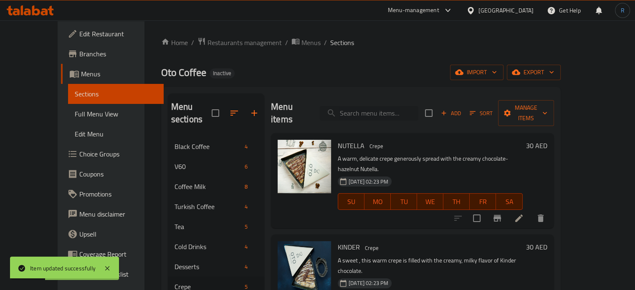
click at [383, 110] on input "search" at bounding box center [369, 113] width 99 height 15
paste input "OMAN CHIPS"
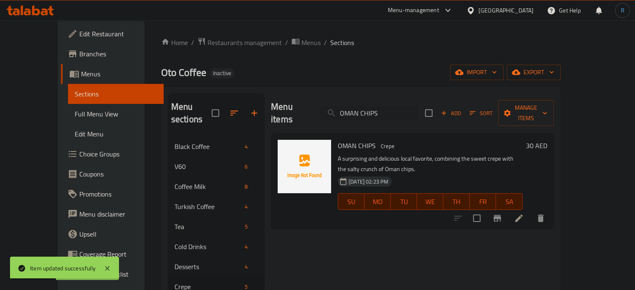
type input "OMAN CHIPS"
click at [524, 213] on icon at bounding box center [519, 218] width 10 height 10
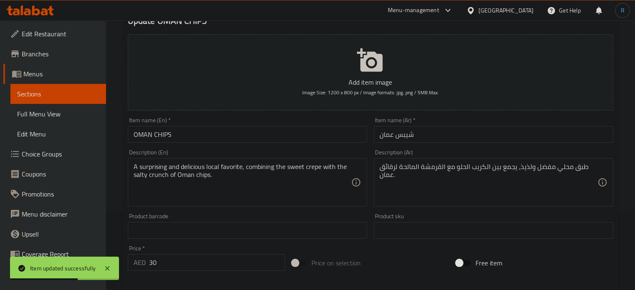
scroll to position [84, 0]
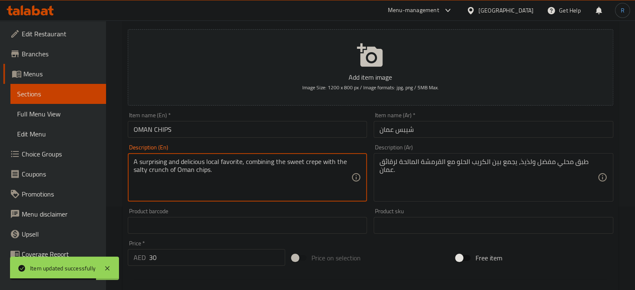
drag, startPoint x: 205, startPoint y: 161, endPoint x: 113, endPoint y: 165, distance: 92.4
type textarea "local favorite, combining the sweet crepe with the salty crunch of Oman chips."
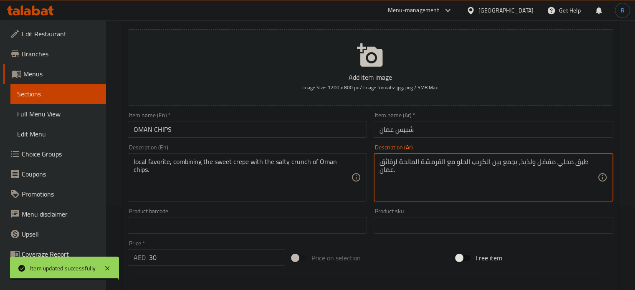
click at [580, 165] on textarea "طبق محلي مفضل ولذيذ، يجمع بين الكريب الحلو مع القرمشة المالحة لرقائق عمان." at bounding box center [489, 178] width 218 height 40
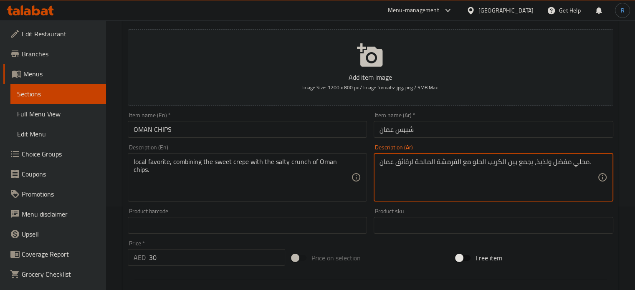
click at [543, 163] on textarea "محلي مفضل ولذيذ، يجمع بين الكريب الحلو مع القرمشة المالحة لرقائق عمان." at bounding box center [489, 178] width 218 height 40
click at [393, 162] on textarea "محلي مفضل، يجمع بين الكريب الحلو مع القرمشة المالحة لرقائق عمان." at bounding box center [489, 178] width 218 height 40
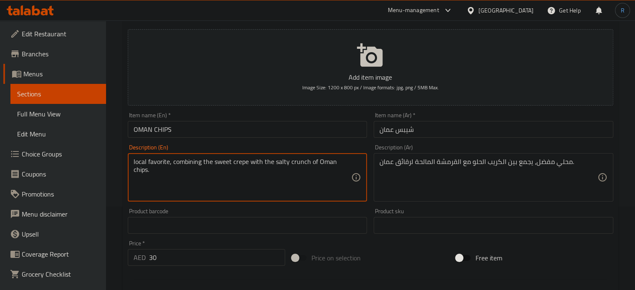
drag, startPoint x: 317, startPoint y: 161, endPoint x: 348, endPoint y: 162, distance: 30.9
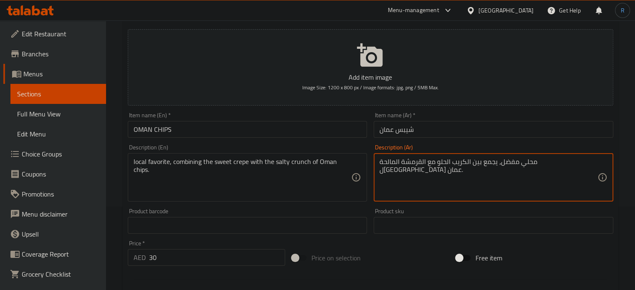
type textarea "محلي مفضل، يجمع بين الكريب الحلو مع القرمشة المالحة لبطاطس عمان."
click at [329, 120] on div "Item name (En)   * OMAN CHIPS Item name (En) *" at bounding box center [248, 124] width 240 height 25
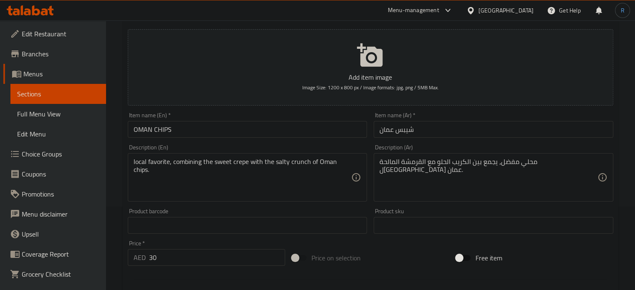
click at [324, 142] on div "Description (En) local favorite, combining the sweet crepe with the salty crunc…" at bounding box center [247, 173] width 246 height 64
click at [327, 128] on input "OMAN CHIPS" at bounding box center [248, 129] width 240 height 17
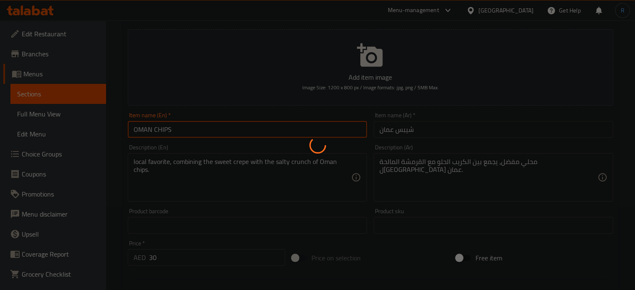
scroll to position [0, 0]
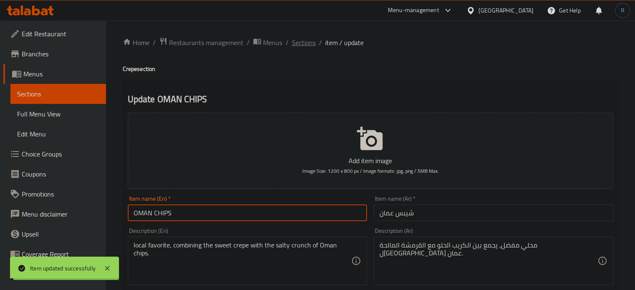
click at [299, 41] on span "Sections" at bounding box center [304, 43] width 24 height 10
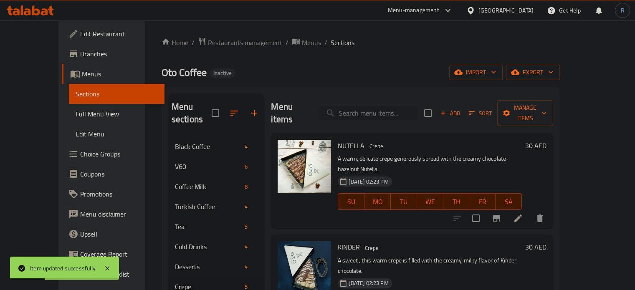
click at [391, 106] on input "search" at bounding box center [368, 113] width 99 height 15
paste input "PISTACHIO"
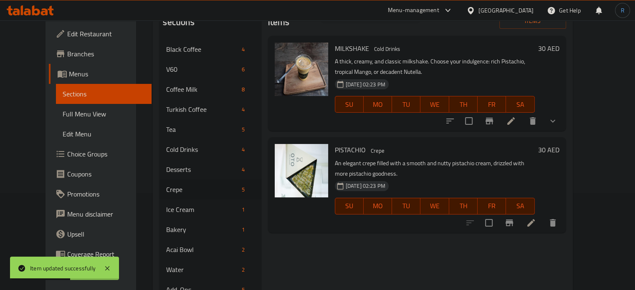
scroll to position [125, 0]
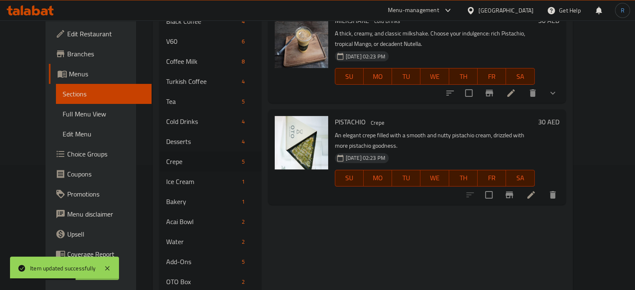
type input "PISTACHIO"
click at [543, 188] on li at bounding box center [531, 195] width 23 height 15
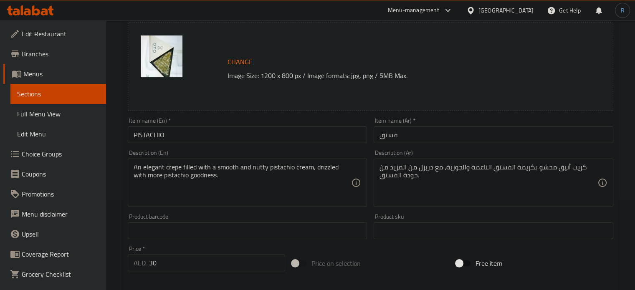
scroll to position [125, 0]
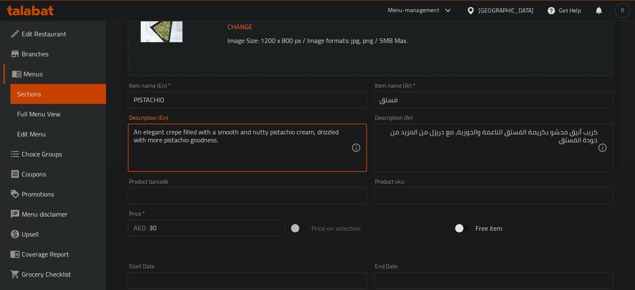
click at [154, 130] on textarea "An elegant crepe filled with a smooth and nutty pistachio cream, drizzled with …" at bounding box center [243, 148] width 218 height 40
type textarea "An crepe filled with a smooth and nutty pistachio cream, drizzled with more pis…"
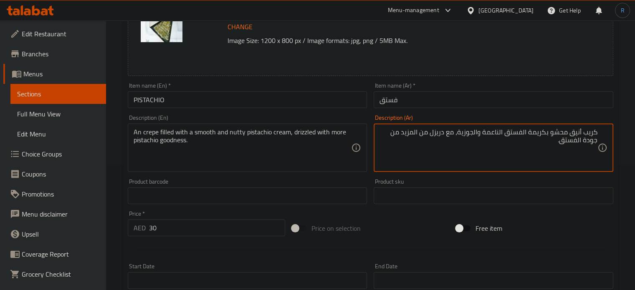
click at [573, 132] on textarea "كريب أنيق محشو بكريمة الفستق الناعمة والجوزية، مع دريزل من المزيد من جودة الفست…" at bounding box center [489, 148] width 218 height 40
click at [395, 137] on textarea "كريب محشو بكريمة الفستق الناعمة والجوزية، مع دريزل من المزيد من جودة الفستق." at bounding box center [489, 148] width 218 height 40
type textarea "كريب محشو بكريمة الفستق الناعمة والجوزية، مع دريزل من المزيد من جودنيس الفستق."
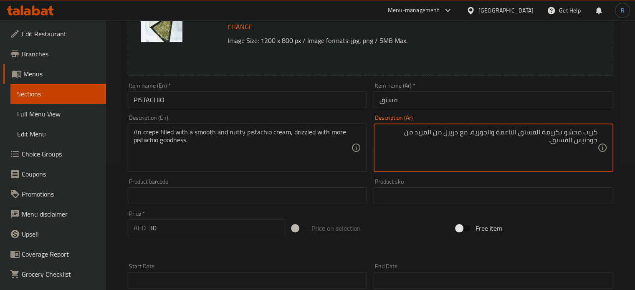
click at [436, 110] on div "Item name (Ar)   * فستق Item name (Ar) *" at bounding box center [493, 95] width 246 height 32
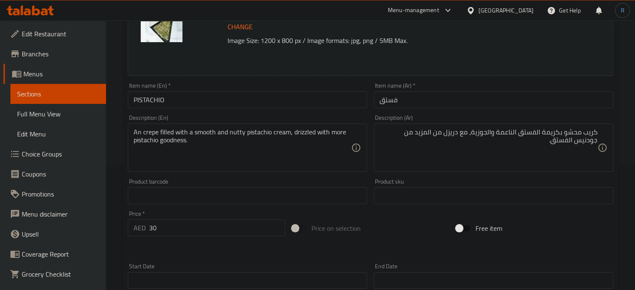
click at [434, 104] on input "فستق" at bounding box center [494, 99] width 240 height 17
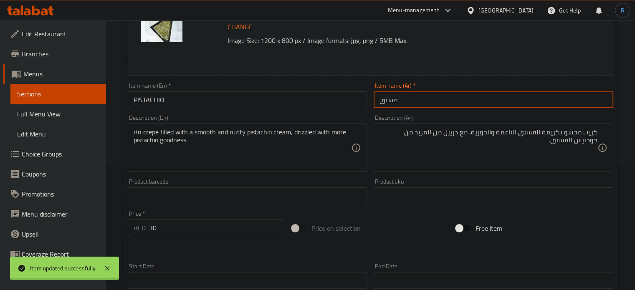
scroll to position [0, 0]
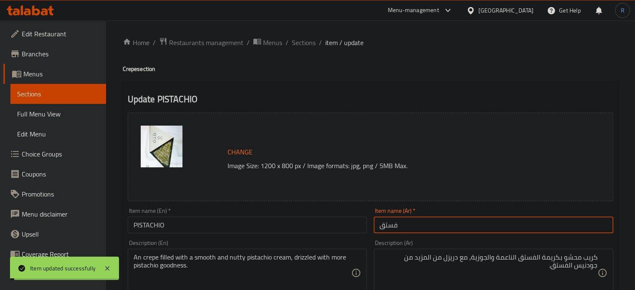
drag, startPoint x: 307, startPoint y: 43, endPoint x: 229, endPoint y: 0, distance: 89.5
click at [307, 43] on span "Sections" at bounding box center [304, 43] width 24 height 10
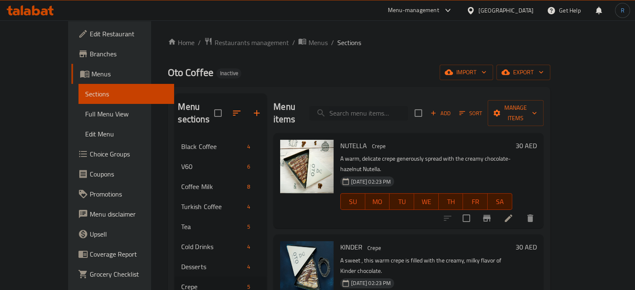
click at [353, 106] on input "search" at bounding box center [358, 113] width 99 height 15
paste input "ICE CREAM"
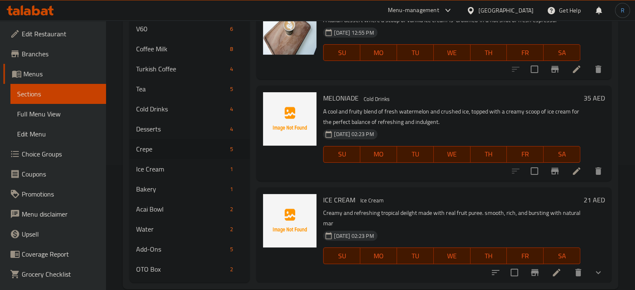
scroll to position [141, 0]
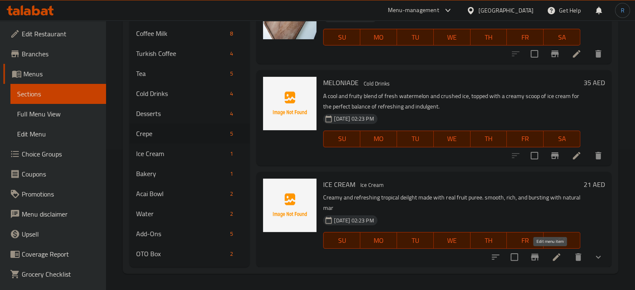
type input "ICE CREAM"
click at [553, 256] on icon at bounding box center [557, 257] width 10 height 10
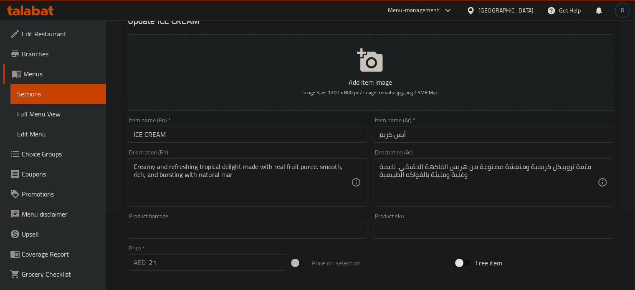
scroll to position [84, 0]
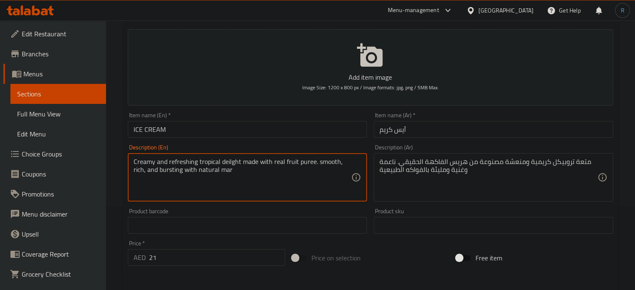
drag, startPoint x: 184, startPoint y: 172, endPoint x: 243, endPoint y: 172, distance: 59.7
click at [243, 172] on textarea "Creamy and refreshing tropical deilght made with real fruit puree. smooth, rich…" at bounding box center [243, 178] width 218 height 40
paste textarea "natural mango flavor"
click at [183, 172] on textarea "Creamy and refreshing tropical deilght made with real fruit puree. smooth, rich…" at bounding box center [243, 178] width 218 height 40
type textarea "Creamy and refreshing tropical deilght made with real fruit puree. smooth, rich…"
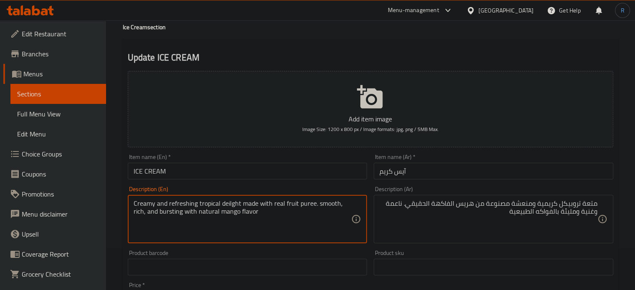
scroll to position [0, 0]
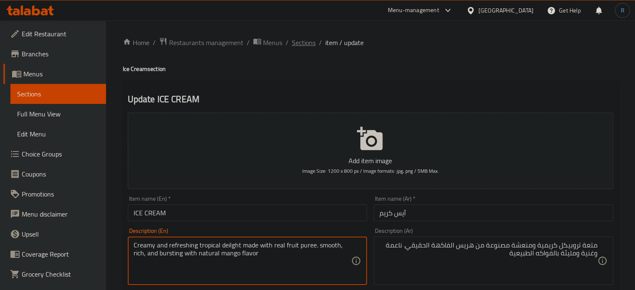
click at [304, 43] on span "Sections" at bounding box center [304, 43] width 24 height 10
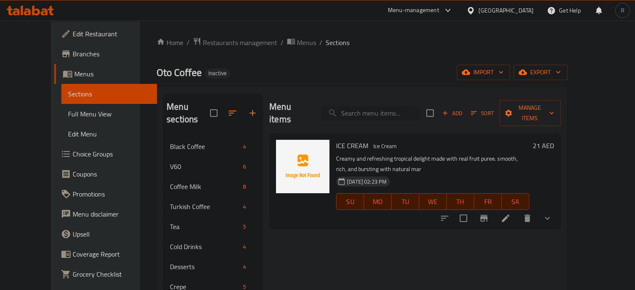
click at [365, 113] on input "search" at bounding box center [370, 113] width 99 height 15
paste input "CROISSANT"
type input "CROISSANT"
click at [511, 213] on icon at bounding box center [506, 218] width 10 height 10
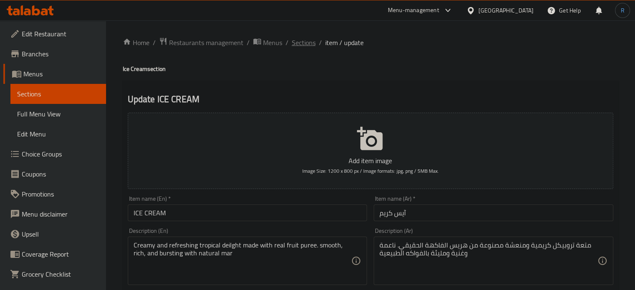
click at [297, 45] on span "Sections" at bounding box center [304, 43] width 24 height 10
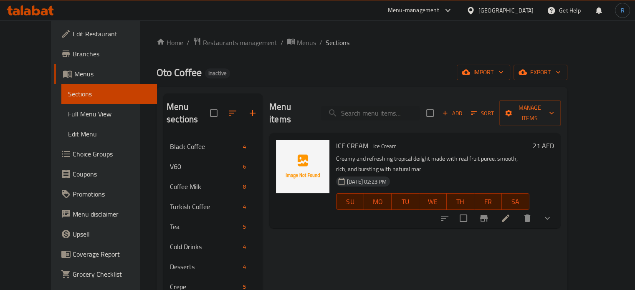
click at [368, 98] on div "Menu items Add Sort Manage items" at bounding box center [415, 114] width 292 height 40
click at [368, 112] on input "search" at bounding box center [370, 113] width 99 height 15
paste input "CROISSANT"
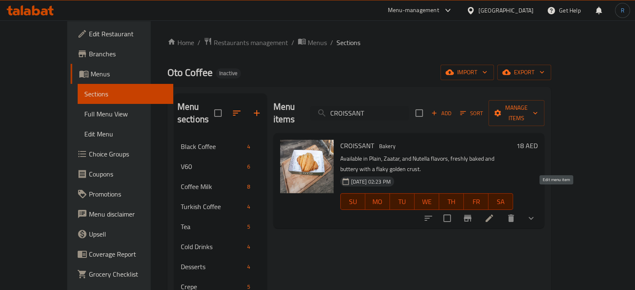
type input "CROISSANT"
click at [493, 215] on icon at bounding box center [490, 219] width 8 height 8
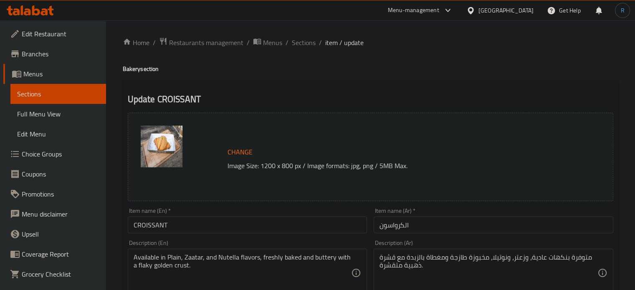
scroll to position [84, 0]
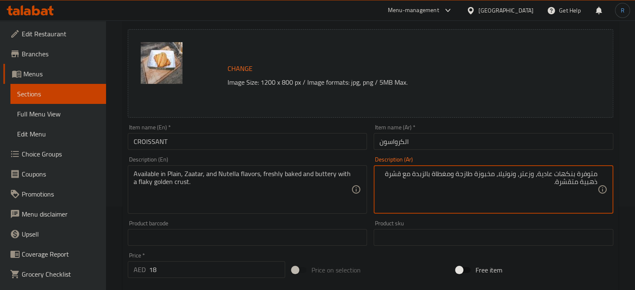
click at [401, 174] on textarea "متوفرة بنكهات عادية، وزعتر، ونوتيلا، مخبوزة طازجة ومغطاة بالزبدة مع قشرة ذهبية …" at bounding box center [489, 190] width 218 height 40
click at [570, 182] on textarea "متوفرة بنكهات عادية، وزعتر، ونوتيلا، مخبوزة طازجة ومغطاة بالزبدة مع عجينة ذهبية…" at bounding box center [489, 190] width 218 height 40
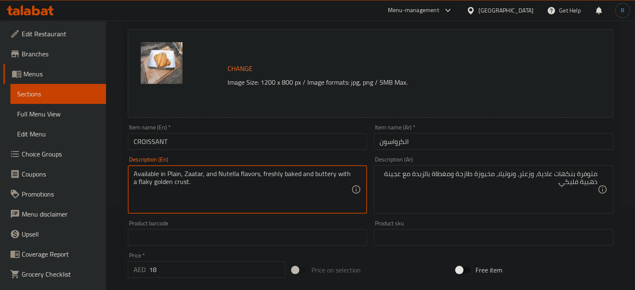
click at [173, 184] on textarea "Available in Plain, Zaatar, and Nutella flavors, freshly baked and buttery with…" at bounding box center [243, 190] width 218 height 40
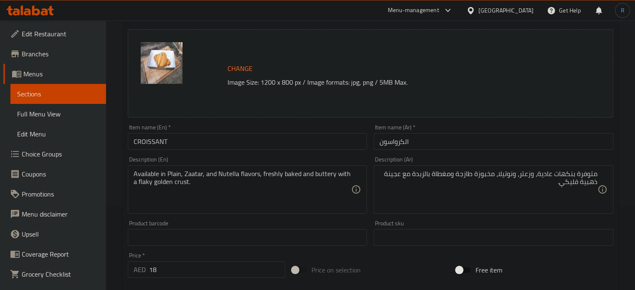
click at [300, 141] on input "CROISSANT" at bounding box center [248, 141] width 240 height 17
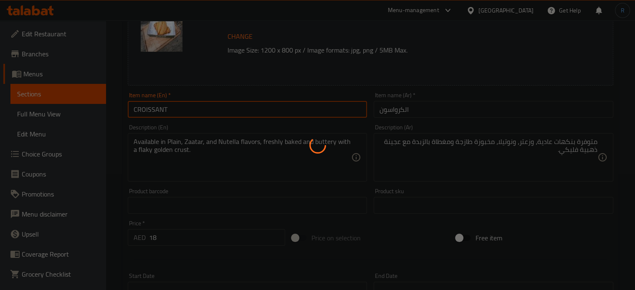
scroll to position [167, 0]
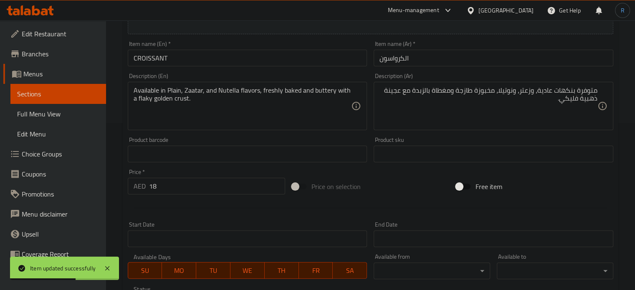
click at [542, 85] on div "متوفرة بنكهات عادية، وزعتر، ونوتيلا، مخبوزة طازجة ومغطاة بالزبدة مع عجينة ذهبية…" at bounding box center [494, 106] width 240 height 48
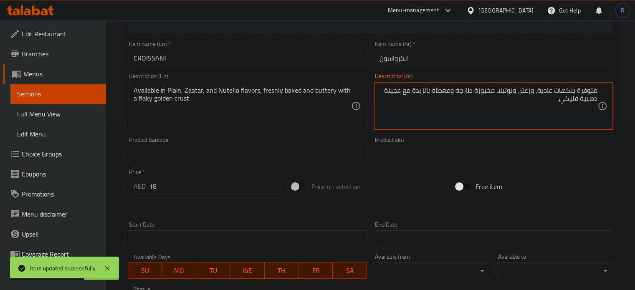
click at [543, 90] on textarea "متوفرة بنكهات عادية، وزعتر، ونوتيلا، مخبوزة طازجة ومغطاة بالزبدة مع عجينة ذهبية…" at bounding box center [489, 106] width 218 height 40
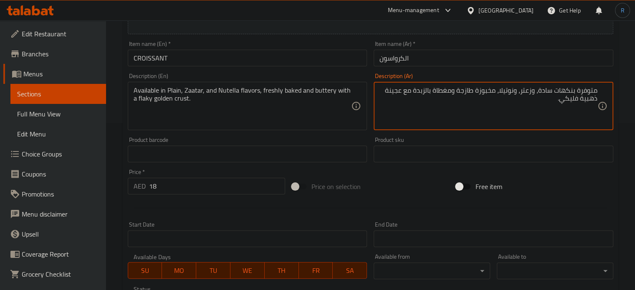
type textarea "متوفرة بنكهات سادة، وزعتر، ونوتيلا، مخبوزة طازجة ومغطاة بالزبدة مع عجينة ذهبية …"
click at [492, 61] on input "الكرواسون" at bounding box center [494, 58] width 240 height 17
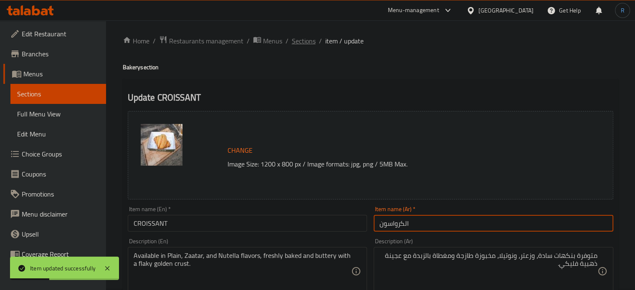
scroll to position [0, 0]
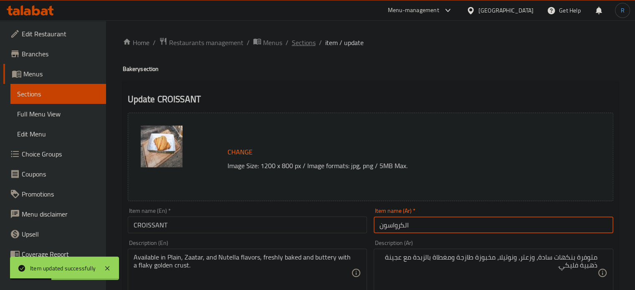
click at [292, 45] on span "Sections" at bounding box center [304, 43] width 24 height 10
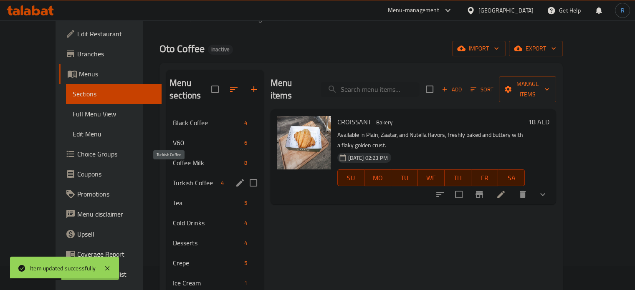
scroll to position [125, 0]
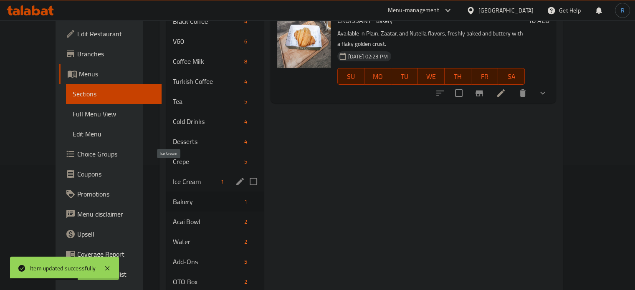
click at [173, 177] on span "Ice Cream" at bounding box center [195, 182] width 44 height 10
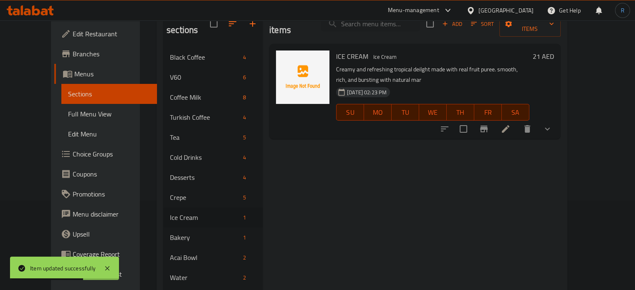
scroll to position [42, 0]
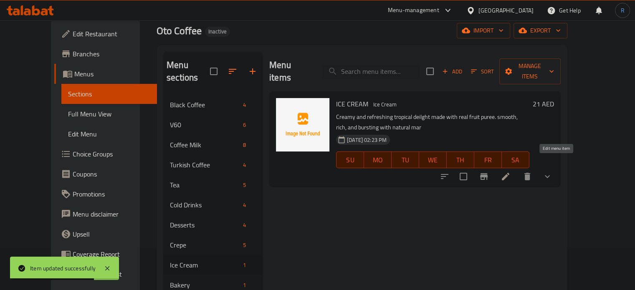
click at [511, 172] on icon at bounding box center [506, 177] width 10 height 10
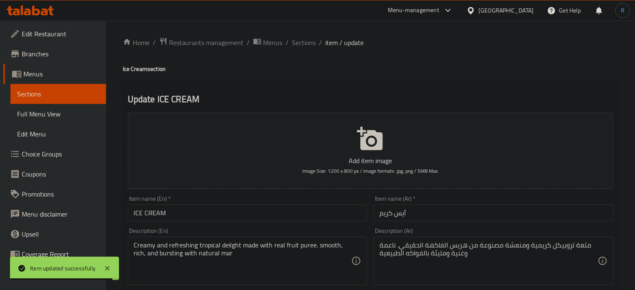
click at [262, 213] on input "ICE CREAM" at bounding box center [248, 213] width 240 height 17
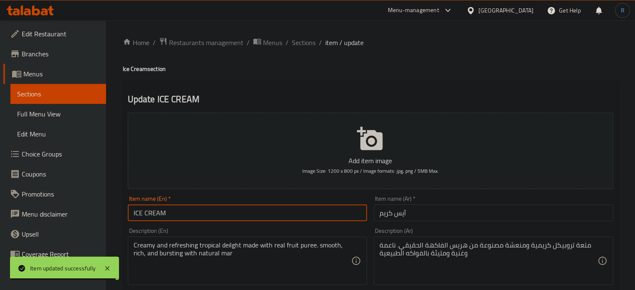
click at [262, 213] on input "ICE CREAM" at bounding box center [248, 213] width 240 height 17
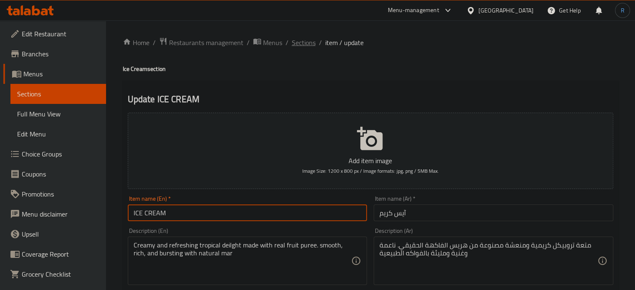
click at [300, 38] on span "Sections" at bounding box center [304, 43] width 24 height 10
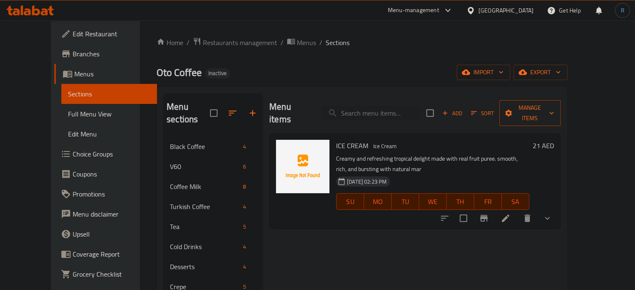
click at [554, 112] on span "Manage items" at bounding box center [530, 113] width 48 height 21
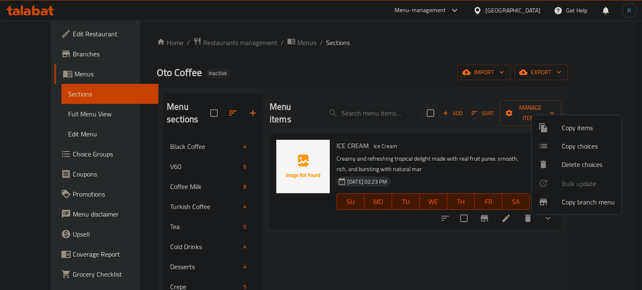
click at [581, 131] on span "Copy items" at bounding box center [587, 128] width 53 height 10
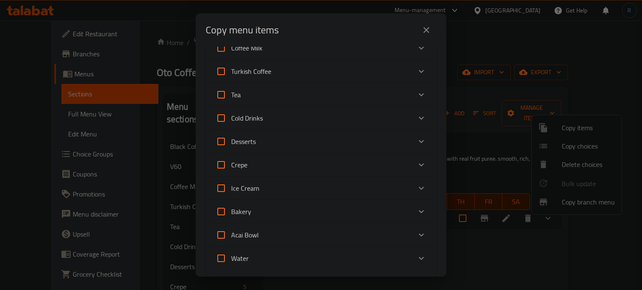
scroll to position [125, 0]
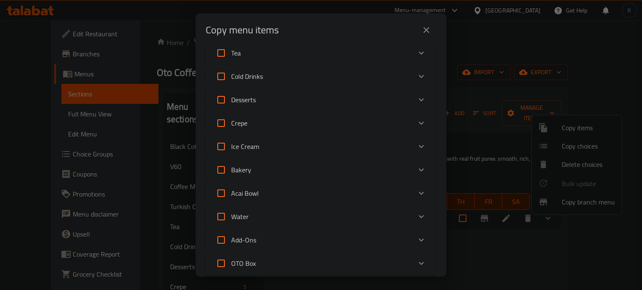
click at [258, 149] on span "Ice Cream" at bounding box center [245, 146] width 28 height 13
click at [231, 149] on input "Ice Cream" at bounding box center [221, 147] width 20 height 20
checkbox input "true"
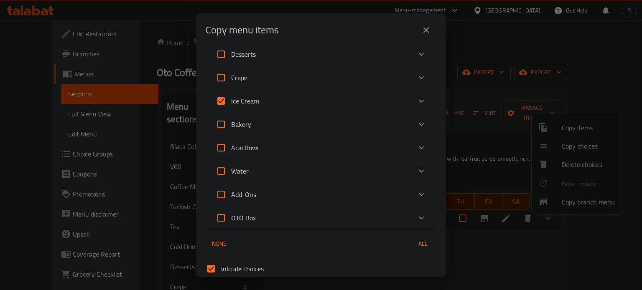
scroll to position [244, 0]
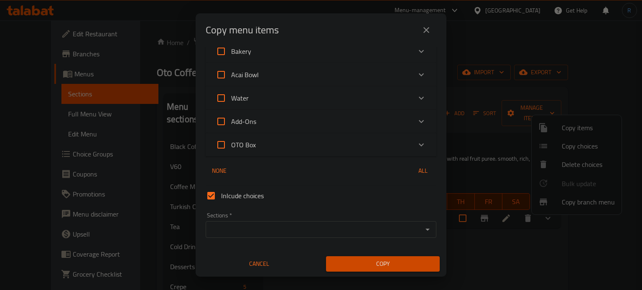
click at [276, 230] on input "Sections   *" at bounding box center [314, 230] width 212 height 12
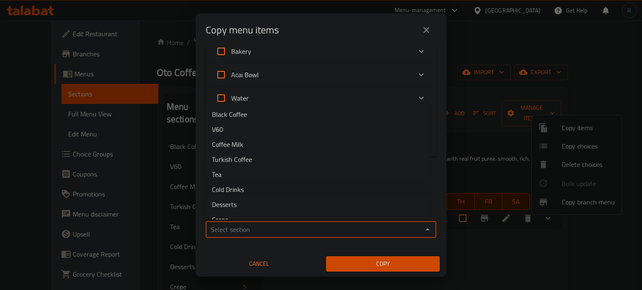
scroll to position [42, 0]
click at [266, 189] on li "Ice Cream" at bounding box center [317, 192] width 224 height 15
type input "Ice Cream"
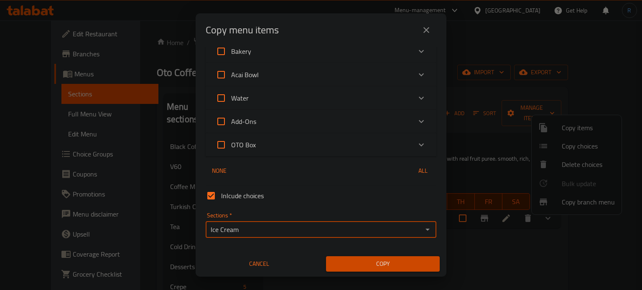
click at [368, 267] on span "Copy" at bounding box center [382, 264] width 100 height 10
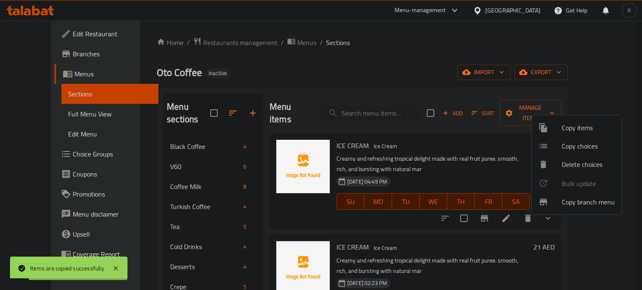
click at [423, 230] on div at bounding box center [321, 145] width 642 height 290
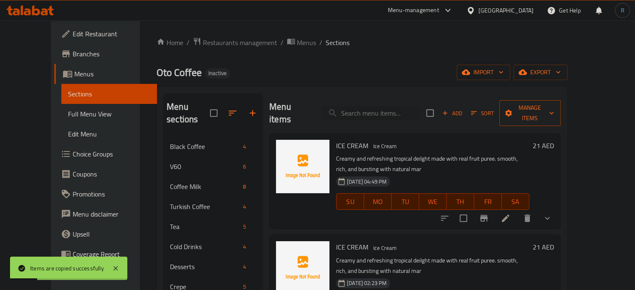
click at [554, 112] on span "Manage items" at bounding box center [530, 113] width 48 height 21
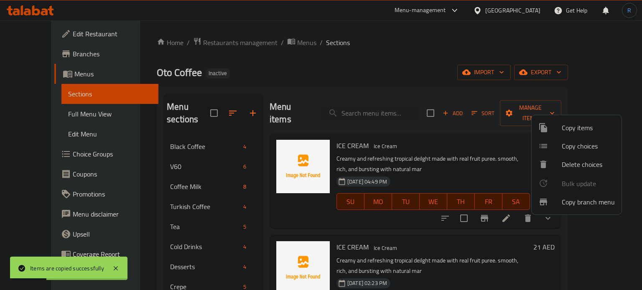
click at [561, 132] on span "Copy items" at bounding box center [587, 128] width 53 height 10
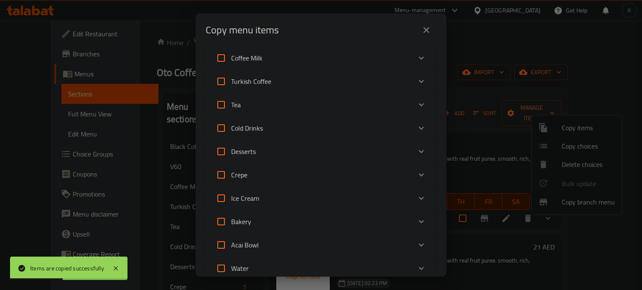
scroll to position [84, 0]
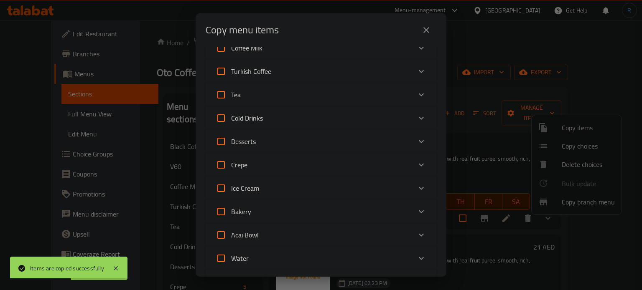
click at [246, 191] on span "Ice Cream" at bounding box center [245, 188] width 28 height 13
click at [231, 191] on input "Ice Cream" at bounding box center [221, 188] width 20 height 20
checkbox input "true"
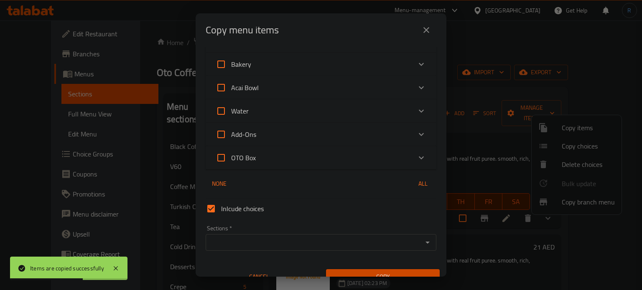
scroll to position [244, 0]
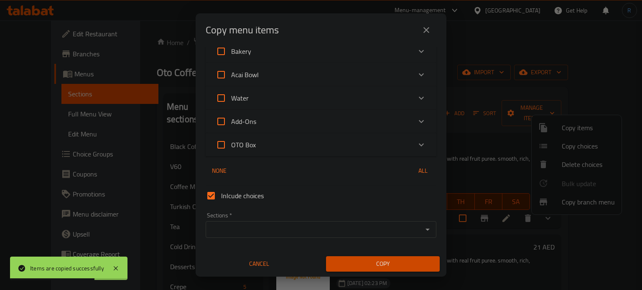
click at [254, 221] on div "Sections   * Sections *" at bounding box center [320, 225] width 231 height 25
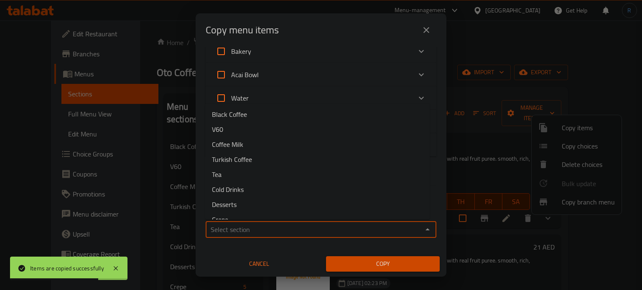
click at [255, 227] on input "Sections   *" at bounding box center [314, 230] width 212 height 12
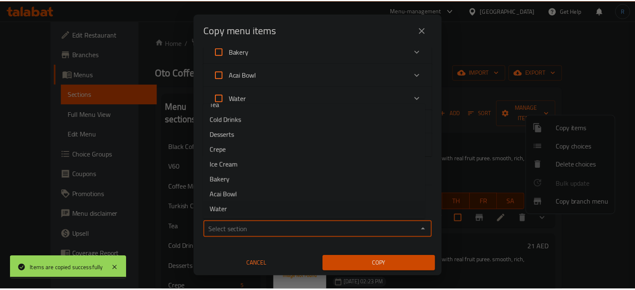
scroll to position [84, 0]
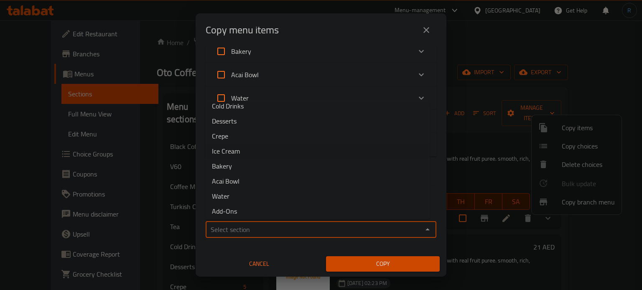
click at [252, 153] on li "Ice Cream" at bounding box center [317, 151] width 224 height 15
type input "Ice Cream"
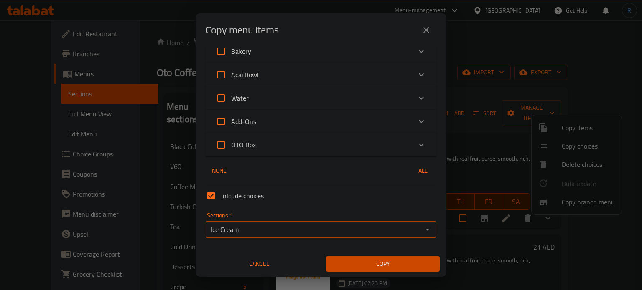
click at [346, 261] on span "Copy" at bounding box center [382, 264] width 100 height 10
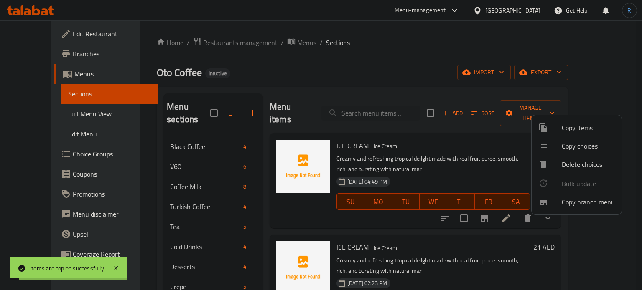
click at [481, 232] on div at bounding box center [321, 145] width 642 height 290
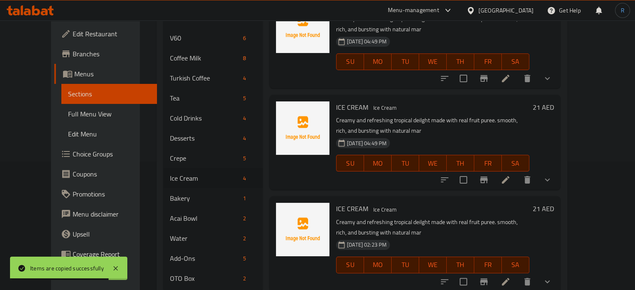
scroll to position [141, 0]
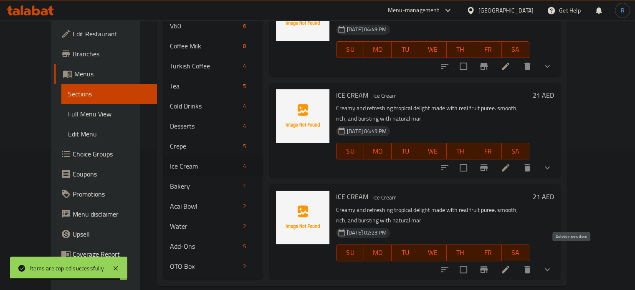
click at [533, 265] on icon "delete" at bounding box center [527, 270] width 10 height 10
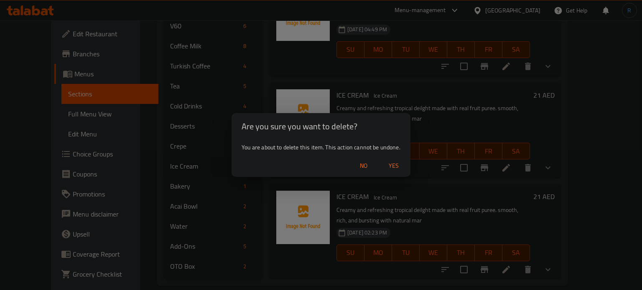
click at [394, 165] on span "Yes" at bounding box center [393, 166] width 20 height 10
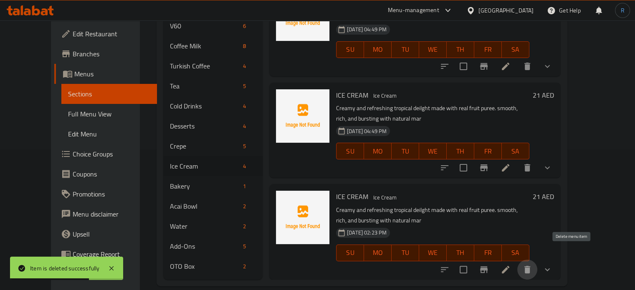
click at [533, 265] on icon "delete" at bounding box center [527, 270] width 10 height 10
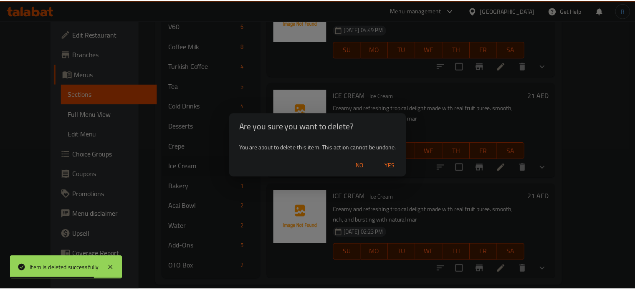
scroll to position [11, 0]
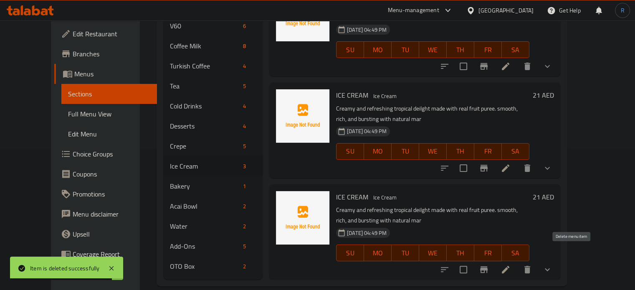
click at [538, 264] on button "delete" at bounding box center [527, 270] width 20 height 20
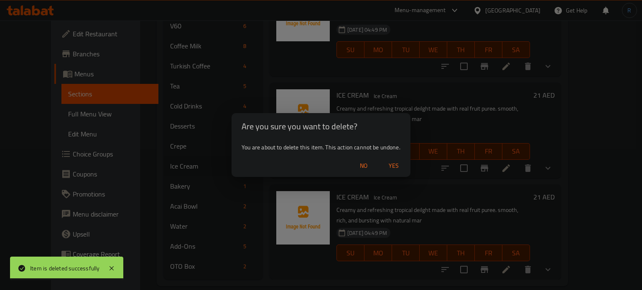
click at [391, 168] on span "Yes" at bounding box center [393, 166] width 20 height 10
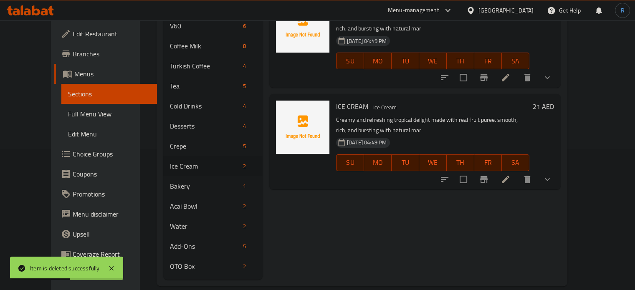
scroll to position [0, 0]
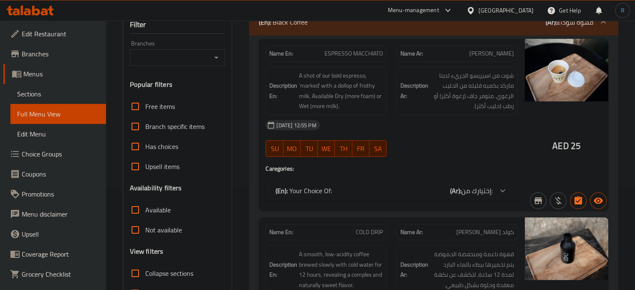
scroll to position [167, 0]
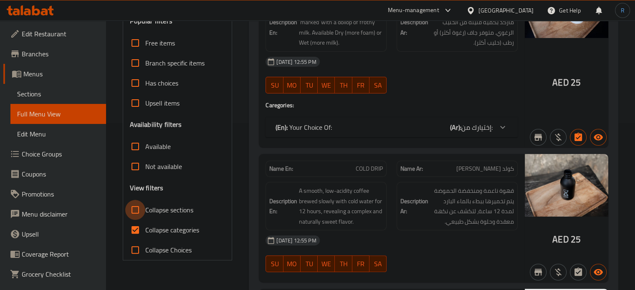
click at [130, 212] on input "Collapse sections" at bounding box center [135, 210] width 20 height 20
checkbox input "true"
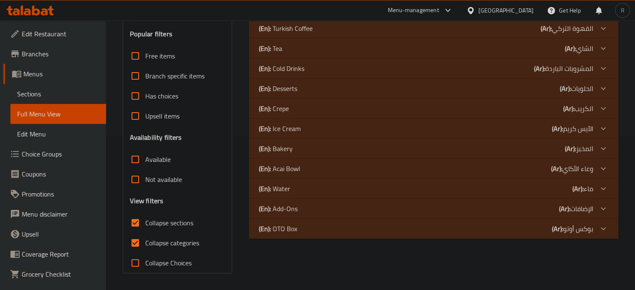
scroll to position [154, 0]
click at [389, 267] on div "(En): Black Coffee (Ar): قهوة سوداء Name En: ESPRESSO MACCHIATO Name Ar: إسبريس…" at bounding box center [434, 116] width 380 height 325
click at [351, 94] on div "(En): Desserts (Ar): الحلويات" at bounding box center [426, 89] width 335 height 10
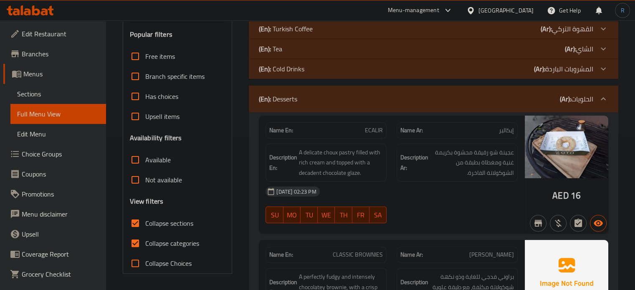
click at [441, 195] on div "[DATE] 02:23 PM" at bounding box center [392, 192] width 262 height 20
click at [371, 130] on span "ECALIR" at bounding box center [374, 130] width 18 height 9
copy span "ECALIR"
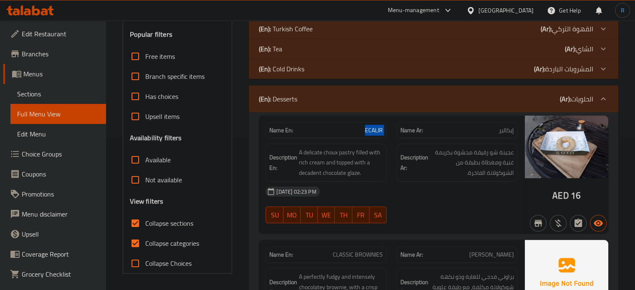
click at [372, 130] on span "ECALIR" at bounding box center [374, 130] width 18 height 9
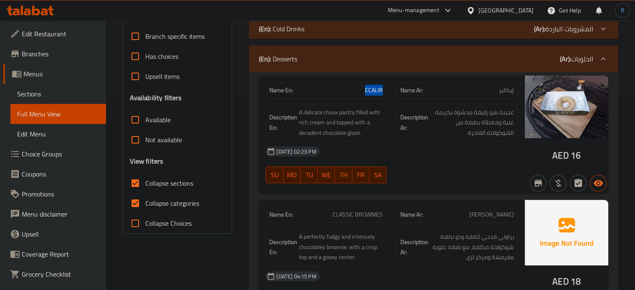
scroll to position [195, 0]
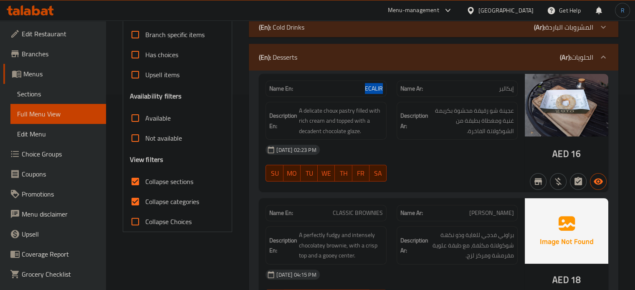
click at [364, 212] on span "CLASSIC BROWNIES" at bounding box center [358, 213] width 50 height 9
copy span "CLASSIC BROWNIES"
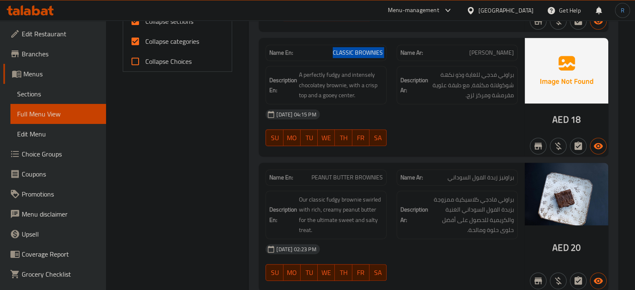
scroll to position [404, 0]
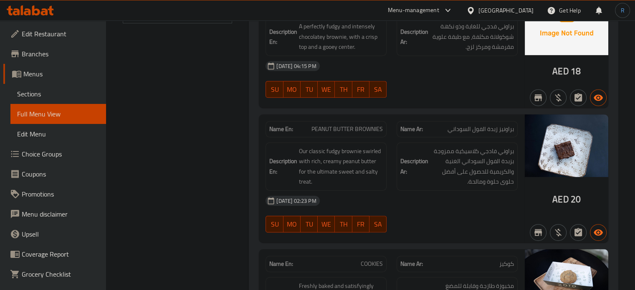
click at [444, 203] on div "[DATE] 02:23 PM" at bounding box center [392, 201] width 262 height 20
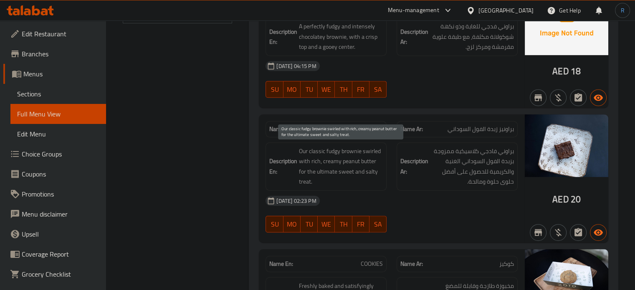
click at [303, 152] on span "Our classic fudgy brownie swirled with rich, creamy peanut butter for the ultim…" at bounding box center [341, 166] width 84 height 41
copy span "Our"
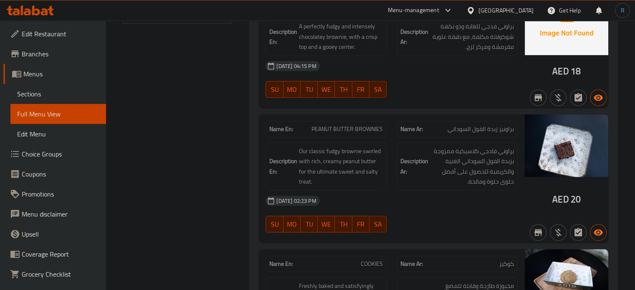
click at [368, 129] on span "PEANUT BUTTER BROWNIES" at bounding box center [347, 129] width 71 height 9
copy span "PEANUT BUTTER BROWNIES"
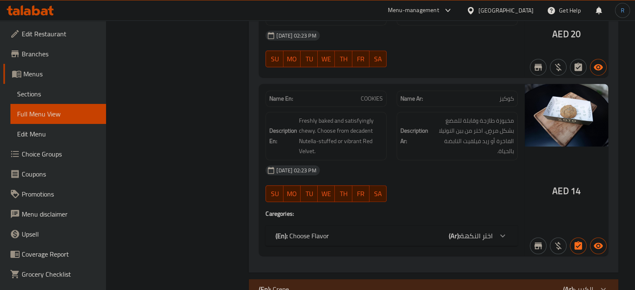
scroll to position [571, 0]
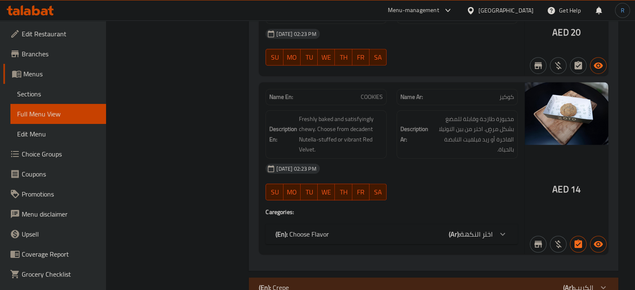
drag, startPoint x: 330, startPoint y: 235, endPoint x: 353, endPoint y: 211, distance: 33.4
click at [330, 235] on div "(En): Choose Flavor (Ar): اختر النكهة" at bounding box center [384, 234] width 217 height 10
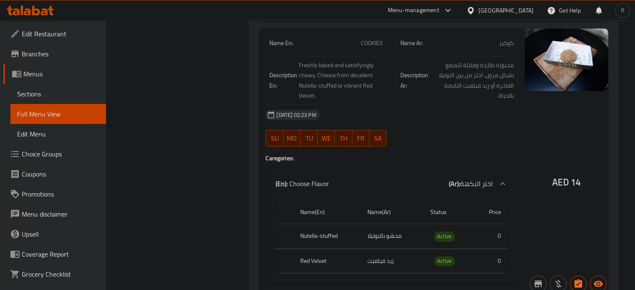
scroll to position [613, 0]
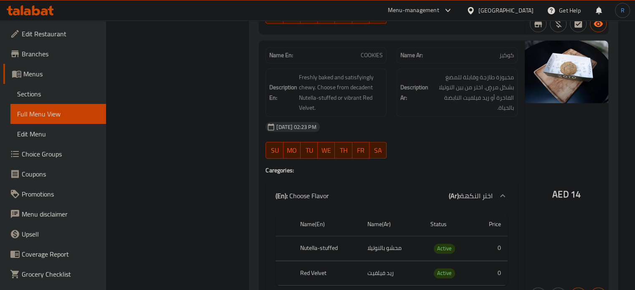
click at [408, 121] on div "[DATE] 02:23 PM" at bounding box center [392, 127] width 262 height 20
click at [340, 150] on span "TH" at bounding box center [343, 151] width 10 height 12
type button "4"
click at [372, 59] on span "COOKIES" at bounding box center [372, 55] width 22 height 9
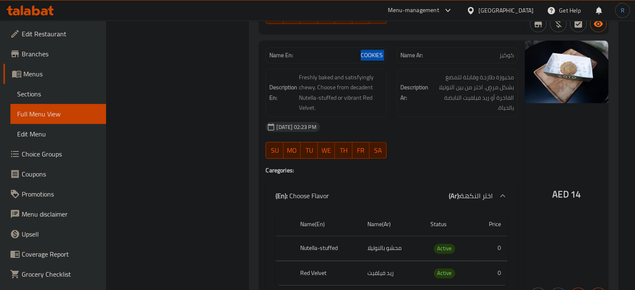
click at [372, 59] on span "COOKIES" at bounding box center [372, 55] width 22 height 9
copy span "COOKIES"
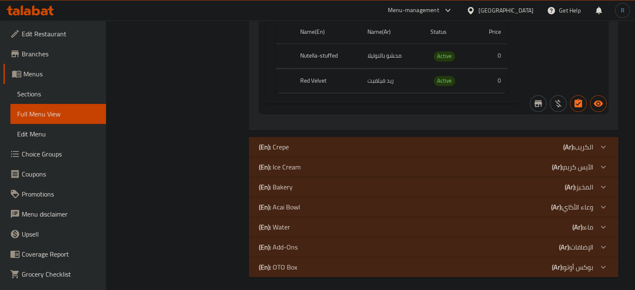
scroll to position [808, 0]
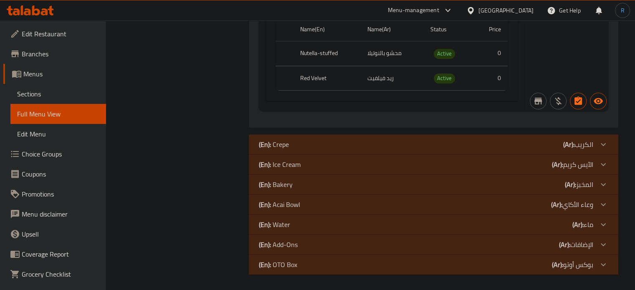
click at [308, 142] on div "(En): Crepe (Ar): الكريب" at bounding box center [426, 144] width 335 height 10
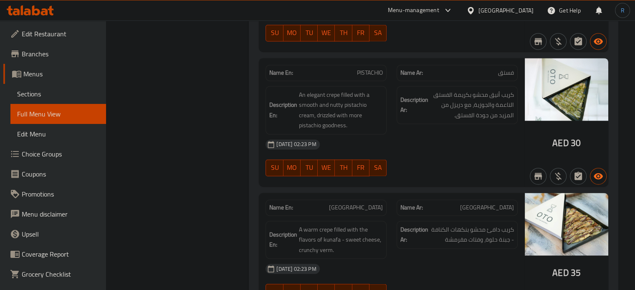
scroll to position [1351, 0]
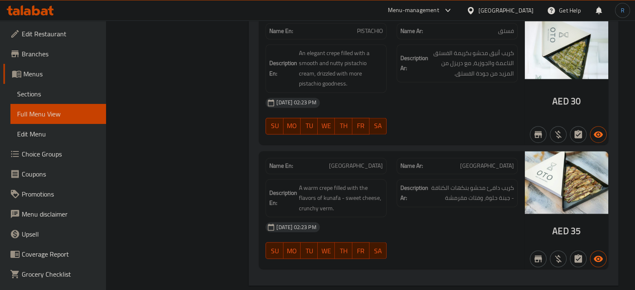
click at [427, 217] on div "[DATE] 02:23 PM" at bounding box center [392, 227] width 262 height 20
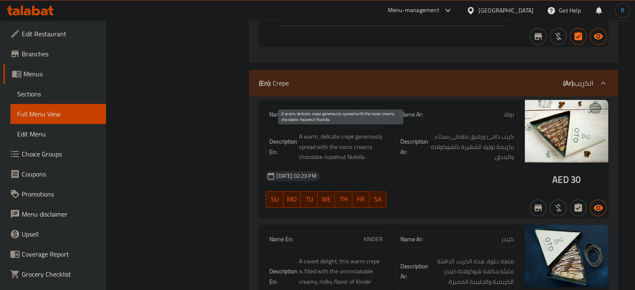
click at [303, 147] on span "A warm, delicate crepe generously spread with the iconic creamy chocolate-hazel…" at bounding box center [341, 147] width 84 height 31
copy span "spread"
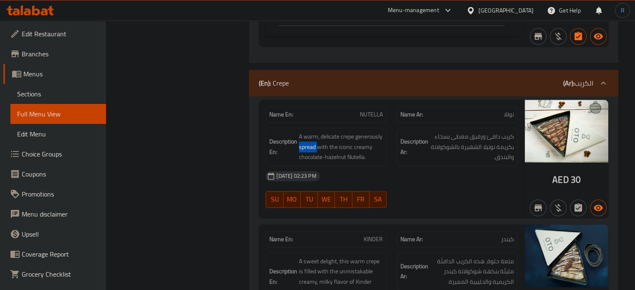
click at [381, 114] on span "NUTELLA" at bounding box center [371, 114] width 23 height 9
copy span "NUTELLA"
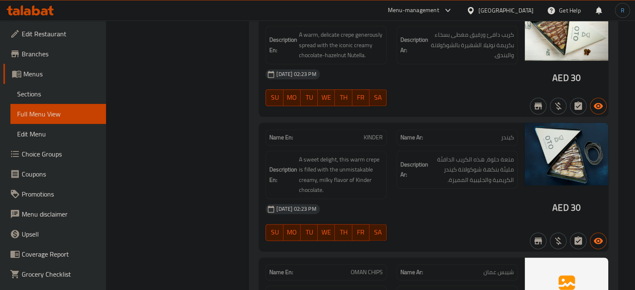
scroll to position [998, 0]
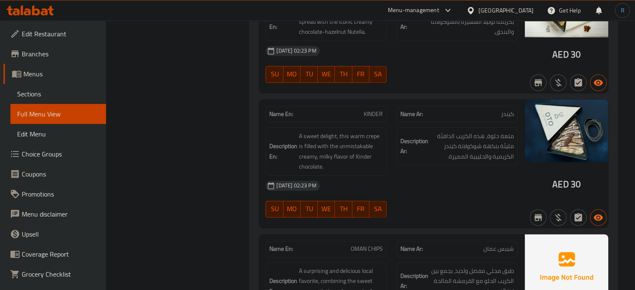
click at [377, 203] on span "SA" at bounding box center [378, 209] width 10 height 12
type button "6"
click at [367, 117] on span "KINDER" at bounding box center [373, 114] width 19 height 9
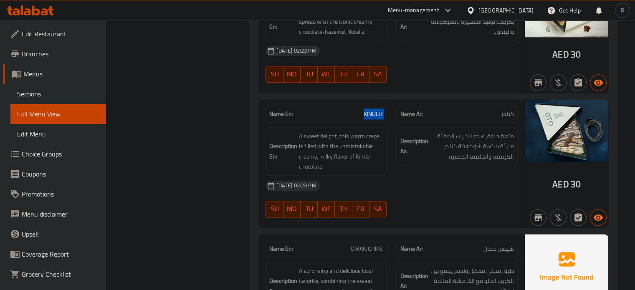
copy span "KINDER"
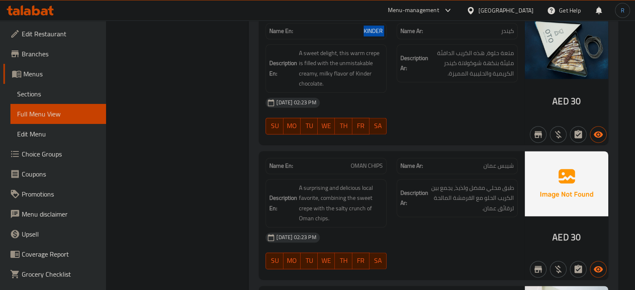
scroll to position [1123, 0]
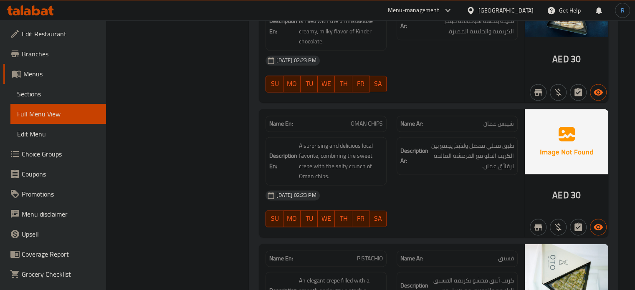
click at [417, 203] on div "[DATE] 02:23 PM SU MO TU WE TH FR SA" at bounding box center [392, 208] width 262 height 47
click at [360, 124] on span "OMAN CHIPS" at bounding box center [367, 123] width 32 height 9
copy span "OMAN CHIPS"
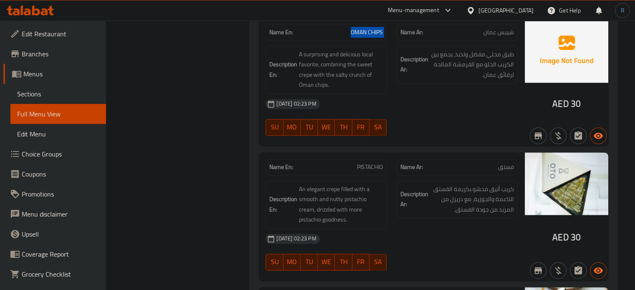
scroll to position [1249, 0]
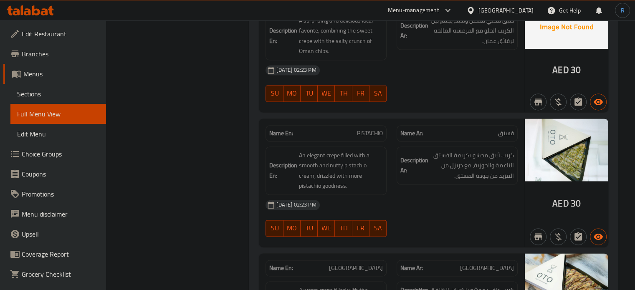
click at [399, 202] on div "[DATE] 02:23 PM" at bounding box center [392, 205] width 262 height 20
click at [362, 120] on div "Name En: PISTACHIO" at bounding box center [326, 133] width 131 height 26
click at [363, 129] on span "PISTACHIO" at bounding box center [370, 133] width 26 height 9
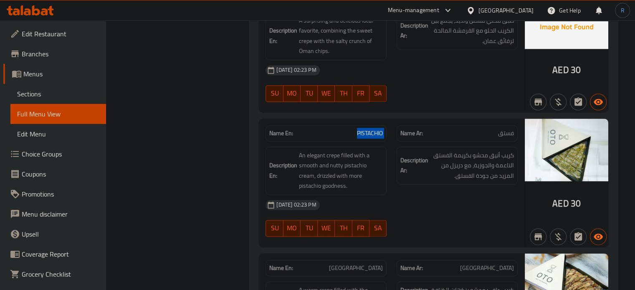
copy span "PISTACHIO"
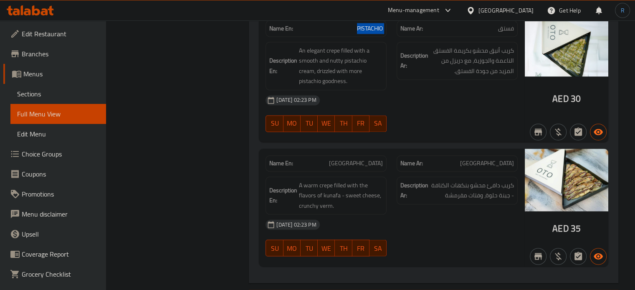
scroll to position [1374, 0]
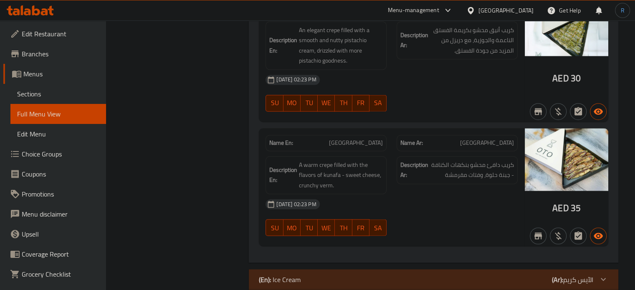
click at [391, 200] on div "[DATE] 02:23 PM" at bounding box center [392, 204] width 262 height 20
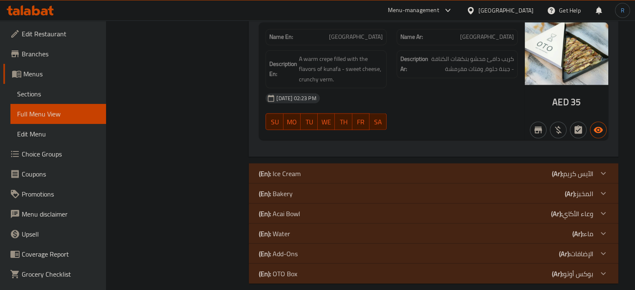
scroll to position [1487, 0]
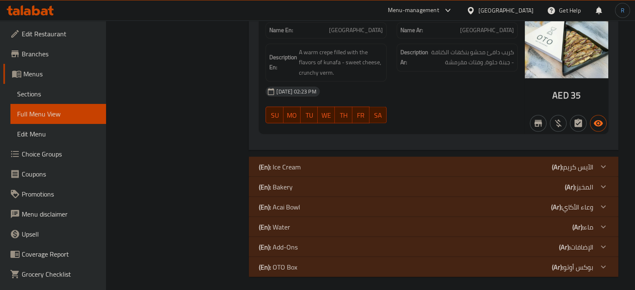
click at [367, 166] on div "(En): Ice Cream (Ar): الآيس كريم" at bounding box center [426, 167] width 335 height 10
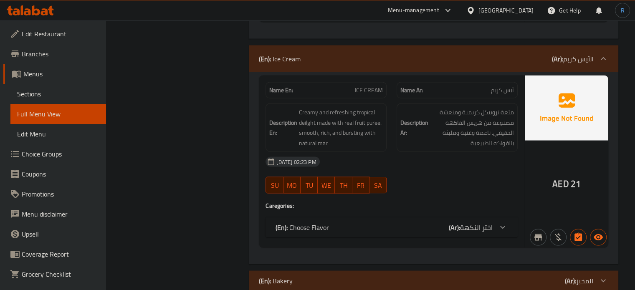
scroll to position [1612, 0]
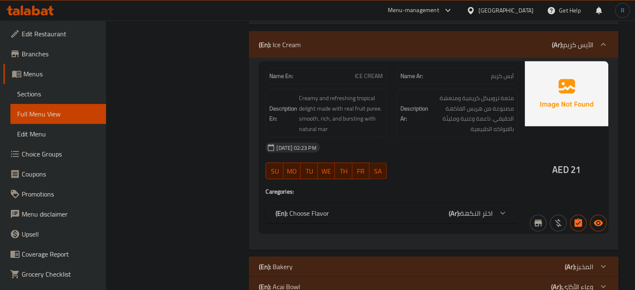
click at [349, 208] on div "(En): Choose Flavor (Ar): اختر النكهة" at bounding box center [384, 213] width 217 height 10
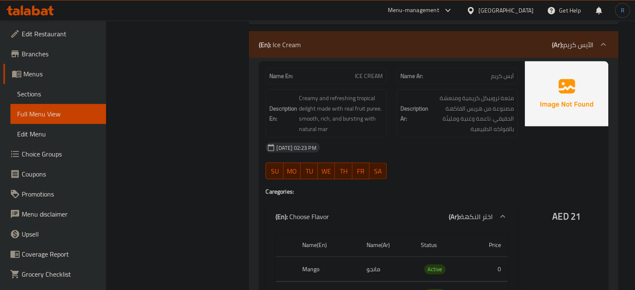
click at [353, 72] on p "Name En: ICE CREAM" at bounding box center [326, 76] width 114 height 9
click at [360, 148] on div "[DATE] 02:23 PM" at bounding box center [392, 148] width 262 height 20
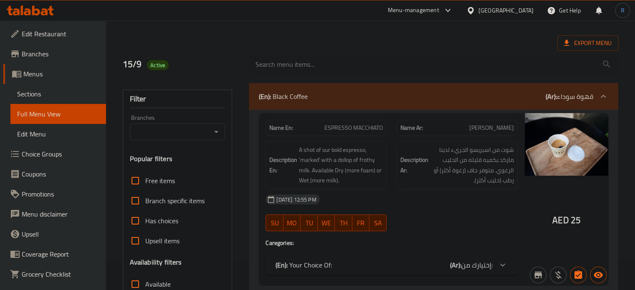
scroll to position [42, 0]
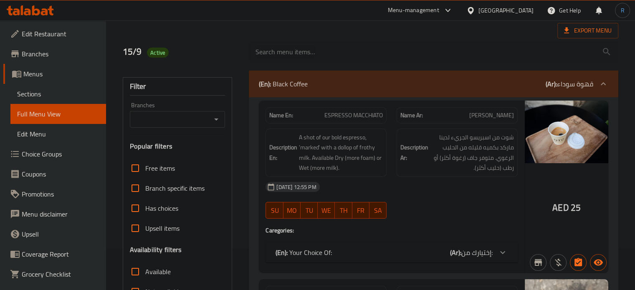
drag, startPoint x: 429, startPoint y: 210, endPoint x: 347, endPoint y: 210, distance: 81.0
click at [429, 210] on div "[DATE] 12:55 PM SU MO TU WE TH FR SA" at bounding box center [392, 200] width 262 height 47
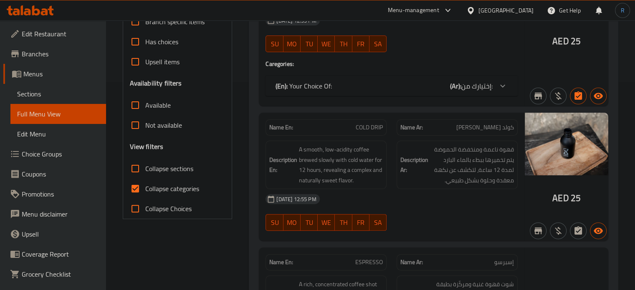
scroll to position [209, 0]
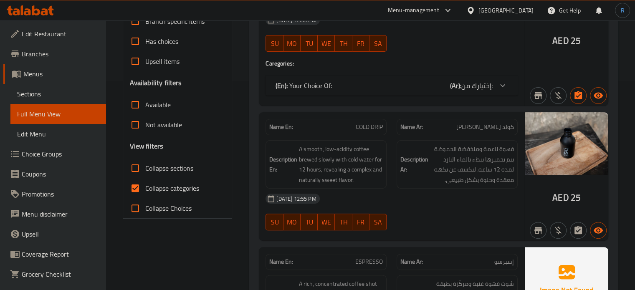
click at [135, 167] on input "Collapse sections" at bounding box center [135, 168] width 20 height 20
checkbox input "true"
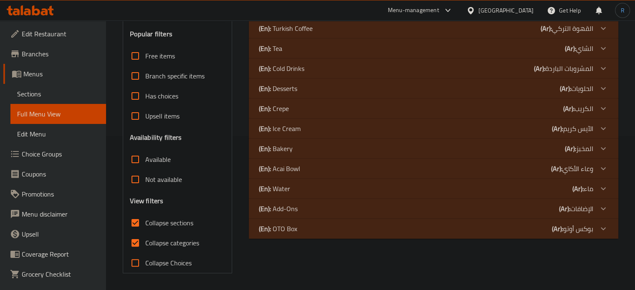
click at [135, 233] on input "Collapse categories" at bounding box center [135, 243] width 20 height 20
checkbox input "false"
click at [294, 128] on p "(En): Ice Cream" at bounding box center [280, 129] width 42 height 10
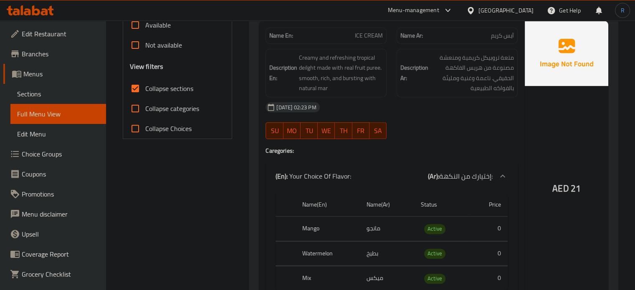
scroll to position [279, 0]
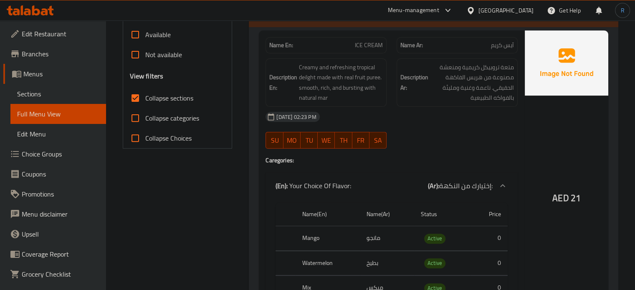
click at [389, 141] on div "SU MO TU WE TH FR SA" at bounding box center [326, 140] width 131 height 27
click at [361, 45] on span "ICE CREAM" at bounding box center [369, 45] width 28 height 9
copy span "ICE CREAM"
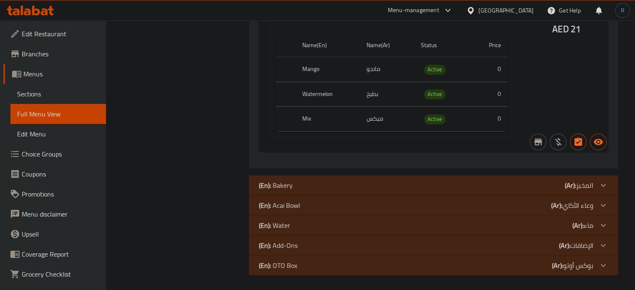
scroll to position [449, 0]
click at [291, 183] on p "(En): Bakery" at bounding box center [276, 184] width 34 height 10
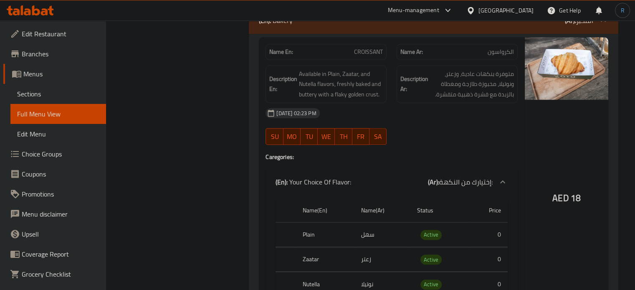
scroll to position [658, 0]
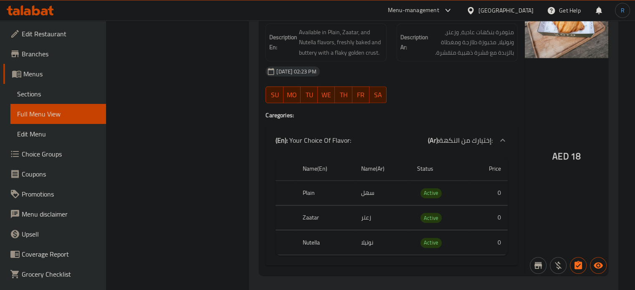
click at [306, 193] on th "Plain" at bounding box center [325, 193] width 58 height 25
copy th "Plain"
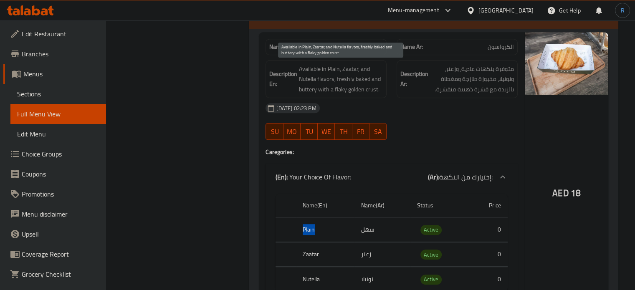
scroll to position [616, 0]
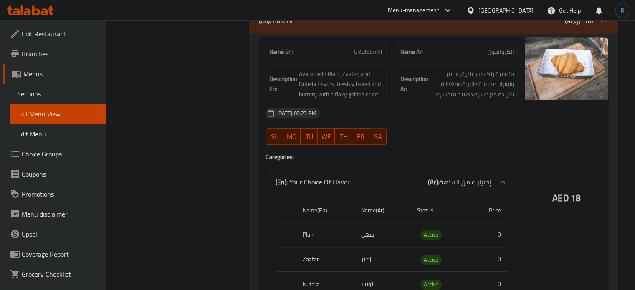
click at [363, 52] on span "CROISSANT" at bounding box center [368, 52] width 29 height 9
copy span "CROISSANT"
click at [363, 56] on span "CROISSANT" at bounding box center [368, 52] width 29 height 9
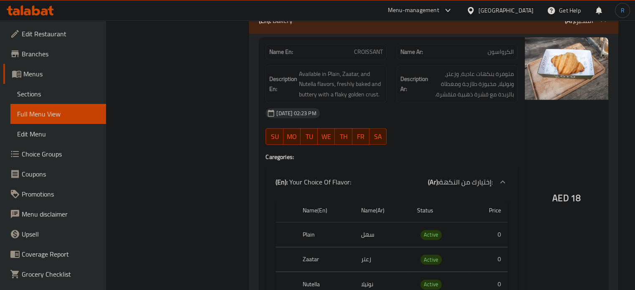
click at [446, 130] on div "[DATE] 02:23 PM SU MO TU WE TH FR SA" at bounding box center [392, 126] width 262 height 47
click at [372, 53] on span "CROISSANT" at bounding box center [368, 52] width 29 height 9
copy span "CROISSANT"
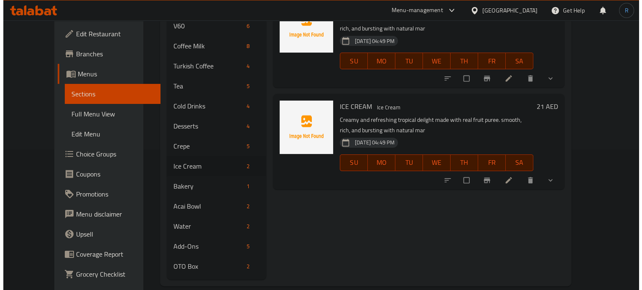
scroll to position [57, 0]
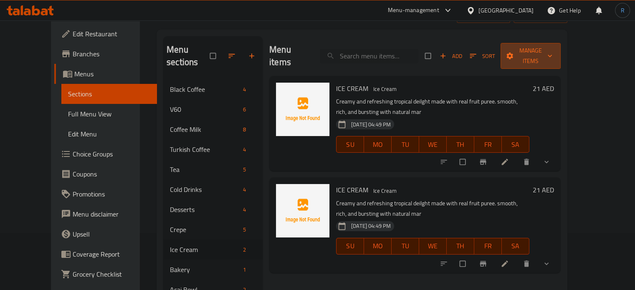
click at [554, 54] on span "Manage items" at bounding box center [530, 56] width 47 height 21
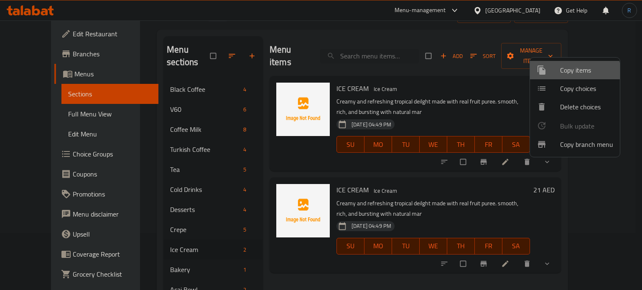
click at [565, 75] on span "Copy items" at bounding box center [586, 70] width 53 height 10
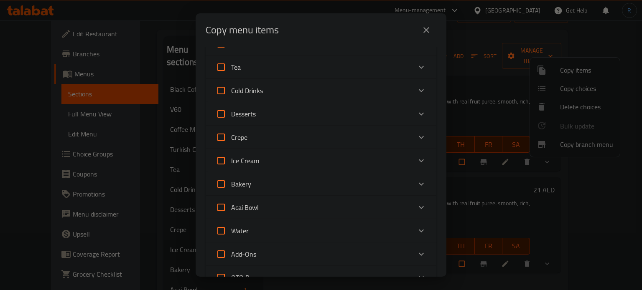
scroll to position [125, 0]
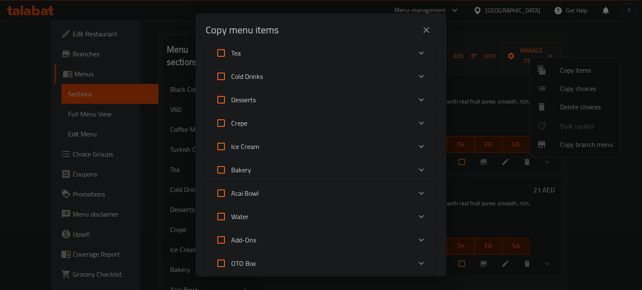
click at [261, 150] on div "Ice Cream" at bounding box center [313, 147] width 195 height 20
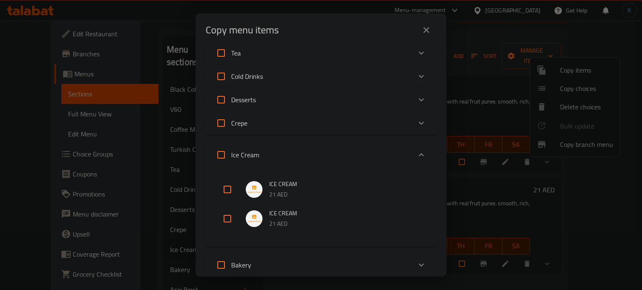
click at [228, 191] on input "checkbox" at bounding box center [227, 190] width 20 height 20
checkbox input "true"
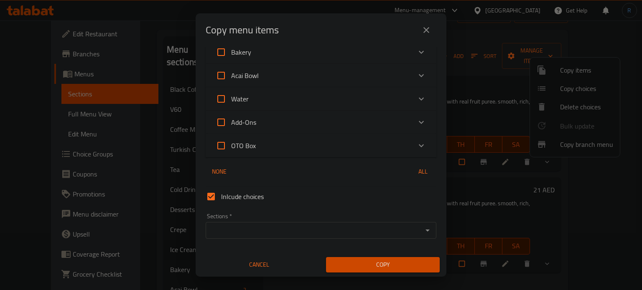
scroll to position [339, 0]
click at [280, 237] on div "Sections *" at bounding box center [320, 229] width 231 height 17
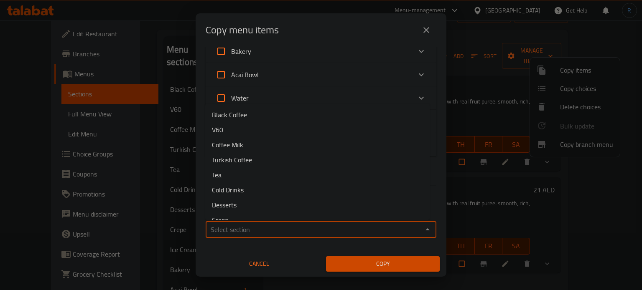
click at [281, 224] on input "Sections   *" at bounding box center [314, 230] width 212 height 12
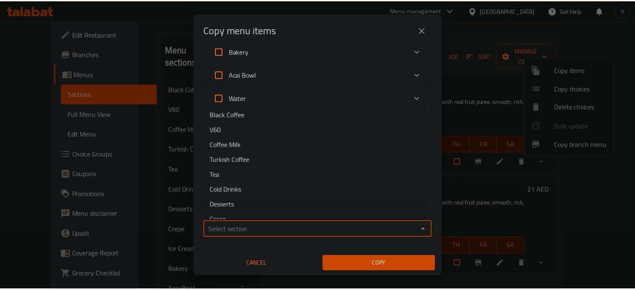
scroll to position [101, 0]
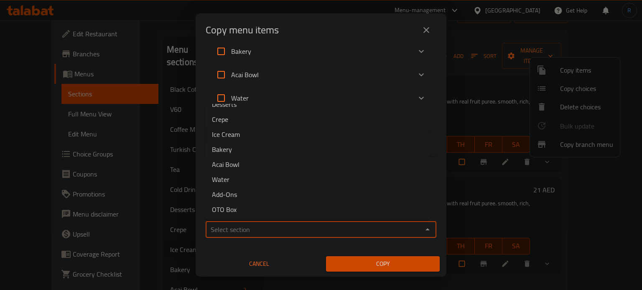
click at [264, 139] on li "Ice Cream" at bounding box center [317, 134] width 224 height 15
type input "Ice Cream"
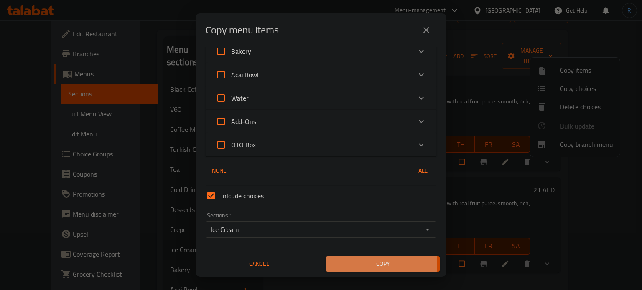
click at [349, 263] on span "Copy" at bounding box center [382, 264] width 100 height 10
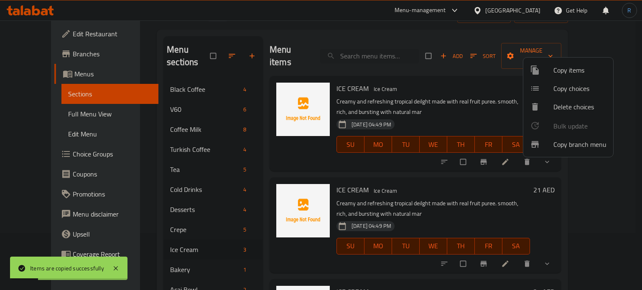
click at [498, 189] on div at bounding box center [321, 145] width 642 height 290
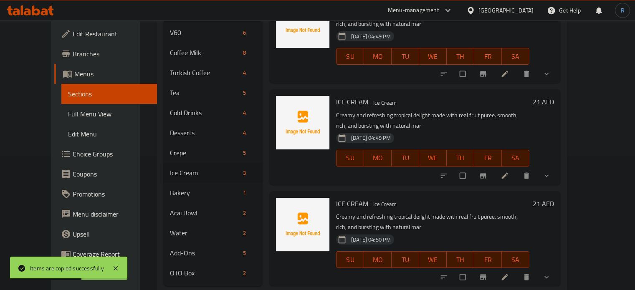
scroll to position [141, 0]
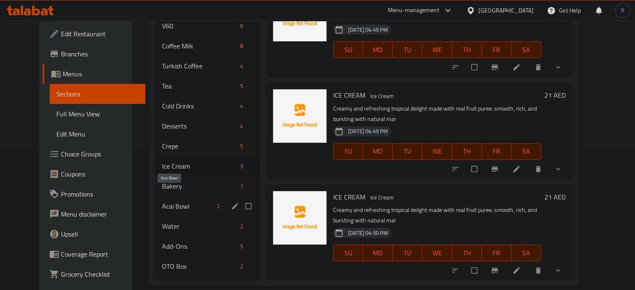
click at [162, 201] on span "Acai Bowl" at bounding box center [187, 206] width 51 height 10
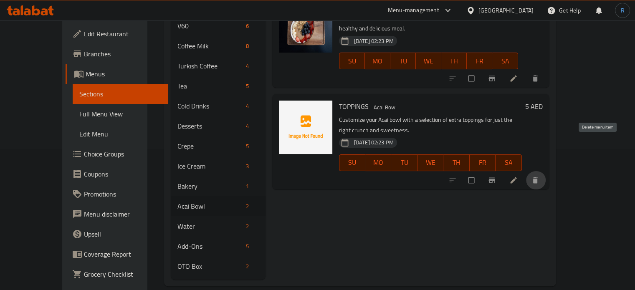
click at [538, 177] on icon "delete" at bounding box center [535, 180] width 5 height 6
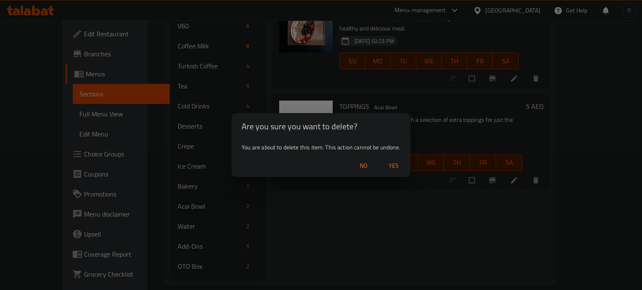
click at [394, 170] on span "Yes" at bounding box center [393, 166] width 20 height 10
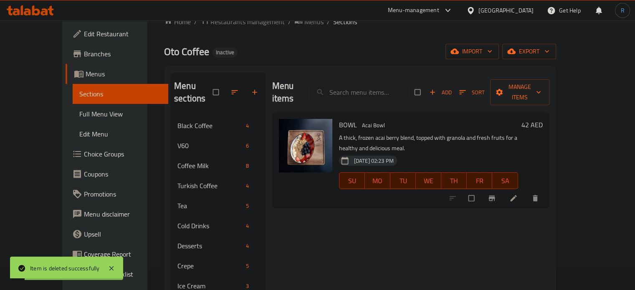
scroll to position [15, 0]
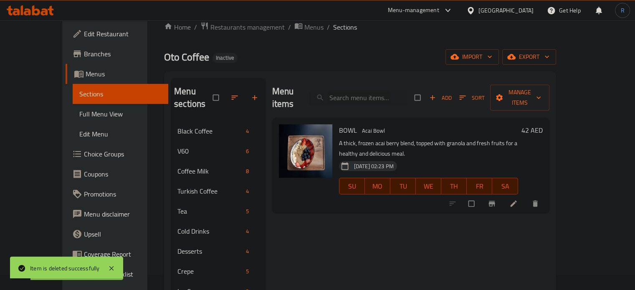
click at [339, 124] on span "BOWL" at bounding box center [348, 130] width 18 height 13
copy h6 "BOWL"
click at [363, 79] on div "Menu items Add Sort Manage items" at bounding box center [410, 98] width 277 height 40
click at [363, 91] on input "search" at bounding box center [358, 98] width 99 height 15
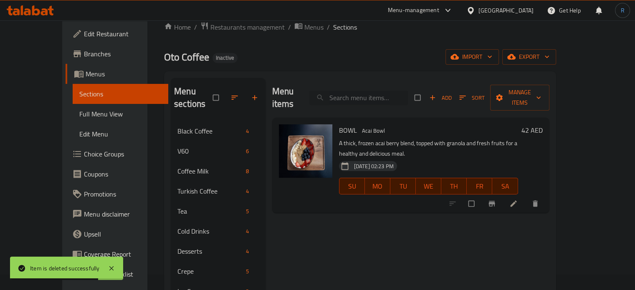
paste input "BOWL"
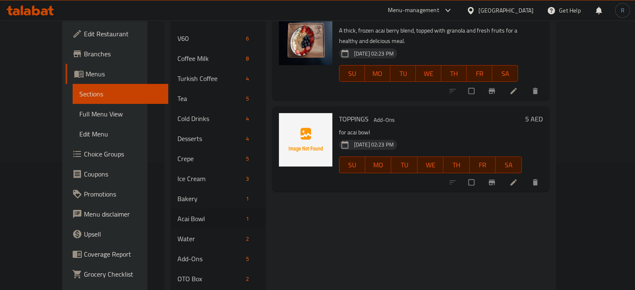
scroll to position [141, 0]
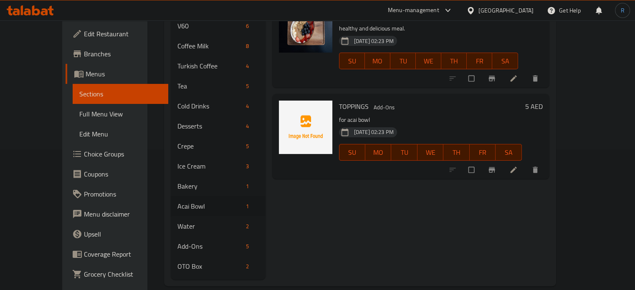
type input "BOWL"
drag, startPoint x: 571, startPoint y: 201, endPoint x: 527, endPoint y: 191, distance: 45.8
click at [550, 201] on div "Menu items BOWL Add Sort Manage items BOWL Acai Bowl A thick, frozen acai berry…" at bounding box center [408, 116] width 284 height 327
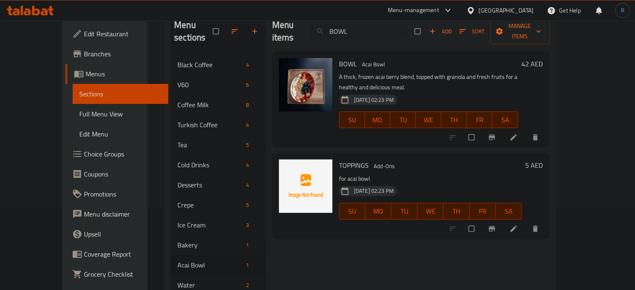
scroll to position [15, 0]
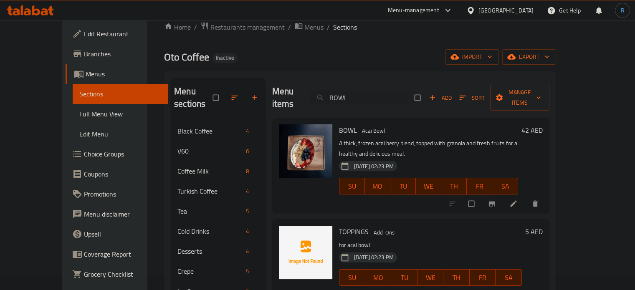
click at [517, 201] on icon at bounding box center [513, 204] width 6 height 6
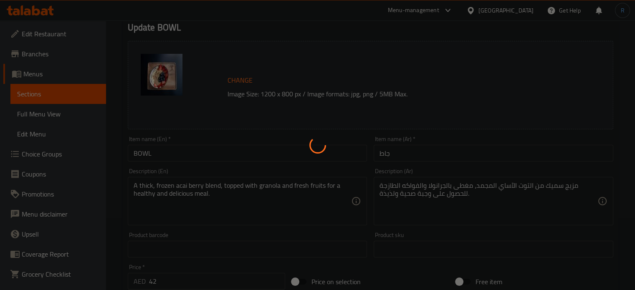
scroll to position [84, 0]
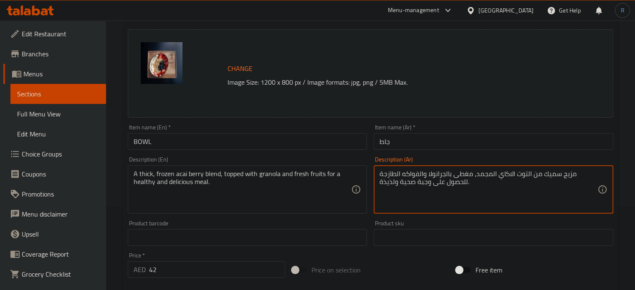
click at [386, 185] on textarea "مزيج سميك من التوت الاكاي المجمد، مغطى بالجرانولا والفواكه الطازجة للحصول على و…" at bounding box center [489, 190] width 218 height 40
type textarea "مزيج سميك من التوت الاكاي المجمد، مغطى بالجرانولا والفواكه الطازجة للحصول على و…"
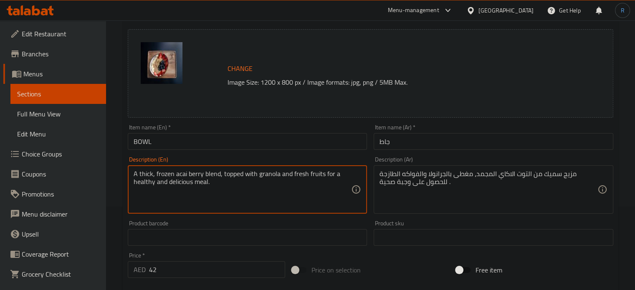
click at [177, 182] on textarea "A thick, frozen acai berry blend, topped with granola and fresh fruits for a he…" at bounding box center [243, 190] width 218 height 40
click at [161, 186] on textarea "A thick, frozen acai berry blend, topped with granola and fresh fruits for a he…" at bounding box center [243, 190] width 218 height 40
type textarea "A thick, frozen acai berry blend, topped with granola and fresh fruits for a he…"
click at [197, 140] on input "BOWL" at bounding box center [248, 141] width 240 height 17
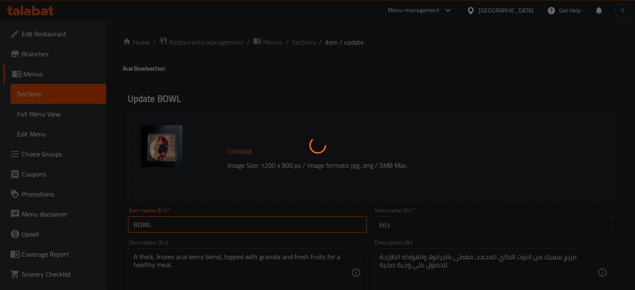
scroll to position [0, 0]
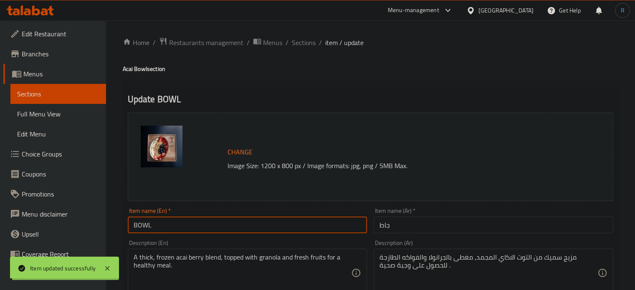
drag, startPoint x: 302, startPoint y: 43, endPoint x: 295, endPoint y: 26, distance: 18.2
click at [302, 43] on span "Sections" at bounding box center [304, 43] width 24 height 10
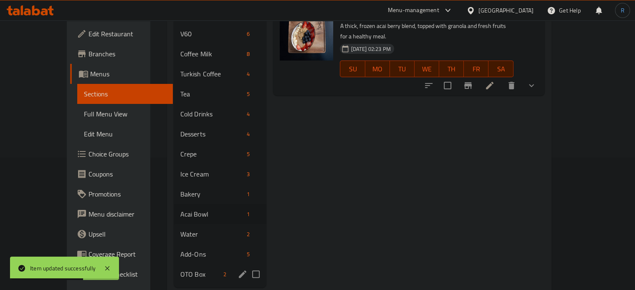
scroll to position [141, 0]
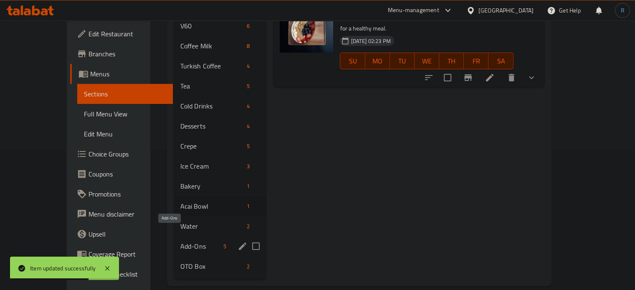
click at [180, 241] on span "Add-Ons" at bounding box center [200, 246] width 40 height 10
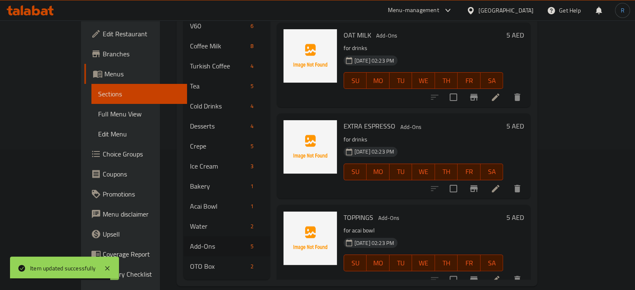
scroll to position [162, 0]
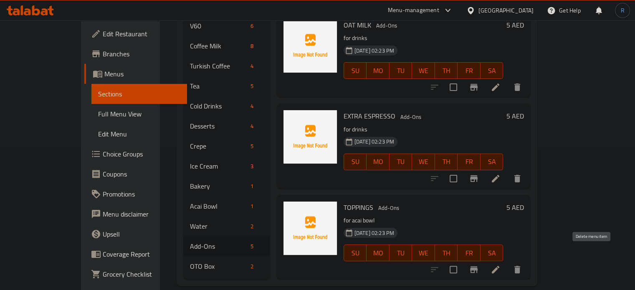
click at [520, 266] on icon "delete" at bounding box center [518, 270] width 6 height 8
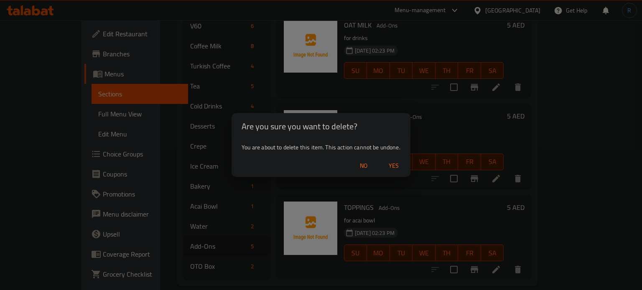
click at [396, 164] on span "Yes" at bounding box center [393, 166] width 20 height 10
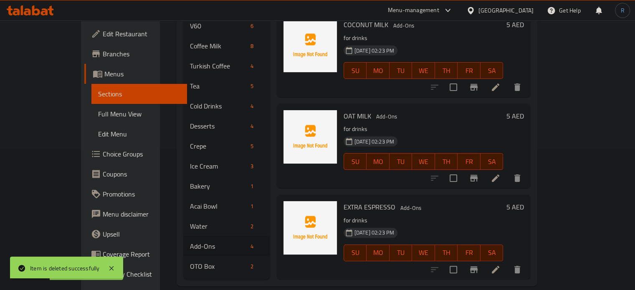
scroll to position [71, 0]
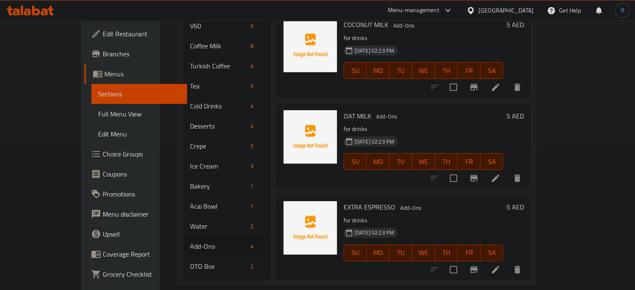
click at [414, 225] on div "[DATE] 02:23 PM SU MO TU WE TH FR SA" at bounding box center [423, 247] width 167 height 45
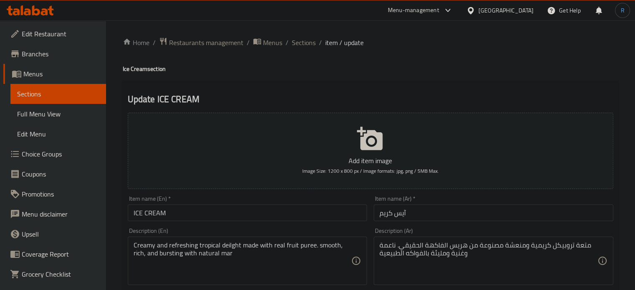
click at [183, 210] on input "ICE CREAM" at bounding box center [248, 213] width 240 height 17
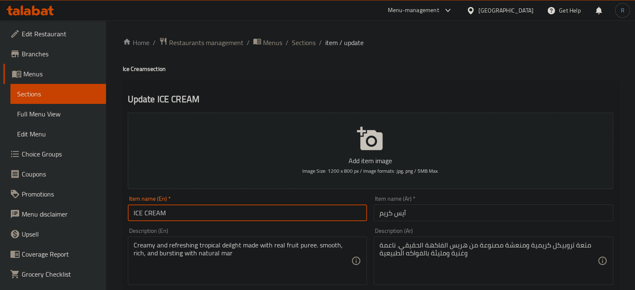
click at [130, 214] on input "ICE CREAM" at bounding box center [248, 213] width 240 height 17
type input "Mango ICE CREAM"
click at [462, 211] on input "آيس كريم" at bounding box center [494, 213] width 240 height 17
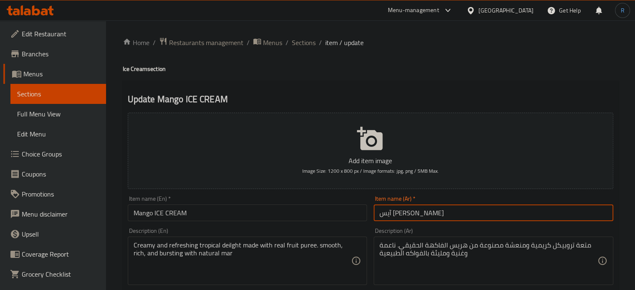
type input "آيس [PERSON_NAME]"
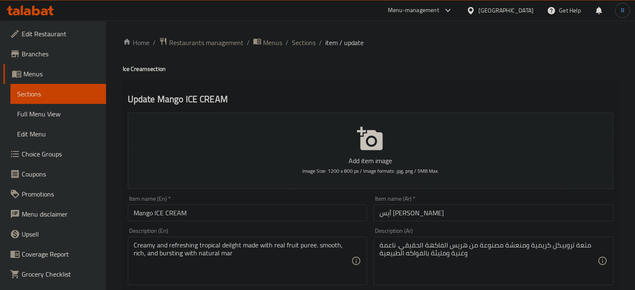
click at [270, 213] on input "Mango ICE CREAM" at bounding box center [248, 213] width 240 height 17
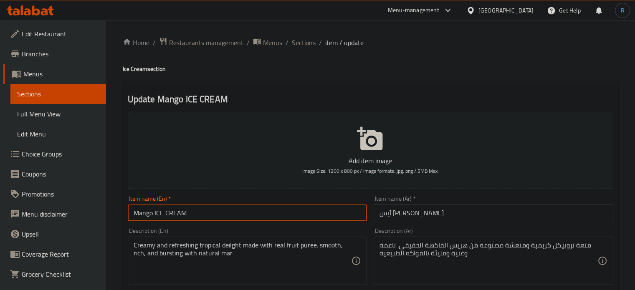
click at [270, 213] on input "Mango ICE CREAM" at bounding box center [248, 213] width 240 height 17
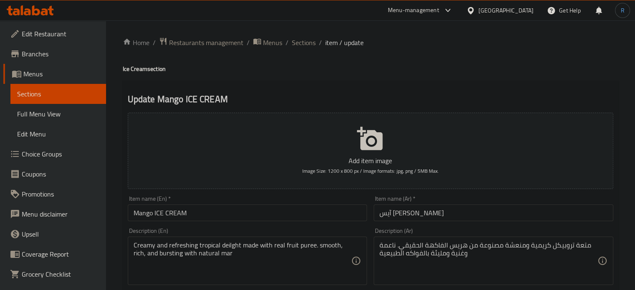
click at [327, 215] on input "Mango ICE CREAM" at bounding box center [248, 213] width 240 height 17
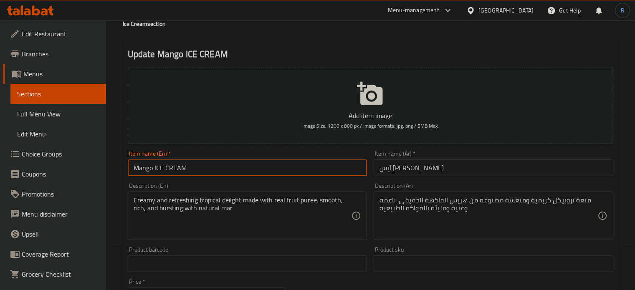
scroll to position [84, 0]
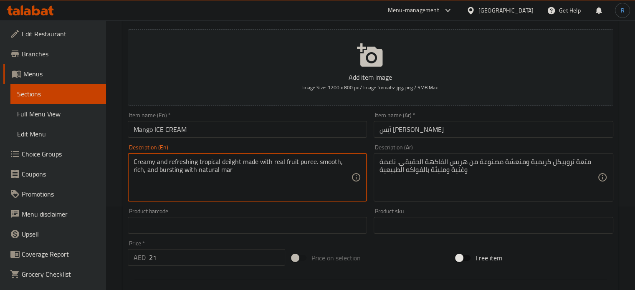
click at [315, 166] on textarea "Creamy and refreshing tropical deilght made with real fruit puree. smooth, rich…" at bounding box center [243, 178] width 218 height 40
paste textarea "light made with real fruit purée. Smooth, rich, and bursting with natural mango…"
drag, startPoint x: 256, startPoint y: 171, endPoint x: 332, endPoint y: 170, distance: 76.8
click at [332, 170] on textarea "Creamy and refreshing tropical delight made with real fruit purée. Smooth, rich…" at bounding box center [243, 178] width 218 height 40
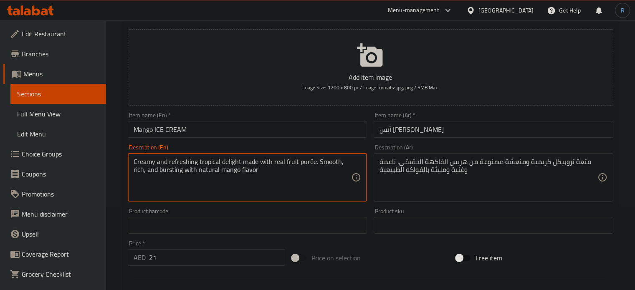
click at [302, 175] on textarea "Creamy and refreshing tropical delight made with real fruit purée. Smooth, rich…" at bounding box center [243, 178] width 218 height 40
type textarea "Creamy and refreshing tropical delight made with real fruit purée. Smooth, rich…"
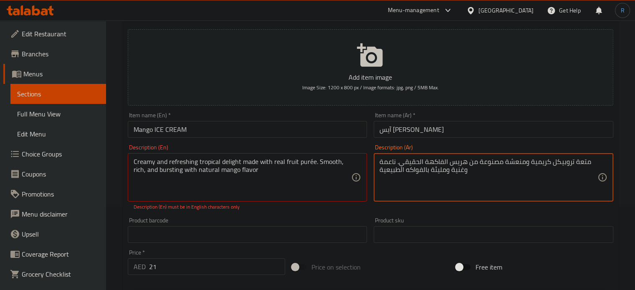
click at [421, 163] on textarea "متعة تروبيكل كريمية ومنعشة مصنوعة من هريس الفاكهة الحقيقي. ناعمة وغنية ومليئة ب…" at bounding box center [489, 178] width 218 height 40
paste textarea "ذة استوائية كريمية ومنعشة، مصنوعة من هريس الفاكهة الطبيعية. ناعمة، [PERSON_NAME…"
type textarea "لذة استوائية كريمية ومنعشة، مصنوعة من هريس الفاكهة الطبيعية. ناعمة، [PERSON_NAM…"
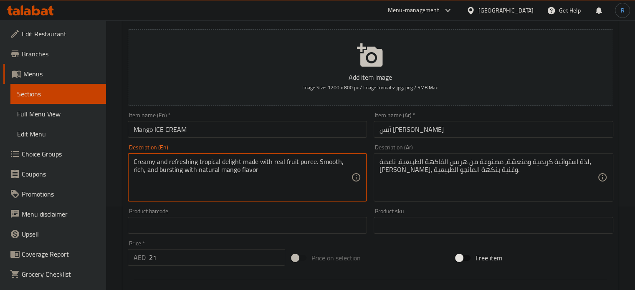
click at [229, 162] on textarea "Creamy and refreshing tropical delight made with real fruit puree. Smooth, rich…" at bounding box center [243, 178] width 218 height 40
type textarea "Creamy and refreshing tropical made with real fruit puree. Smooth, rich, and bu…"
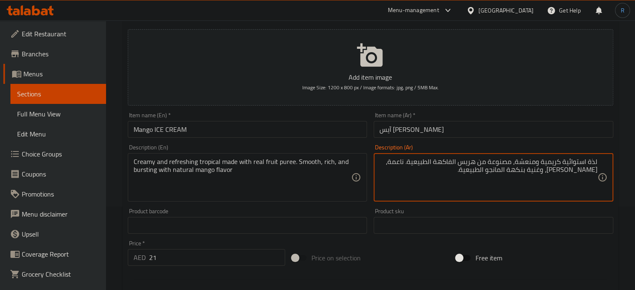
click at [591, 163] on textarea "لذة استوائية كريمية ومنعشة، مصنوعة من هريس الفاكهة الطبيعية. ناعمة، [PERSON_NAM…" at bounding box center [489, 178] width 218 height 40
click at [576, 162] on textarea "استوائية كريمية ومنعشة، مصنوعة من هريس الفاكهة الطبيعية. ناعمة، [PERSON_NAME]، …" at bounding box center [489, 178] width 218 height 40
click at [553, 162] on textarea "استوائي كريمية ومنعشة، مصنوعة من هريس الفاكهة الطبيعية. ناعمة، [PERSON_NAME]، و…" at bounding box center [489, 178] width 218 height 40
click at [528, 165] on textarea "استوائي كريمي ومنعشة، مصنوعة من هريس الفاكهة الطبيعية. ناعمة، [PERSON_NAME]، وغ…" at bounding box center [489, 178] width 218 height 40
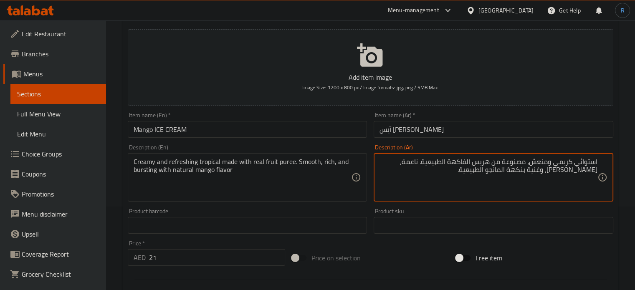
click at [479, 164] on textarea "استوائي كريمي ومنعش، مصنوعة من هريس الفاكهة الطبيعية. ناعمة، [PERSON_NAME]، وغن…" at bounding box center [489, 178] width 218 height 40
type textarea "استوائي كريمي ومنعش، مصنوعة من بيوريه الفاكهة الطبيعية. ناعمة، [PERSON_NAME]، و…"
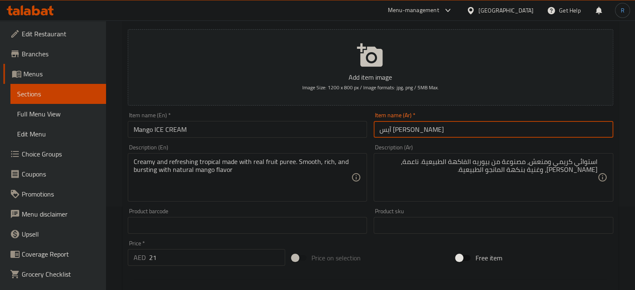
click at [467, 128] on input "آيس [PERSON_NAME]" at bounding box center [494, 129] width 240 height 17
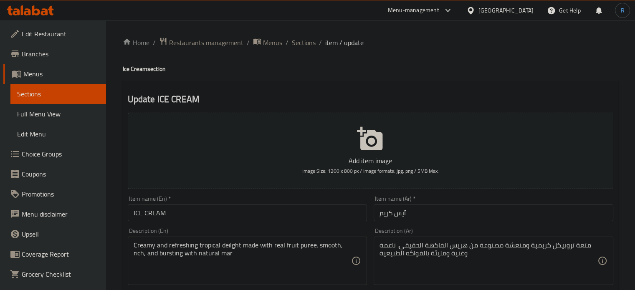
scroll to position [42, 0]
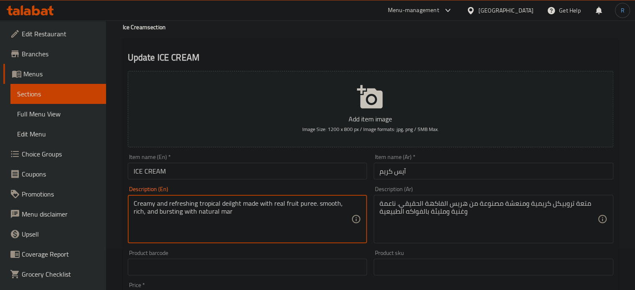
click at [164, 211] on textarea "Creamy and refreshing tropical deilght made with real fruit puree. smooth, rich…" at bounding box center [243, 220] width 218 height 40
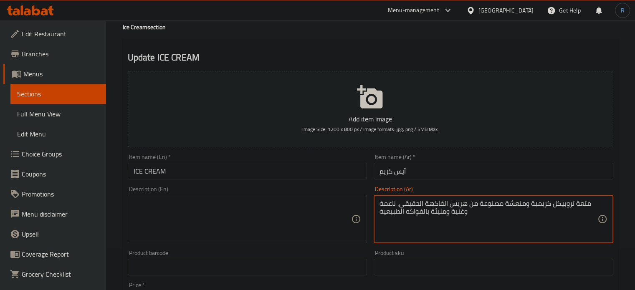
click at [421, 208] on textarea "متعة تروبيكل كريمية ومنعشة مصنوعة من هريس الفاكهة الحقيقي. ناعمة وغنية ومليئة ب…" at bounding box center [489, 220] width 218 height 40
click at [438, 170] on input "آيس كريم" at bounding box center [494, 171] width 240 height 17
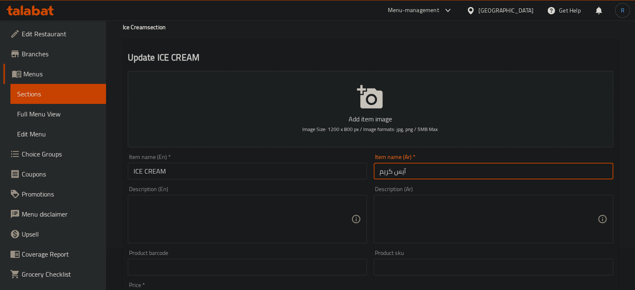
click at [134, 175] on input "ICE CREAM" at bounding box center [248, 171] width 240 height 17
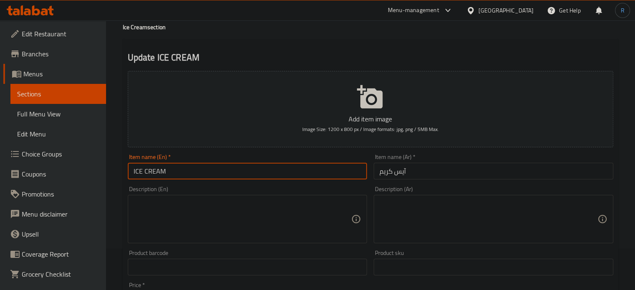
click at [131, 177] on input "ICE CREAM" at bounding box center [248, 171] width 240 height 17
type input "Watermelon ICE CREAM"
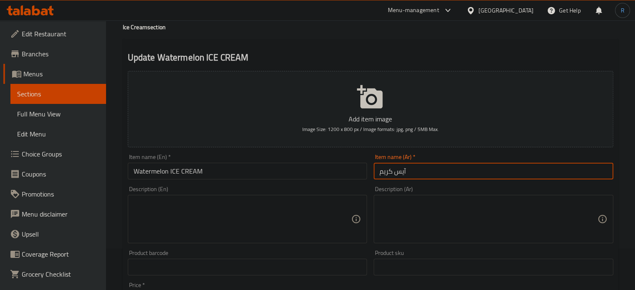
click at [421, 175] on input "آيس كريم" at bounding box center [494, 171] width 240 height 17
type input "آيس كريم بطيخ"
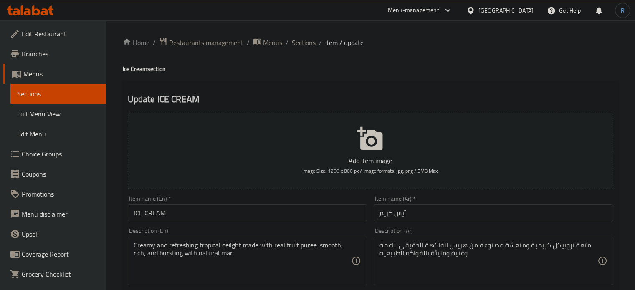
click at [421, 215] on input "آيس كريم" at bounding box center [494, 213] width 240 height 17
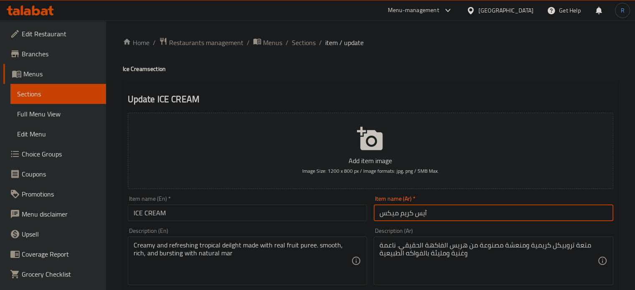
type input "آيس كريم ميكس"
click at [129, 214] on input "ICE CREAM" at bounding box center [248, 213] width 240 height 17
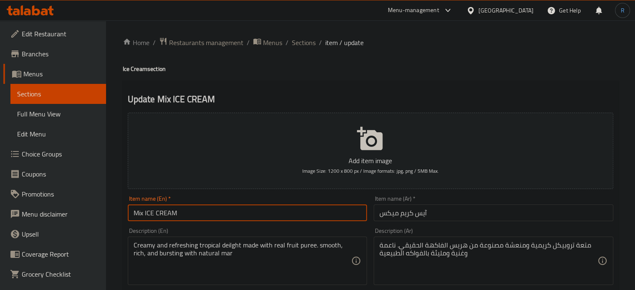
type input "Mix ICE CREAM"
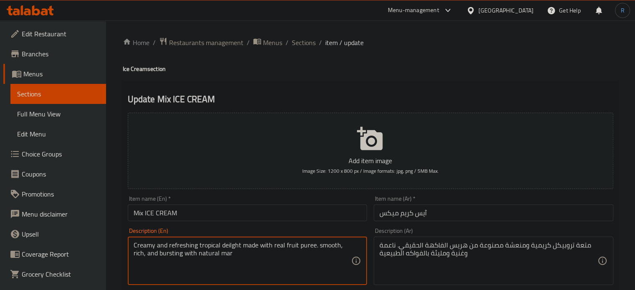
click at [221, 257] on textarea "Creamy and refreshing tropical deilght made with real fruit puree. smooth, rich…" at bounding box center [243, 261] width 218 height 40
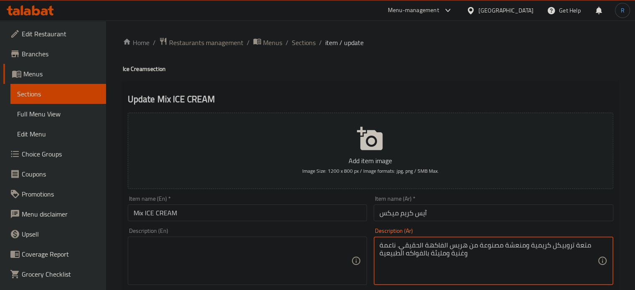
click at [401, 262] on textarea "متعة تروبيكل كريمية ومنعشة مصنوعة من هريس الفاكهة الحقيقي. ناعمة وغنية ومليئة ب…" at bounding box center [489, 261] width 218 height 40
click at [327, 217] on input "Mix ICE CREAM" at bounding box center [248, 213] width 240 height 17
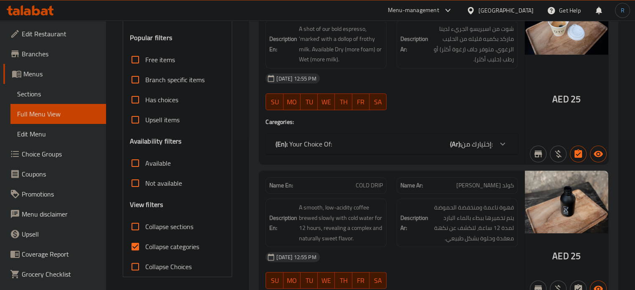
scroll to position [167, 0]
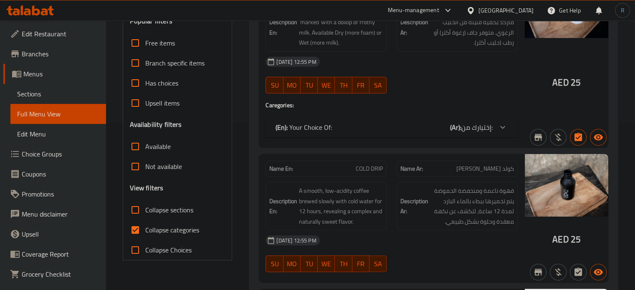
drag, startPoint x: 138, startPoint y: 206, endPoint x: 371, endPoint y: 132, distance: 244.6
click at [137, 206] on input "Collapse sections" at bounding box center [135, 210] width 20 height 20
checkbox input "true"
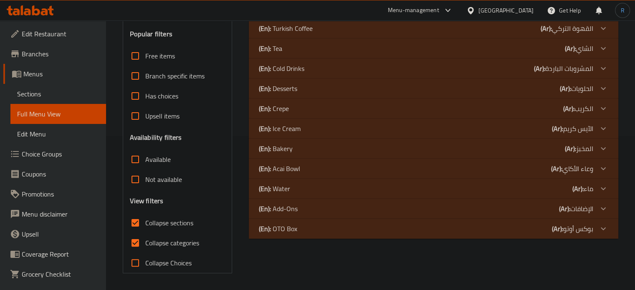
scroll to position [154, 0]
click at [289, 134] on p "(En): Ice Cream" at bounding box center [280, 129] width 42 height 10
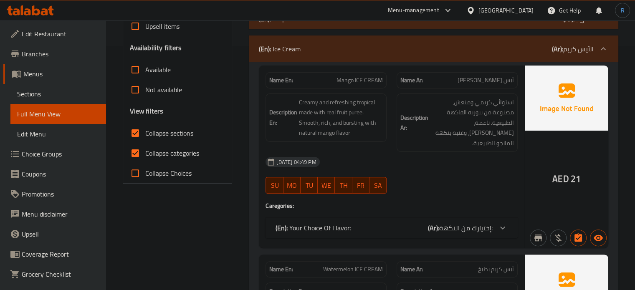
scroll to position [237, 0]
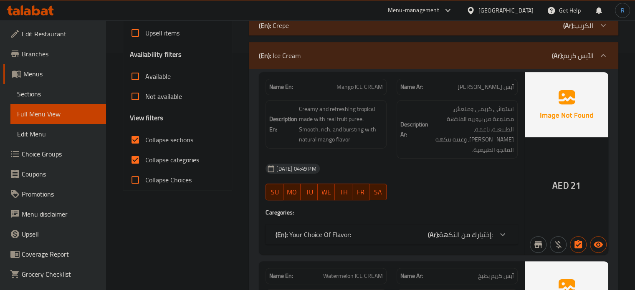
click at [436, 161] on div "[DATE] 04:49 PM" at bounding box center [392, 169] width 262 height 20
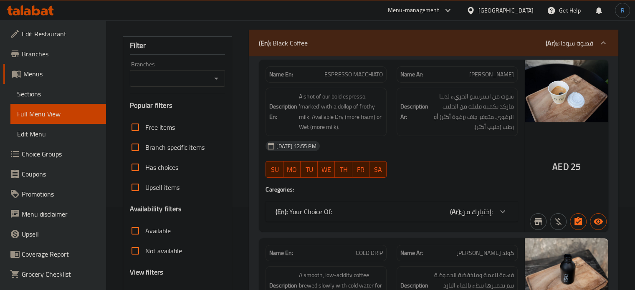
scroll to position [167, 0]
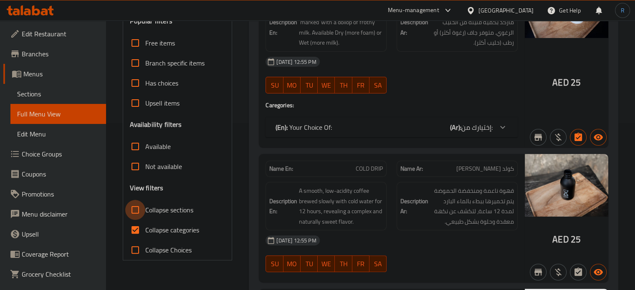
click at [134, 212] on input "Collapse sections" at bounding box center [135, 210] width 20 height 20
checkbox input "true"
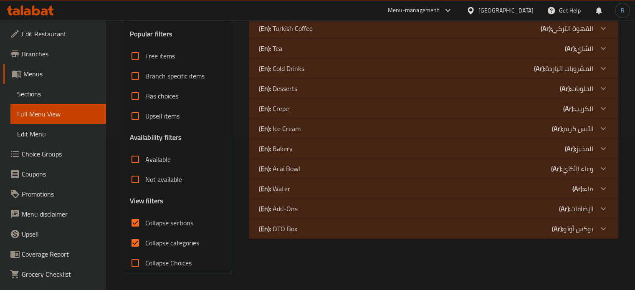
scroll to position [154, 0]
click at [321, 128] on div "(En): Ice Cream (Ar): الآيس كريم" at bounding box center [426, 129] width 335 height 10
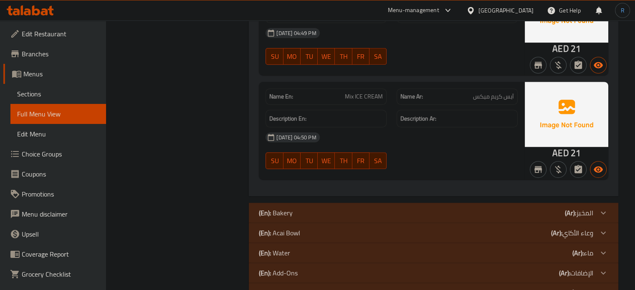
scroll to position [488, 0]
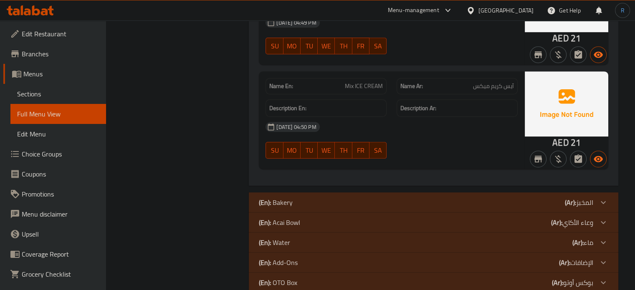
click at [306, 198] on div "(En): Bakery (Ar): المخبز" at bounding box center [426, 203] width 335 height 10
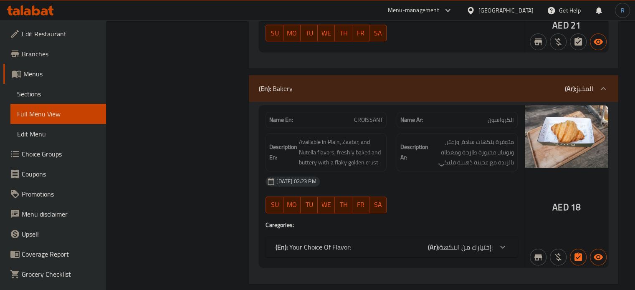
scroll to position [613, 0]
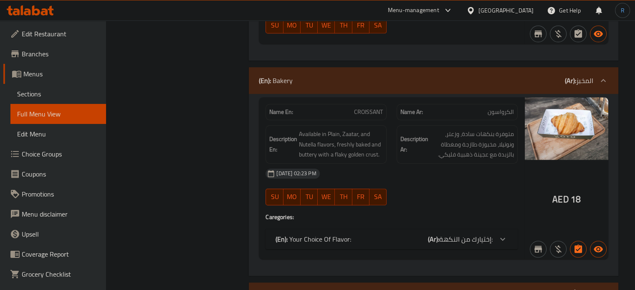
click at [350, 234] on p "(En): Your Choice Of Flavor:" at bounding box center [314, 239] width 76 height 10
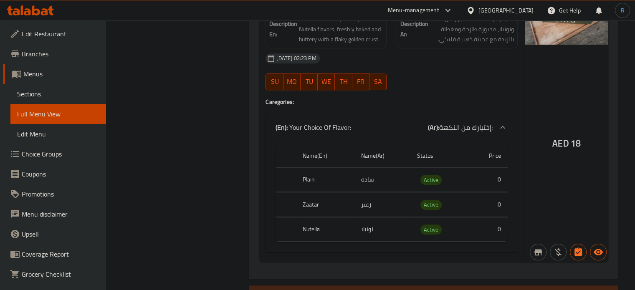
scroll to position [810, 0]
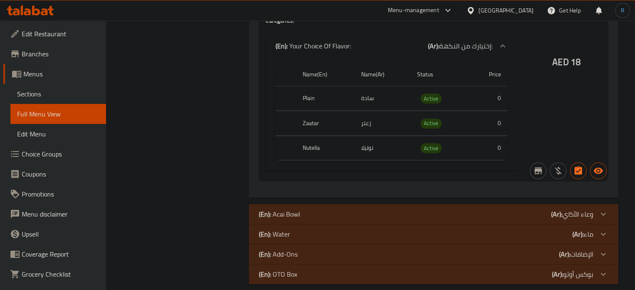
click at [332, 209] on div "(En): Acai Bowl (Ar): وعاء الأكاي" at bounding box center [426, 214] width 335 height 10
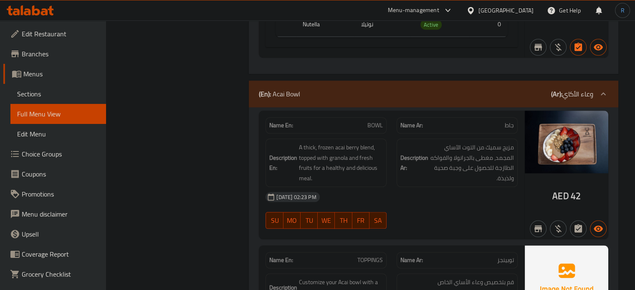
scroll to position [935, 0]
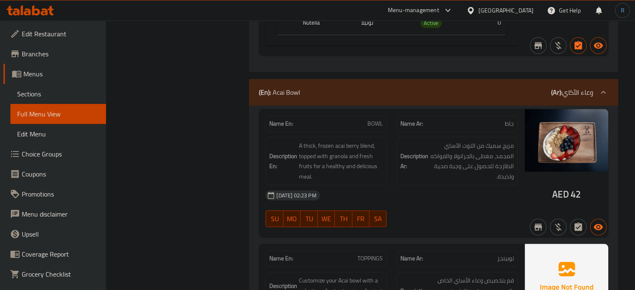
drag, startPoint x: 396, startPoint y: 175, endPoint x: 362, endPoint y: 148, distance: 43.7
click at [396, 185] on div "[DATE] 02:23 PM" at bounding box center [392, 195] width 262 height 20
click at [365, 253] on div "Name En: TOPPINGS" at bounding box center [326, 259] width 121 height 16
copy span "TOPPINGS"
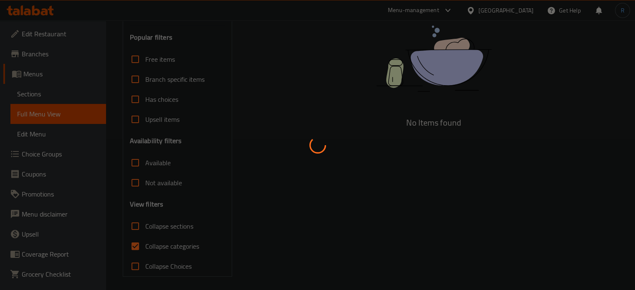
scroll to position [154, 0]
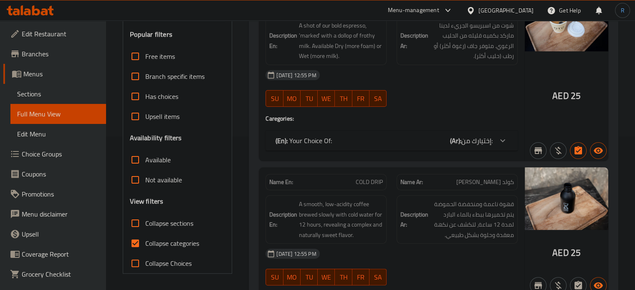
drag, startPoint x: 130, startPoint y: 223, endPoint x: 205, endPoint y: 198, distance: 78.7
click at [130, 223] on input "Collapse sections" at bounding box center [135, 223] width 20 height 20
checkbox input "true"
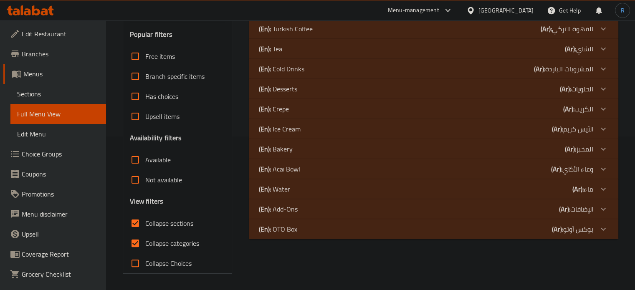
click at [291, 170] on p "(En): Acai Bowl" at bounding box center [279, 169] width 41 height 10
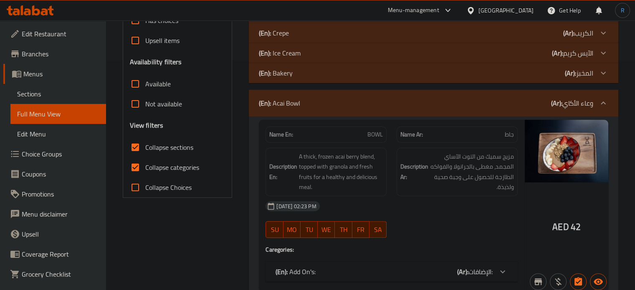
scroll to position [279, 0]
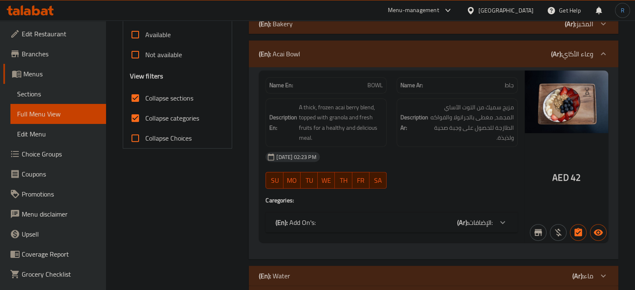
click at [309, 228] on p "(En): Add On's:" at bounding box center [296, 223] width 40 height 10
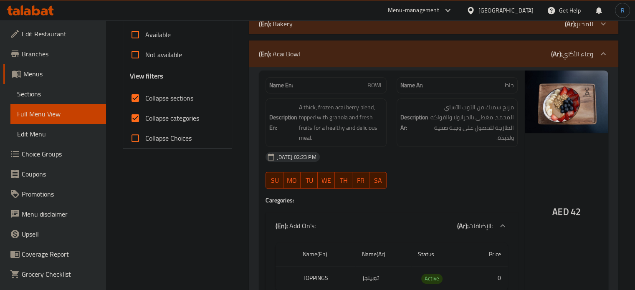
click at [392, 175] on div "[DATE] 02:23 PM SU MO TU WE TH FR SA" at bounding box center [392, 170] width 262 height 47
click at [367, 82] on p "Name En: BOWL" at bounding box center [326, 85] width 114 height 9
copy span "BOWL"
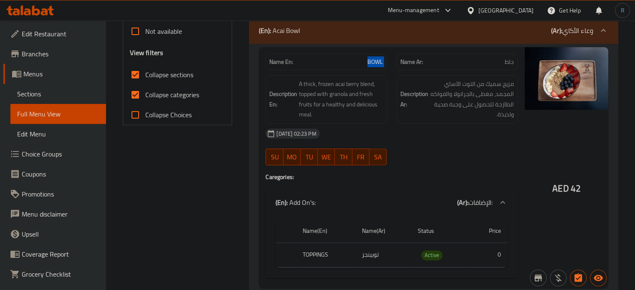
scroll to position [274, 0]
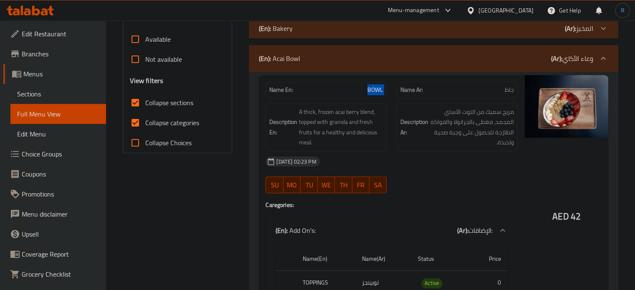
click at [360, 63] on div "(En): Acai Bowl (Ar): وعاء الأكاي" at bounding box center [426, 58] width 335 height 10
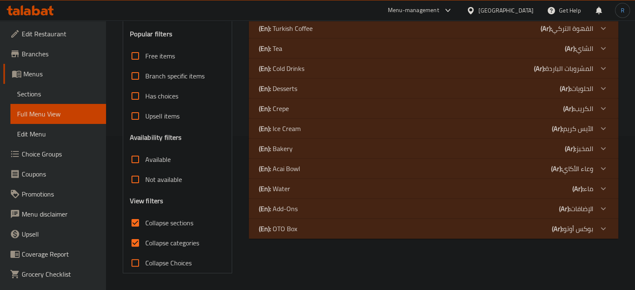
scroll to position [154, 0]
click at [302, 190] on div "(En): Water (Ar): ماء" at bounding box center [426, 189] width 335 height 10
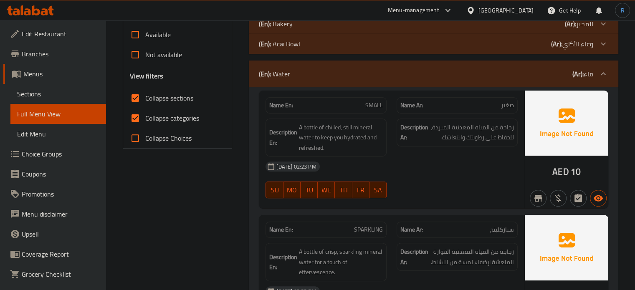
scroll to position [321, 0]
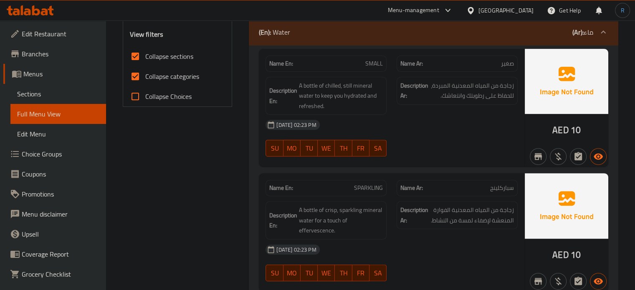
click at [421, 221] on strong "Description Ar:" at bounding box center [415, 215] width 28 height 20
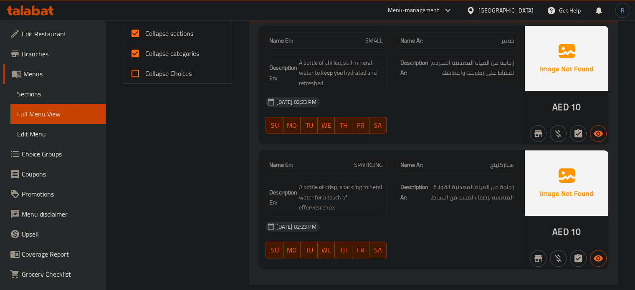
scroll to position [363, 0]
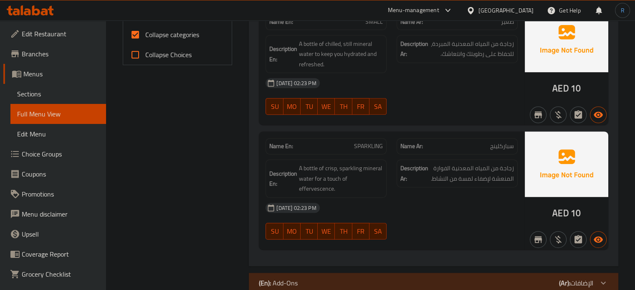
click at [406, 211] on div "[DATE] 02:23 PM" at bounding box center [392, 208] width 262 height 20
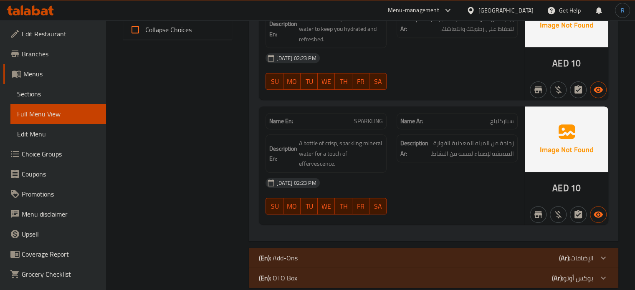
scroll to position [401, 0]
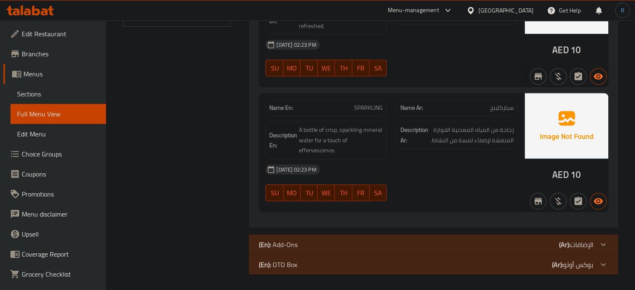
click at [279, 247] on p "(En): Add-Ons" at bounding box center [278, 245] width 39 height 10
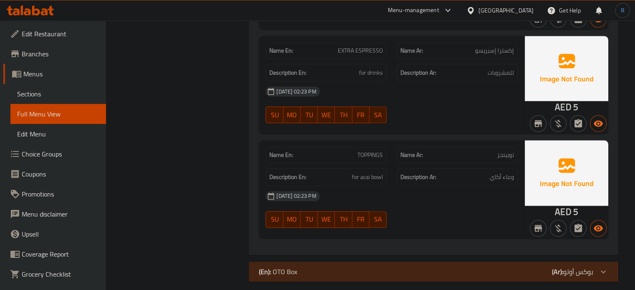
scroll to position [944, 0]
click at [367, 153] on span "TOPPINGS" at bounding box center [370, 154] width 25 height 9
copy span "TOPPINGS"
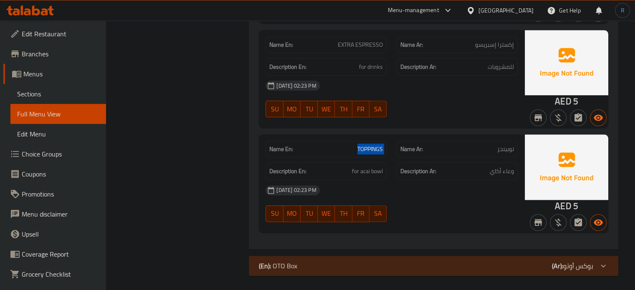
scroll to position [951, 0]
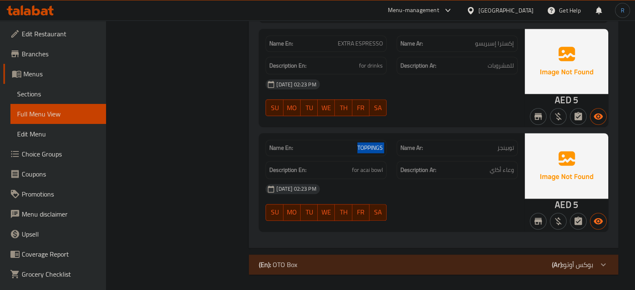
click at [294, 264] on p "(En): OTO Box" at bounding box center [278, 265] width 38 height 10
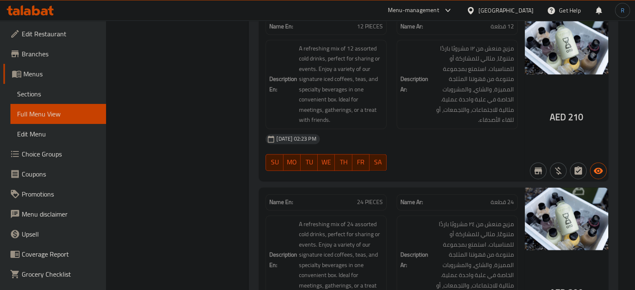
scroll to position [1243, 0]
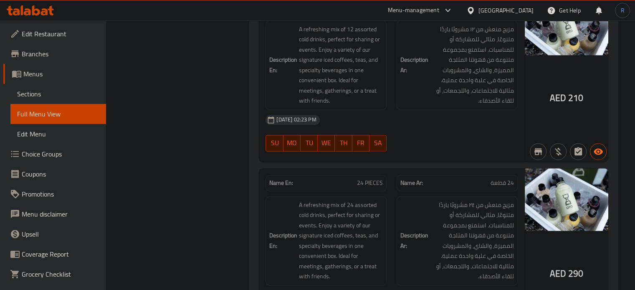
click at [450, 150] on div at bounding box center [457, 152] width 131 height 10
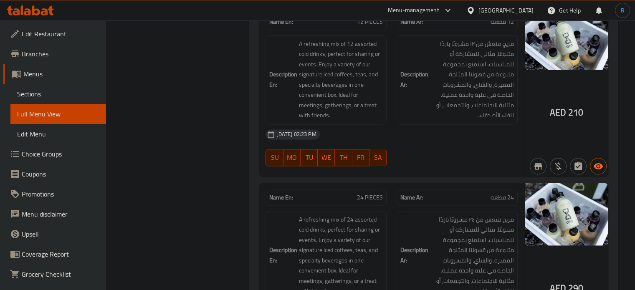
scroll to position [1270, 0]
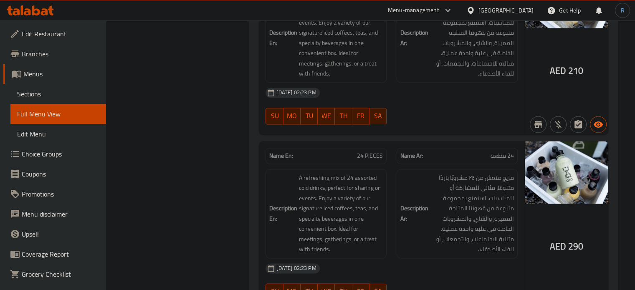
click at [434, 264] on div "[DATE] 02:23 PM" at bounding box center [392, 269] width 262 height 20
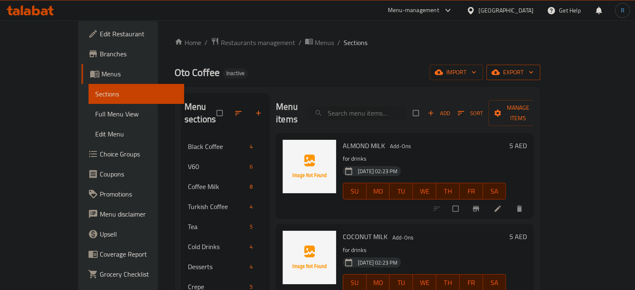
click at [534, 69] on span "export" at bounding box center [513, 72] width 41 height 10
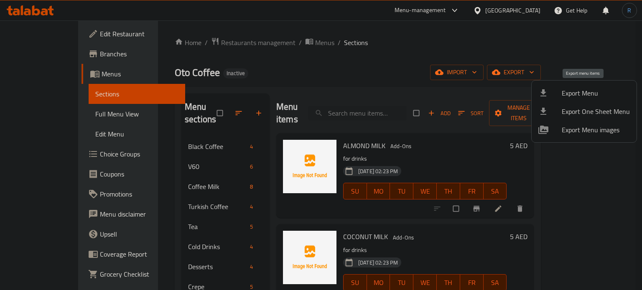
click at [576, 86] on li "Export Menu" at bounding box center [583, 93] width 105 height 18
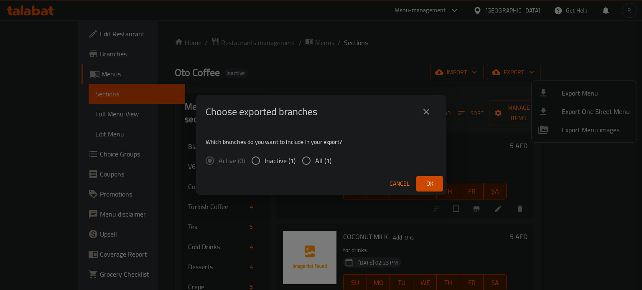
click at [307, 160] on input "All (1)" at bounding box center [306, 161] width 18 height 18
radio input "true"
click at [434, 185] on span "Ok" at bounding box center [429, 184] width 13 height 10
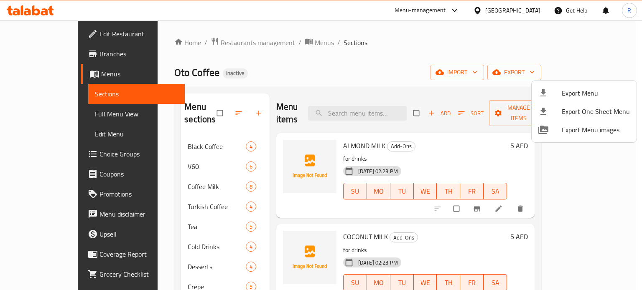
click at [290, 71] on div at bounding box center [321, 145] width 642 height 290
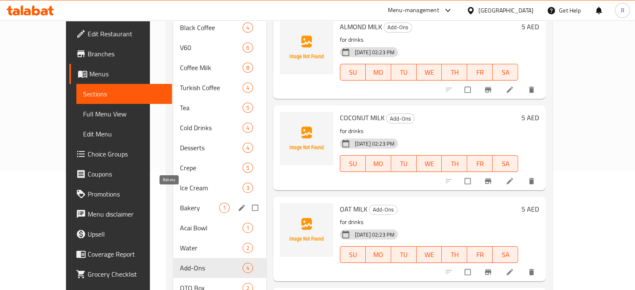
scroll to position [141, 0]
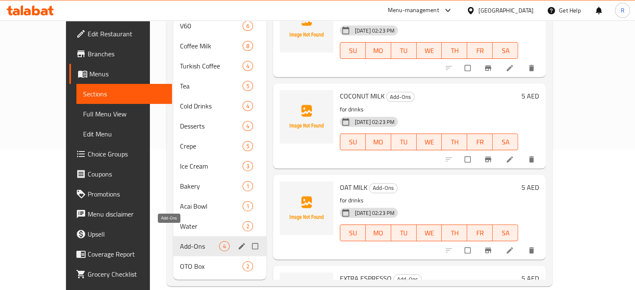
click at [182, 241] on span "Add-Ons" at bounding box center [199, 246] width 39 height 10
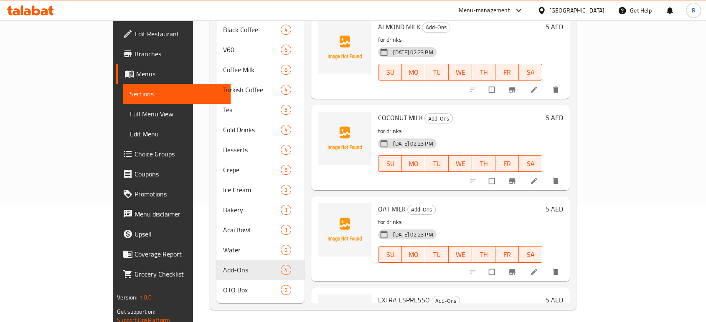
scroll to position [0, 0]
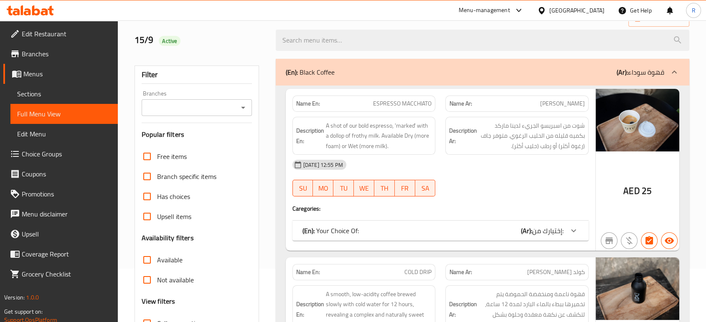
scroll to position [139, 0]
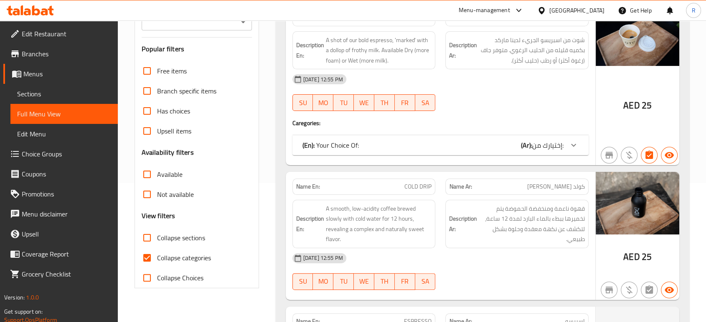
click at [146, 237] on input "Collapse sections" at bounding box center [147, 238] width 20 height 20
checkbox input "true"
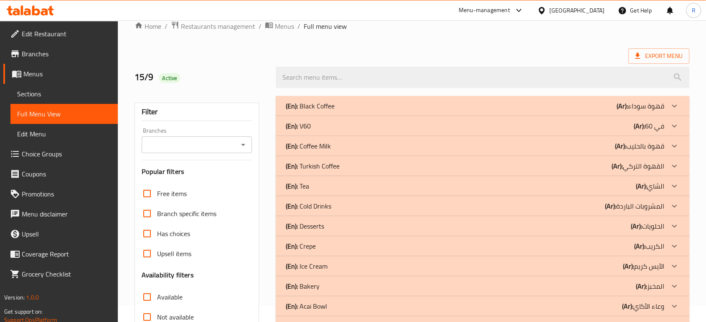
scroll to position [0, 0]
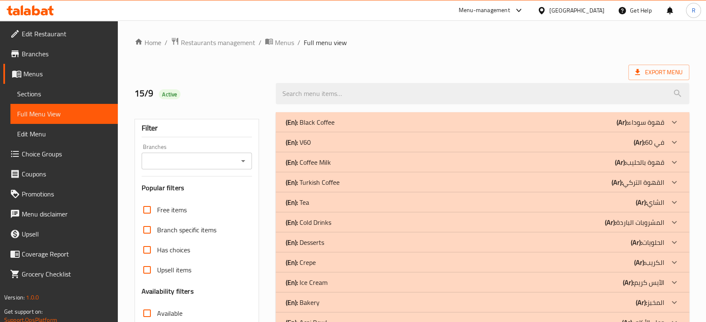
drag, startPoint x: 333, startPoint y: 184, endPoint x: 333, endPoint y: 173, distance: 10.9
click at [333, 184] on p "(En): Turkish Coffee" at bounding box center [313, 183] width 54 height 10
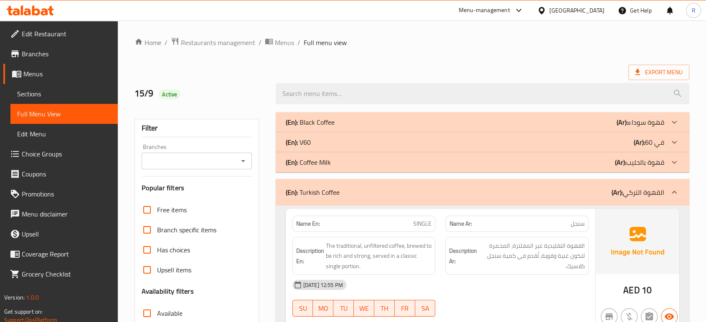
click at [333, 162] on div "(En): Coffee Milk (Ar): قهوة بالحليب" at bounding box center [475, 162] width 378 height 10
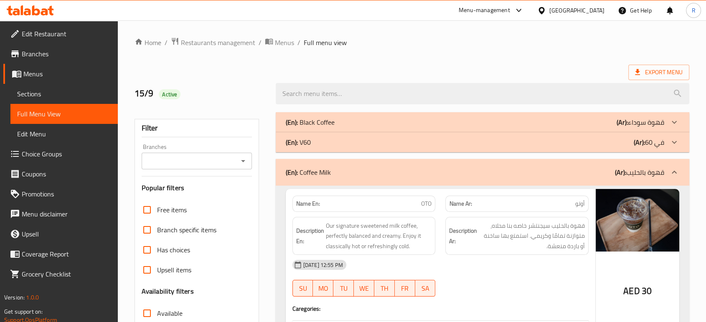
click at [331, 145] on div "(En): V60 (Ar): في 60" at bounding box center [475, 142] width 378 height 10
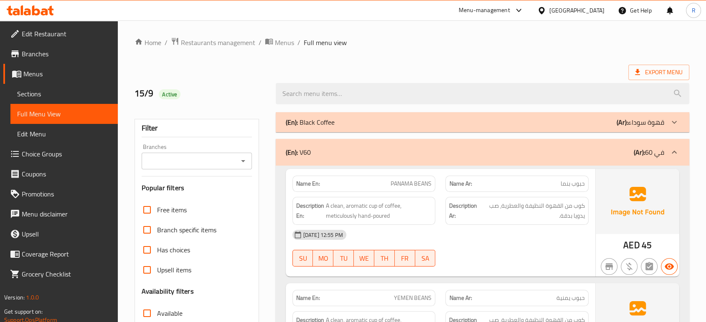
click at [331, 117] on p "(En): Black Coffee" at bounding box center [310, 122] width 49 height 10
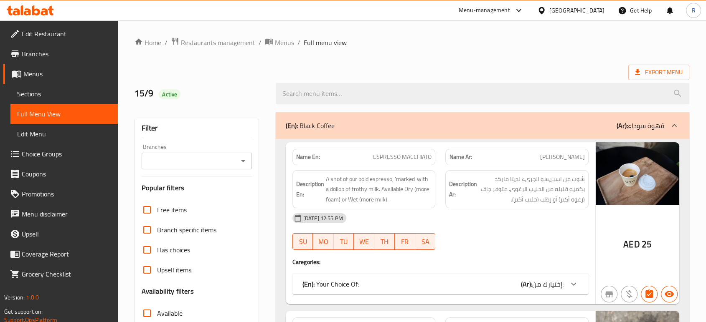
click at [310, 158] on strong "Name En:" at bounding box center [308, 157] width 24 height 9
copy strong "Name En:"
